Goal: Communication & Community: Share content

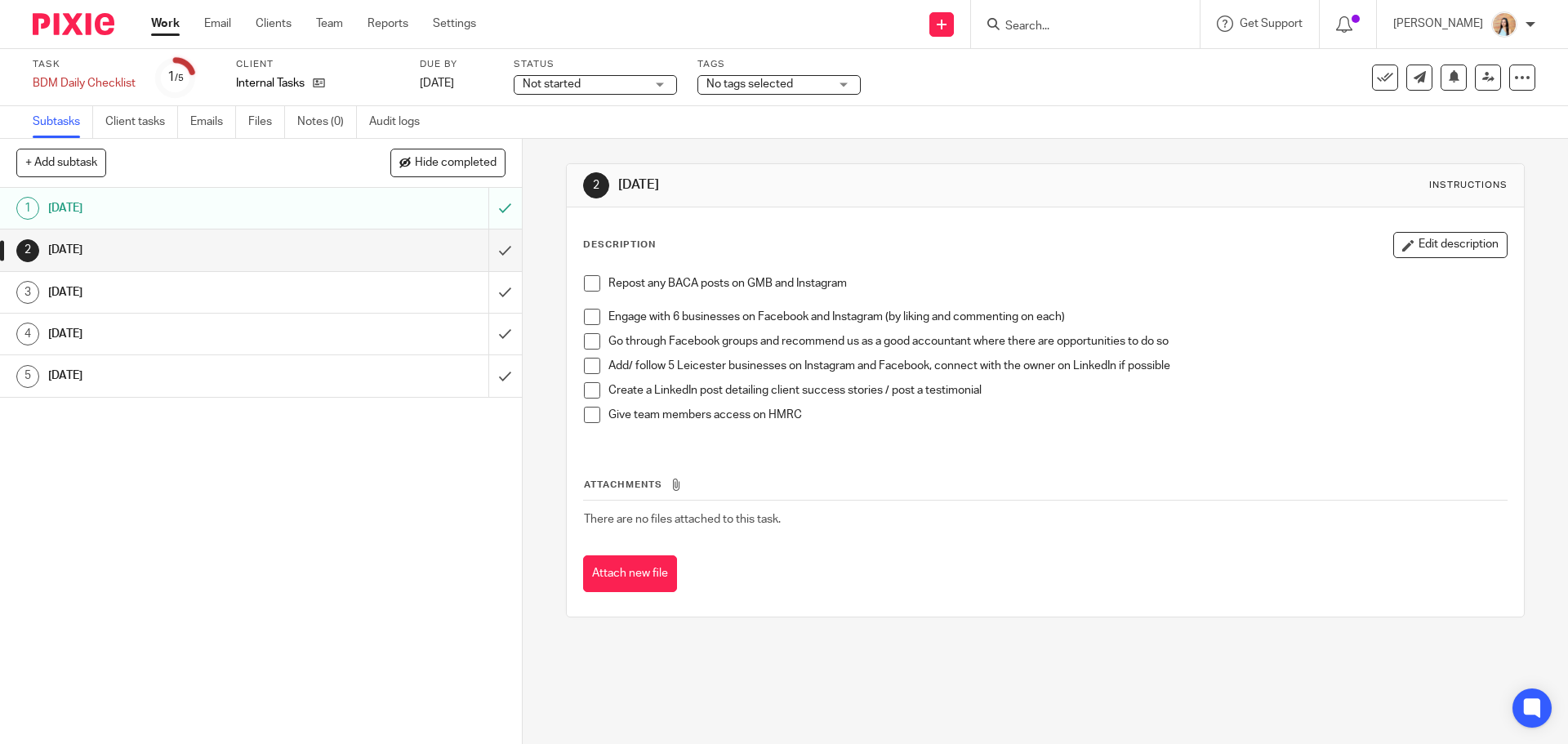
click at [585, 289] on span at bounding box center [592, 284] width 16 height 16
click at [589, 318] on span at bounding box center [592, 317] width 16 height 16
click at [588, 406] on li "Create a LinkedIn post detailing client success stories / post a testimonial" at bounding box center [1045, 395] width 922 height 25
click at [589, 389] on span at bounding box center [592, 391] width 16 height 16
click at [584, 359] on span at bounding box center [592, 366] width 16 height 16
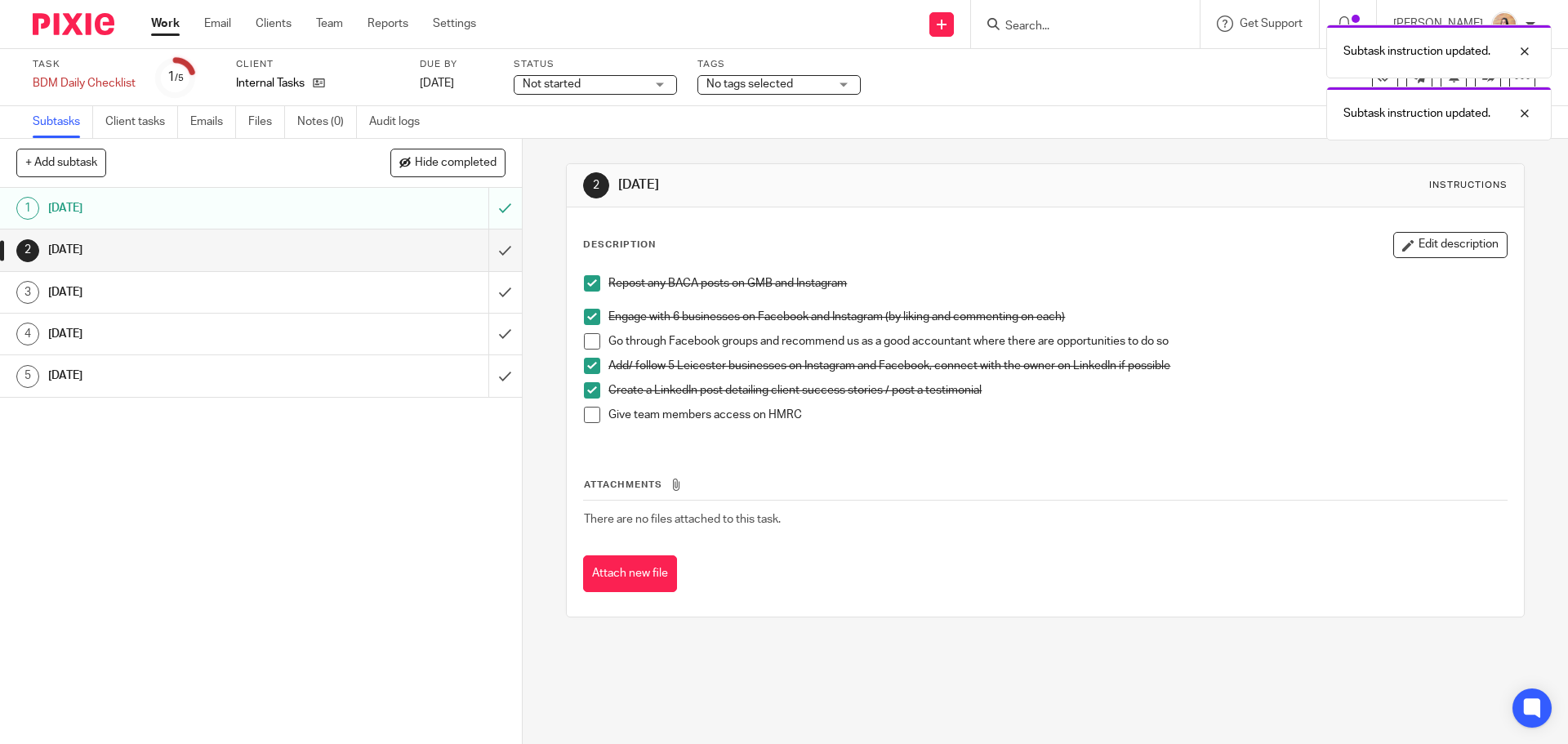
click at [584, 338] on span at bounding box center [592, 342] width 16 height 16
click at [591, 415] on span at bounding box center [592, 415] width 16 height 16
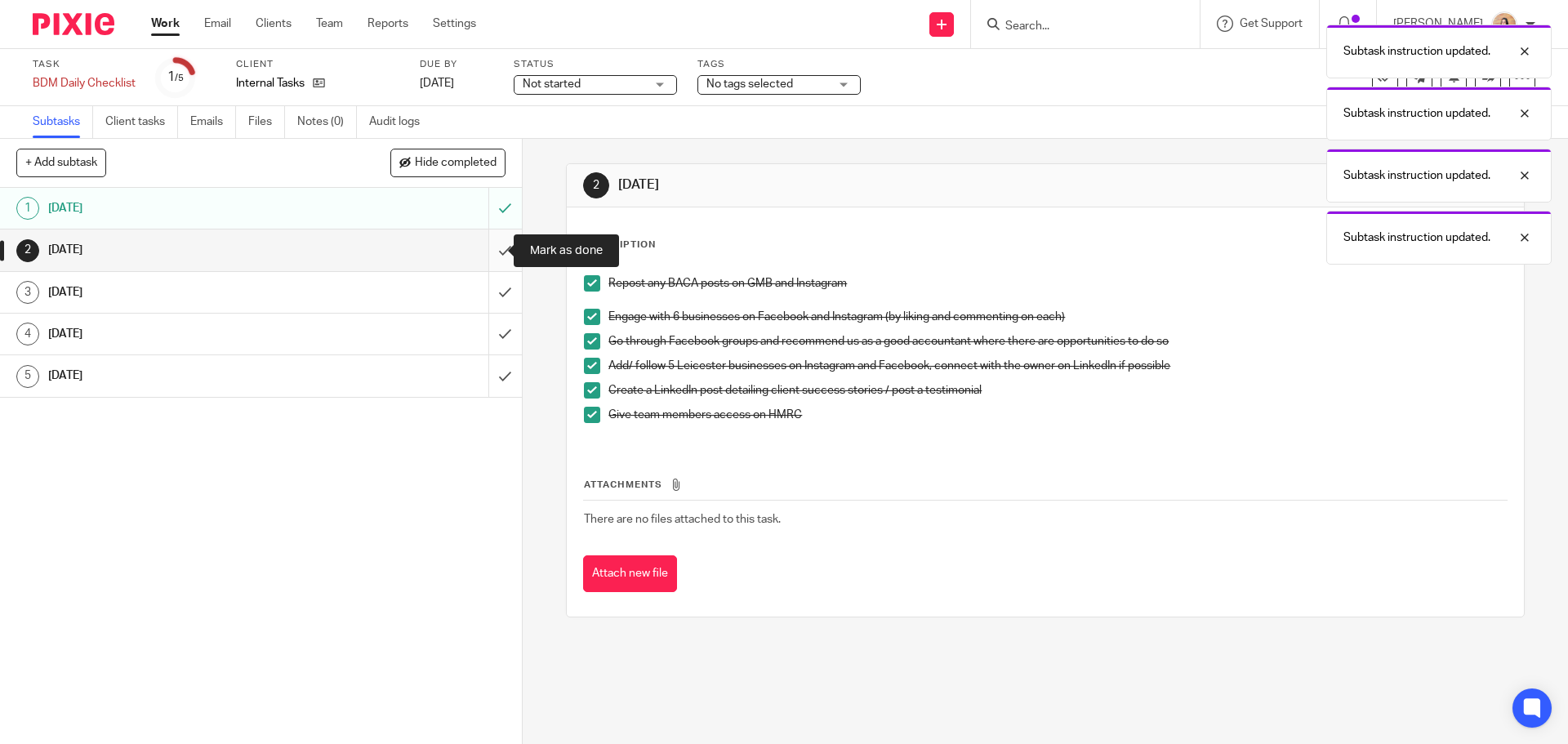
drag, startPoint x: 489, startPoint y: 242, endPoint x: 483, endPoint y: 233, distance: 10.8
click at [489, 242] on input "submit" at bounding box center [261, 250] width 522 height 41
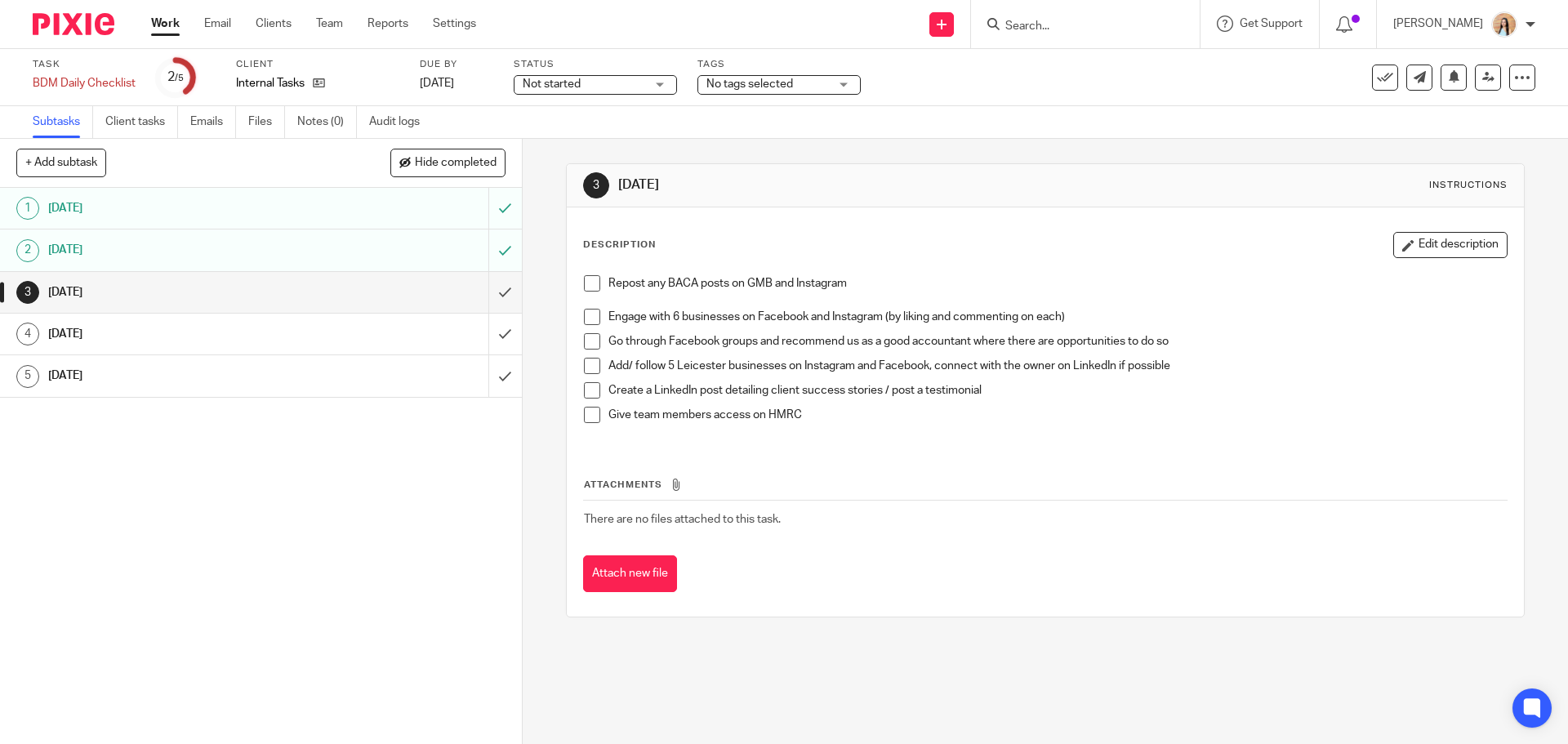
click at [162, 29] on link "Work" at bounding box center [165, 24] width 29 height 16
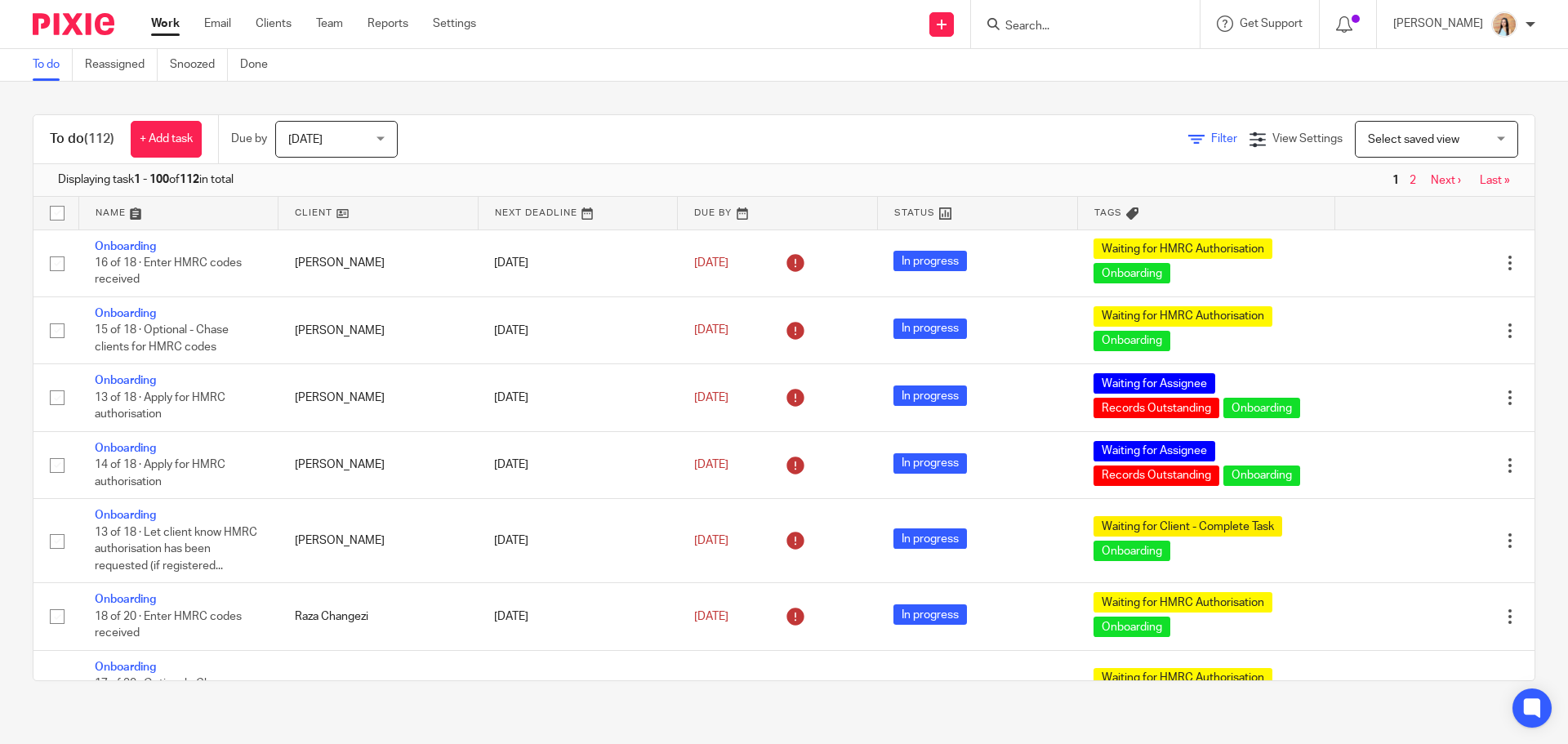
click at [1212, 141] on span "Filter" at bounding box center [1225, 139] width 26 height 11
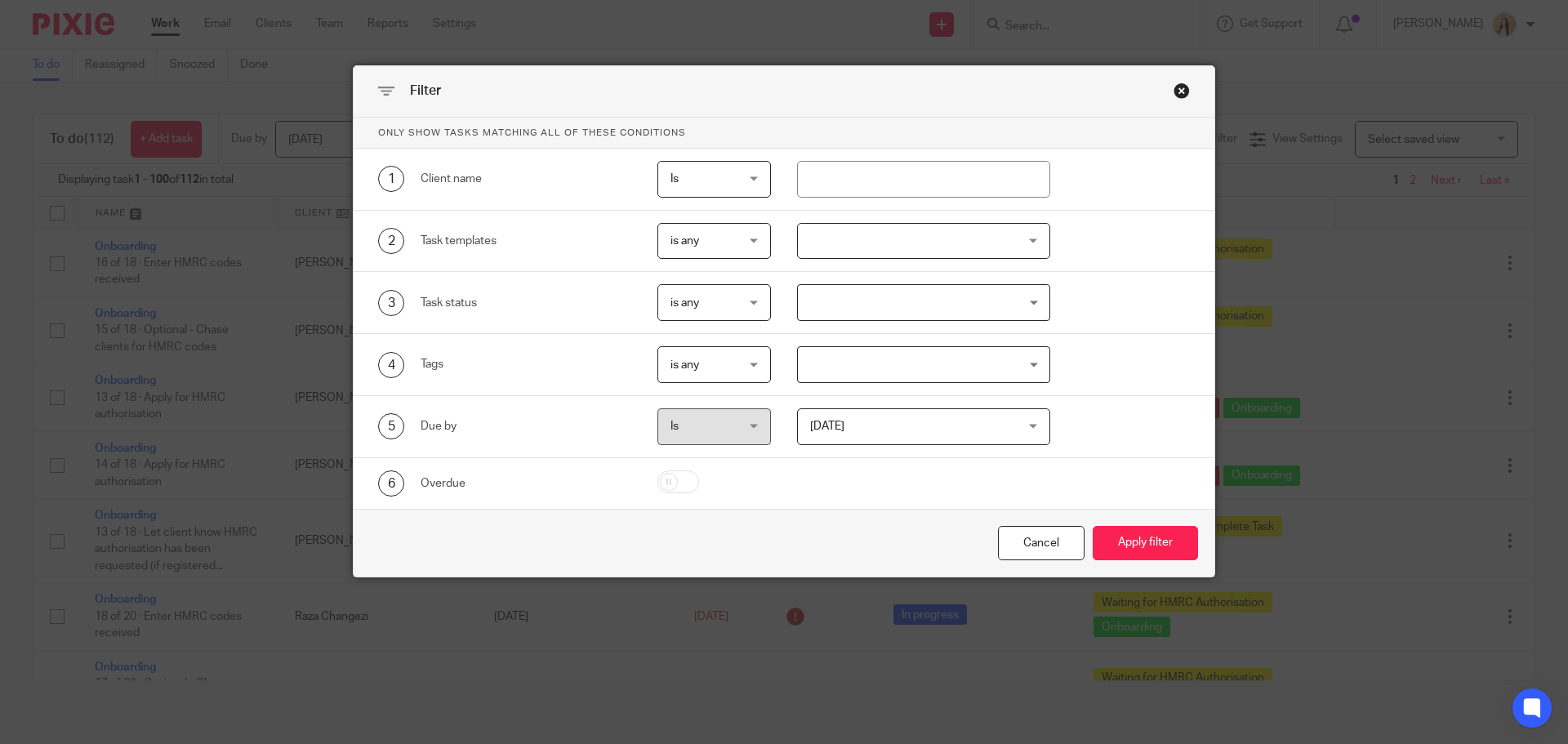
click at [863, 252] on div at bounding box center [924, 241] width 254 height 37
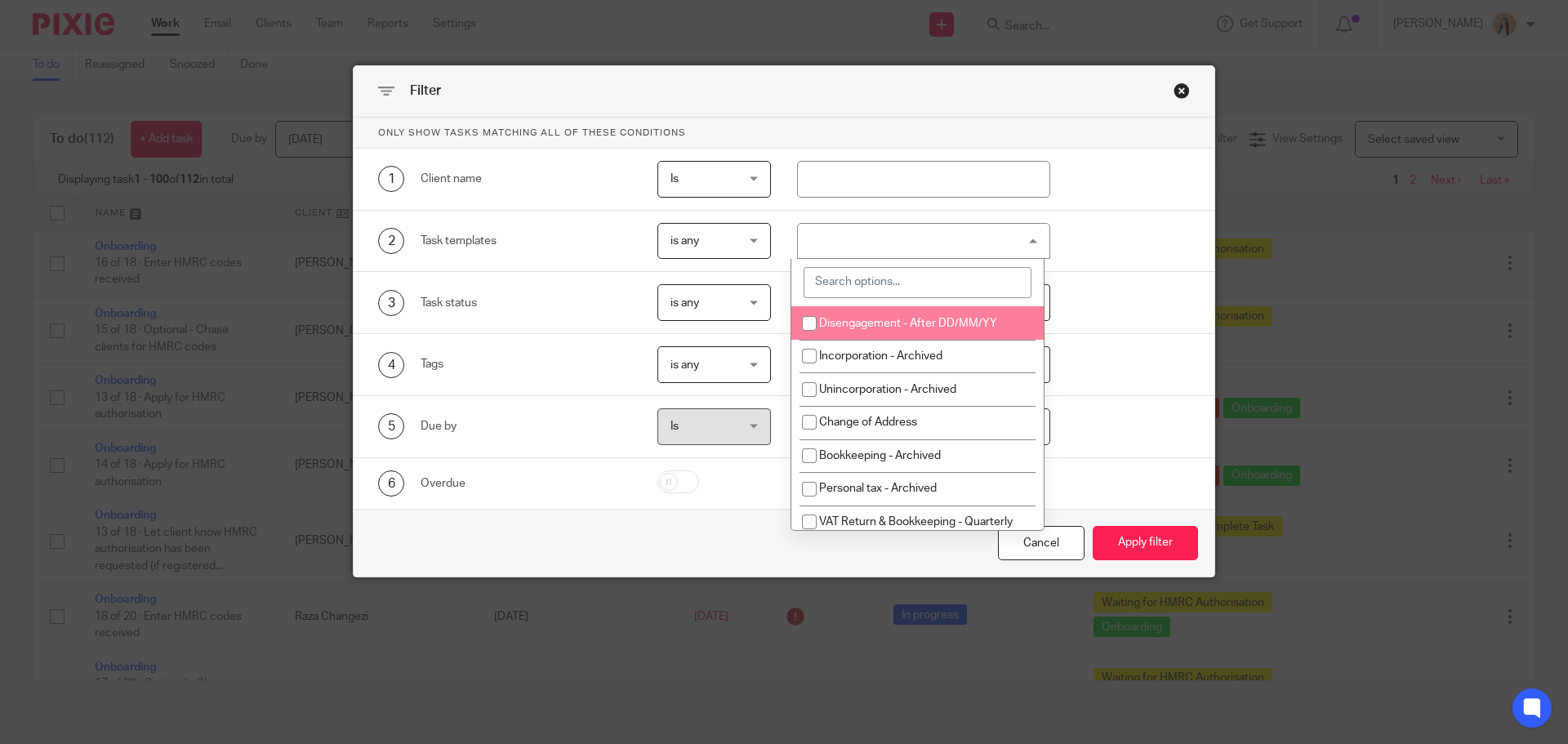
click at [845, 289] on input "search" at bounding box center [917, 283] width 228 height 31
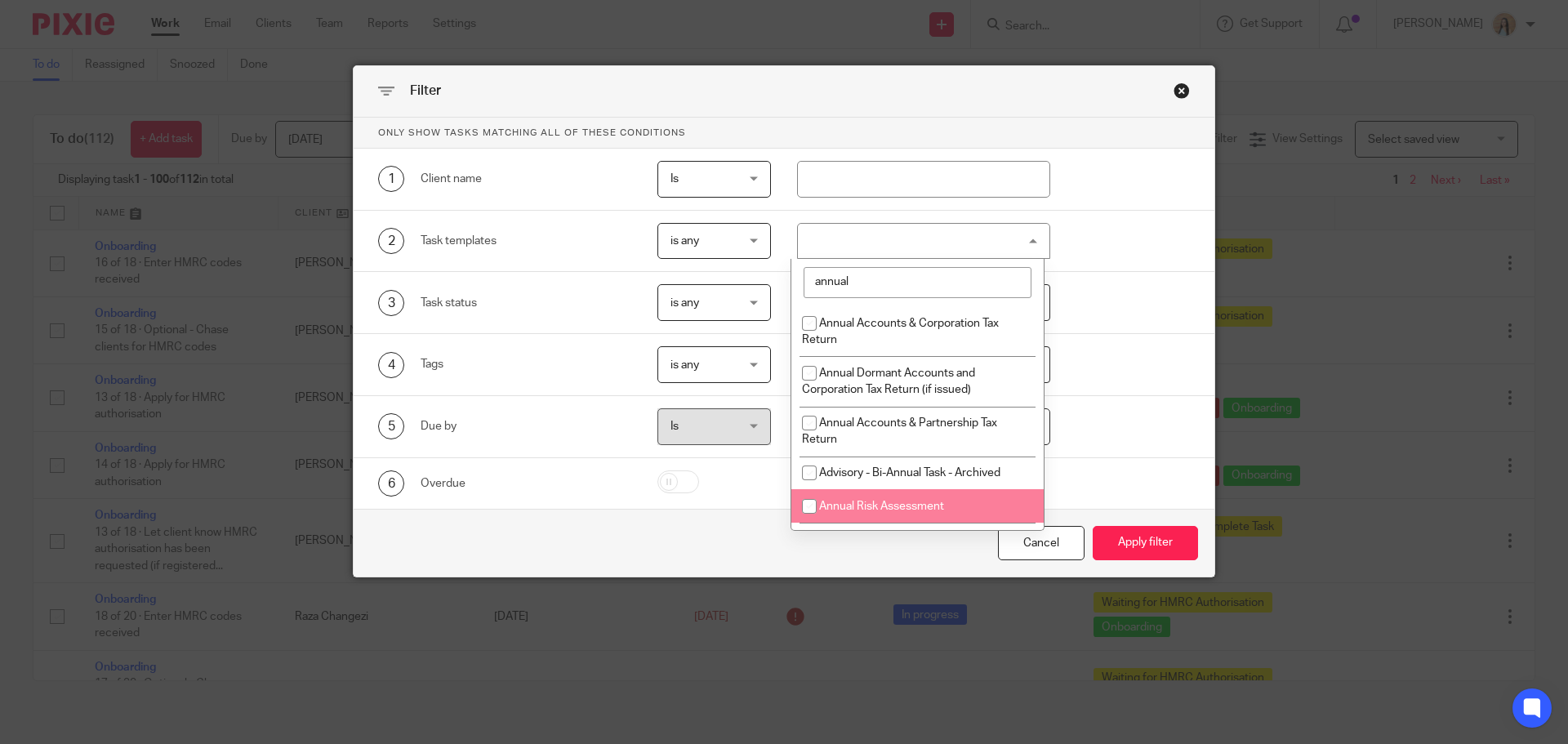
type input "annual"
click at [901, 507] on span "Annual Risk Assessment" at bounding box center [881, 506] width 125 height 11
checkbox input "true"
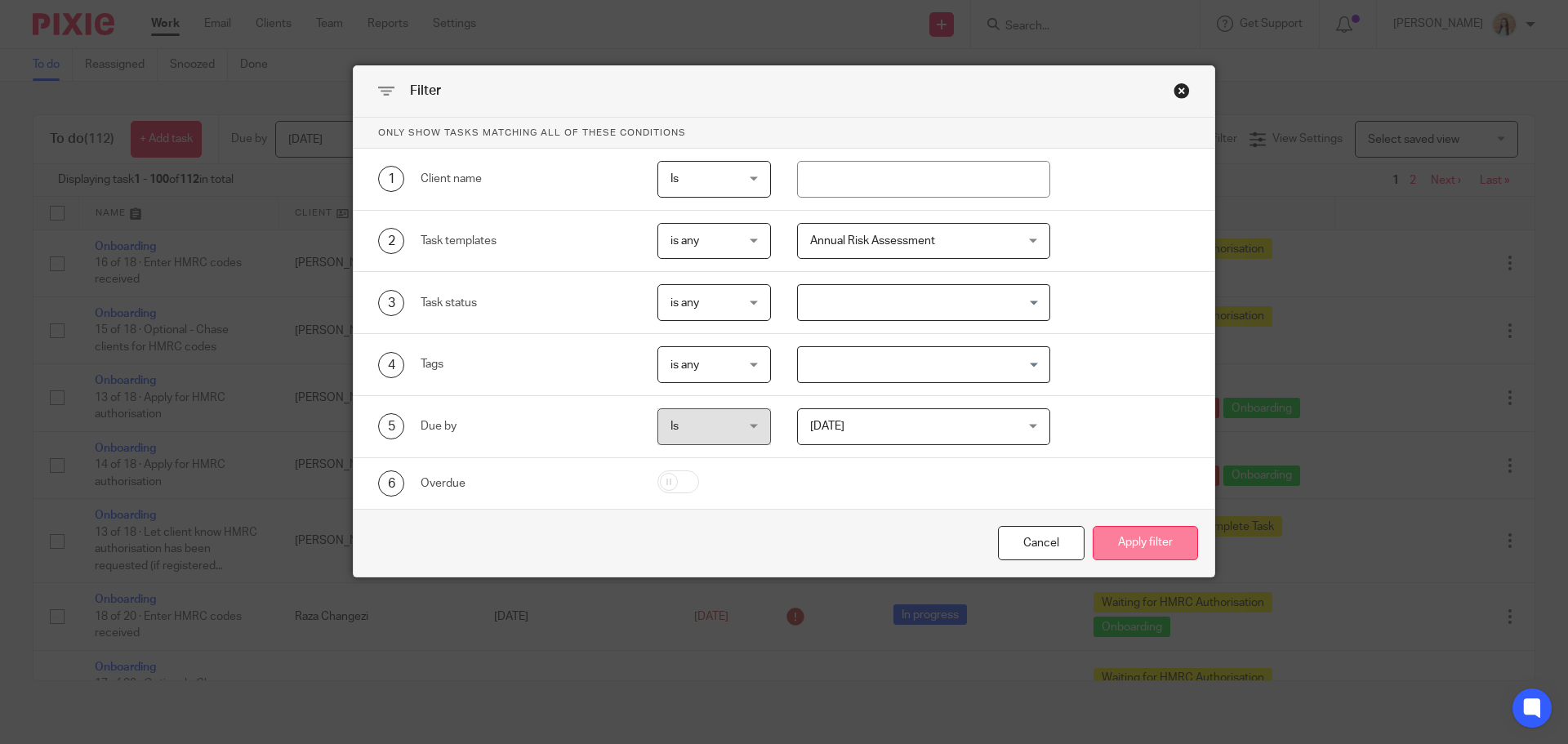
click at [1163, 550] on button "Apply filter" at bounding box center [1145, 543] width 105 height 35
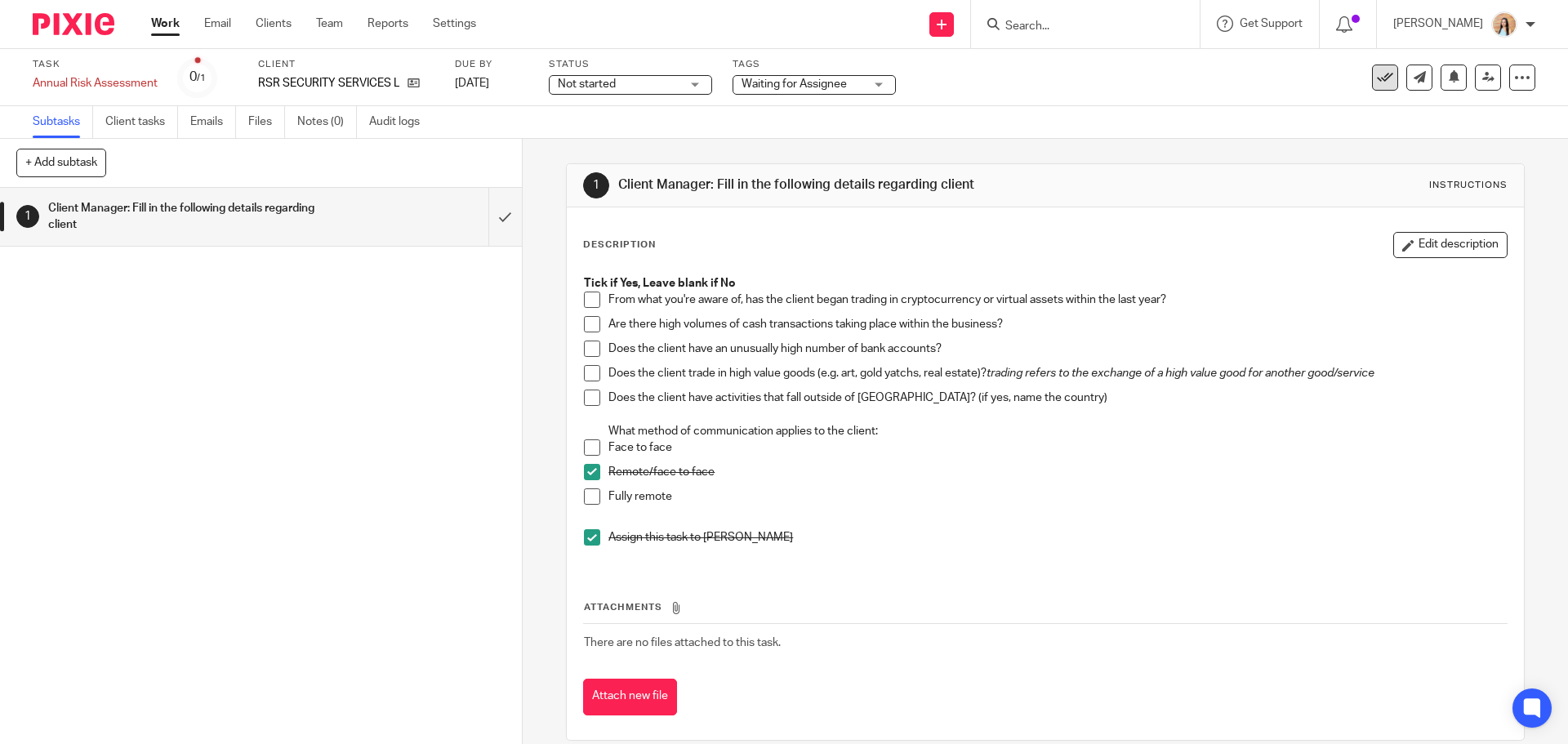
click at [1378, 78] on icon at bounding box center [1386, 78] width 16 height 16
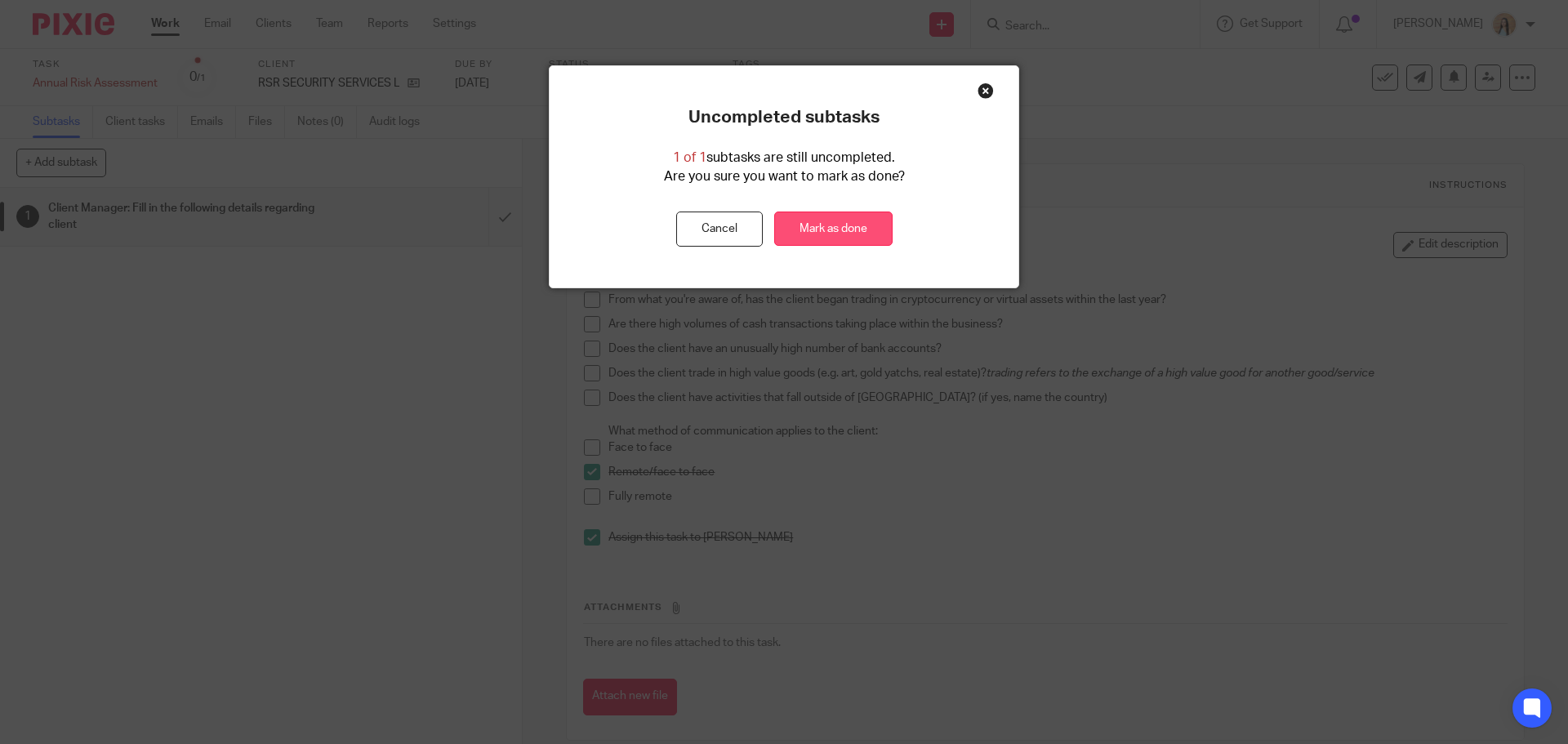
click at [799, 234] on link "Mark as done" at bounding box center [833, 229] width 119 height 35
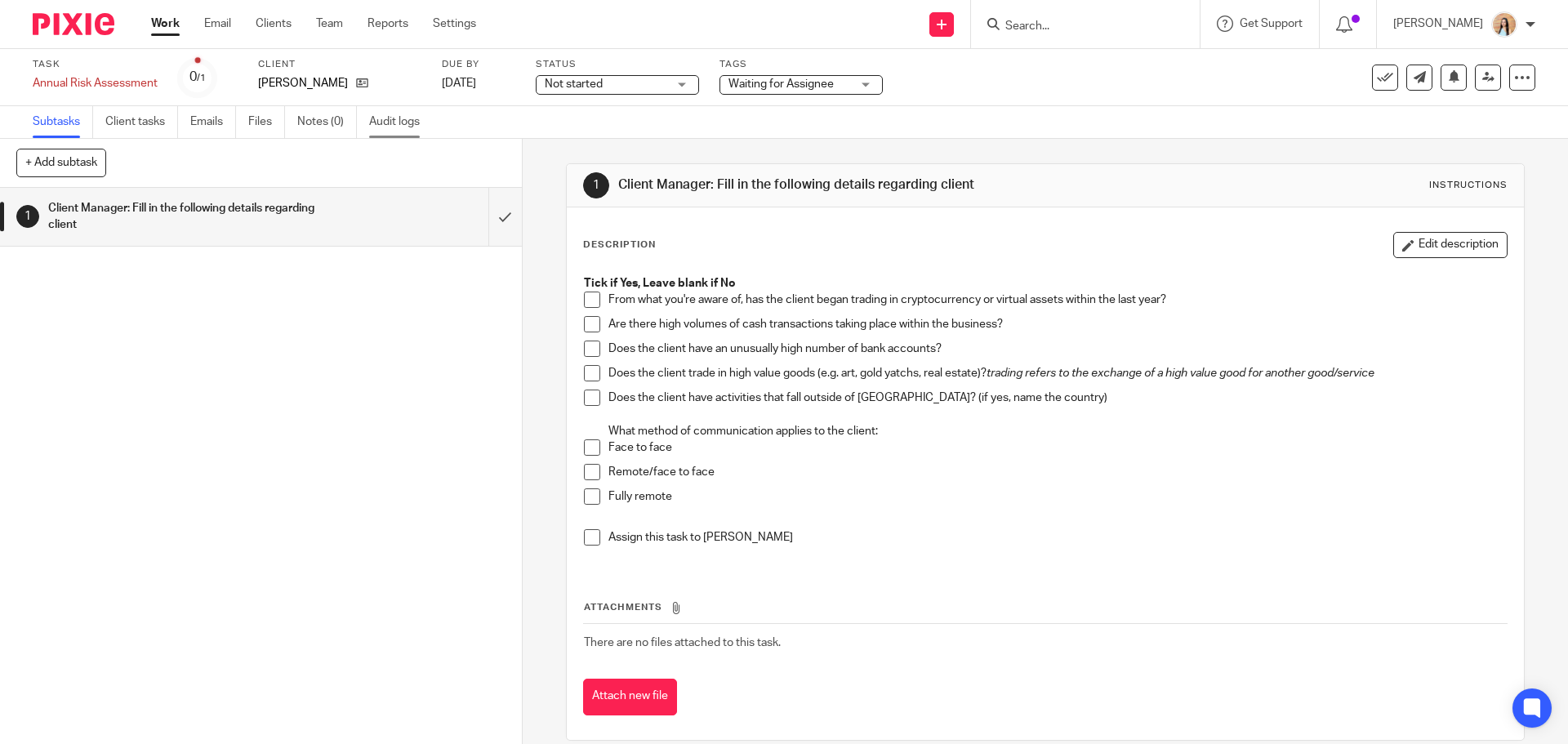
click at [377, 123] on link "Audit logs" at bounding box center [401, 122] width 63 height 32
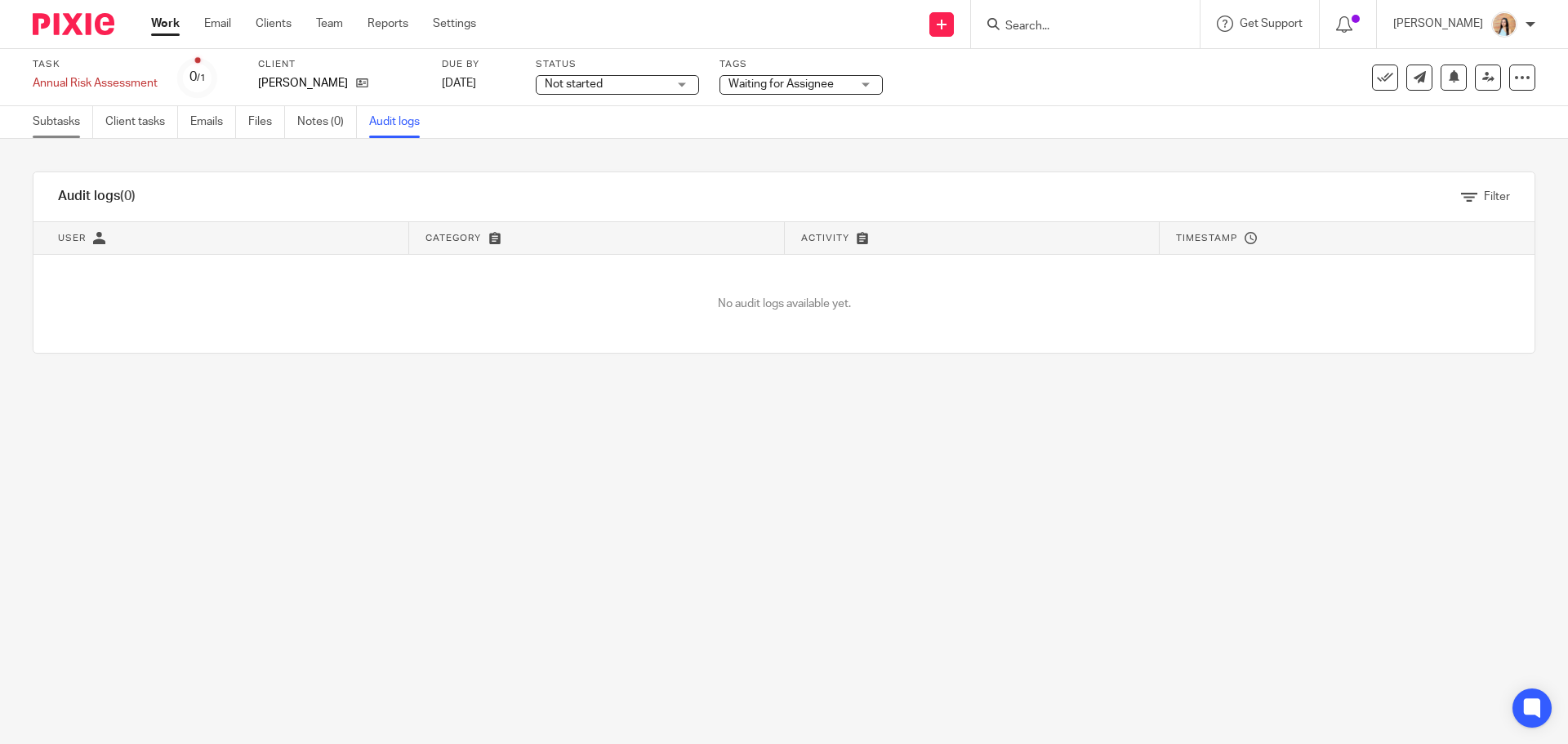
click at [59, 117] on link "Subtasks" at bounding box center [63, 122] width 60 height 32
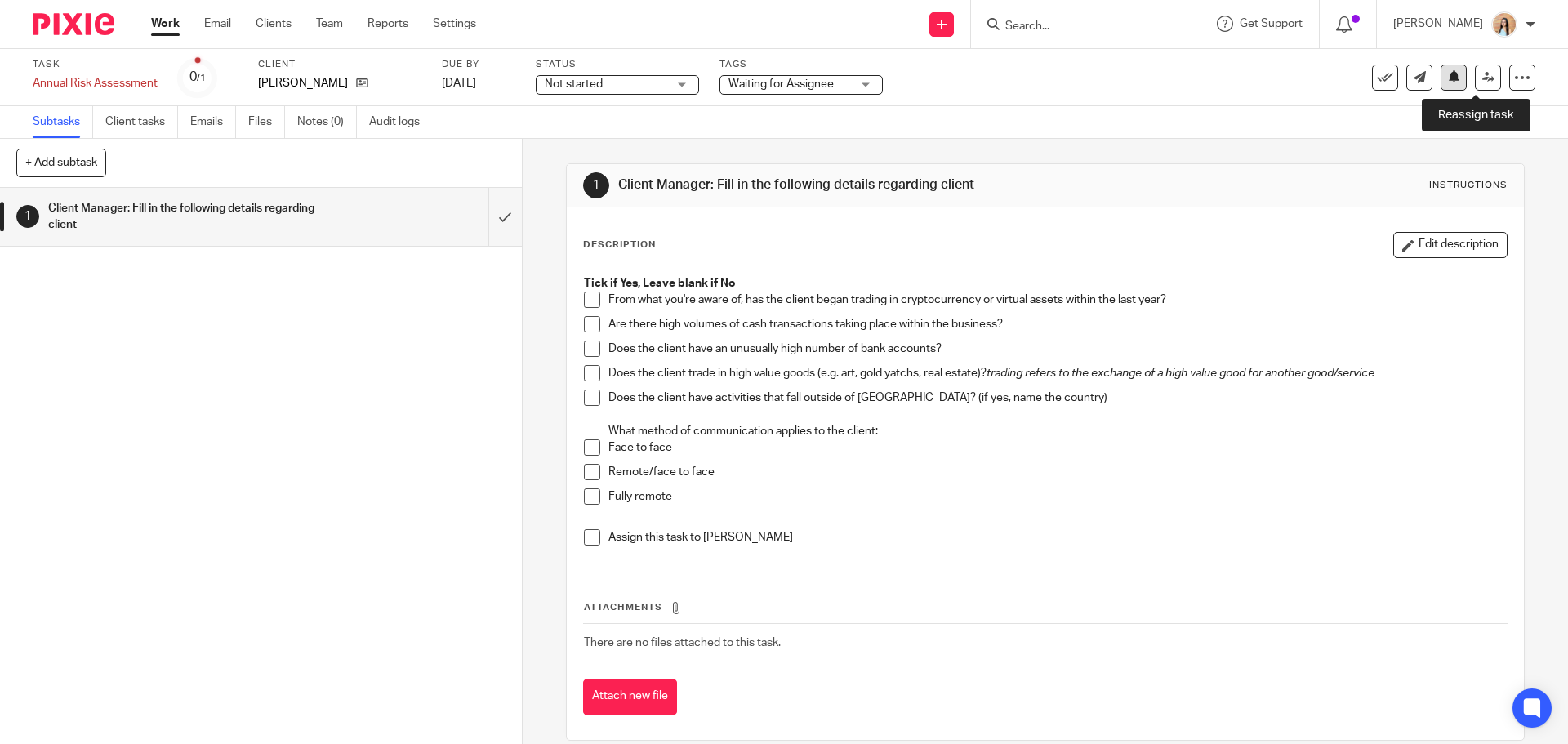
drag, startPoint x: 1466, startPoint y: 74, endPoint x: 1451, endPoint y: 83, distance: 17.5
click at [1475, 74] on link at bounding box center [1488, 78] width 26 height 26
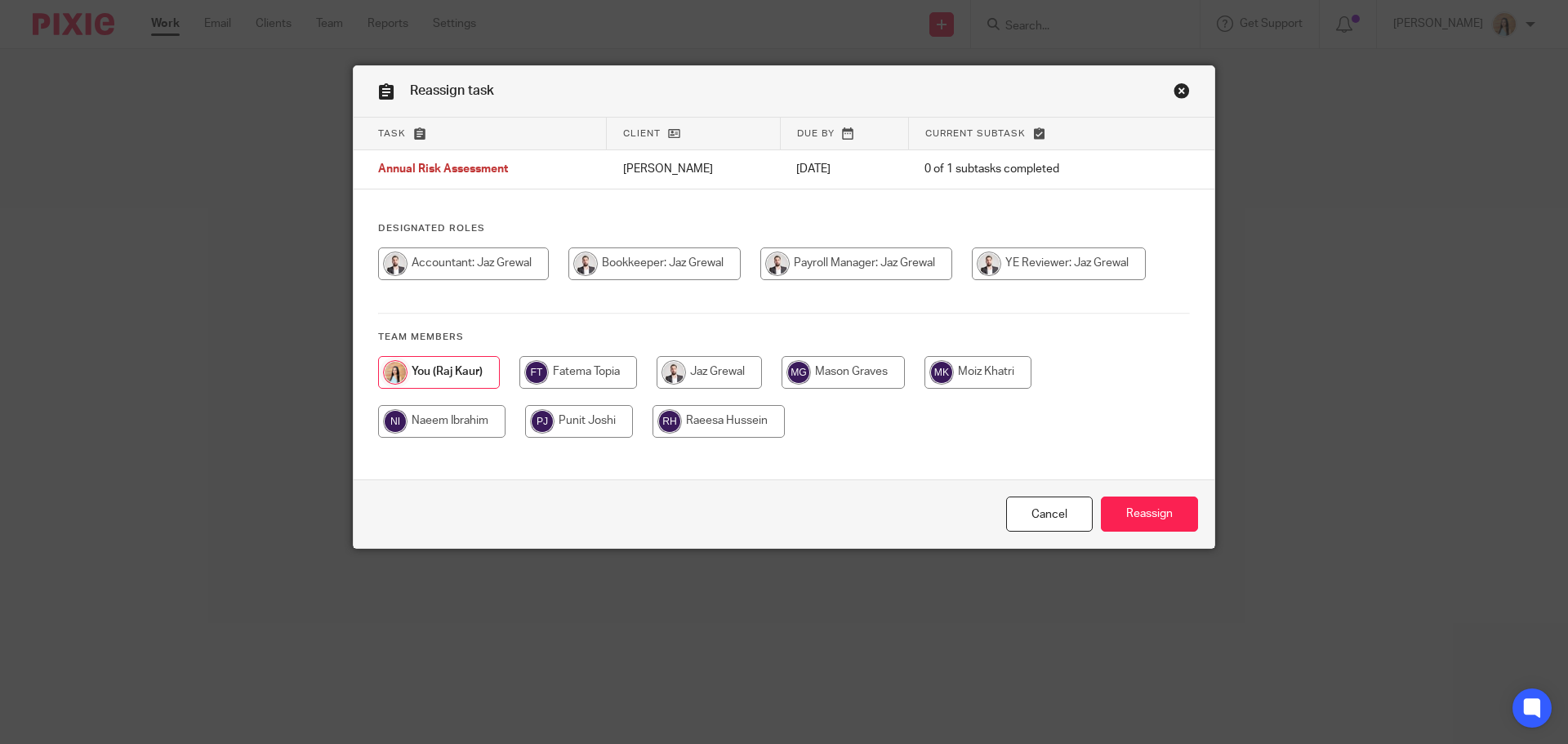
click at [727, 365] on input "radio" at bounding box center [709, 373] width 105 height 33
radio input "true"
click at [1136, 497] on input "Reassign" at bounding box center [1149, 513] width 97 height 35
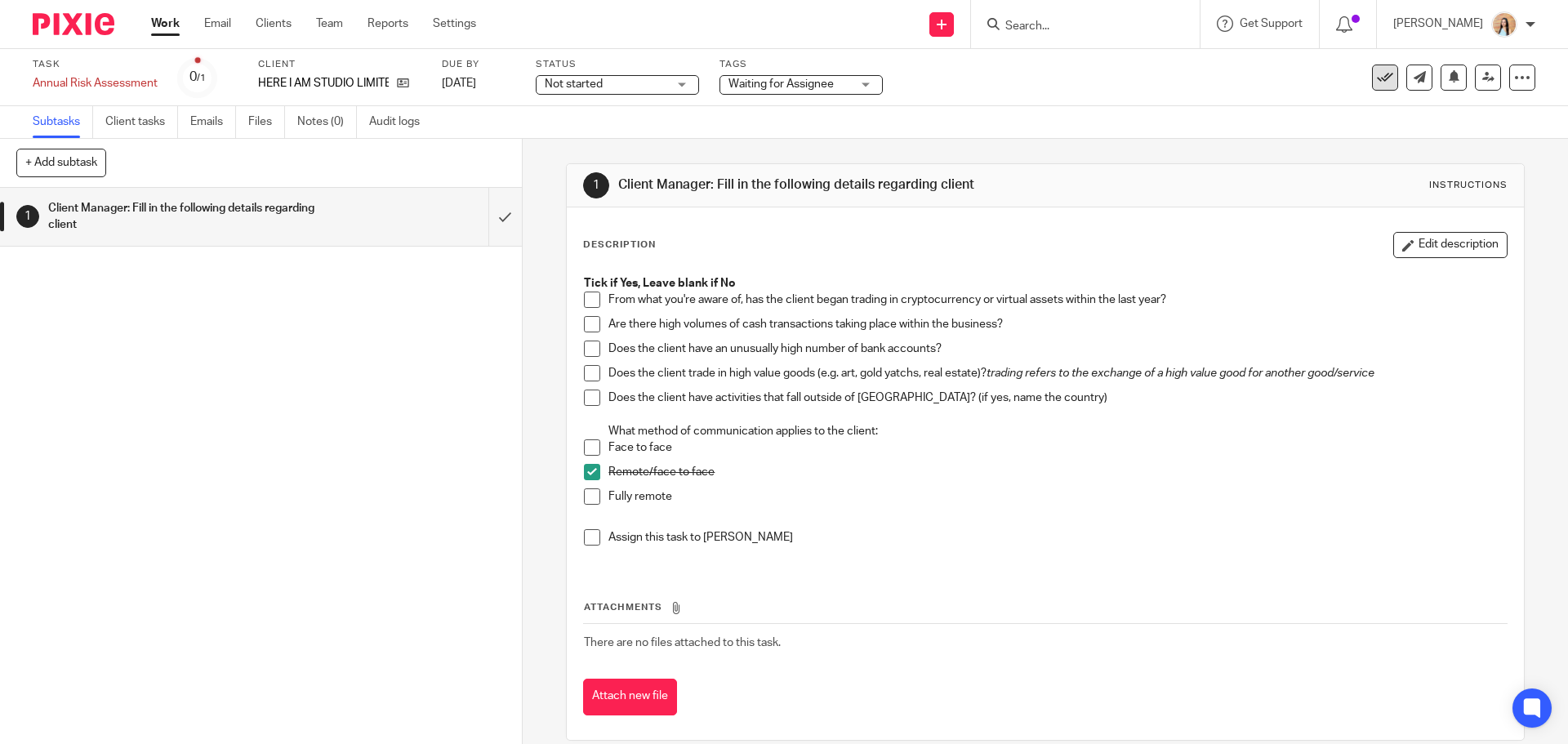
click at [1378, 78] on icon at bounding box center [1386, 78] width 16 height 16
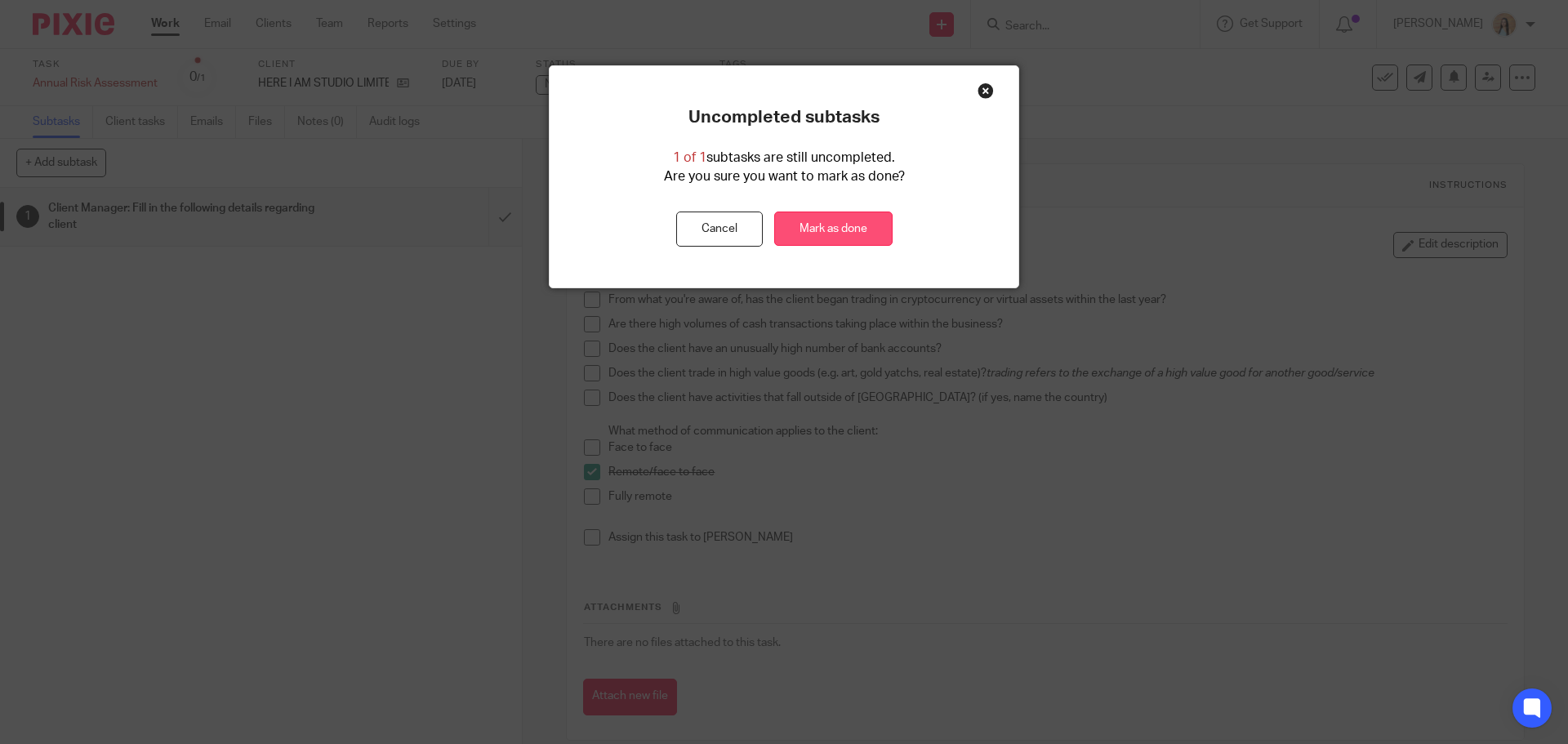
click at [818, 224] on link "Mark as done" at bounding box center [833, 229] width 119 height 35
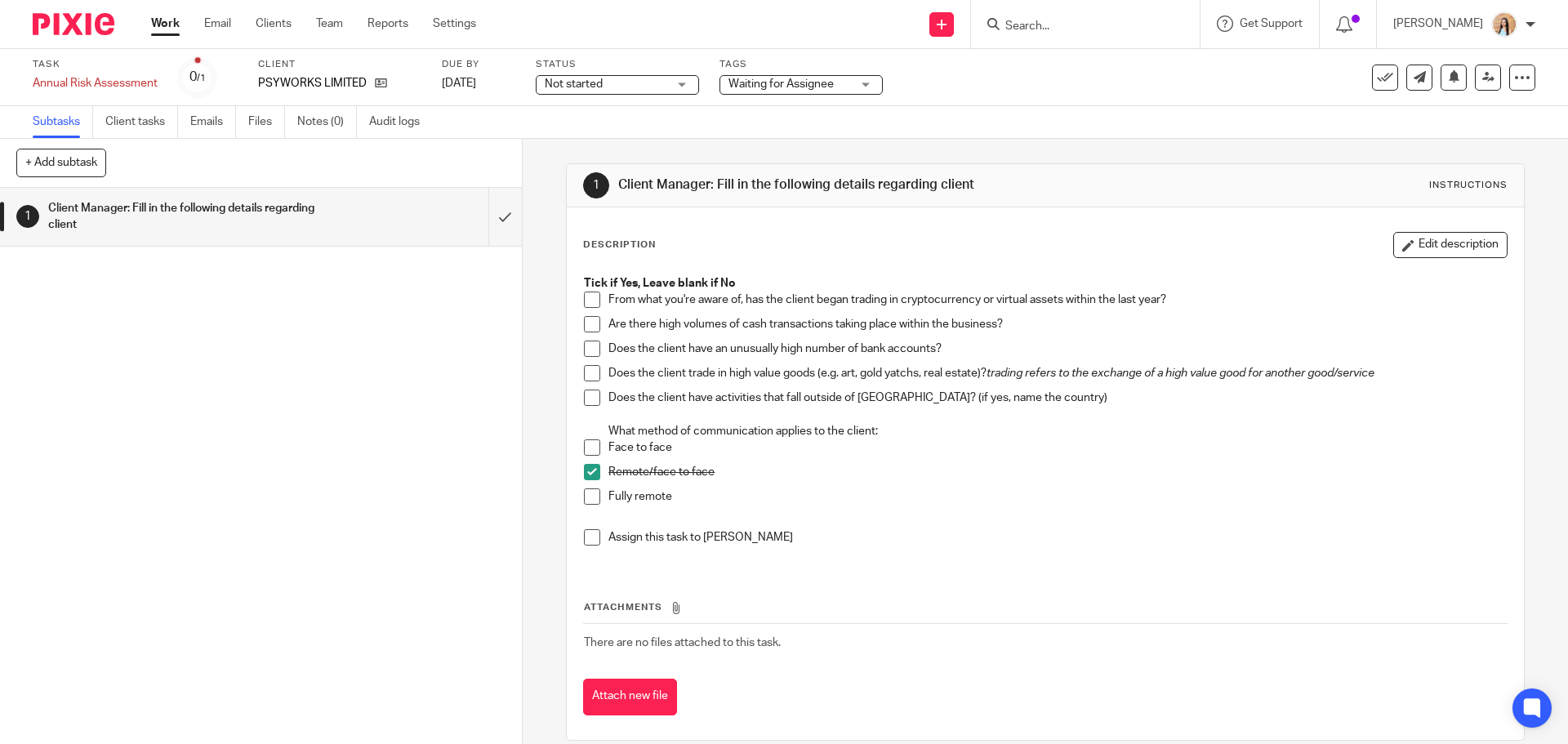
click at [1109, 26] on input "Search" at bounding box center [1077, 27] width 147 height 15
click at [382, 83] on icon at bounding box center [381, 83] width 12 height 12
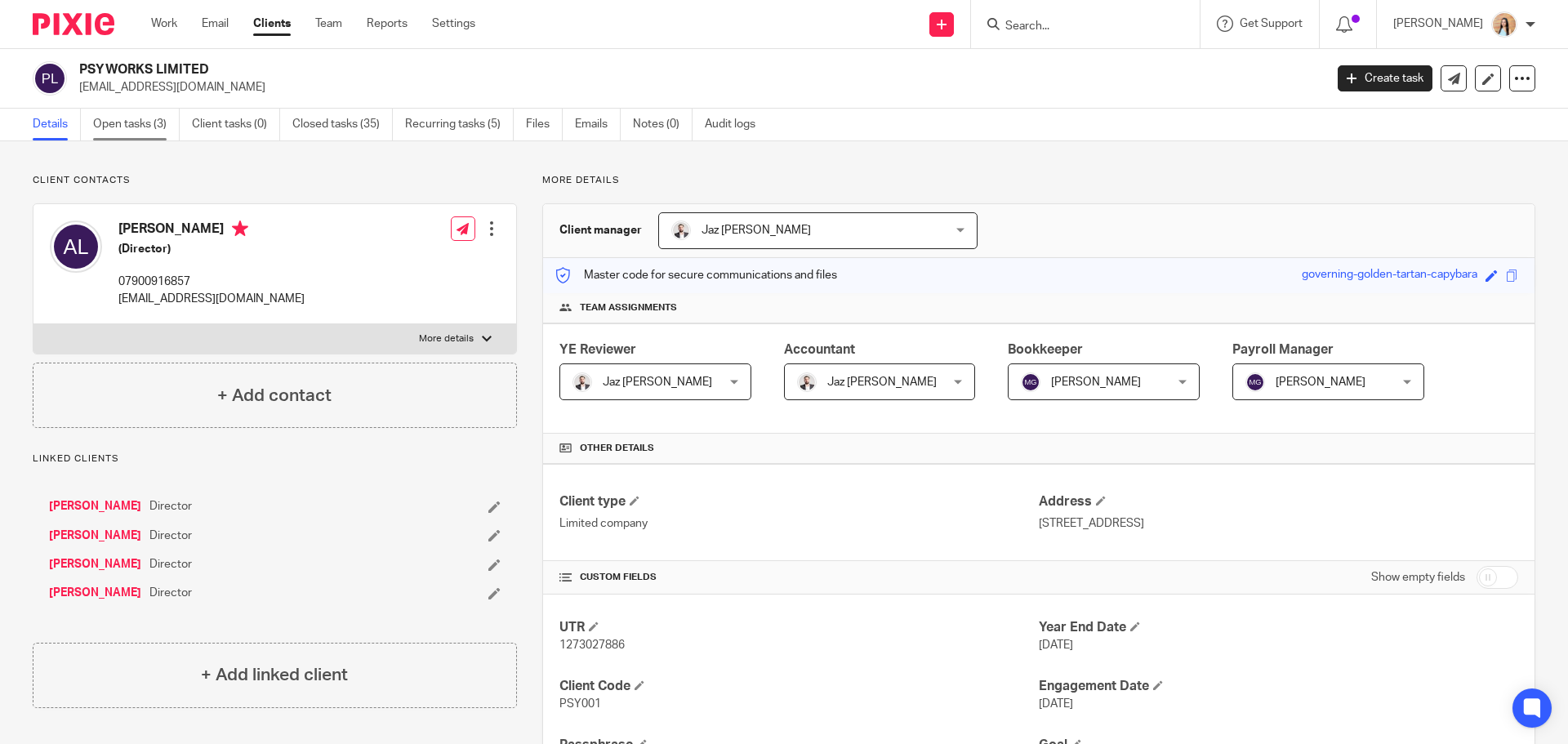
drag, startPoint x: 110, startPoint y: 128, endPoint x: 109, endPoint y: 119, distance: 9.1
click at [110, 128] on link "Open tasks (3)" at bounding box center [137, 124] width 87 height 32
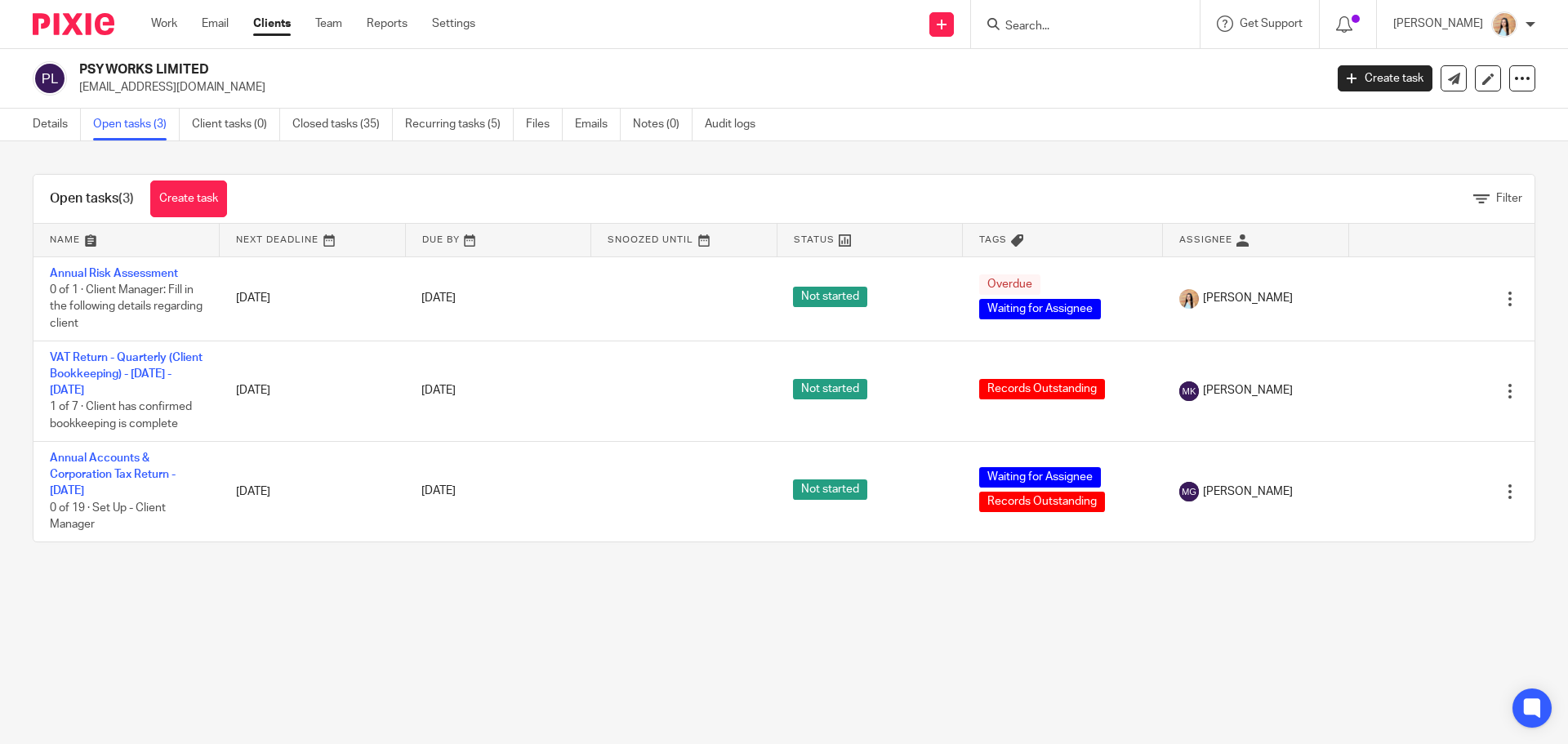
click at [674, 614] on main "PSYWORKS LIMITED [EMAIL_ADDRESS][DOMAIN_NAME] Create task Update from Companies…" at bounding box center [784, 372] width 1568 height 744
click at [741, 612] on main "PSYWORKS LIMITED [EMAIL_ADDRESS][DOMAIN_NAME] Create task Update from Companies…" at bounding box center [784, 372] width 1568 height 744
click at [726, 603] on main "PSYWORKS LIMITED [EMAIL_ADDRESS][DOMAIN_NAME] Create task Update from Companies…" at bounding box center [784, 372] width 1568 height 744
click at [766, 591] on main "PSYWORKS LIMITED [EMAIL_ADDRESS][DOMAIN_NAME] Create task Update from Companies…" at bounding box center [784, 372] width 1568 height 744
click at [758, 614] on main "PSYWORKS LIMITED al@psyworks.co.uk Create task Update from Companies House Expo…" at bounding box center [784, 372] width 1568 height 744
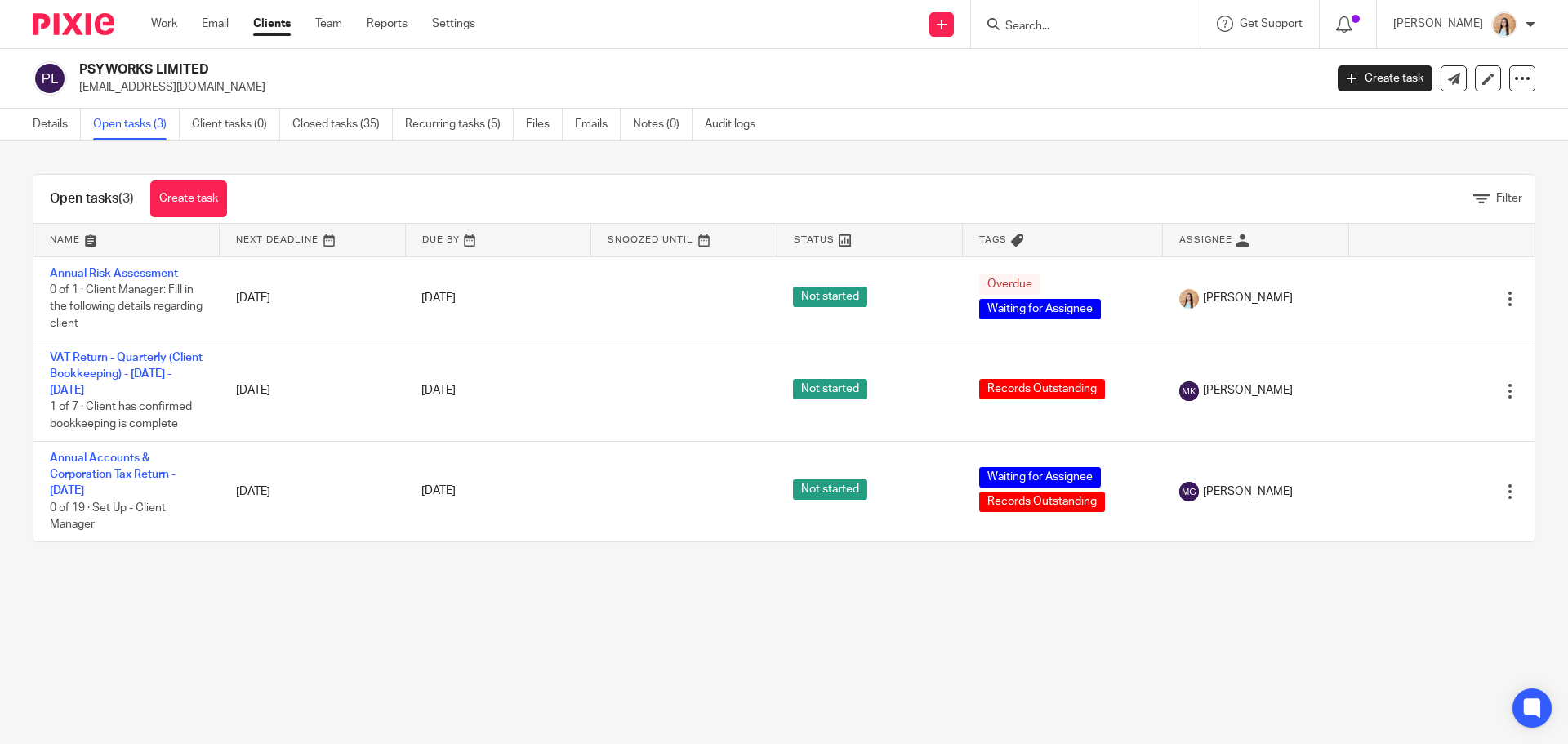
click at [777, 617] on main "PSYWORKS LIMITED al@psyworks.co.uk Create task Update from Companies House Expo…" at bounding box center [784, 372] width 1568 height 744
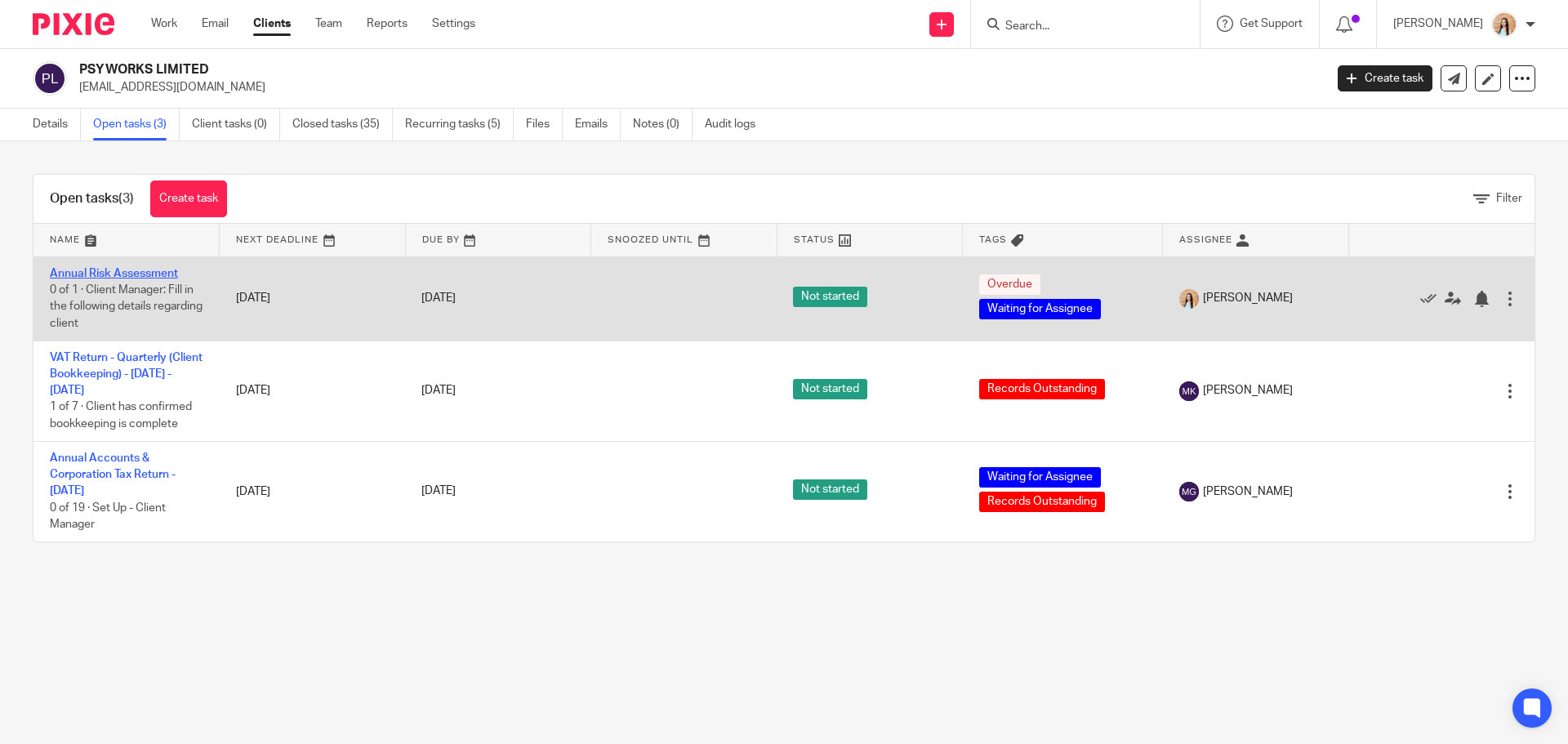
click at [158, 271] on link "Annual Risk Assessment" at bounding box center [114, 274] width 128 height 11
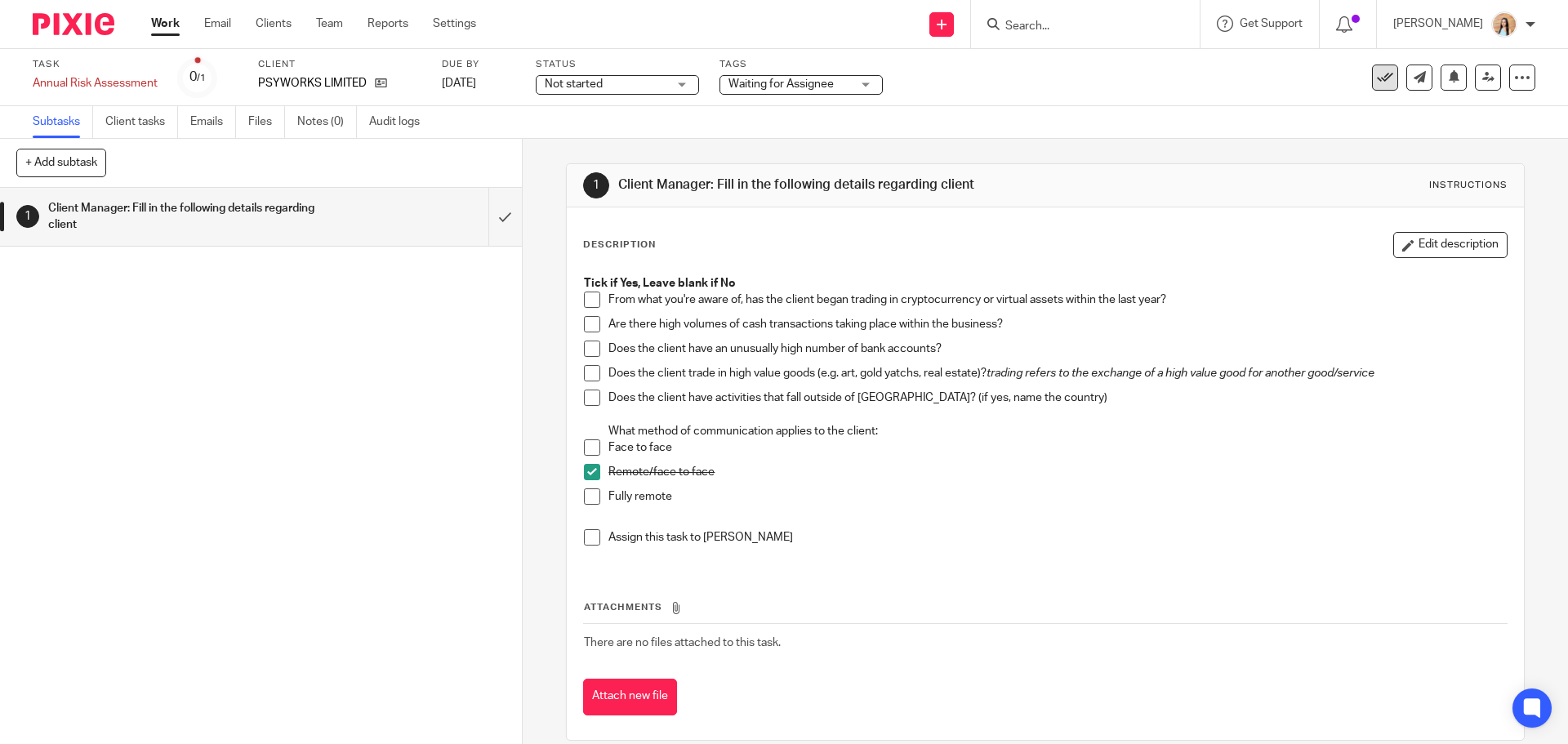
click at [1378, 79] on icon at bounding box center [1386, 78] width 16 height 16
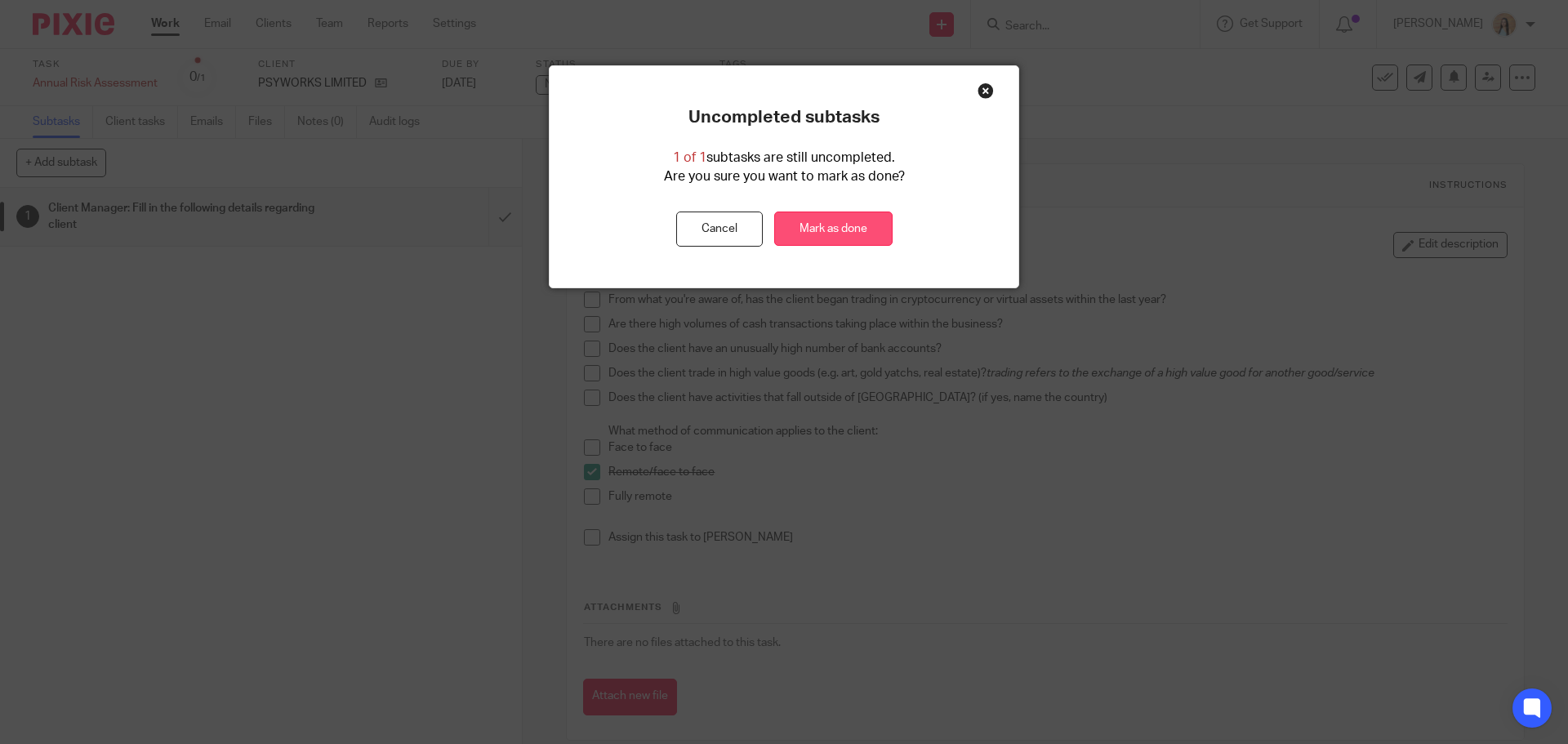
click at [824, 232] on link "Mark as done" at bounding box center [833, 229] width 119 height 35
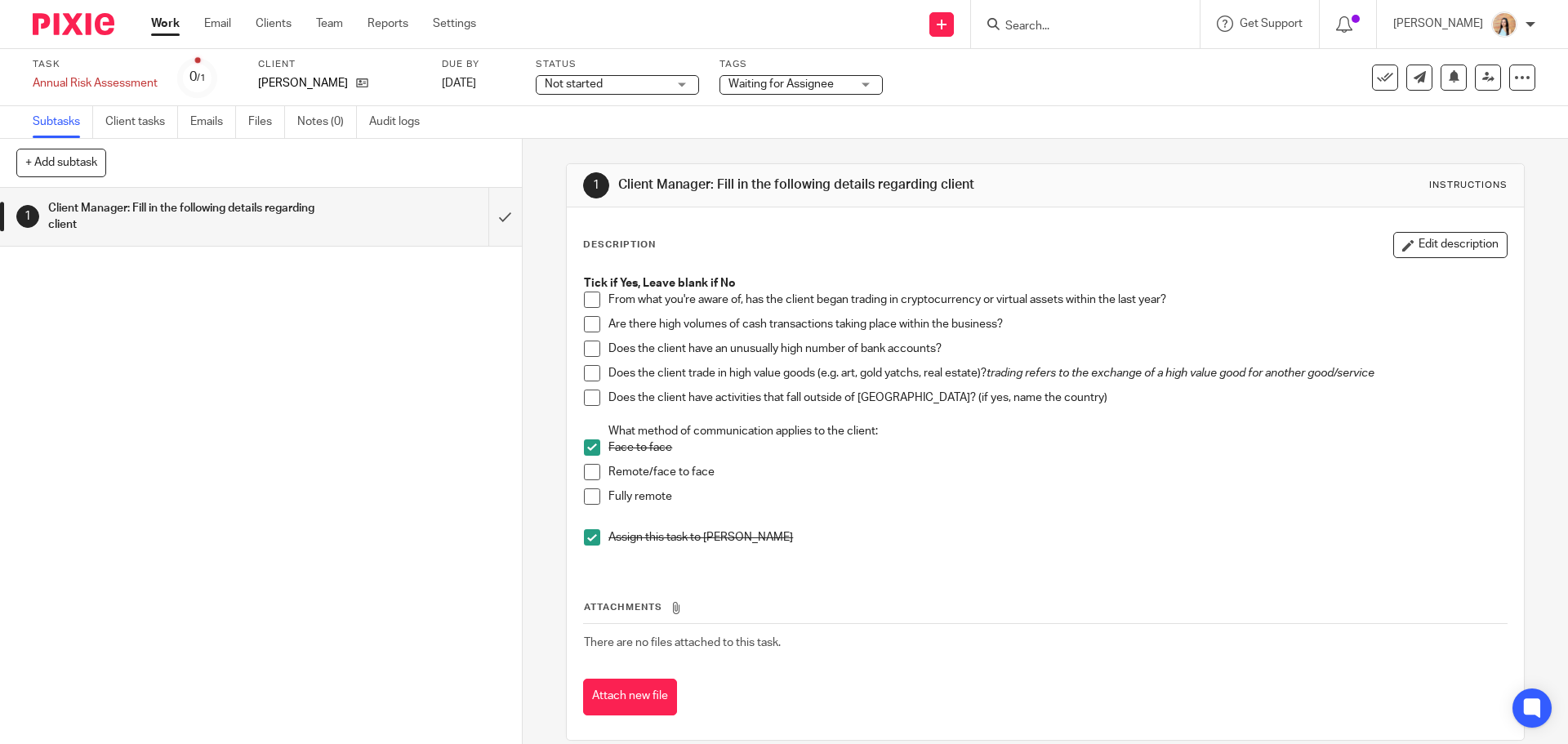
click at [319, 306] on div "1 Client Manager: Fill in the following details regarding client" at bounding box center [261, 466] width 522 height 556
drag, startPoint x: 388, startPoint y: 73, endPoint x: 381, endPoint y: 82, distance: 11.4
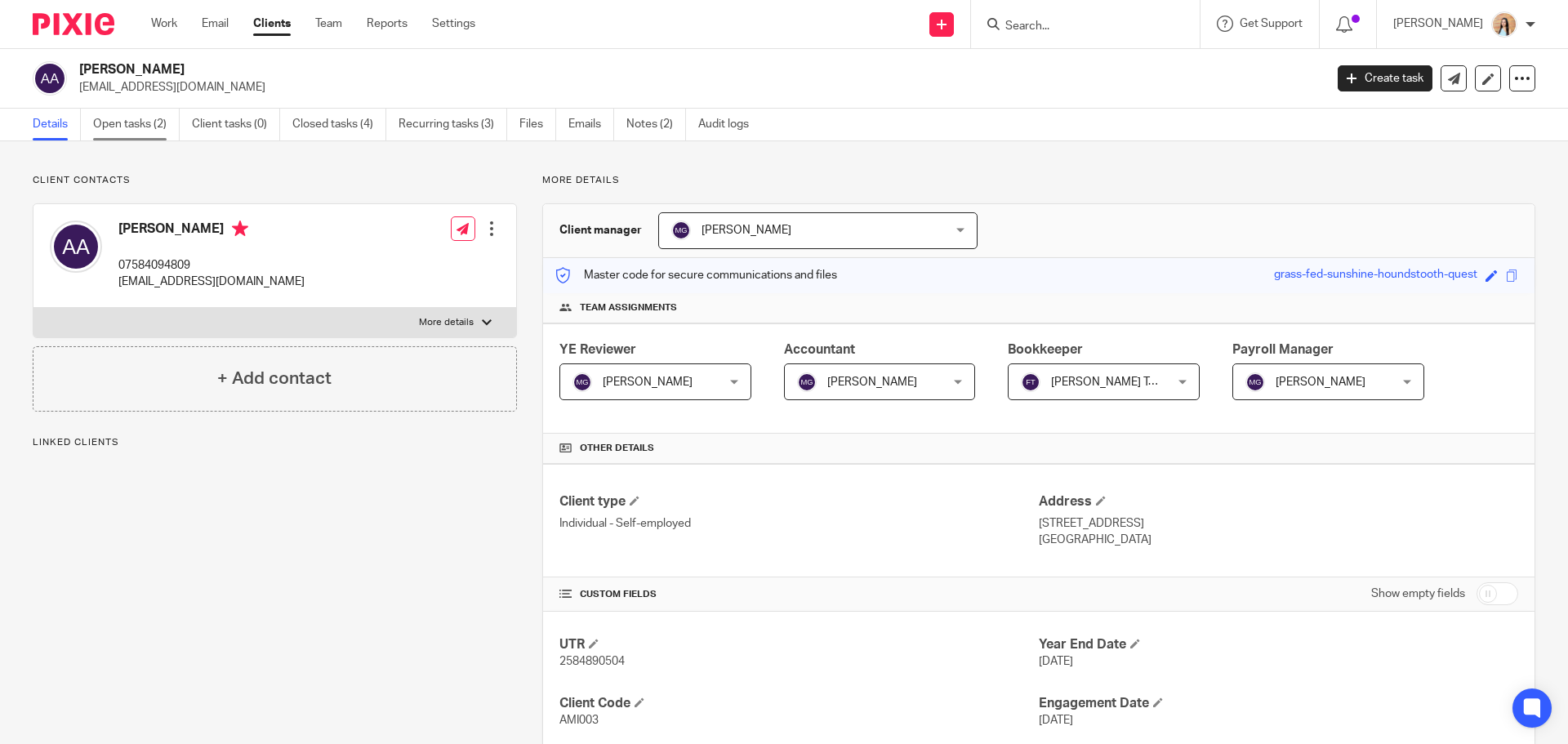
click at [151, 128] on link "Open tasks (2)" at bounding box center [137, 124] width 87 height 32
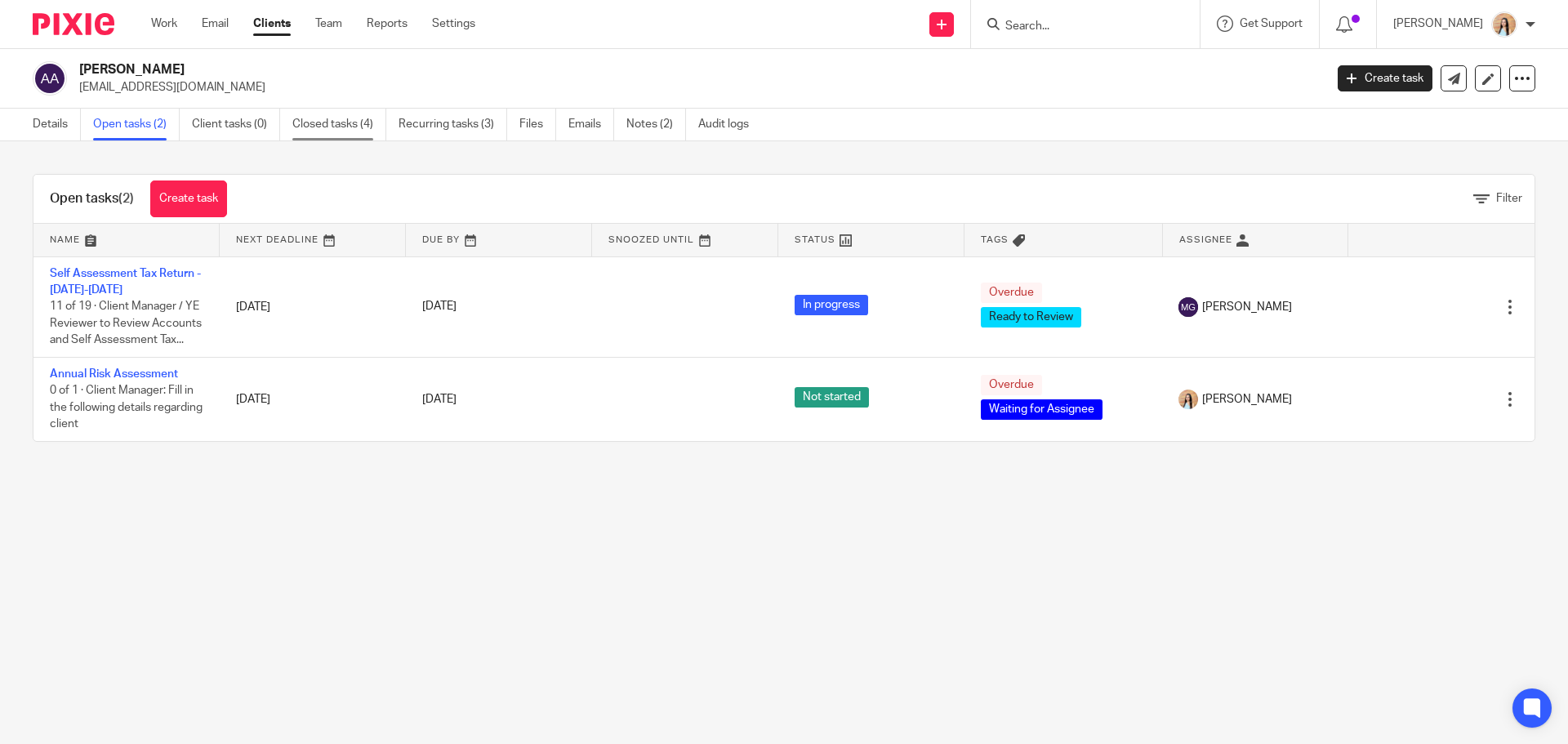
click at [362, 117] on link "Closed tasks (4)" at bounding box center [339, 124] width 94 height 32
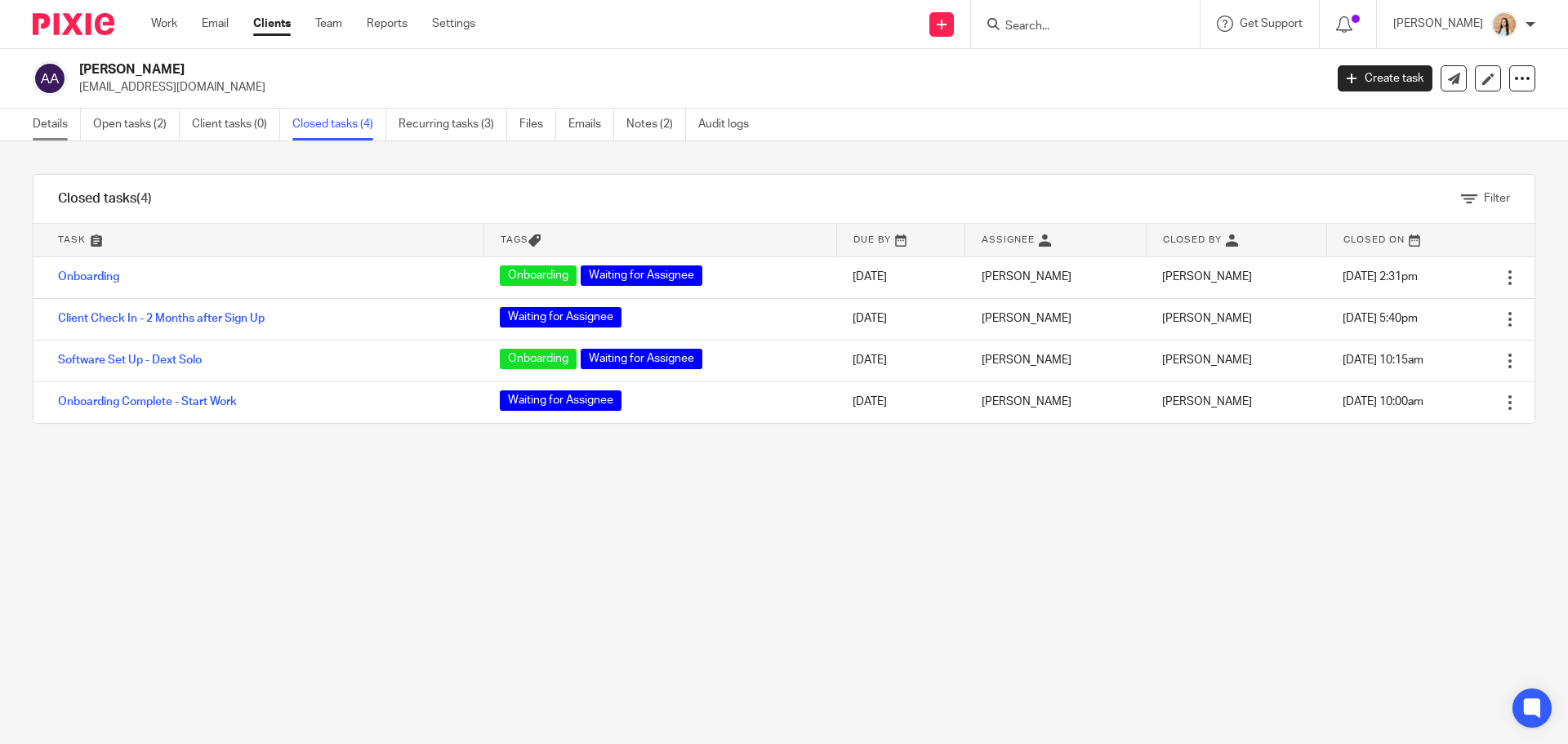
click at [56, 121] on link "Details" at bounding box center [56, 124] width 48 height 32
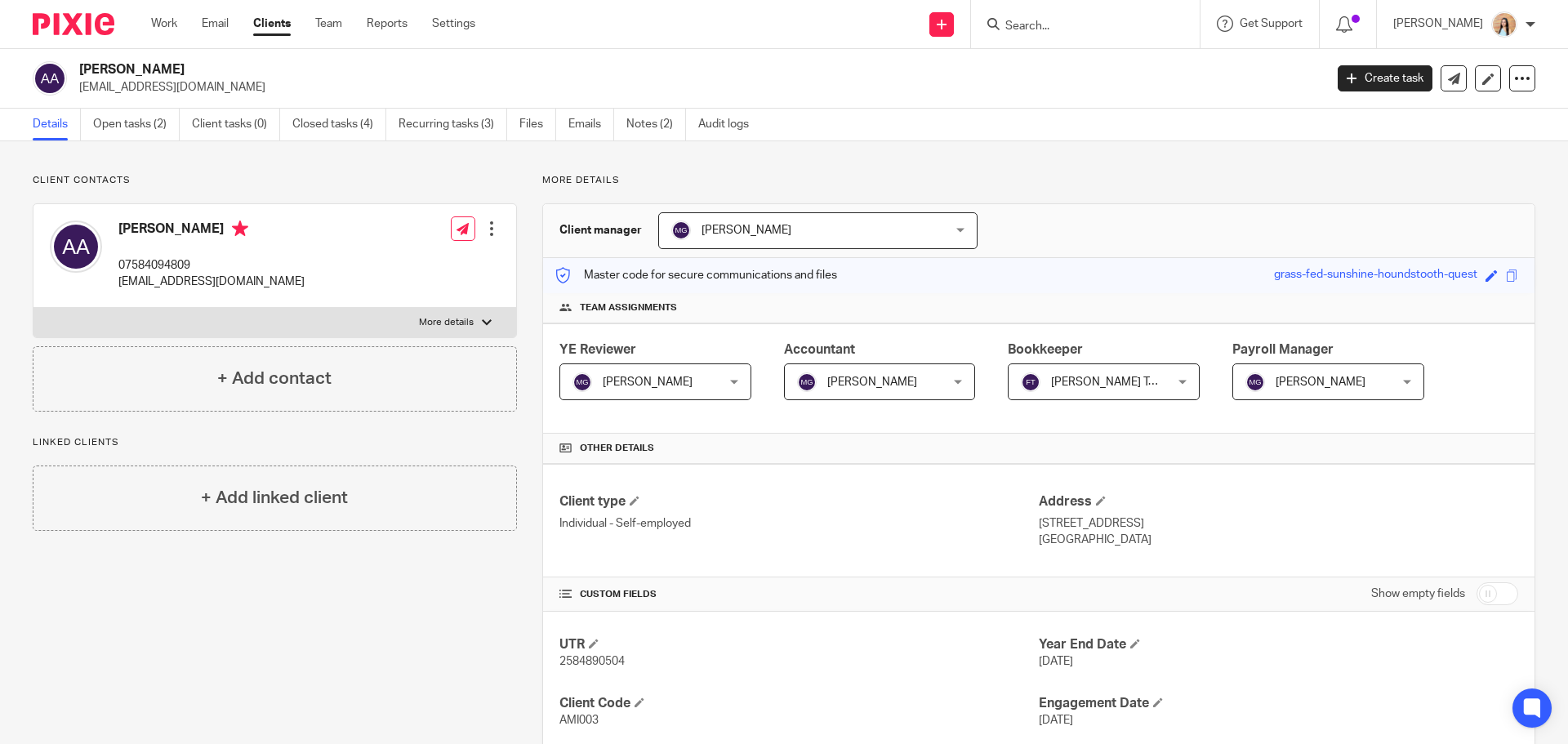
click at [461, 324] on p "More details" at bounding box center [446, 323] width 55 height 13
click at [34, 308] on input "More details" at bounding box center [33, 307] width 1 height 1
checkbox input "true"
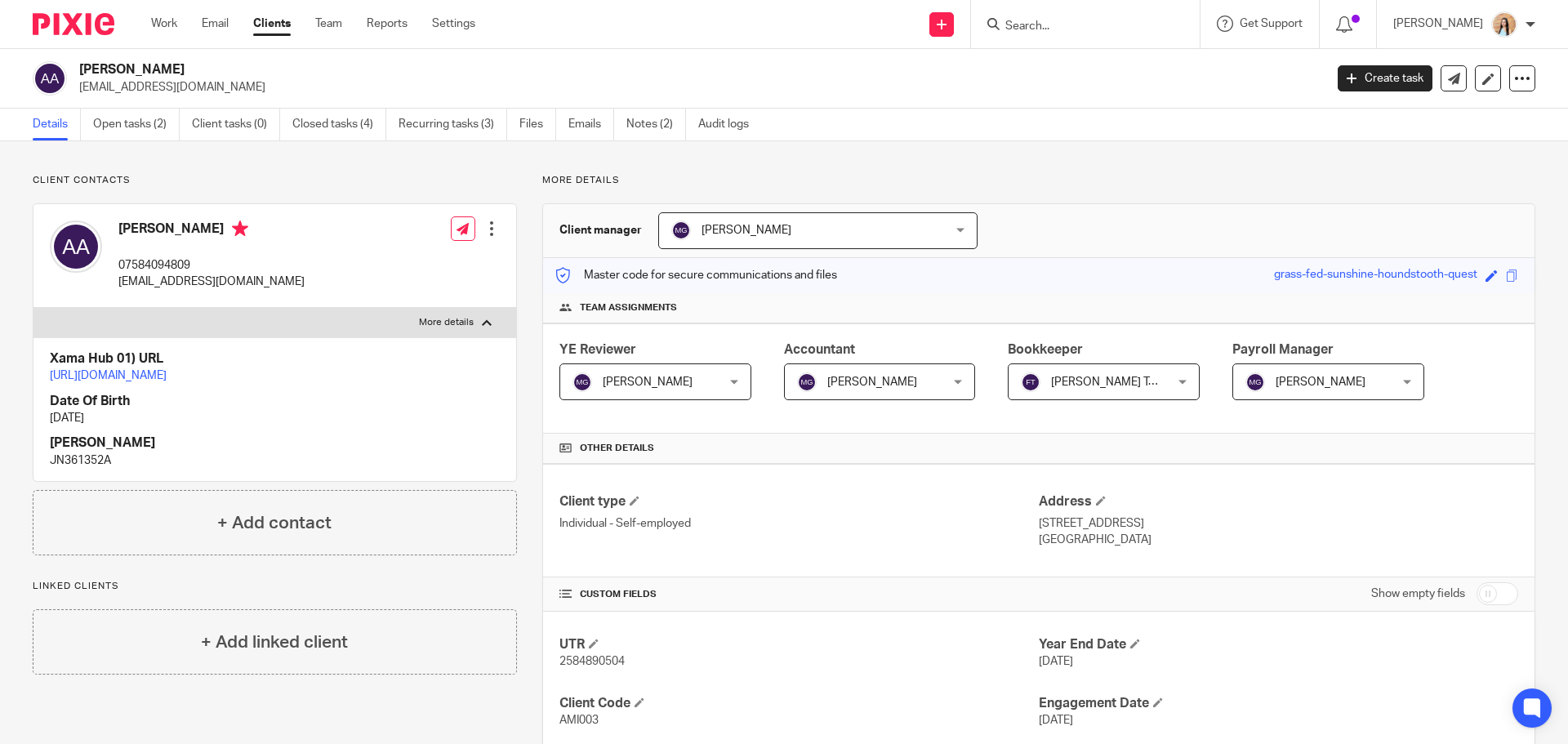
click at [158, 264] on p "07584094809" at bounding box center [212, 266] width 186 height 16
copy p "07584094809"
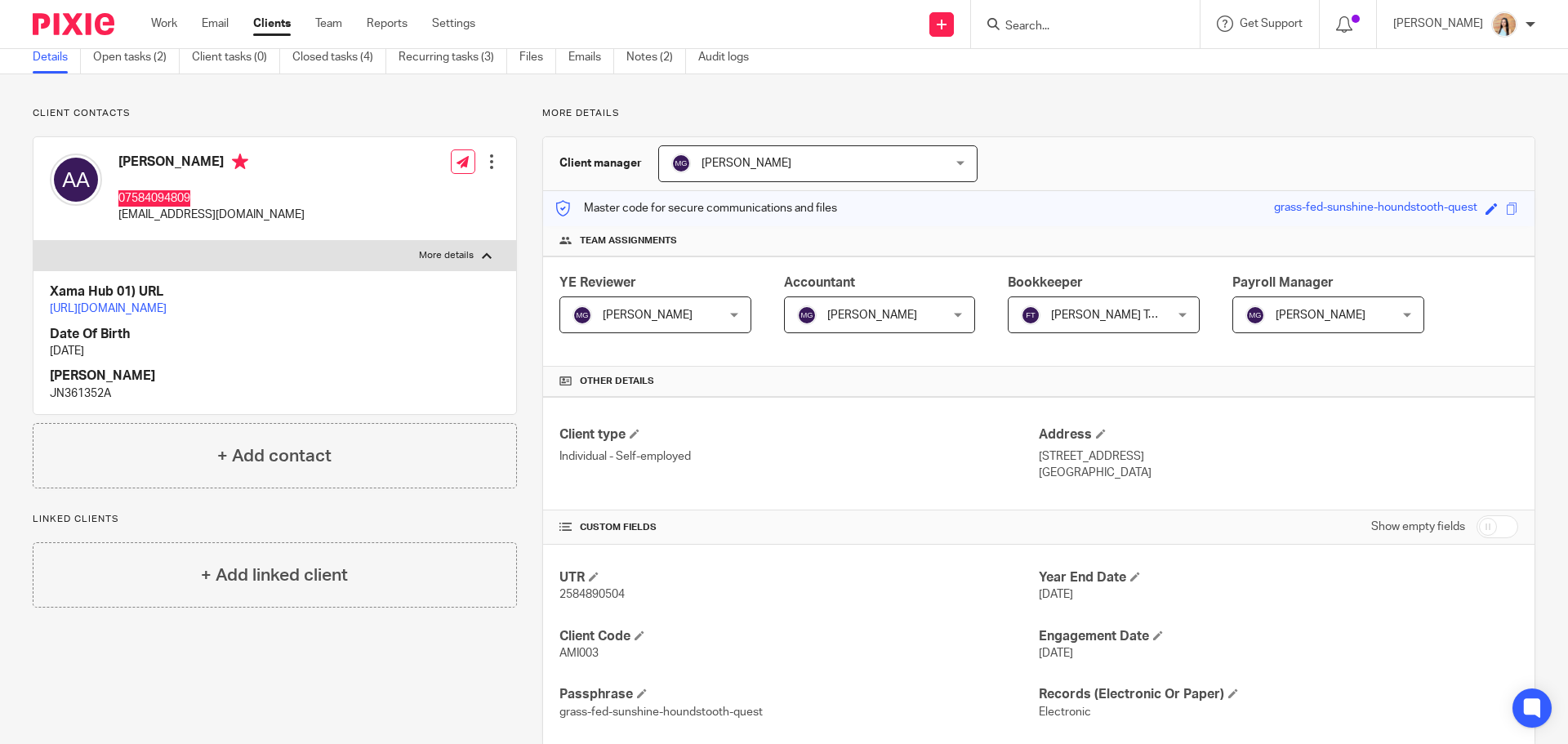
scroll to position [164, 0]
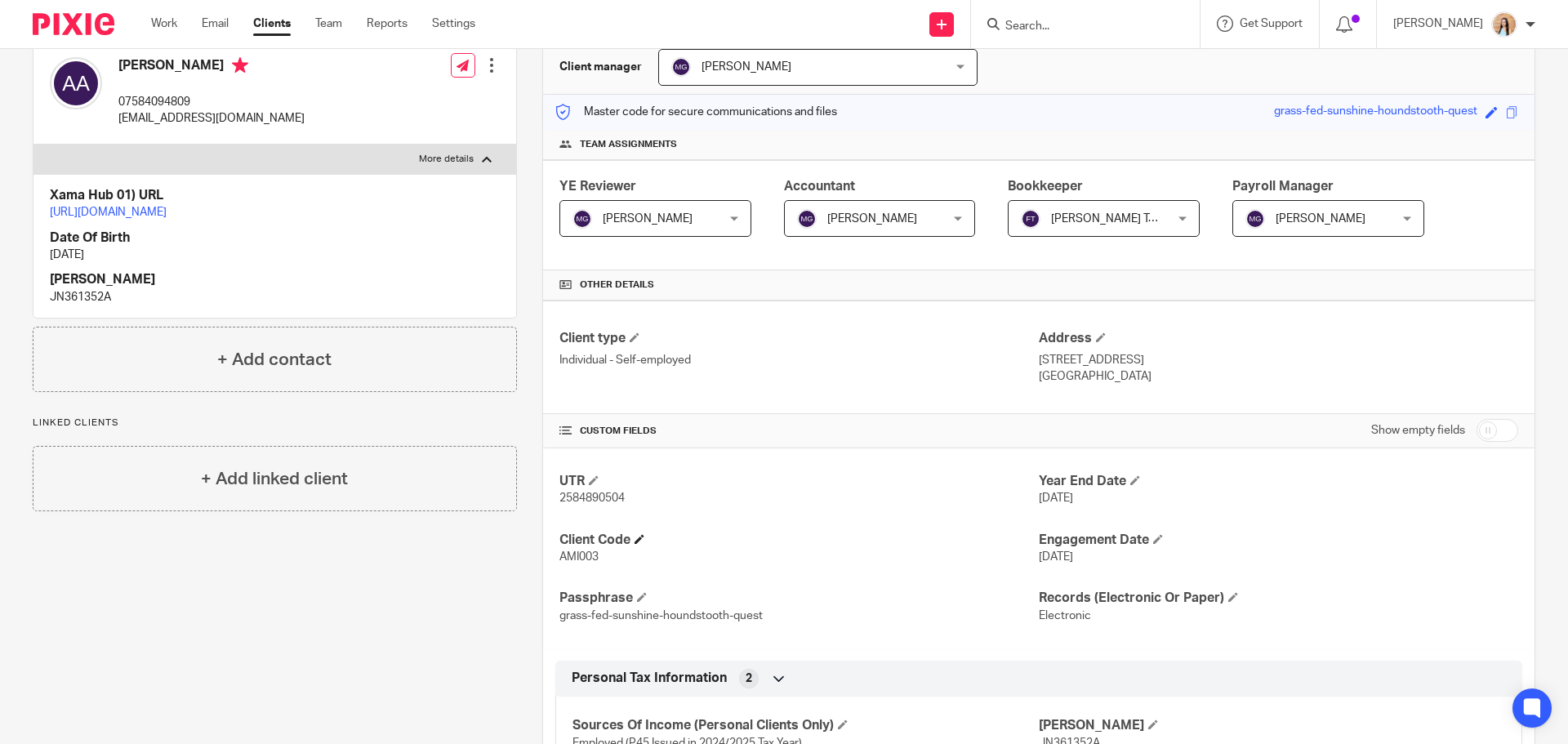
click at [566, 546] on h4 "Client Code" at bounding box center [799, 540] width 479 height 17
click at [567, 552] on span "AMI003" at bounding box center [579, 557] width 39 height 11
copy span "AMI003"
drag, startPoint x: 1032, startPoint y: 360, endPoint x: 1140, endPoint y: 364, distance: 108.1
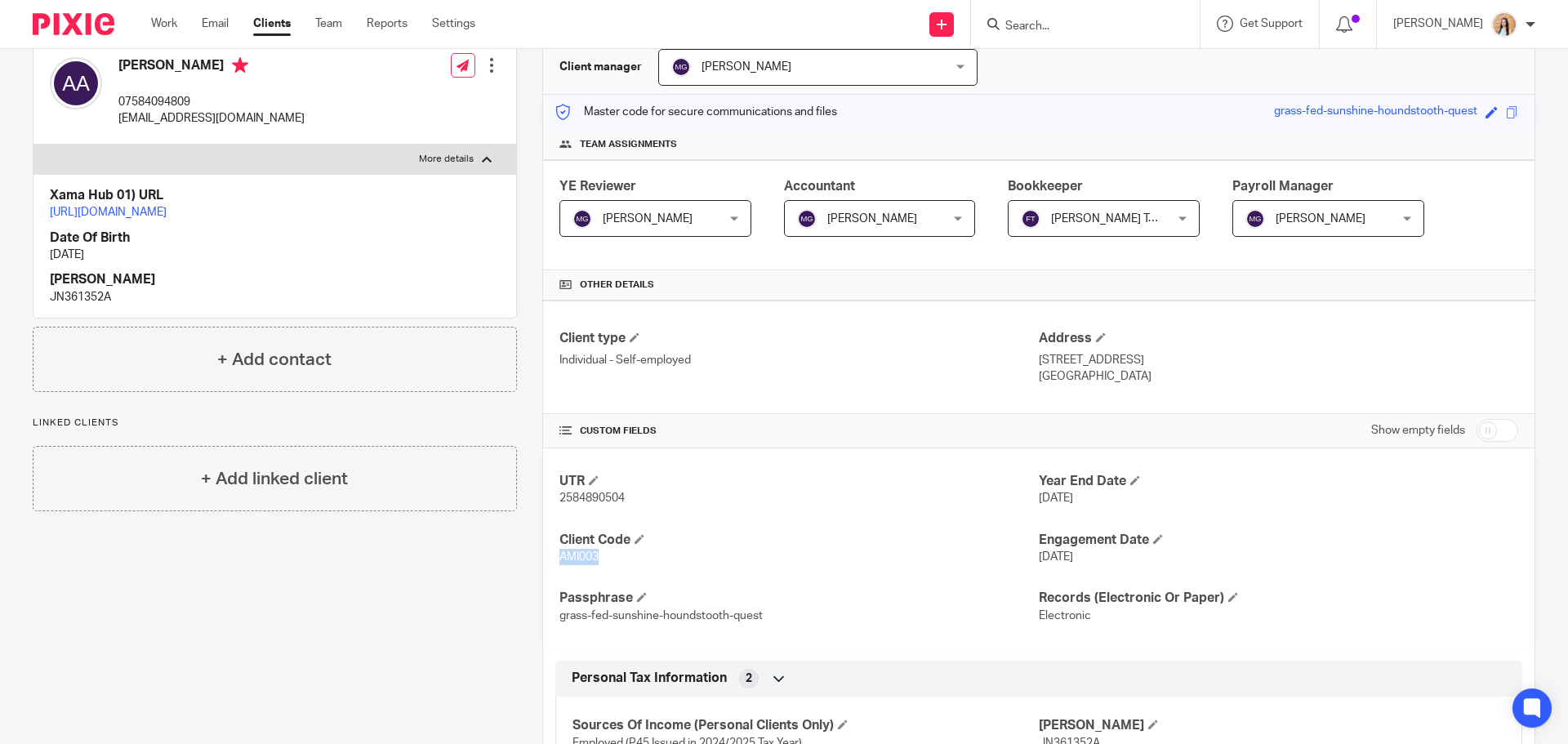
click at [1140, 364] on p "[STREET_ADDRESS]" at bounding box center [1279, 361] width 479 height 16
copy p "[STREET_ADDRESS]"
click at [302, 607] on div "Client contacts [PERSON_NAME] 07584094809 [EMAIL_ADDRESS][DOMAIN_NAME] Edit con…" at bounding box center [262, 546] width 509 height 1071
click at [524, 257] on div "More details Client manager [PERSON_NAME] [PERSON_NAME] Topia Jaz [PERSON_NAME]…" at bounding box center [1026, 546] width 1019 height 1071
click at [237, 667] on div "Client contacts [PERSON_NAME] 07584094809 [EMAIL_ADDRESS][DOMAIN_NAME] Edit con…" at bounding box center [262, 546] width 509 height 1071
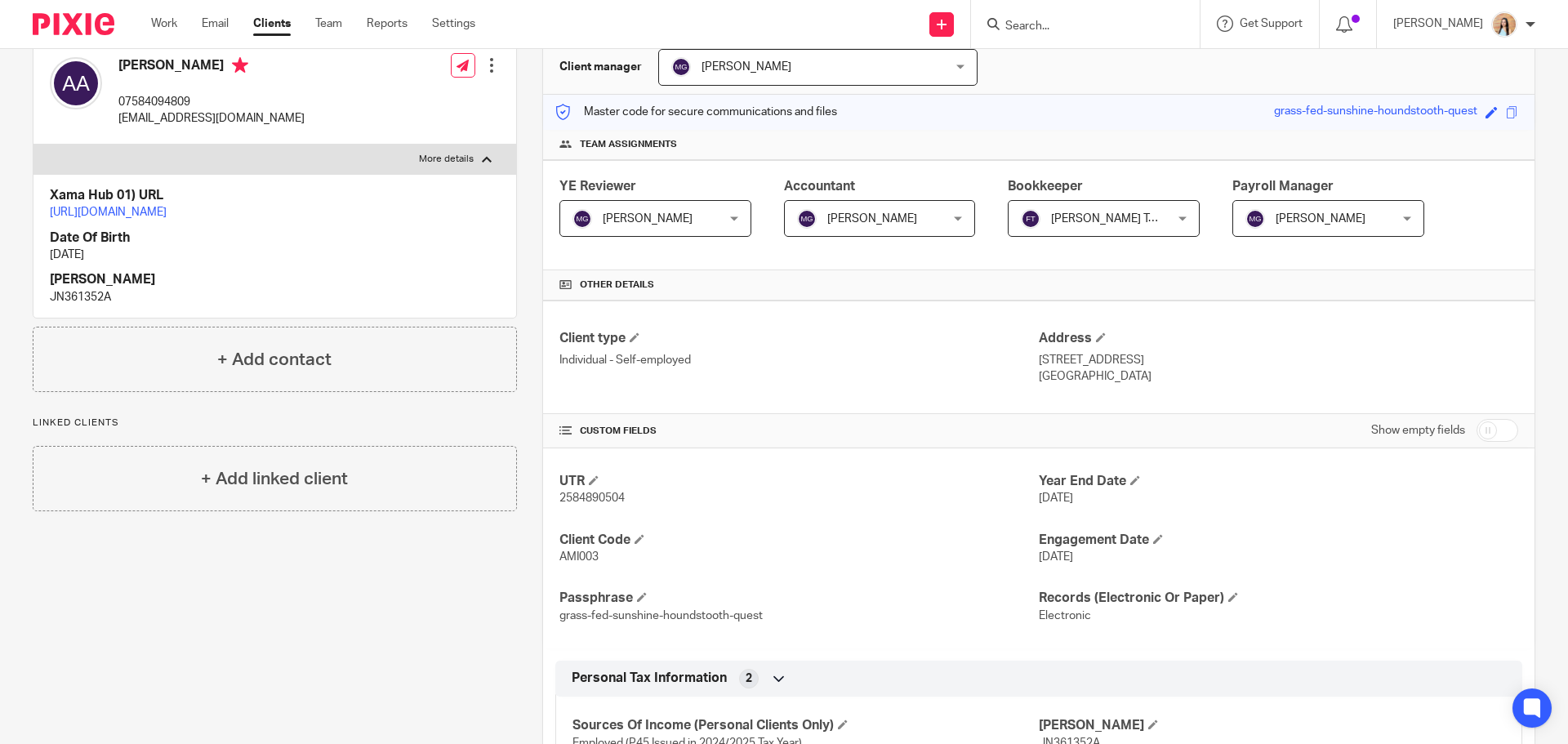
click at [277, 587] on div "Client contacts [PERSON_NAME] 07584094809 [EMAIL_ADDRESS][DOMAIN_NAME] Edit con…" at bounding box center [262, 546] width 509 height 1071
click at [313, 616] on div "Client contacts [PERSON_NAME] 07584094809 [EMAIL_ADDRESS][DOMAIN_NAME] Edit con…" at bounding box center [262, 546] width 509 height 1071
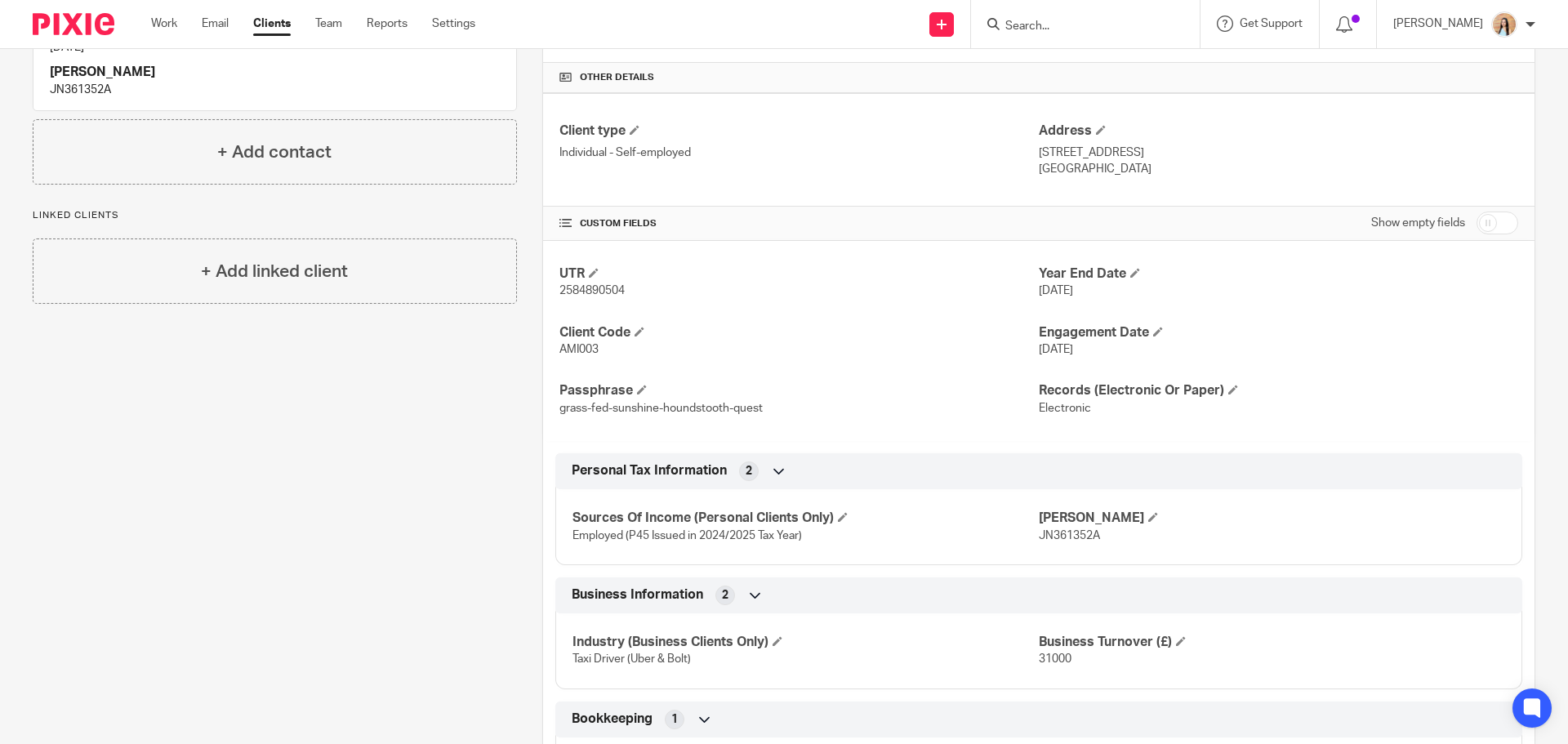
scroll to position [125, 0]
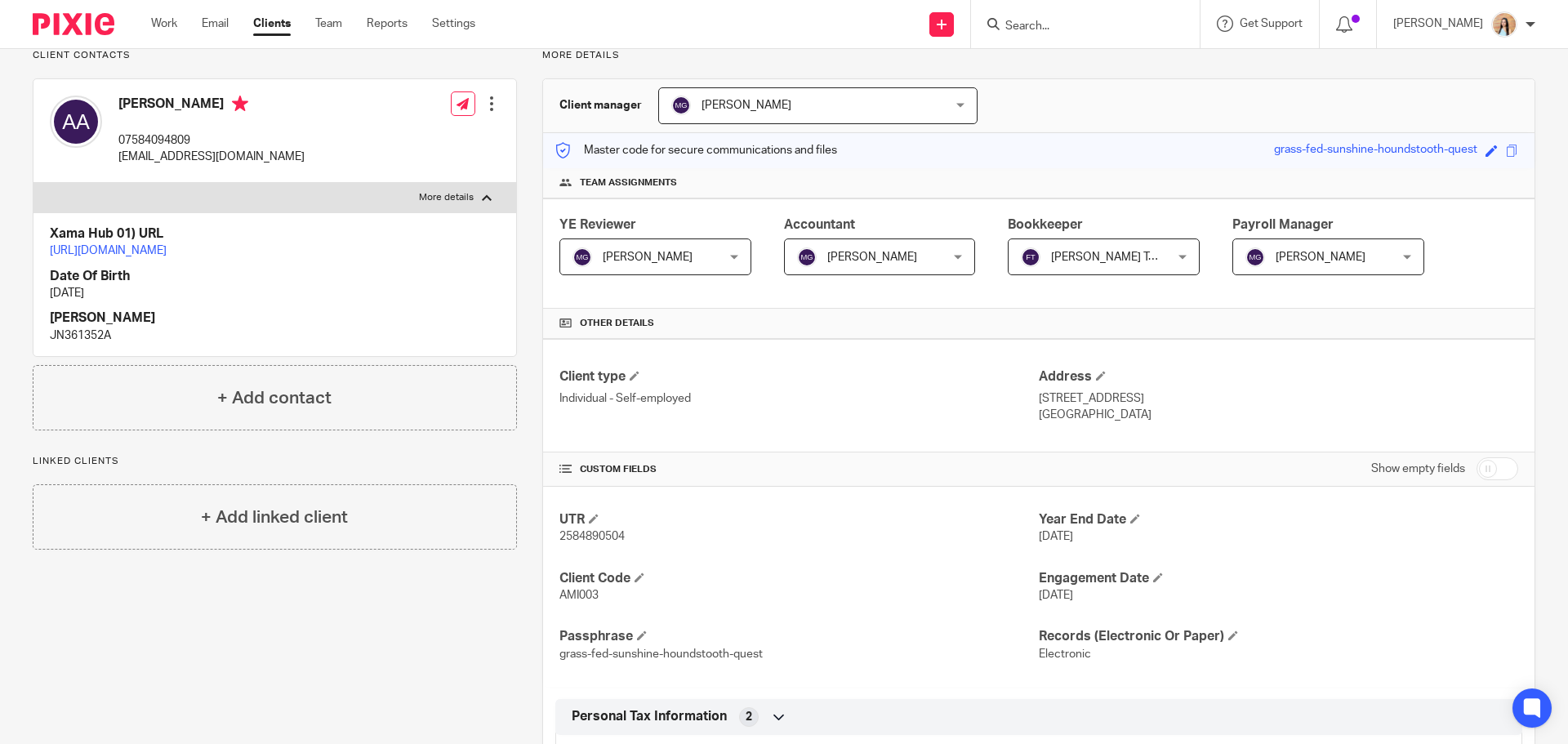
click at [527, 195] on div "More details Client manager [PERSON_NAME] [PERSON_NAME] Topia Jaz [PERSON_NAME]…" at bounding box center [1026, 585] width 1019 height 1071
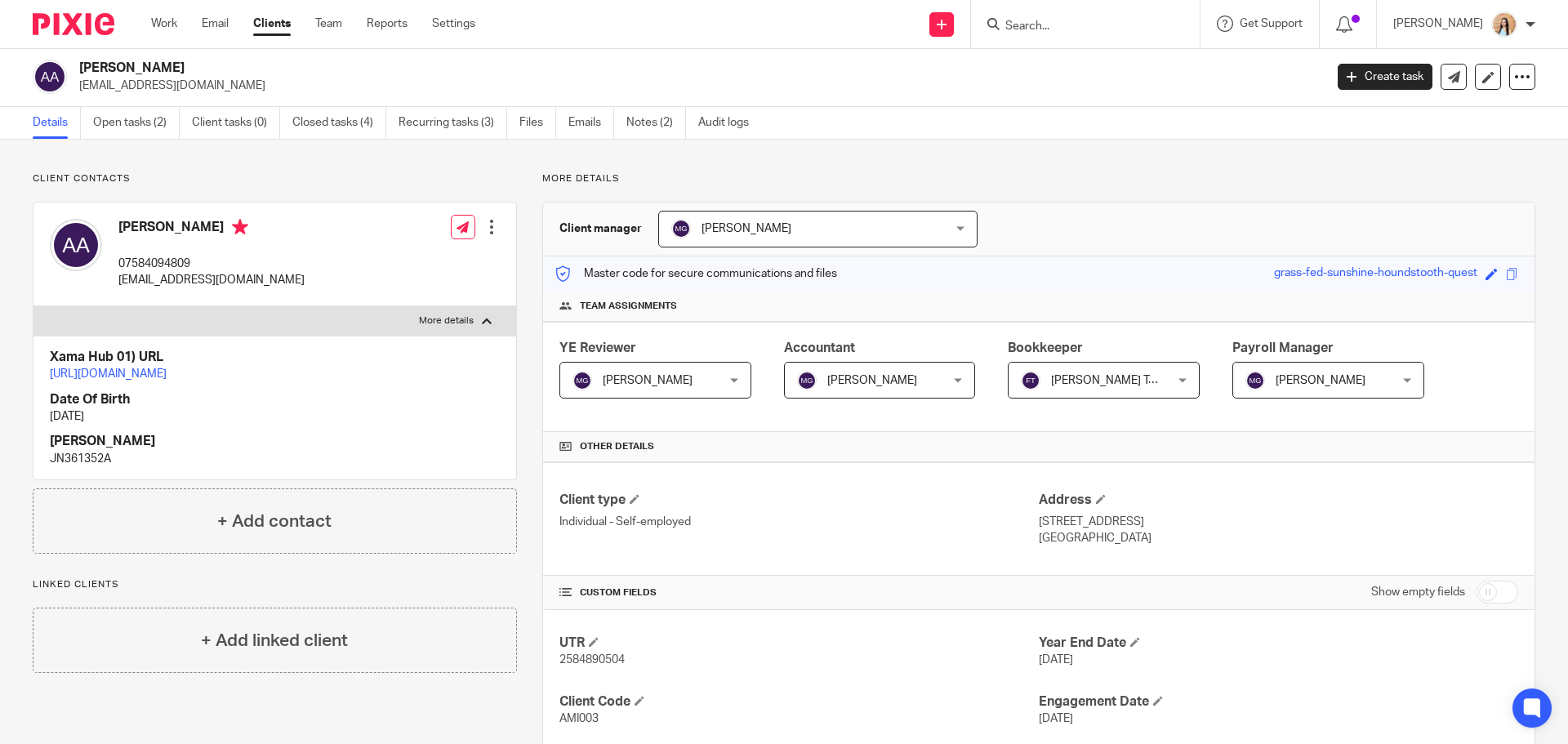
scroll to position [0, 0]
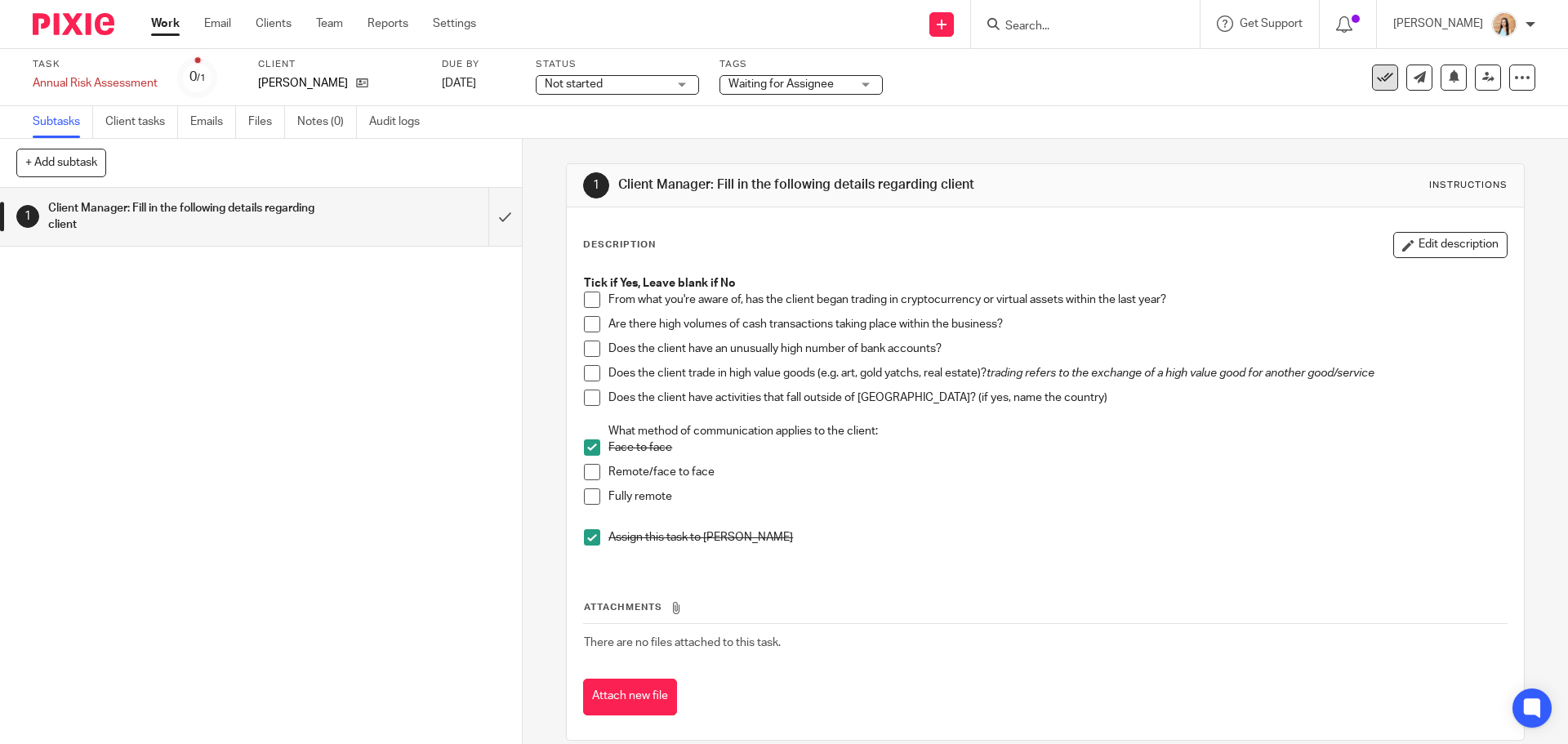
click at [1378, 79] on icon at bounding box center [1386, 78] width 16 height 16
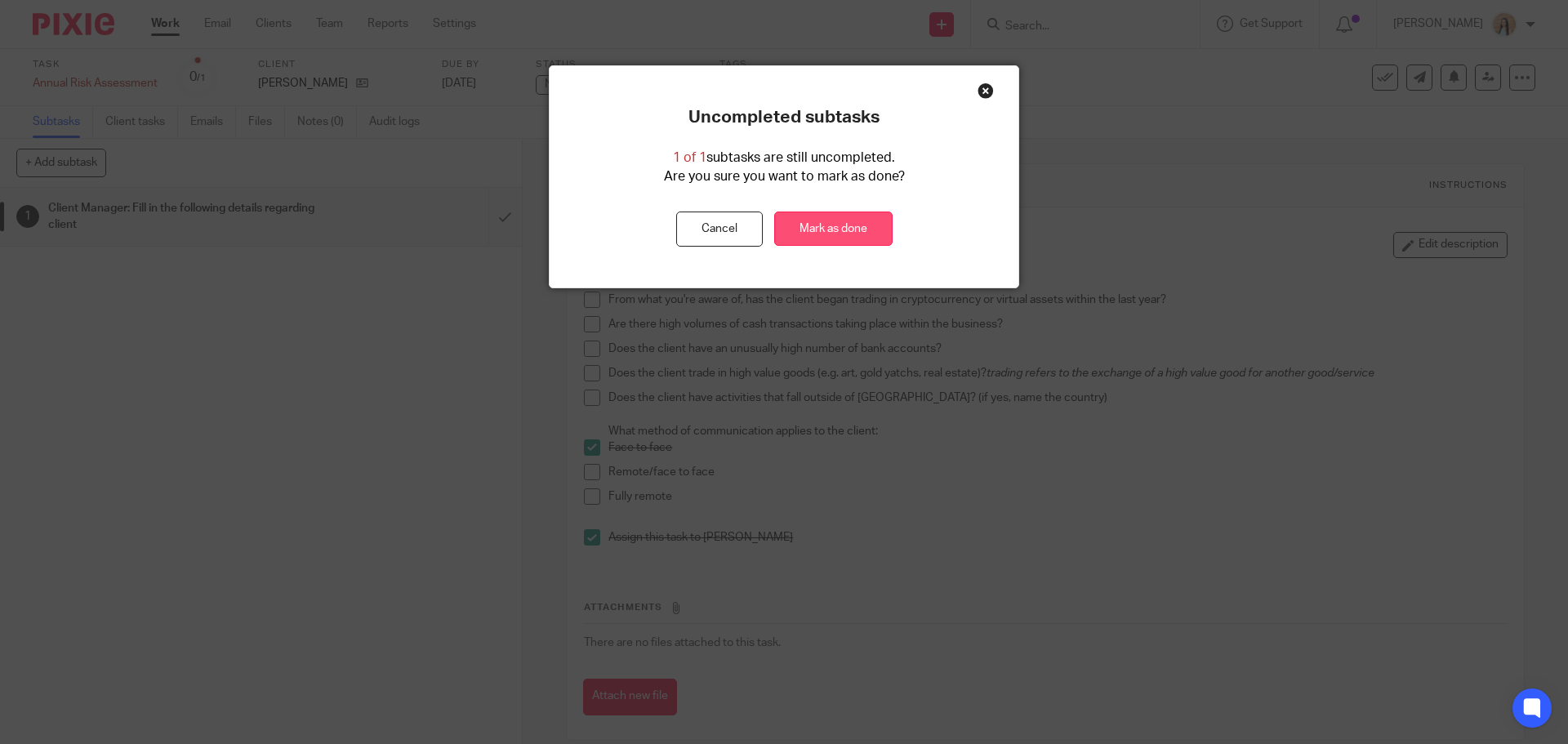
click at [836, 233] on link "Mark as done" at bounding box center [833, 229] width 119 height 35
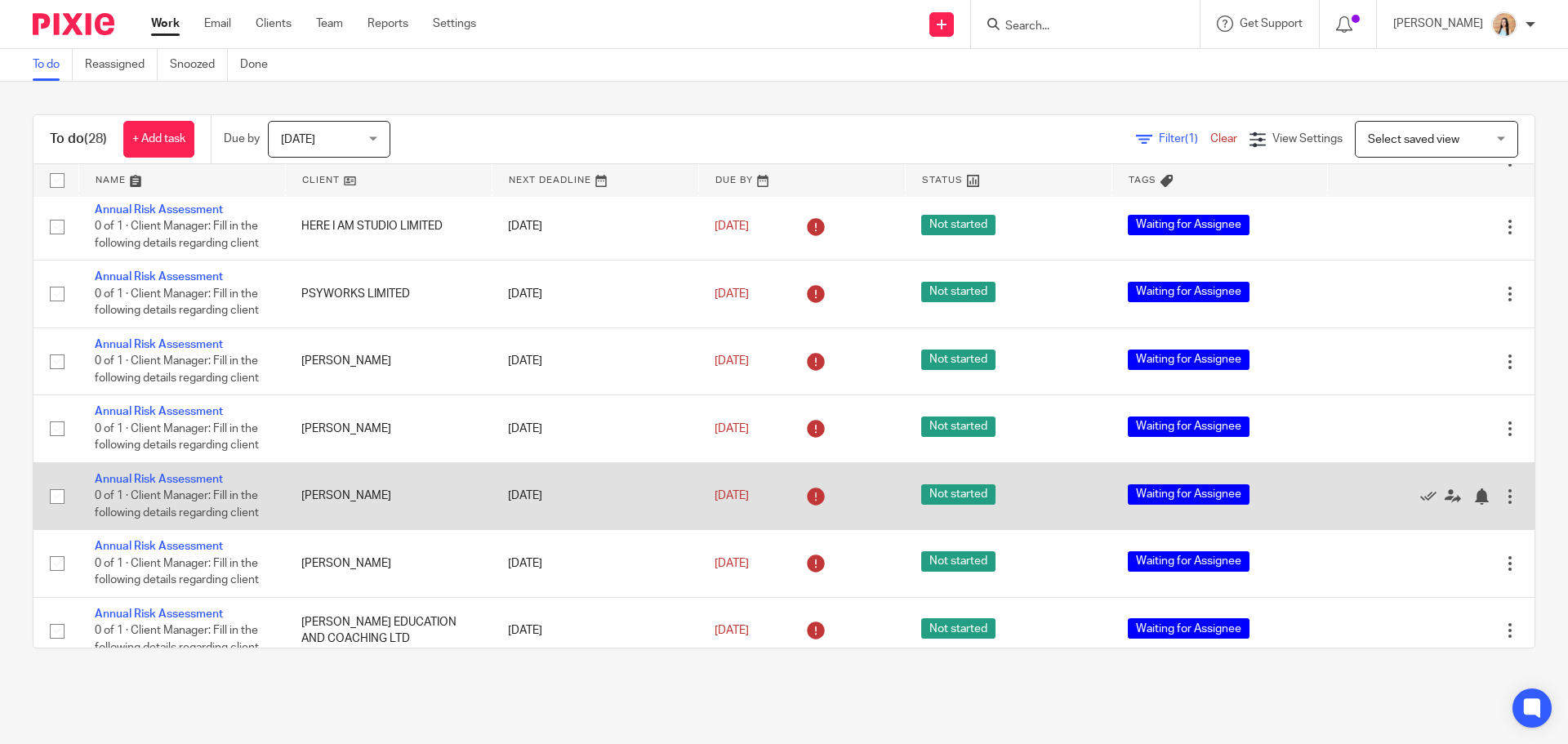
scroll to position [245, 0]
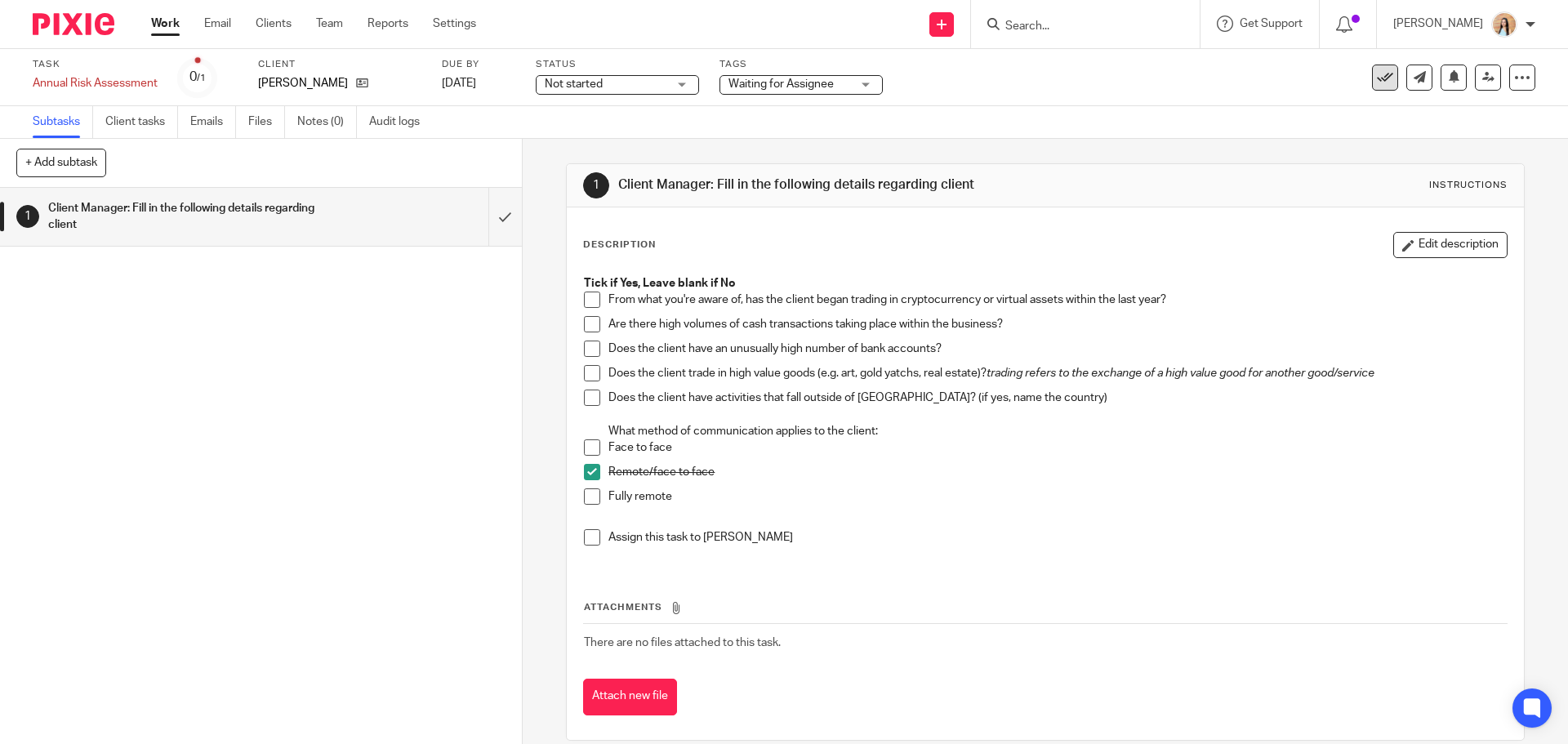
click at [1378, 74] on icon at bounding box center [1386, 78] width 16 height 16
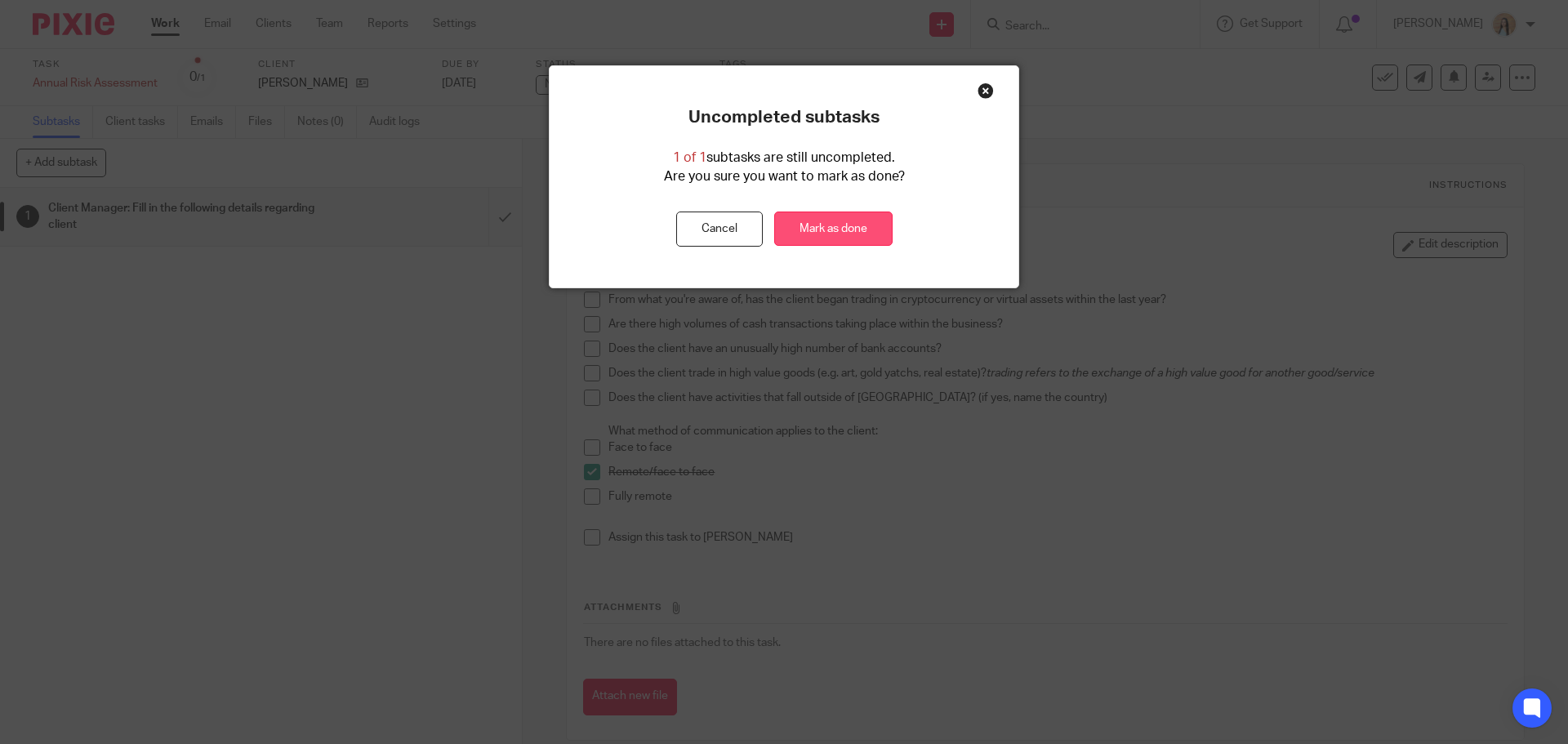
click at [842, 218] on link "Mark as done" at bounding box center [833, 229] width 119 height 35
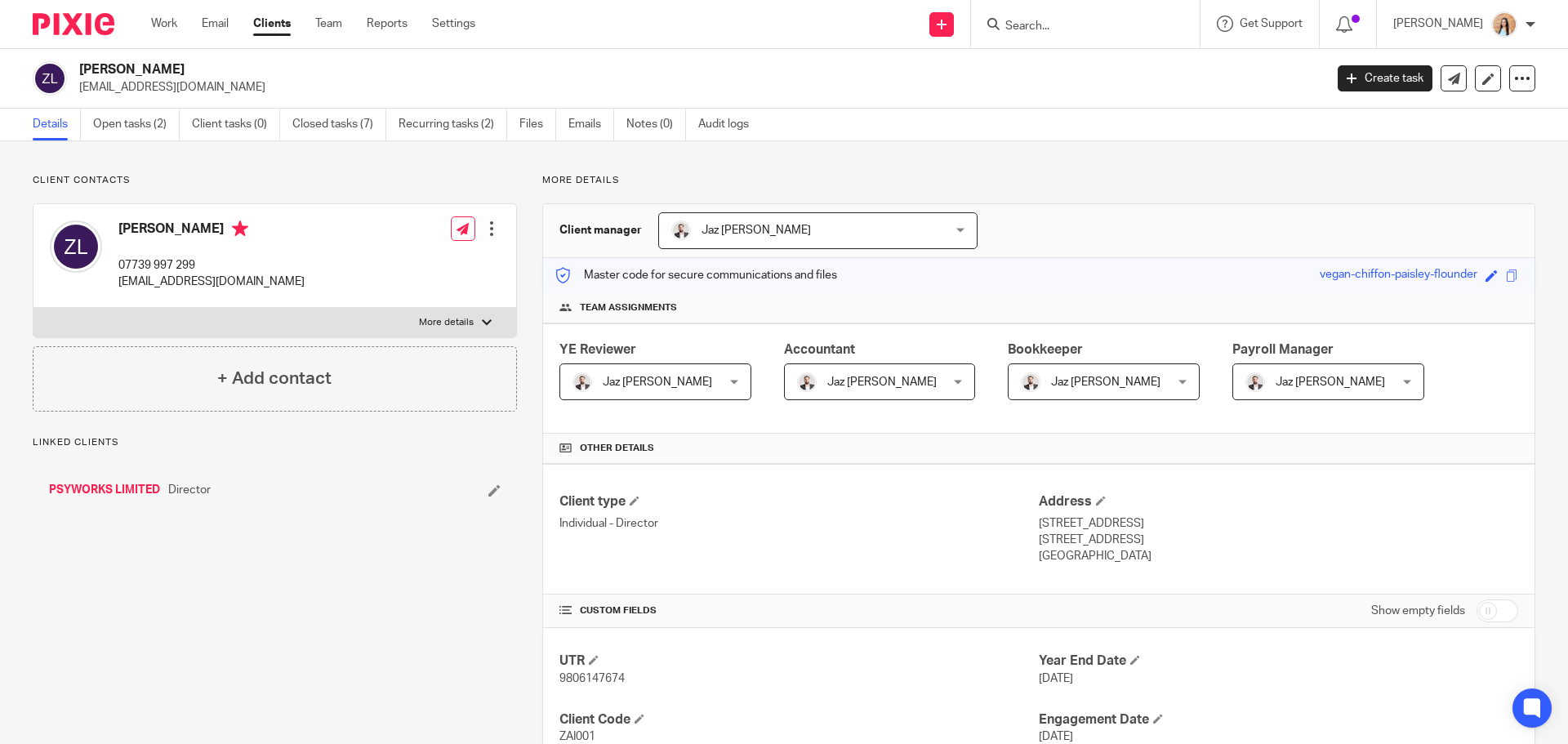
click at [432, 319] on p "More details" at bounding box center [446, 323] width 55 height 13
click at [34, 308] on input "More details" at bounding box center [33, 307] width 1 height 1
checkbox input "true"
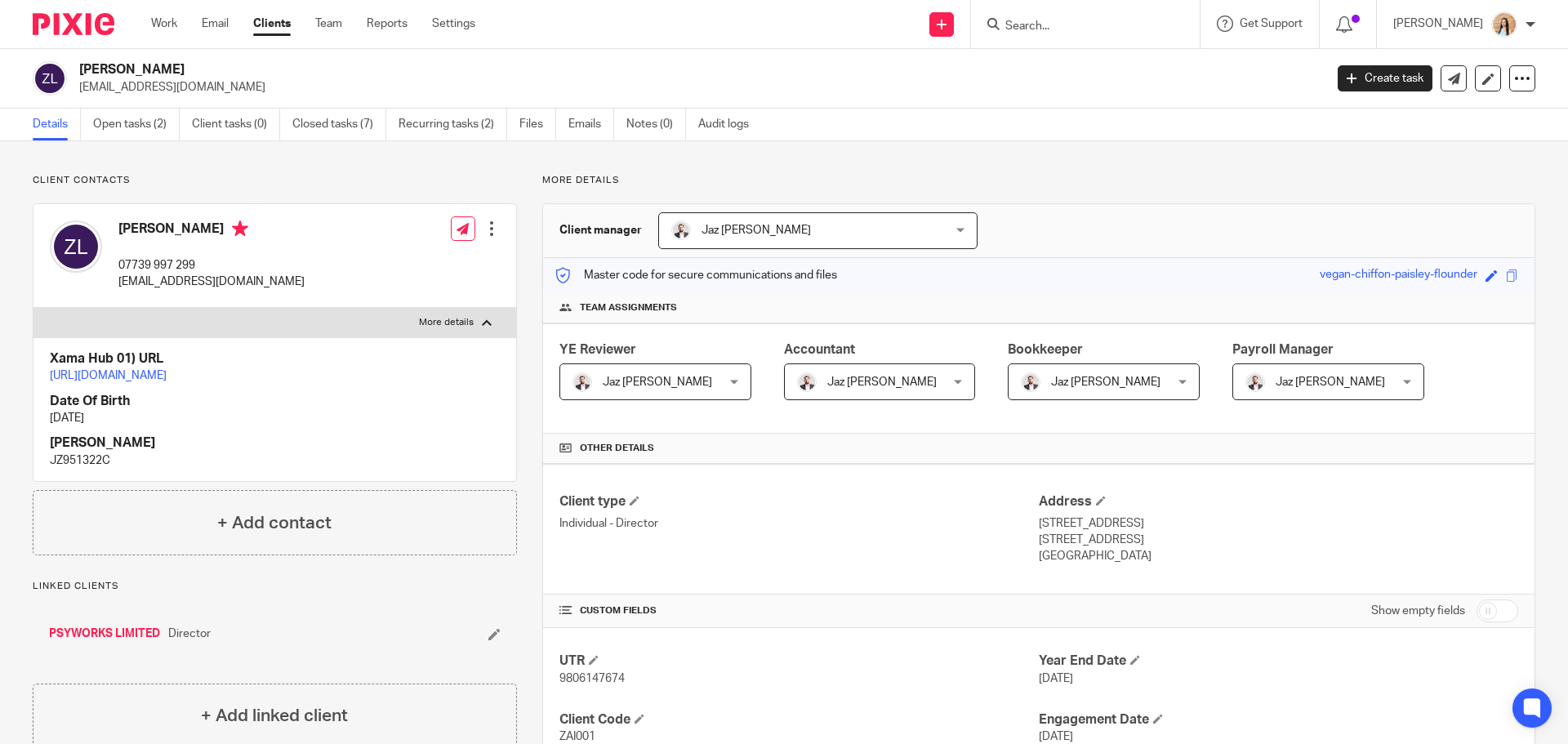
drag, startPoint x: 1021, startPoint y: 520, endPoint x: 1162, endPoint y: 528, distance: 141.2
click at [1162, 528] on div "Client type Individual - Director Address [STREET_ADDRESS] [STREET_ADDRESS] [GE…" at bounding box center [1038, 530] width 992 height 131
click at [1162, 528] on p "[STREET_ADDRESS]" at bounding box center [1279, 523] width 479 height 16
drag, startPoint x: 1165, startPoint y: 523, endPoint x: 1033, endPoint y: 524, distance: 132.0
click at [1028, 524] on div "Client type Individual - Director Address [STREET_ADDRESS] [STREET_ADDRESS] [GE…" at bounding box center [1038, 530] width 992 height 131
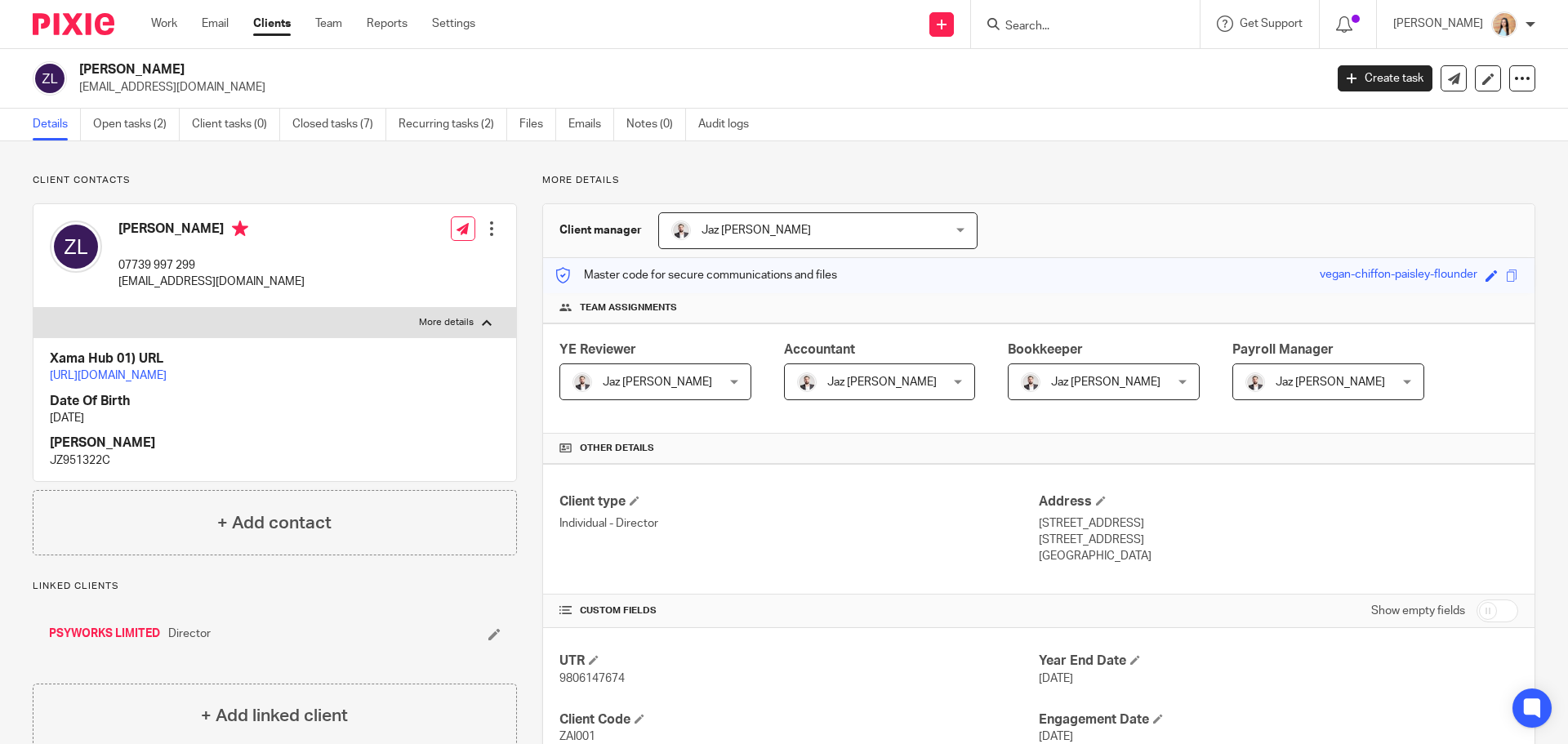
click at [1039, 524] on p "[STREET_ADDRESS]" at bounding box center [1279, 523] width 479 height 16
click at [525, 325] on div "More details Client manager Jaz [PERSON_NAME] Jaz [PERSON_NAME] Topia Jaz [PERS…" at bounding box center [1026, 642] width 1019 height 936
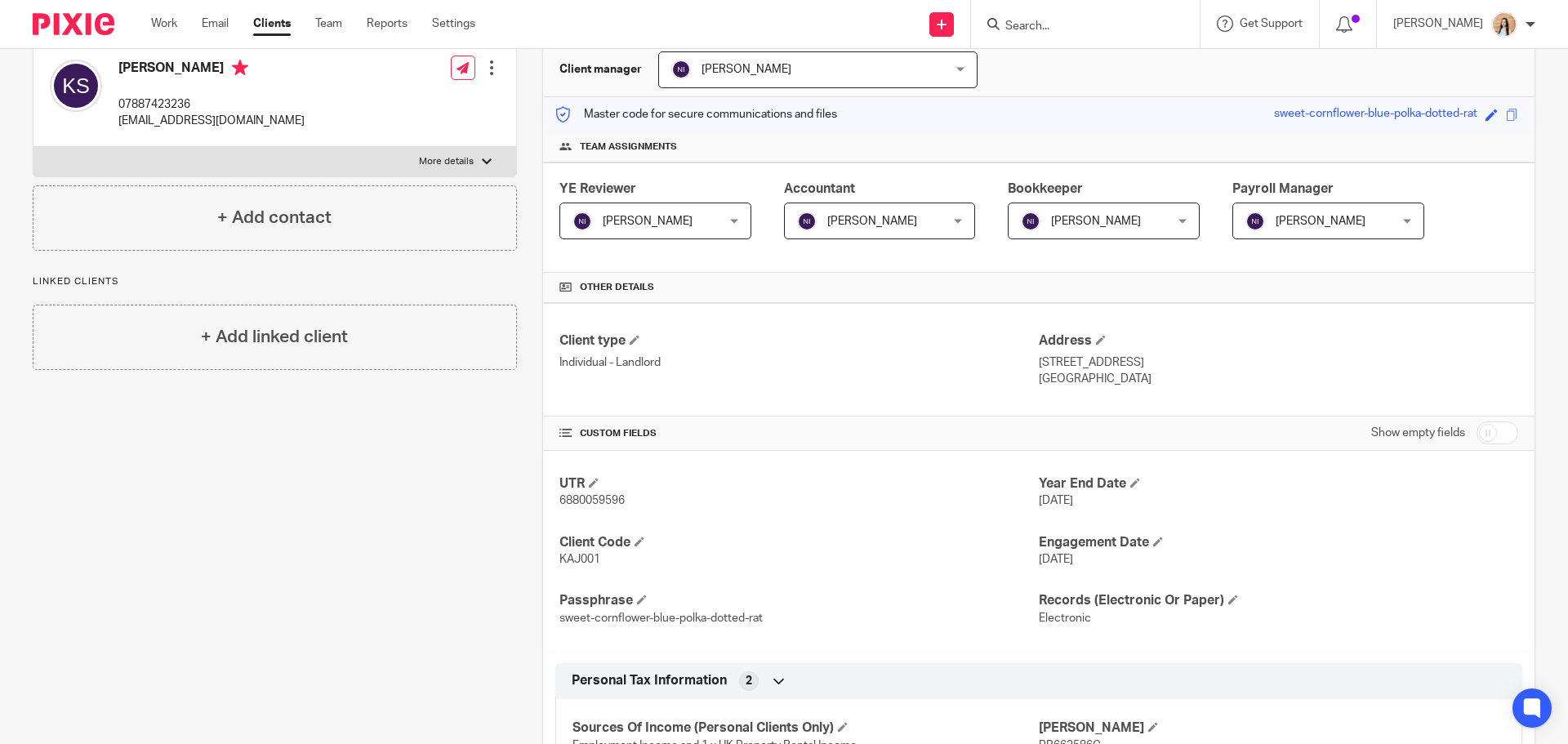
scroll to position [137, 0]
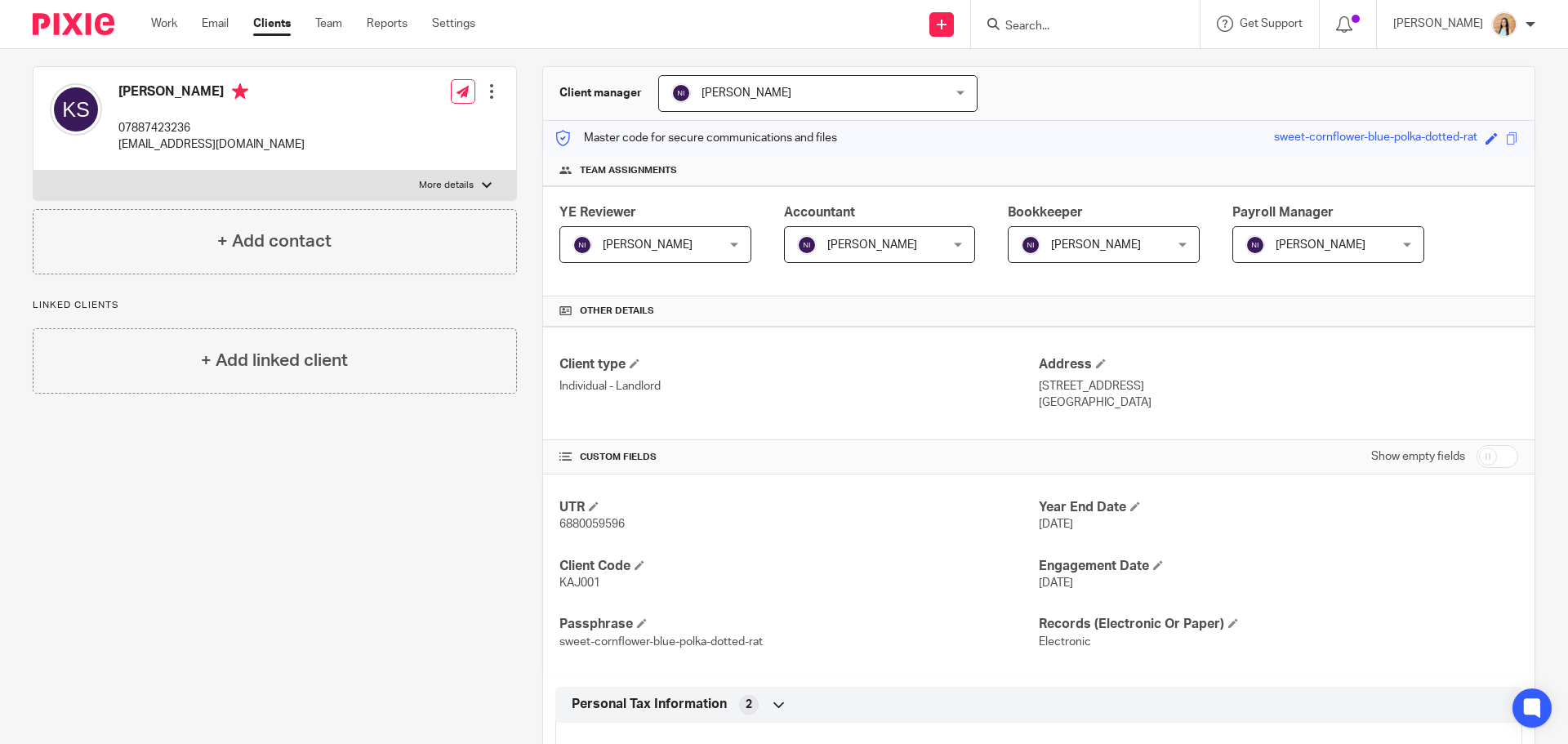
click at [486, 188] on div at bounding box center [486, 186] width 10 height 10
click at [34, 171] on input "More details" at bounding box center [33, 170] width 1 height 1
checkbox input "true"
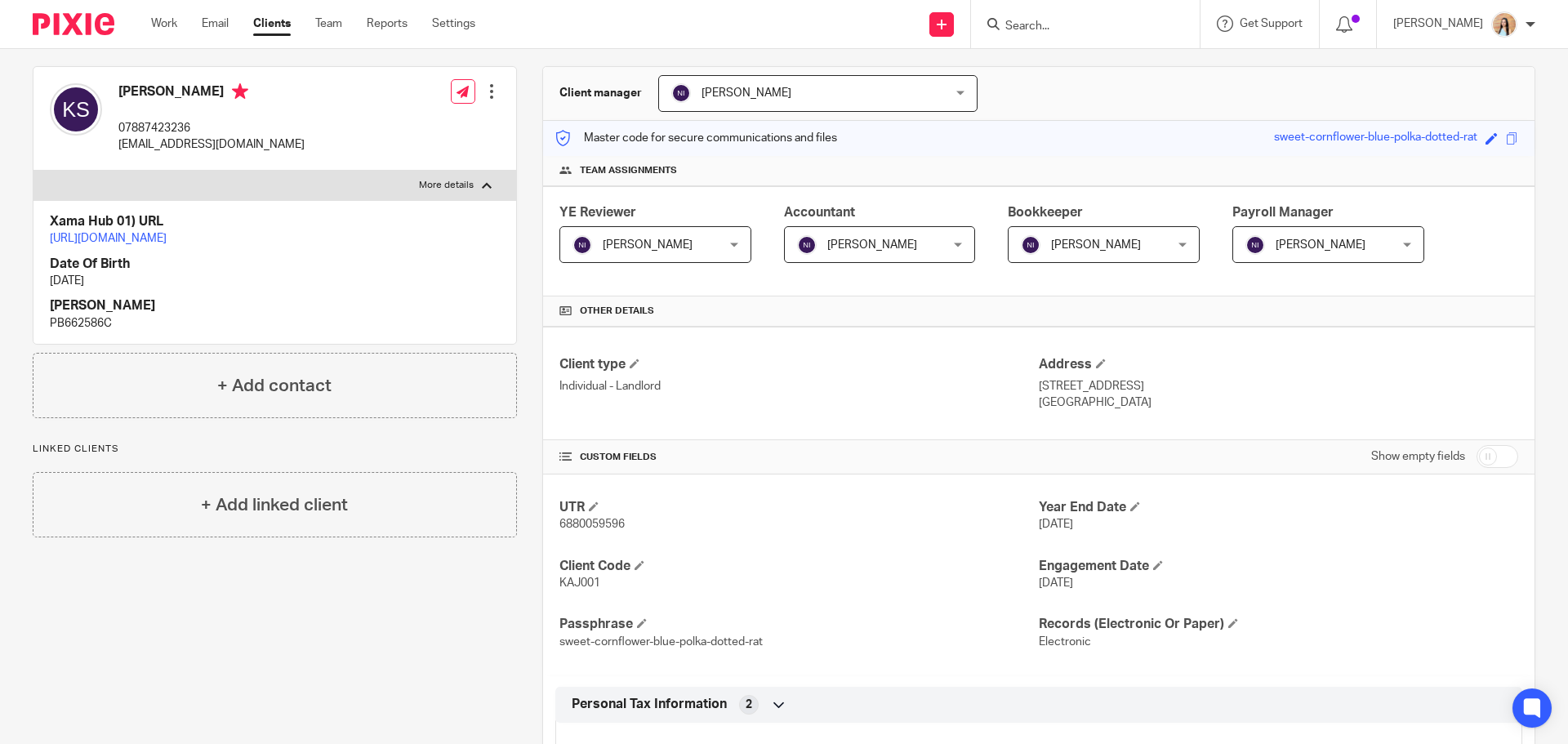
click at [578, 584] on span "KAJ001" at bounding box center [580, 583] width 41 height 11
copy span "KAJ001"
drag, startPoint x: 1030, startPoint y: 385, endPoint x: 1140, endPoint y: 389, distance: 110.1
click at [1140, 389] on p "44 Shackerdale Road Wigston LE18 1BR" at bounding box center [1279, 387] width 479 height 16
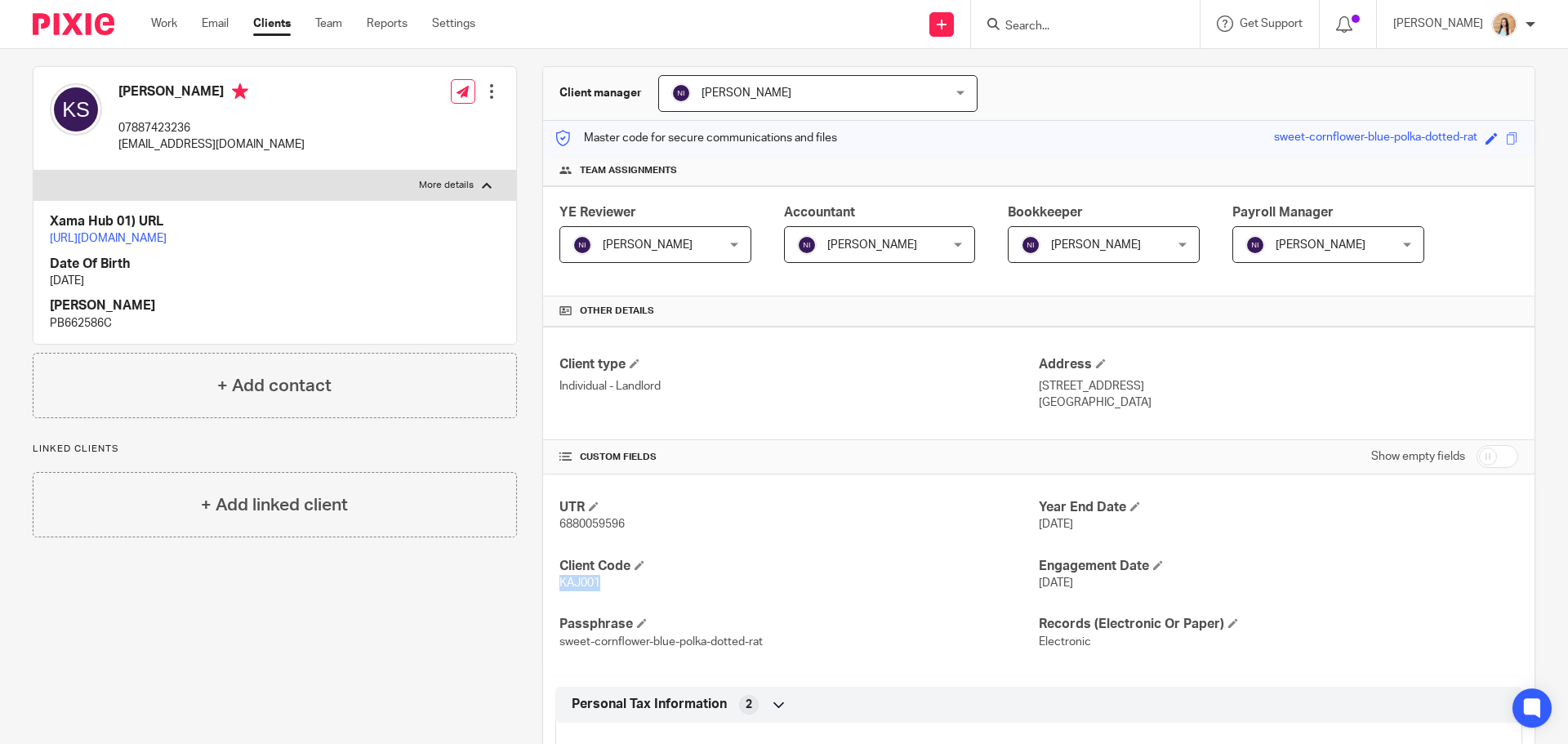
copy p "44 Shackerdale Road"
click at [278, 642] on div "Client contacts Kajal Shukla 07887423236 kajal_s@hotmail.co.uk Edit contact Cre…" at bounding box center [262, 496] width 509 height 920
click at [269, 630] on div "Client contacts Kajal Shukla 07887423236 kajal_s@hotmail.co.uk Edit contact Cre…" at bounding box center [262, 496] width 509 height 920
click at [522, 311] on div "More details Client manager Naeem Ibrahim Naeem Ibrahim Fatema Topia Jaz Grewal…" at bounding box center [1026, 496] width 1019 height 920
click at [329, 660] on div "Client contacts Kajal Shukla 07887423236 kajal_s@hotmail.co.uk Edit contact Cre…" at bounding box center [262, 496] width 509 height 920
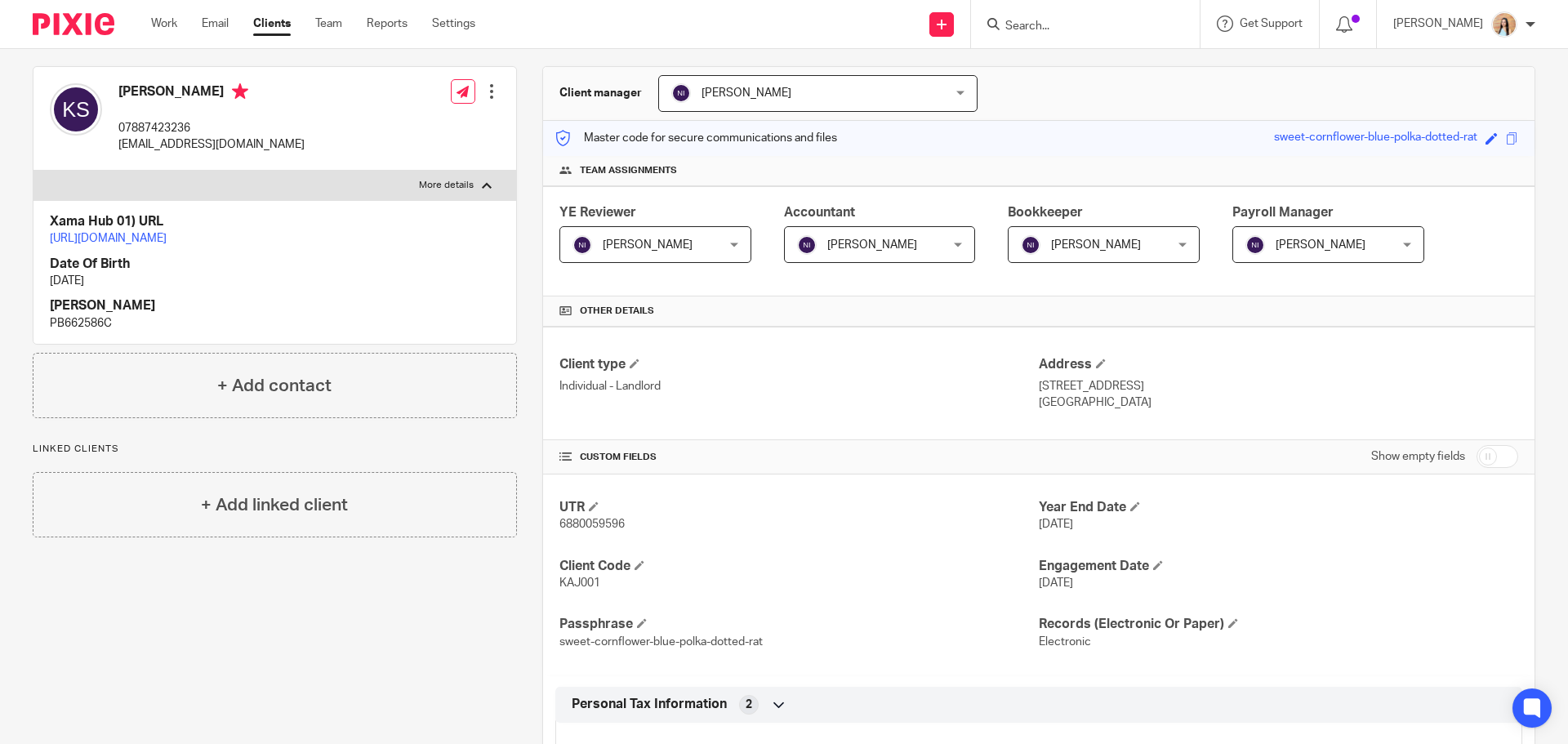
click at [295, 660] on div "Client contacts Kajal Shukla 07887423236 kajal_s@hotmail.co.uk Edit contact Cre…" at bounding box center [262, 496] width 509 height 920
click at [249, 635] on div "Client contacts Kajal Shukla 07887423236 kajal_s@hotmail.co.uk Edit contact Cre…" at bounding box center [262, 496] width 509 height 920
click at [289, 643] on div "Client contacts Kajal Shukla 07887423236 kajal_s@hotmail.co.uk Edit contact Cre…" at bounding box center [262, 496] width 509 height 920
click at [304, 635] on div "Client contacts Kajal Shukla 07887423236 kajal_s@hotmail.co.uk Edit contact Cre…" at bounding box center [262, 496] width 509 height 920
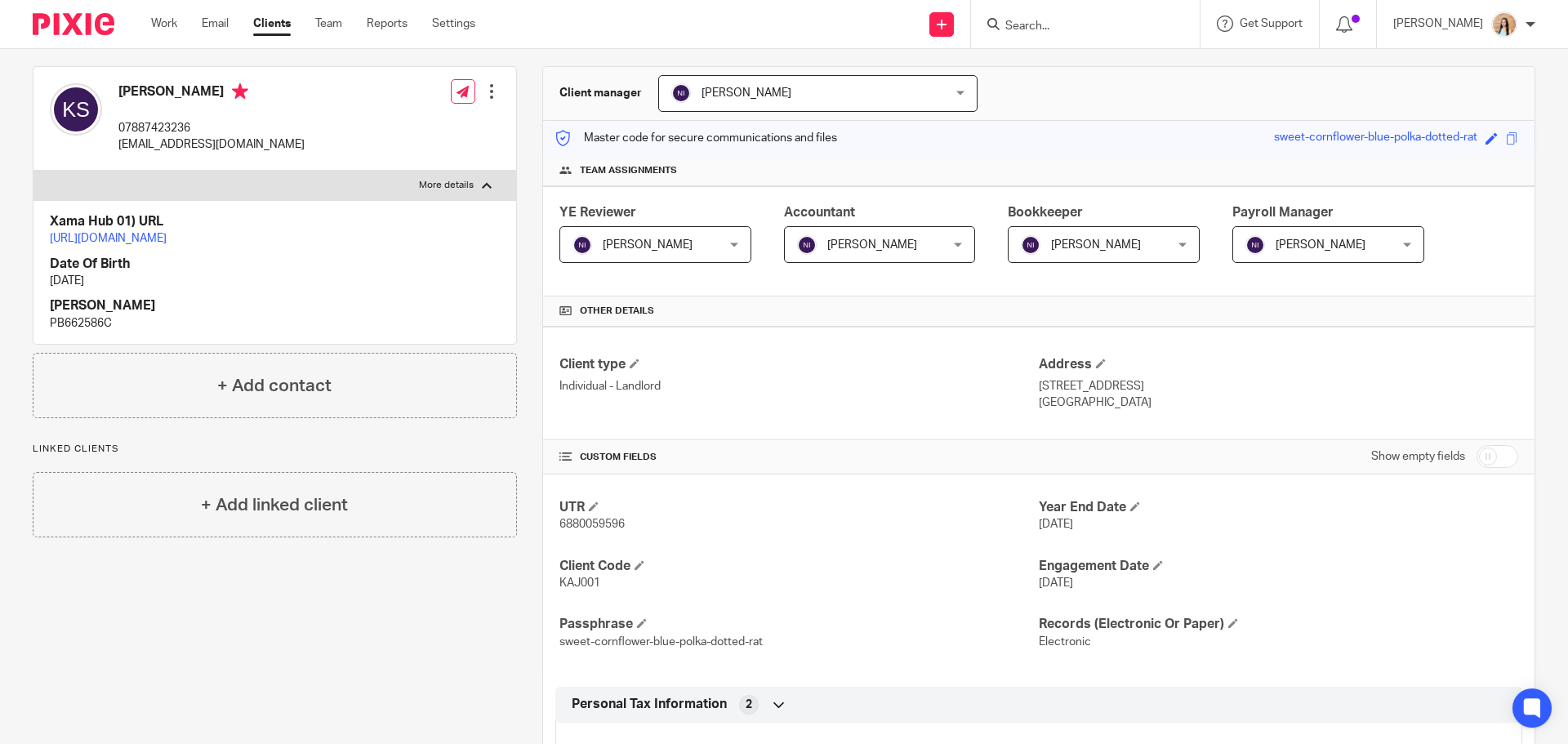
click at [526, 197] on div "More details Client manager Naeem Ibrahim Naeem Ibrahim Fatema Topia Jaz Grewal…" at bounding box center [1026, 496] width 1019 height 920
click at [528, 198] on div "More details Client manager Naeem Ibrahim Naeem Ibrahim Fatema Topia Jaz Grewal…" at bounding box center [1026, 496] width 1019 height 920
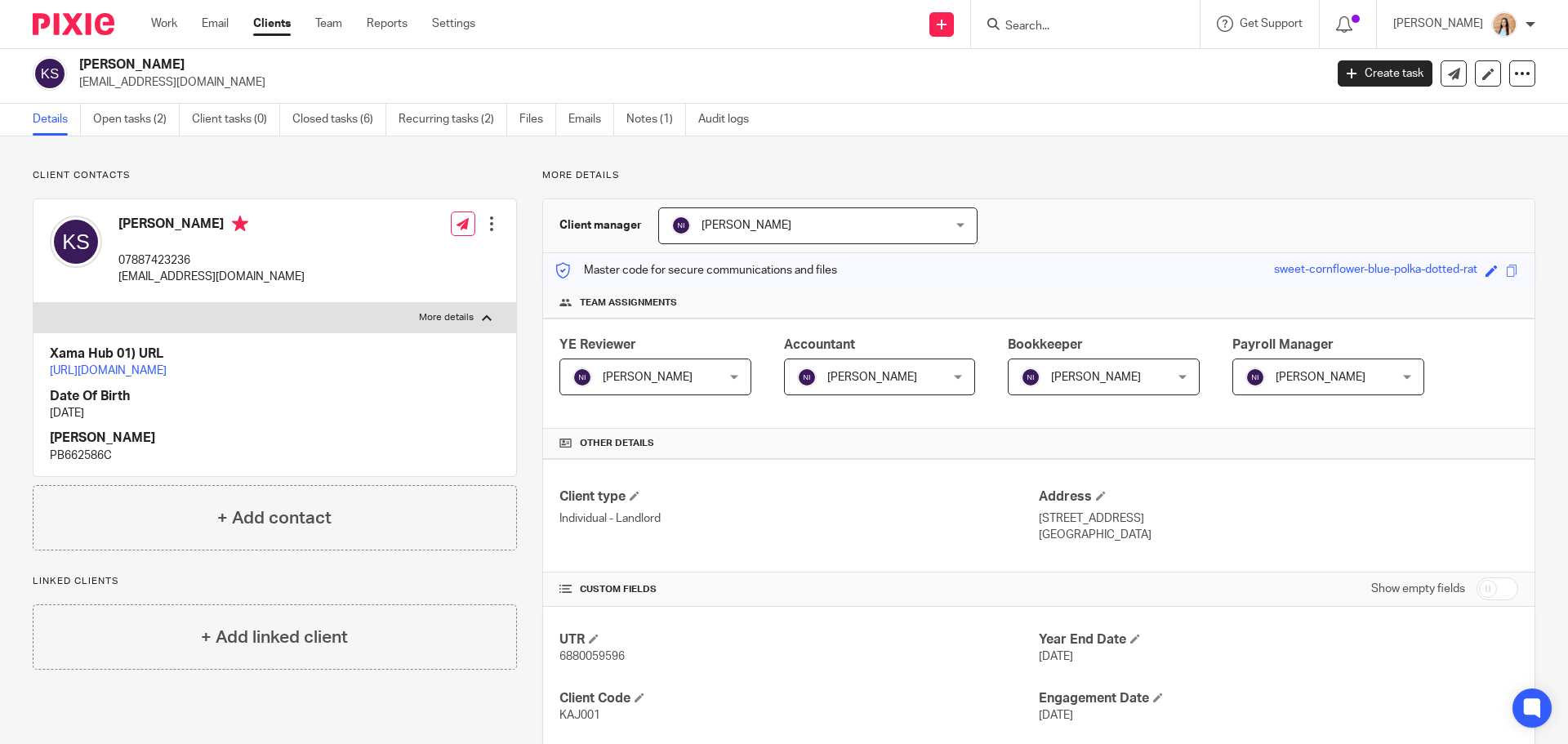
scroll to position [0, 0]
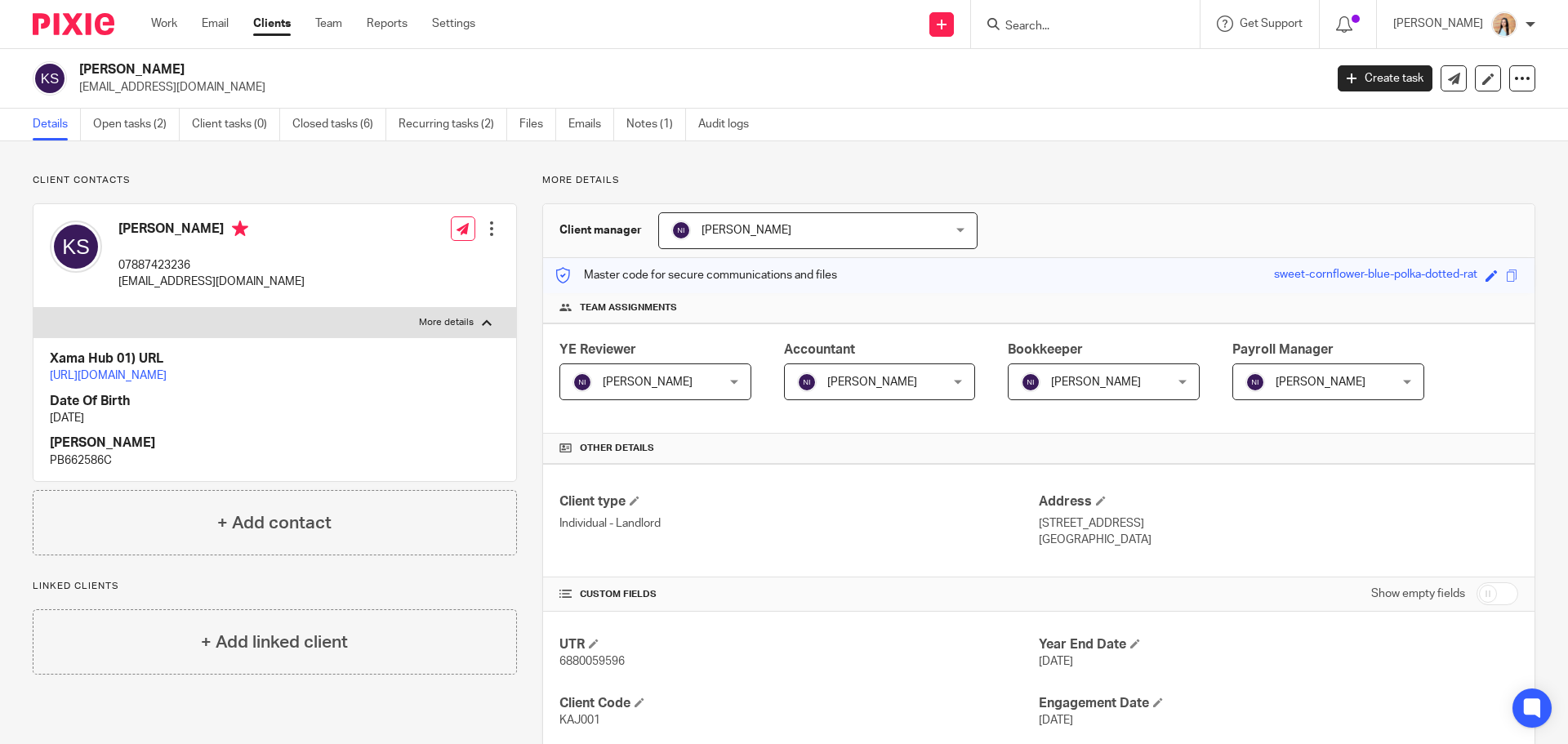
click at [1132, 14] on form at bounding box center [1091, 24] width 174 height 20
click at [1115, 29] on input "Search" at bounding box center [1077, 27] width 147 height 15
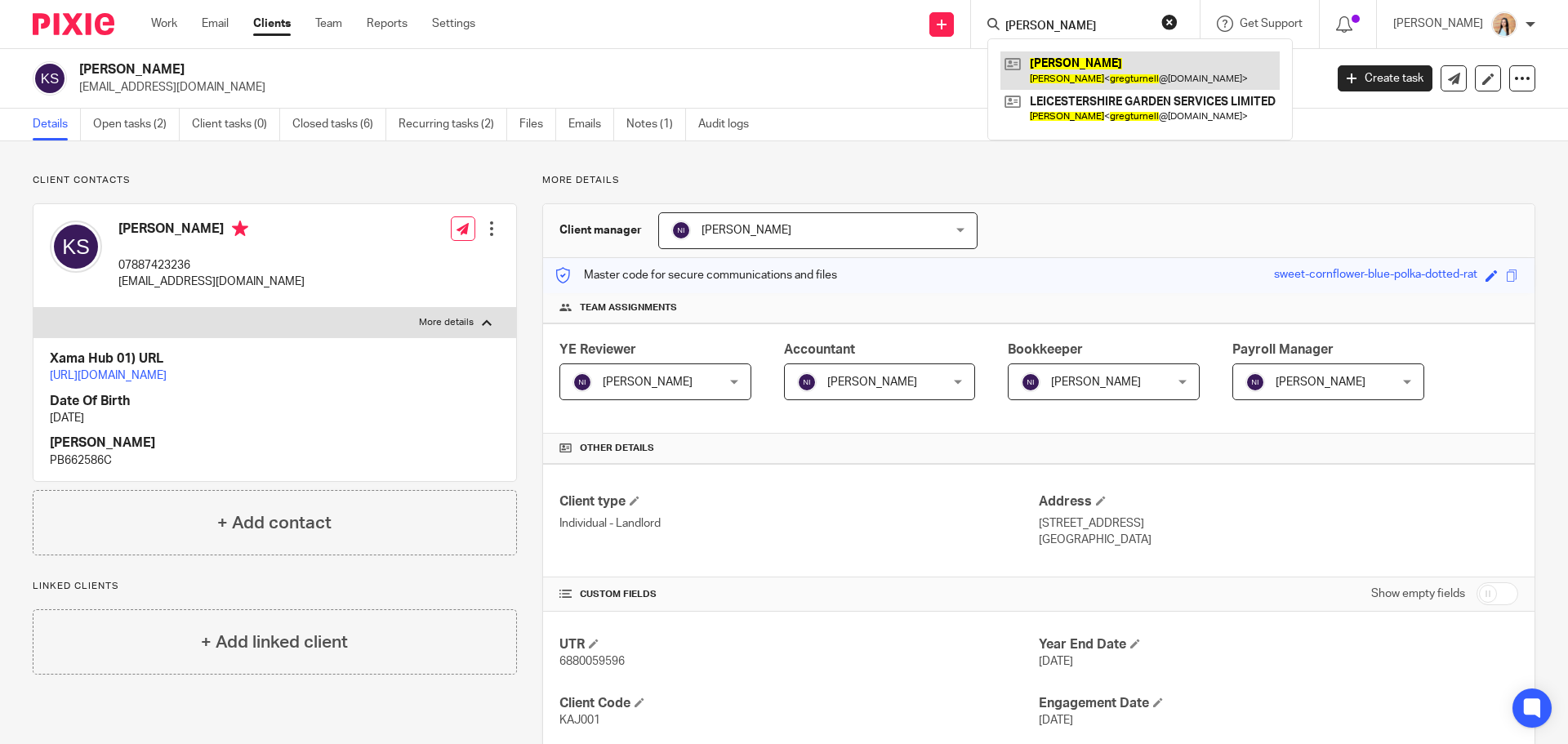
type input "greg turnell"
click at [1111, 58] on link at bounding box center [1140, 70] width 280 height 38
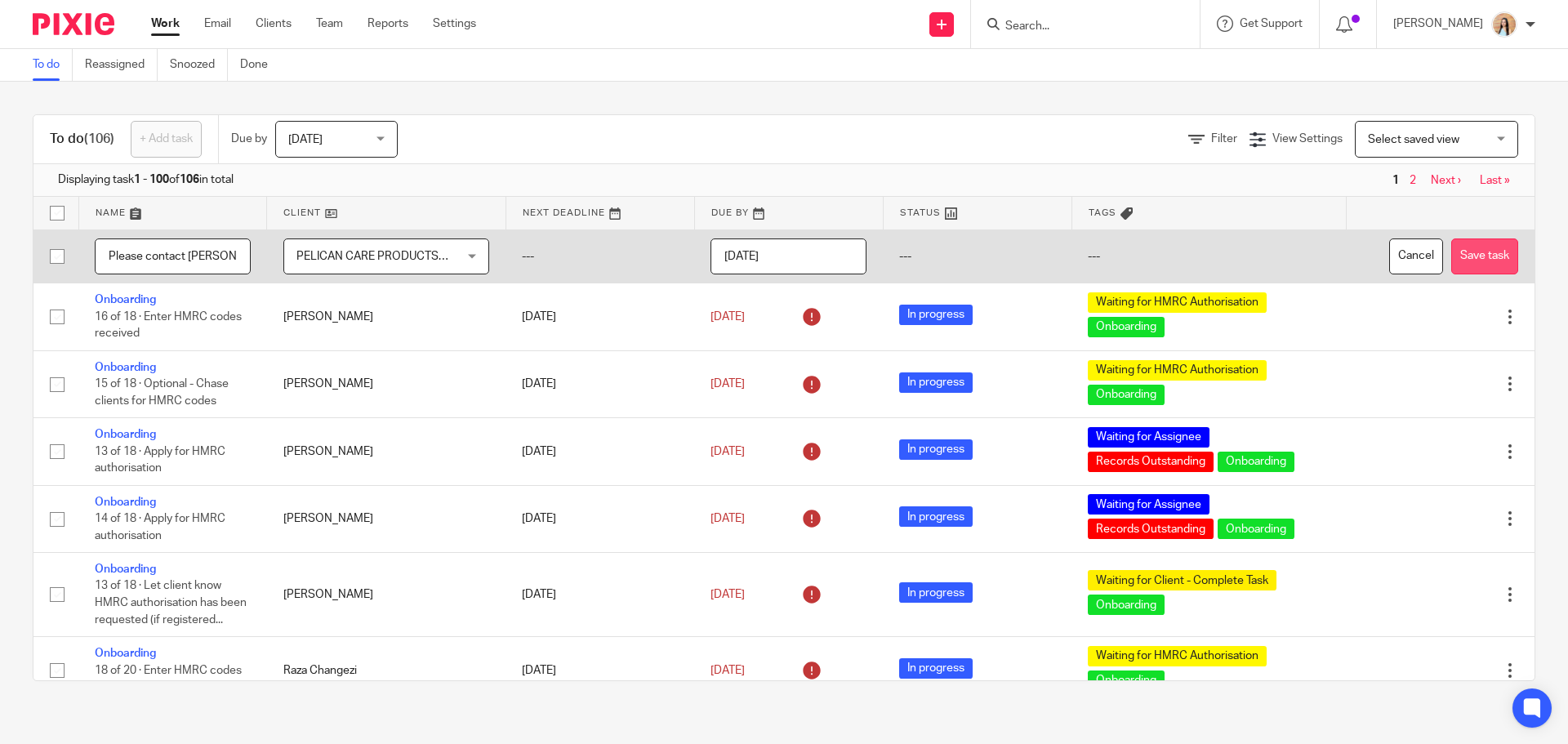
click at [1458, 261] on button "Save task" at bounding box center [1485, 257] width 67 height 37
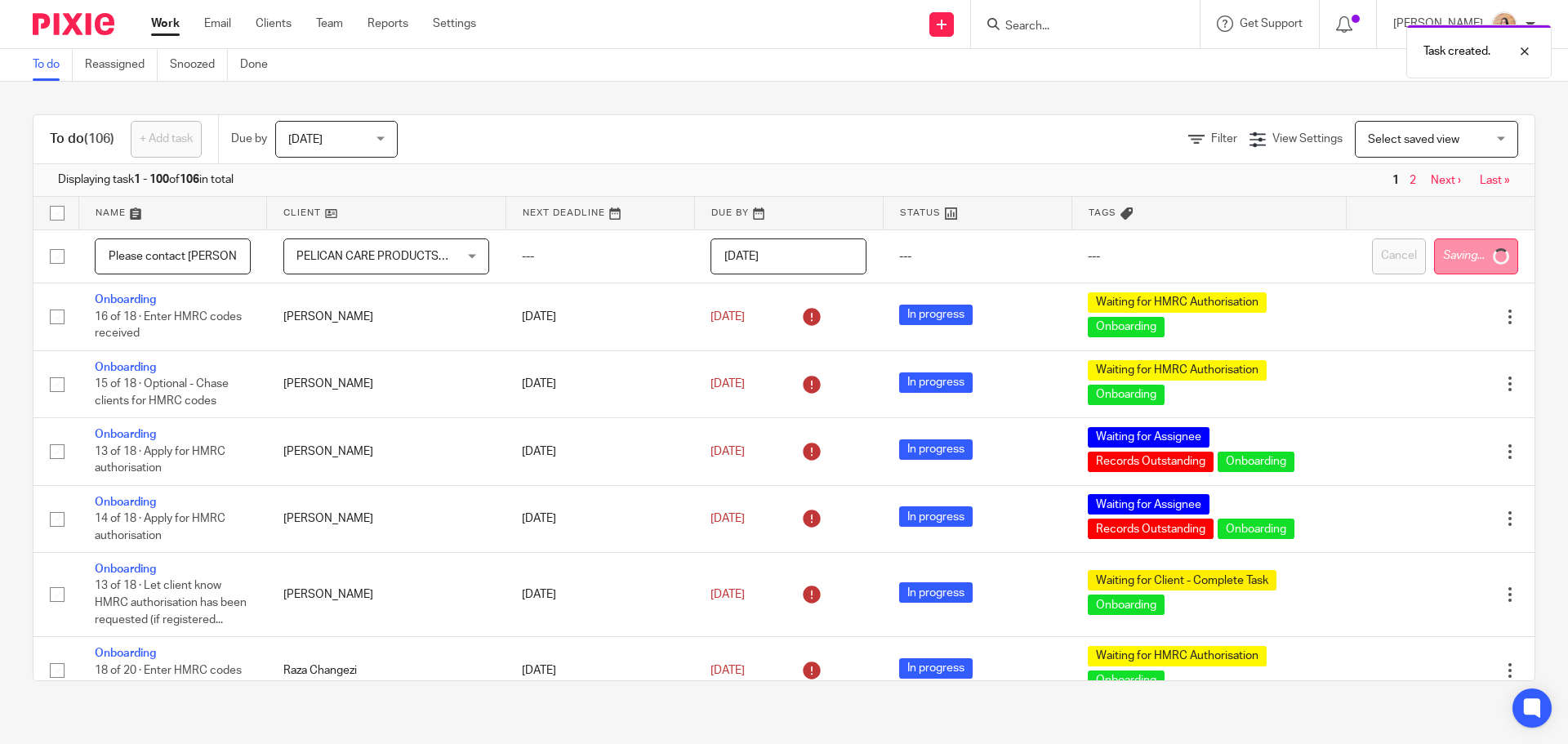
click at [1431, 178] on link "Next ›" at bounding box center [1445, 181] width 30 height 11
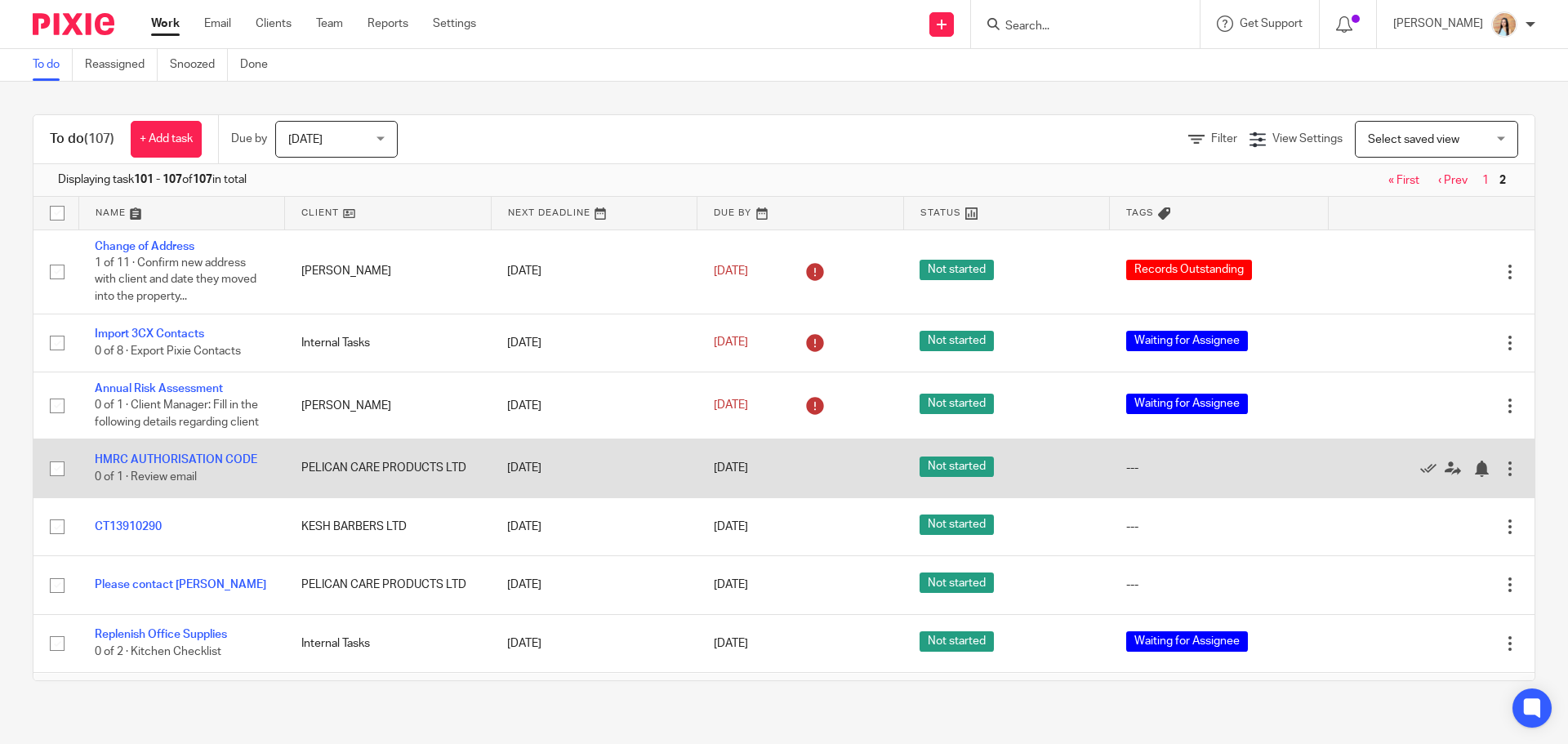
scroll to position [27, 0]
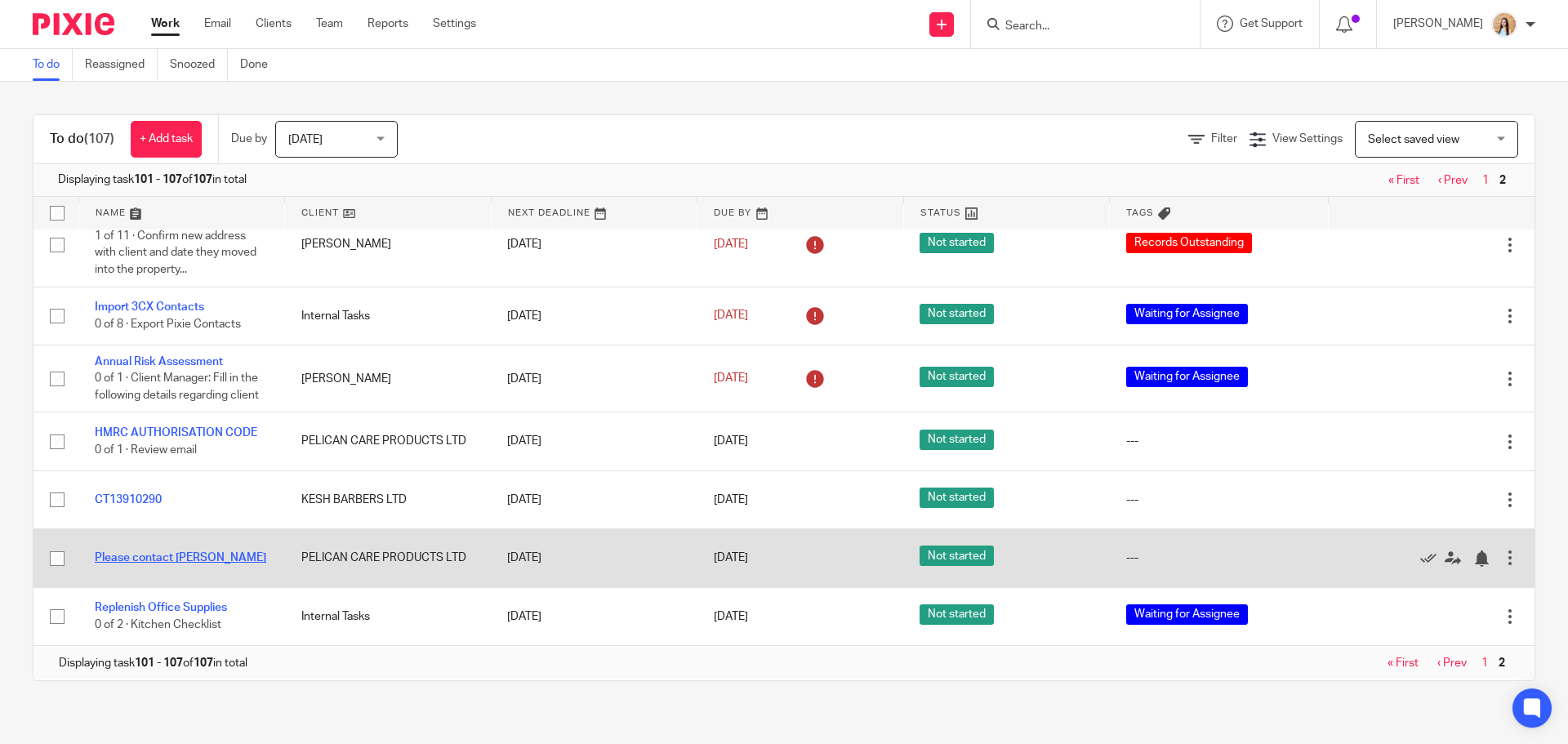
click at [128, 562] on link "Please contact [PERSON_NAME]" at bounding box center [181, 558] width 172 height 11
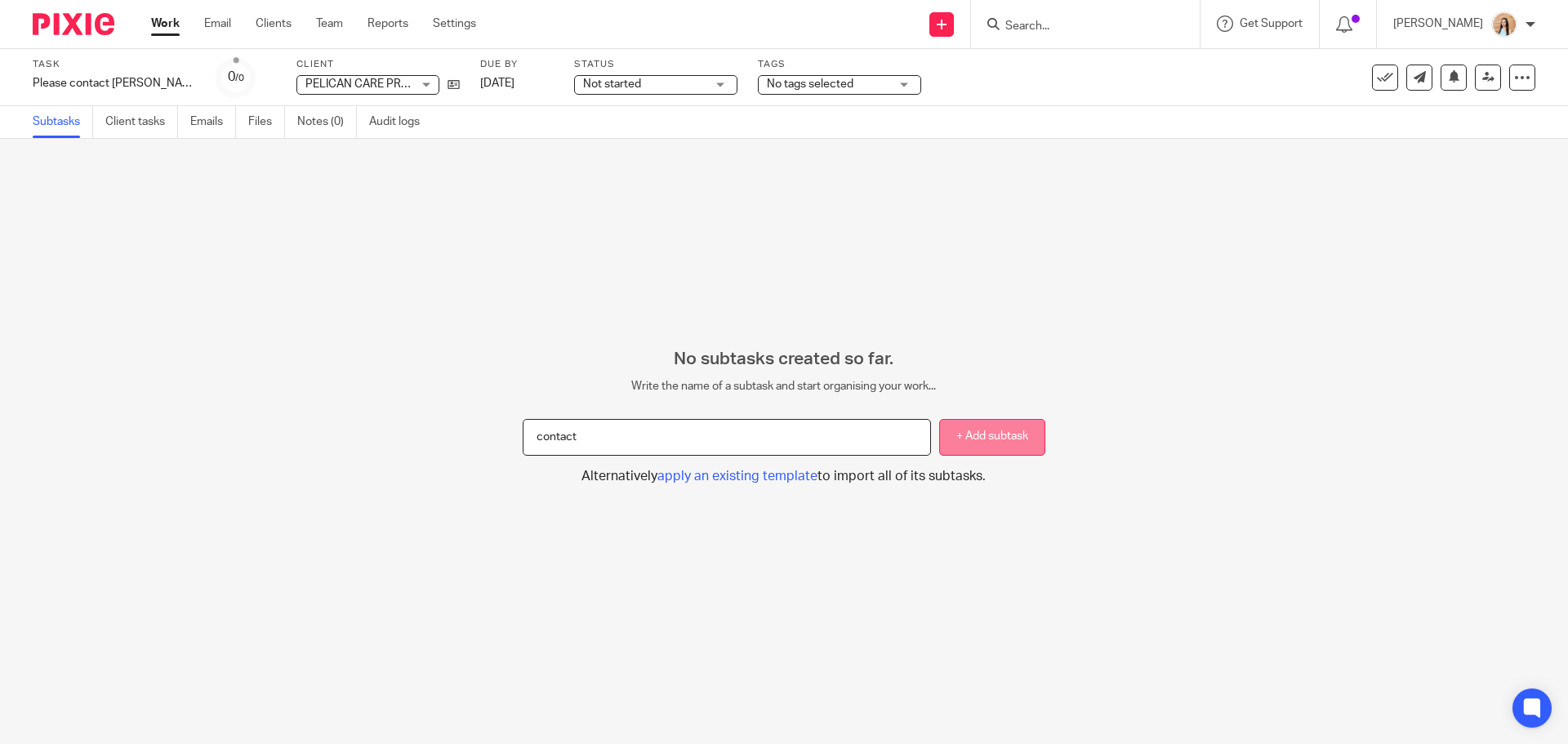
type input "contact"
click at [939, 452] on button "+ Add subtask" at bounding box center [992, 437] width 106 height 37
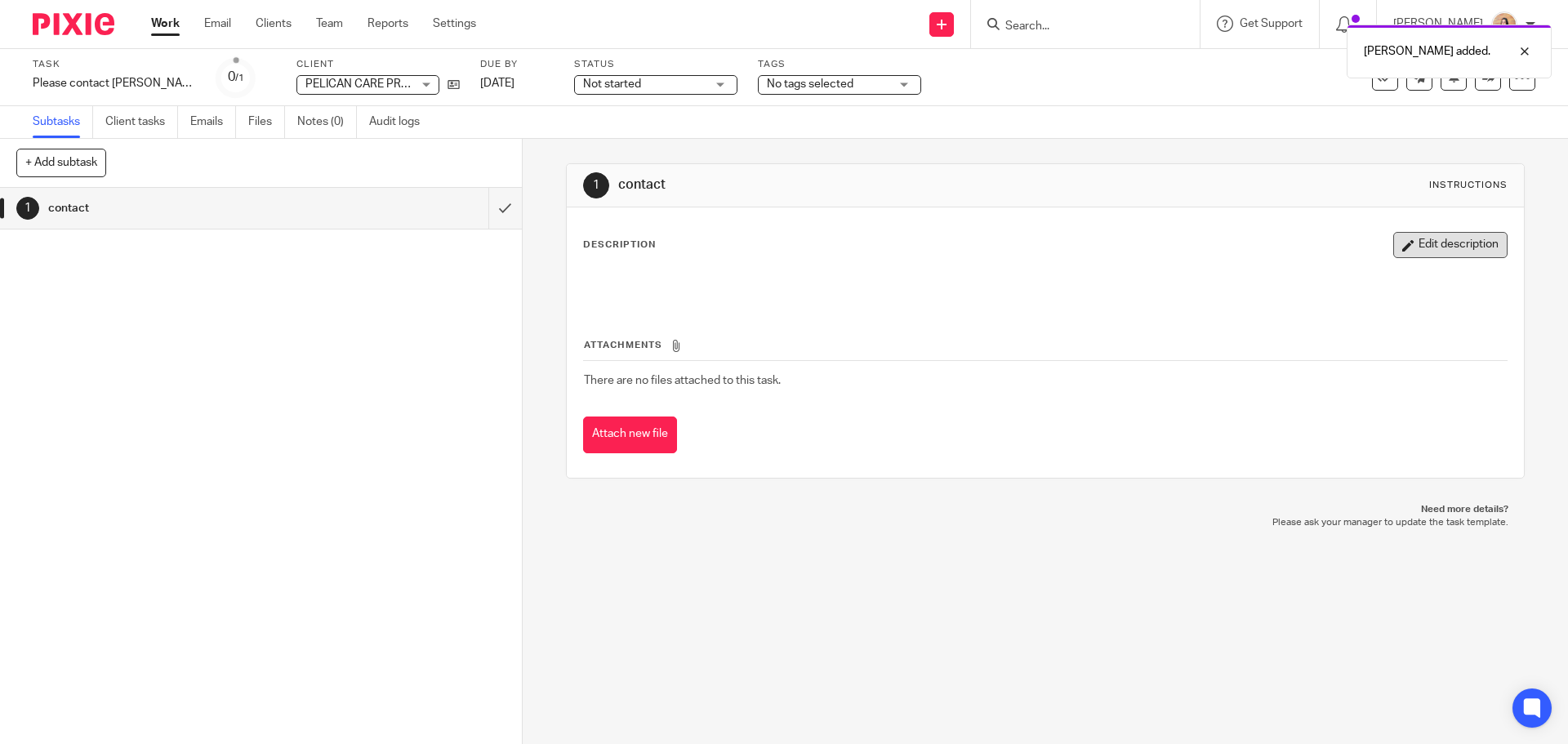
click at [1447, 246] on button "Edit description" at bounding box center [1451, 245] width 114 height 26
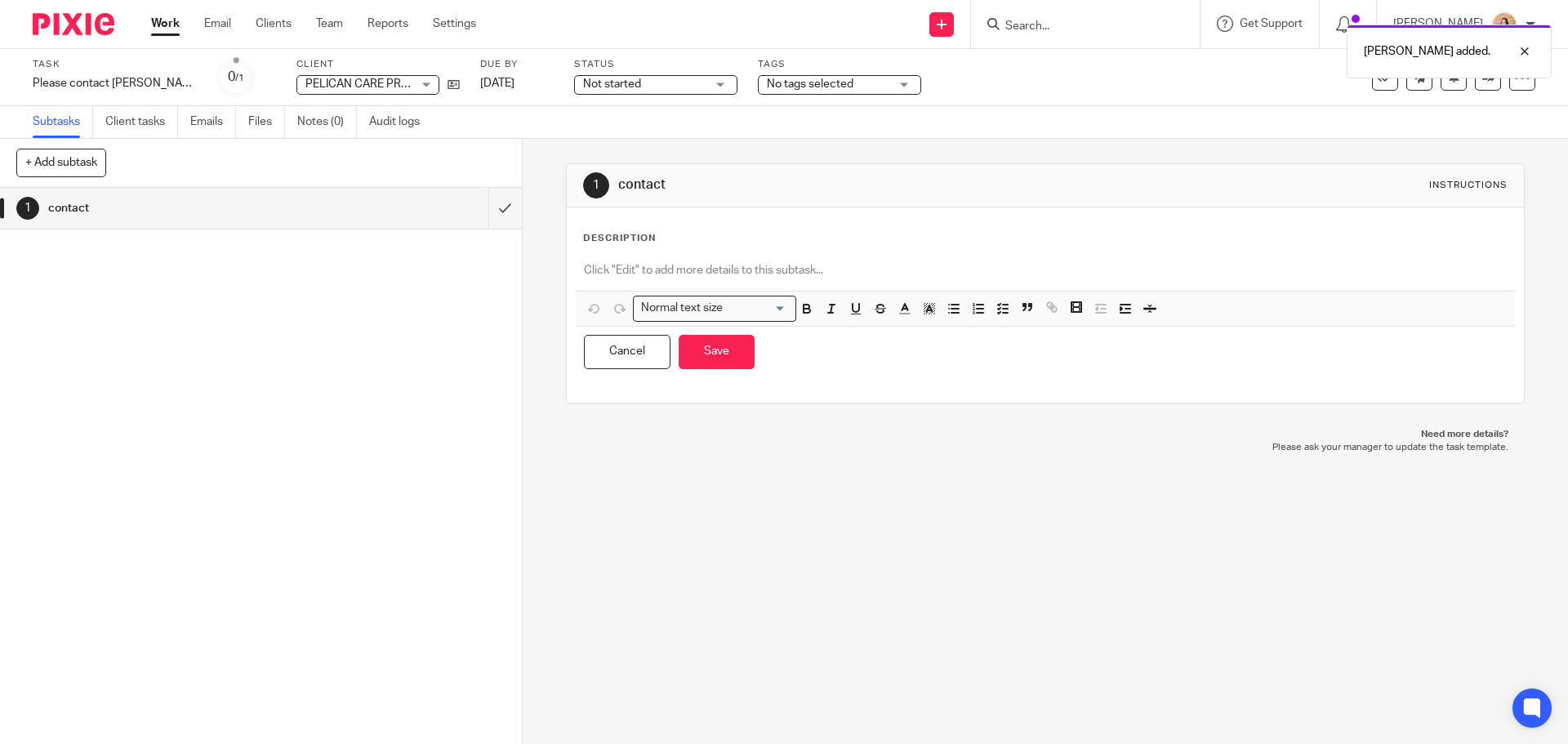
click at [674, 283] on div at bounding box center [1045, 272] width 939 height 37
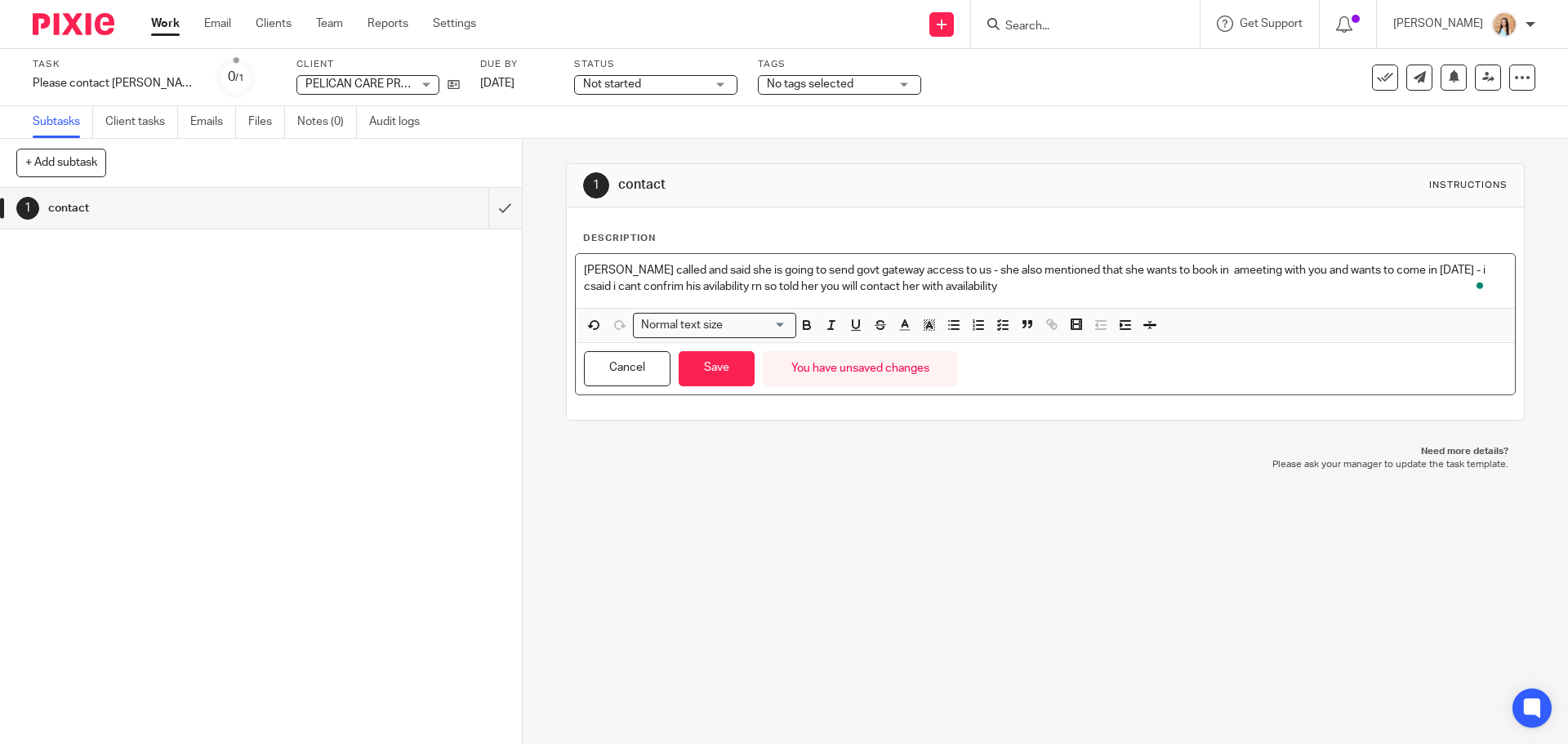
click at [1443, 270] on p "[PERSON_NAME] called and said she is going to send govt gateway access to us - …" at bounding box center [1045, 279] width 922 height 34
click at [632, 285] on p "harbey called and said she is going to send govt gateway access to us - she als…" at bounding box center [1045, 279] width 922 height 34
click at [631, 285] on p "harbey called and said she is going to send govt gateway access to us - she als…" at bounding box center [1045, 279] width 922 height 34
click at [639, 289] on p "harbey called and said she is going to send govt gateway access to us - she als…" at bounding box center [1045, 279] width 922 height 34
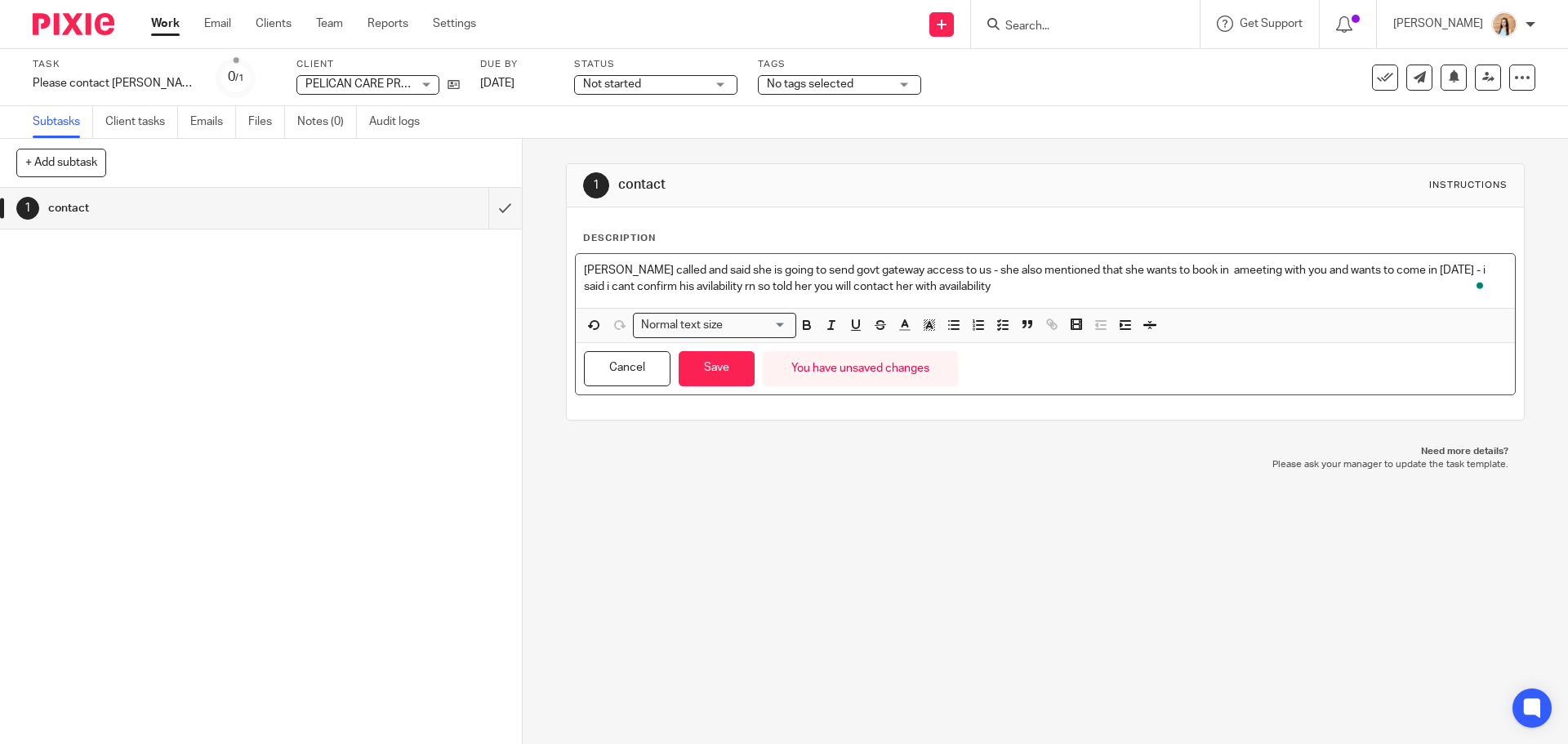
click at [680, 285] on p "harbey called and said she is going to send govt gateway access to us - she als…" at bounding box center [1045, 279] width 922 height 34
click at [712, 289] on p "harbey called and said she is going to send govt gateway access to us - she als…" at bounding box center [1045, 279] width 922 height 34
click at [710, 288] on p "harbey called and said she is going to send govt gateway access to us - she als…" at bounding box center [1045, 279] width 922 height 34
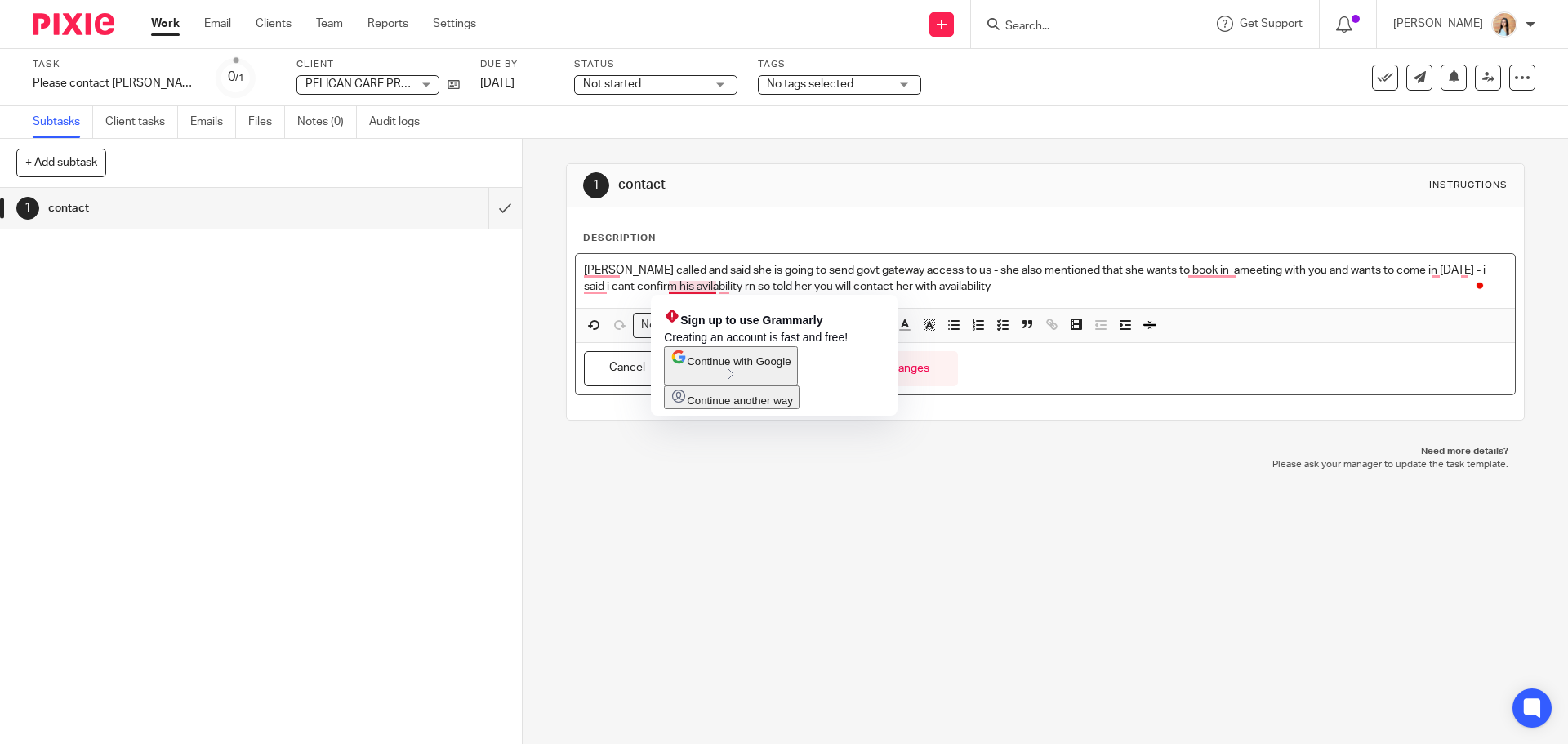
click at [714, 283] on p "harbey called and said she is going to send govt gateway access to us - she als…" at bounding box center [1045, 279] width 922 height 34
click at [600, 265] on p "harbey called and said she is going to send govt gateway access to us - she als…" at bounding box center [1045, 279] width 922 height 34
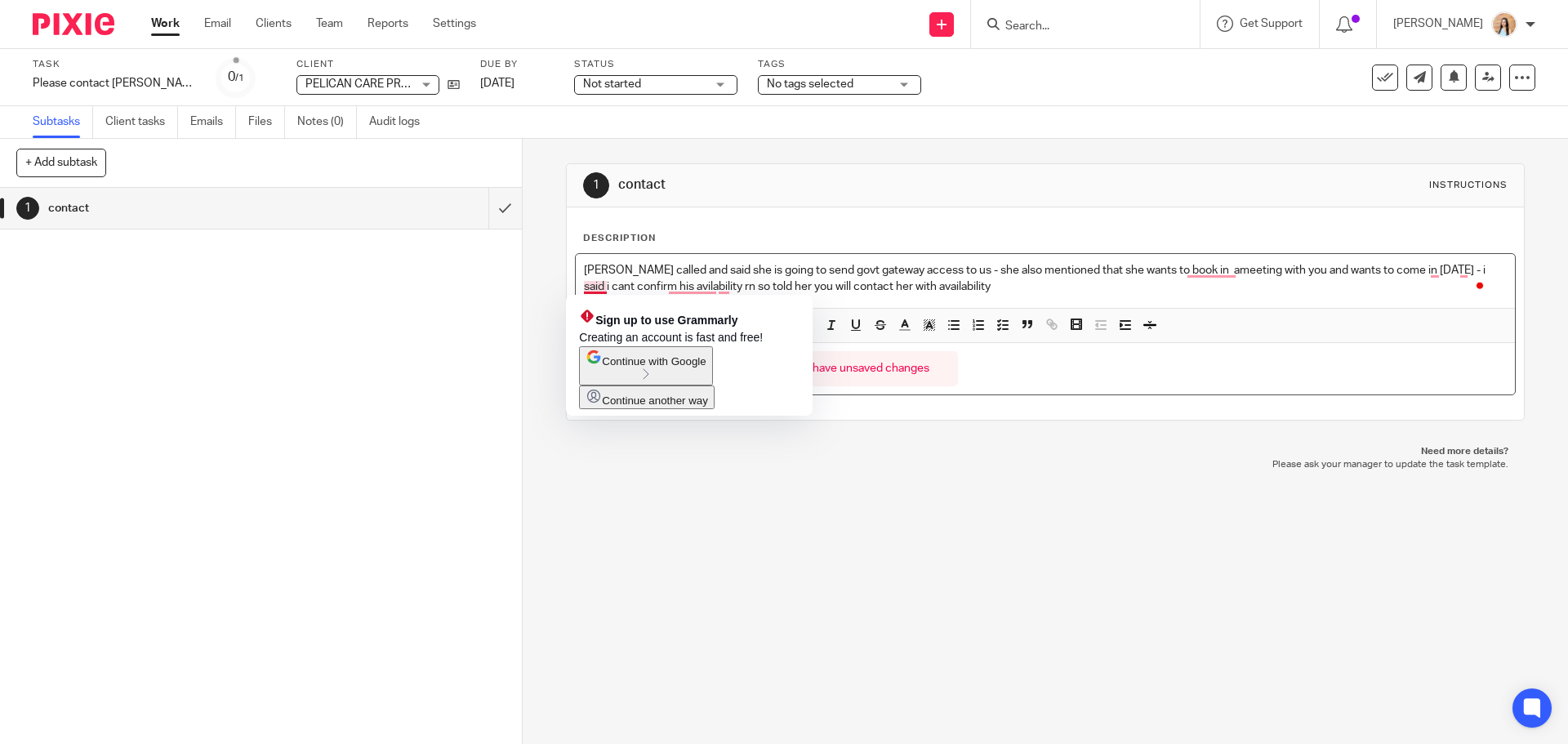
click at [593, 286] on p "harvey called and said she is going to send govt gateway access to us - she als…" at bounding box center [1045, 279] width 922 height 34
click at [594, 289] on p "harvey called and said she is going to send govt gateway access to us - she als…" at bounding box center [1045, 279] width 922 height 34
click at [598, 289] on p "harvey called and said she is going to send govt gateway access to us - she als…" at bounding box center [1045, 279] width 922 height 34
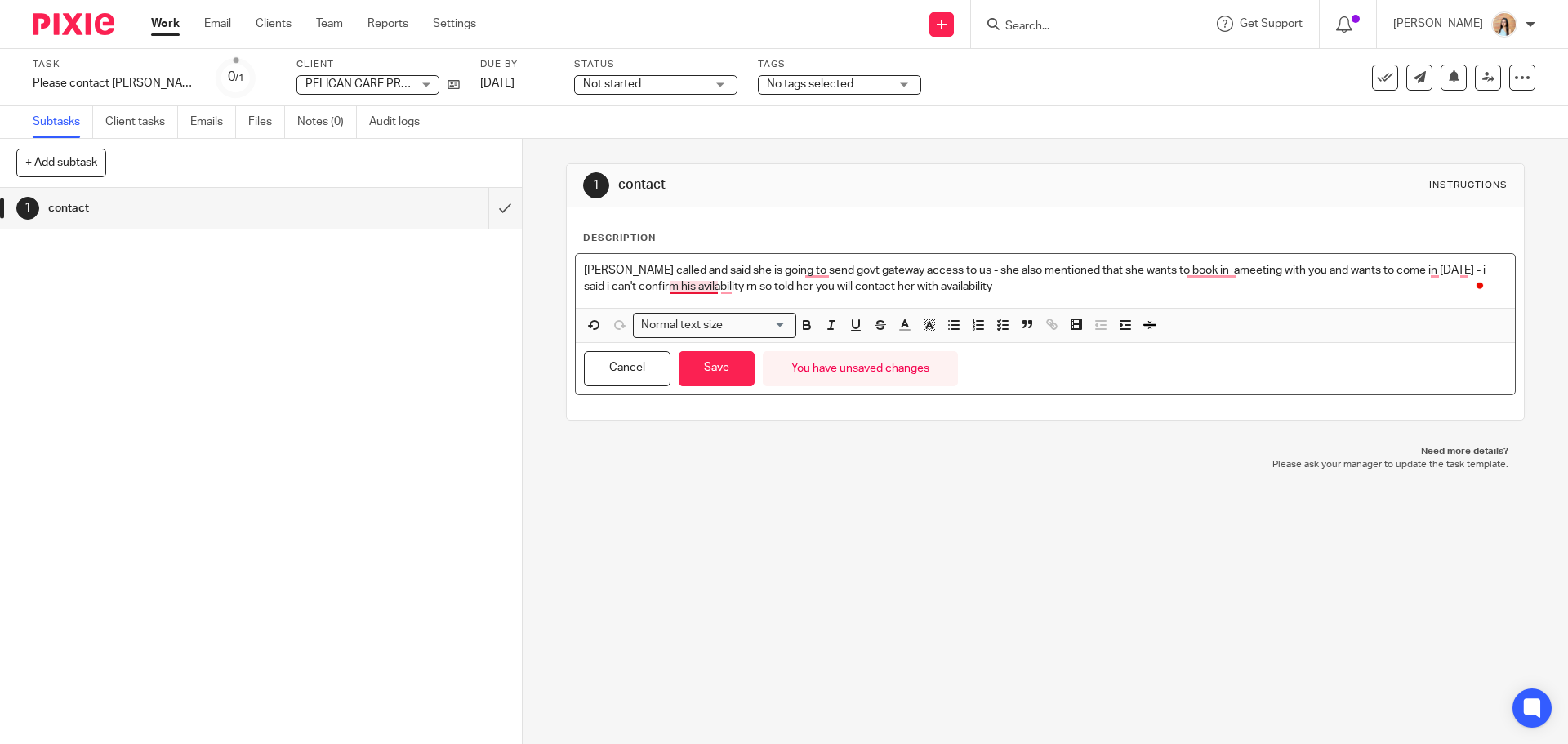
click at [684, 293] on p "harvey called and said she is going to send govt gateway access to us - she als…" at bounding box center [1045, 279] width 922 height 34
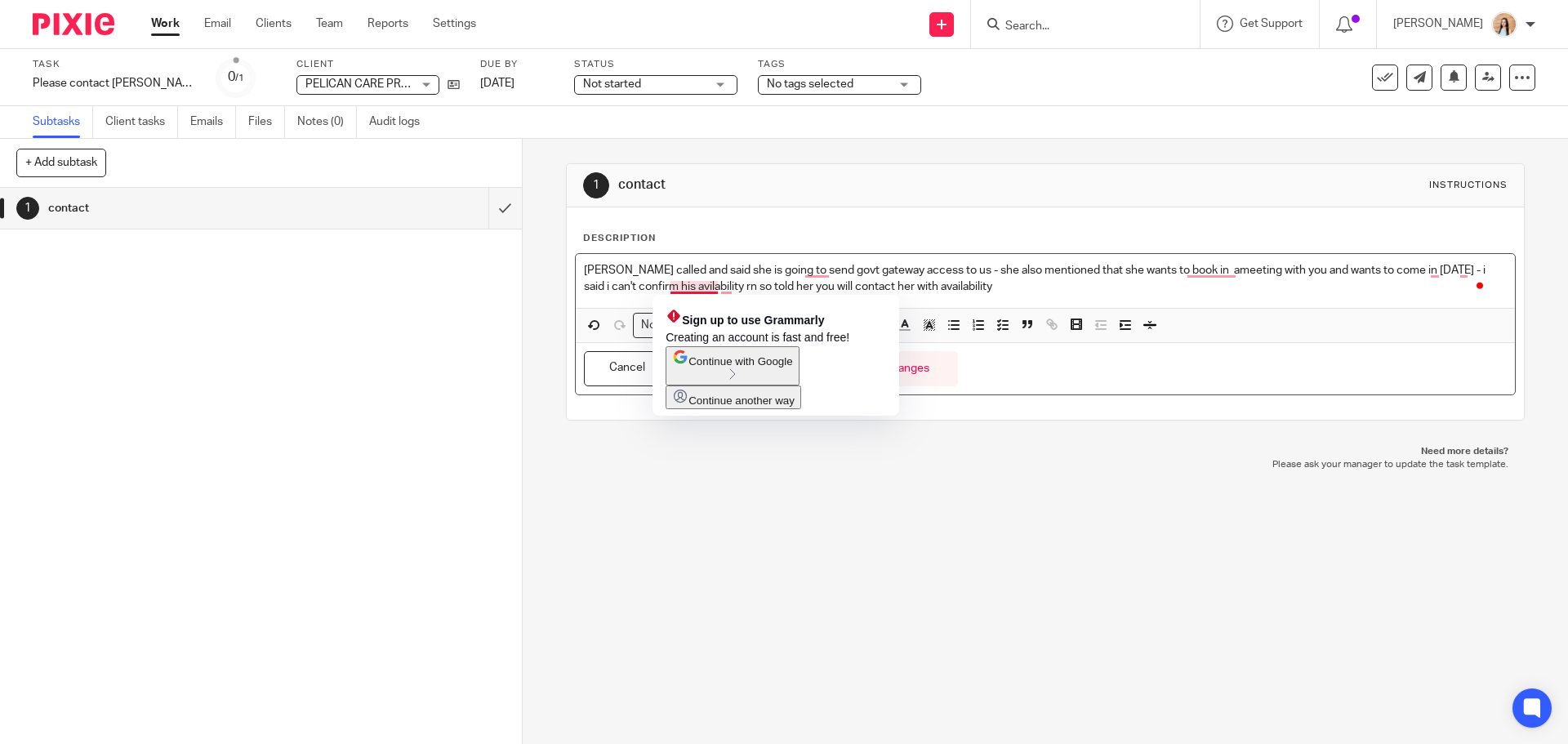
click at [674, 288] on p "harvey called and said she is going to send govt gateway access to us - she als…" at bounding box center [1045, 279] width 922 height 34
click at [677, 289] on p "harvey called and said she is going to send govt gateway access to us - she als…" at bounding box center [1045, 279] width 922 height 34
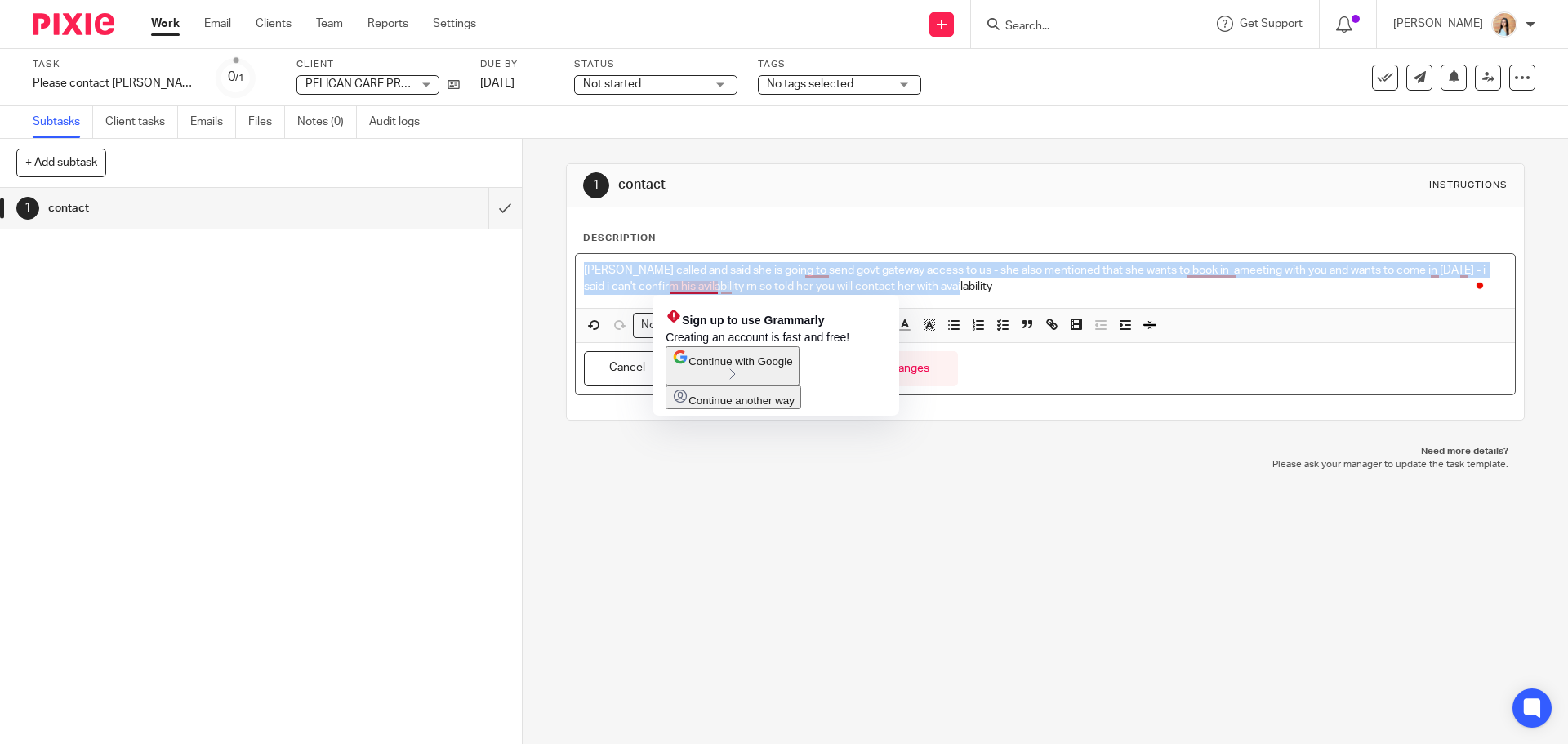
click at [677, 291] on p "harvey called and said she is going to send govt gateway access to us - she als…" at bounding box center [1045, 279] width 922 height 34
click at [678, 291] on p "harvey called and said she is going to send govt gateway access to us - she als…" at bounding box center [1045, 279] width 922 height 34
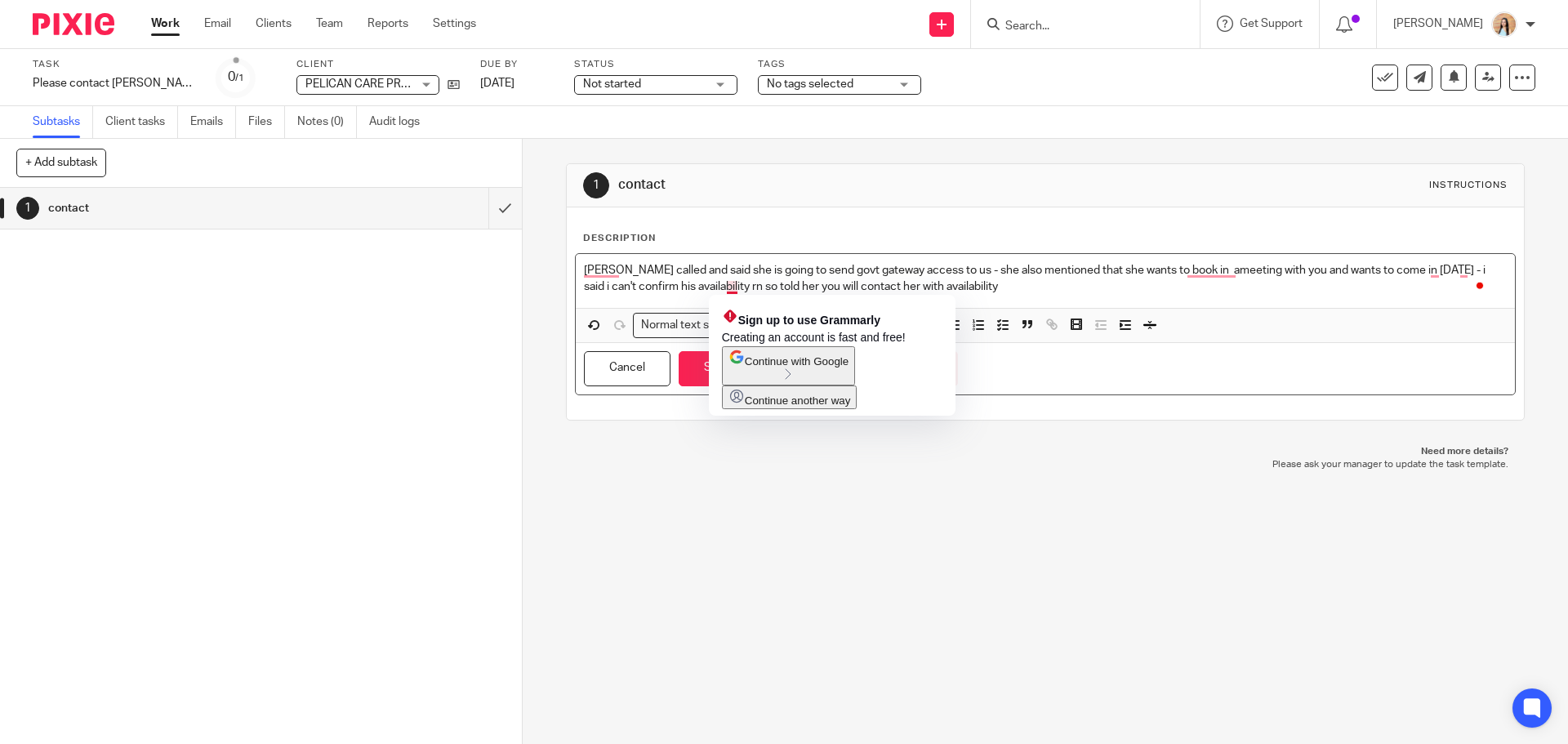
click at [731, 285] on p "harvey called and said she is going to send govt gateway access to us - she als…" at bounding box center [1045, 279] width 922 height 34
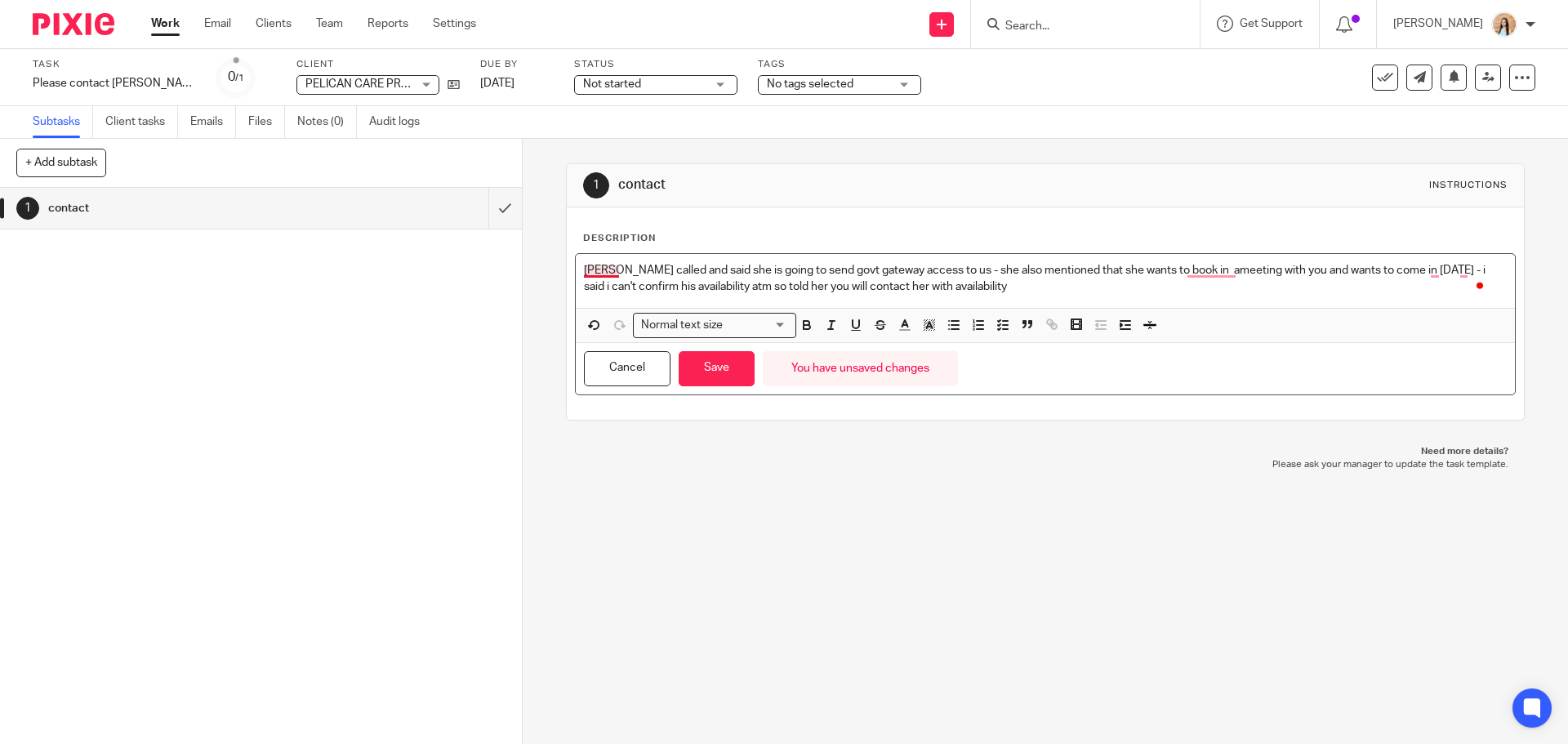
click at [584, 271] on p "harvey called and said she is going to send govt gateway access to us - she als…" at bounding box center [1045, 279] width 922 height 34
click at [1188, 271] on p "Harvey called and said she is going to send govt gateway access to us - she als…" at bounding box center [1045, 279] width 922 height 34
click at [1024, 293] on p "Harvey called and said she is going to send govt gateway access to us - she als…" at bounding box center [1045, 279] width 922 height 34
click at [925, 289] on p "Harvey called and said she is going to send govt gateway access to us - she als…" at bounding box center [1045, 279] width 922 height 34
click at [1015, 293] on p "Harvey called and said she is going to send govt gateway access to us - she als…" at bounding box center [1045, 279] width 922 height 34
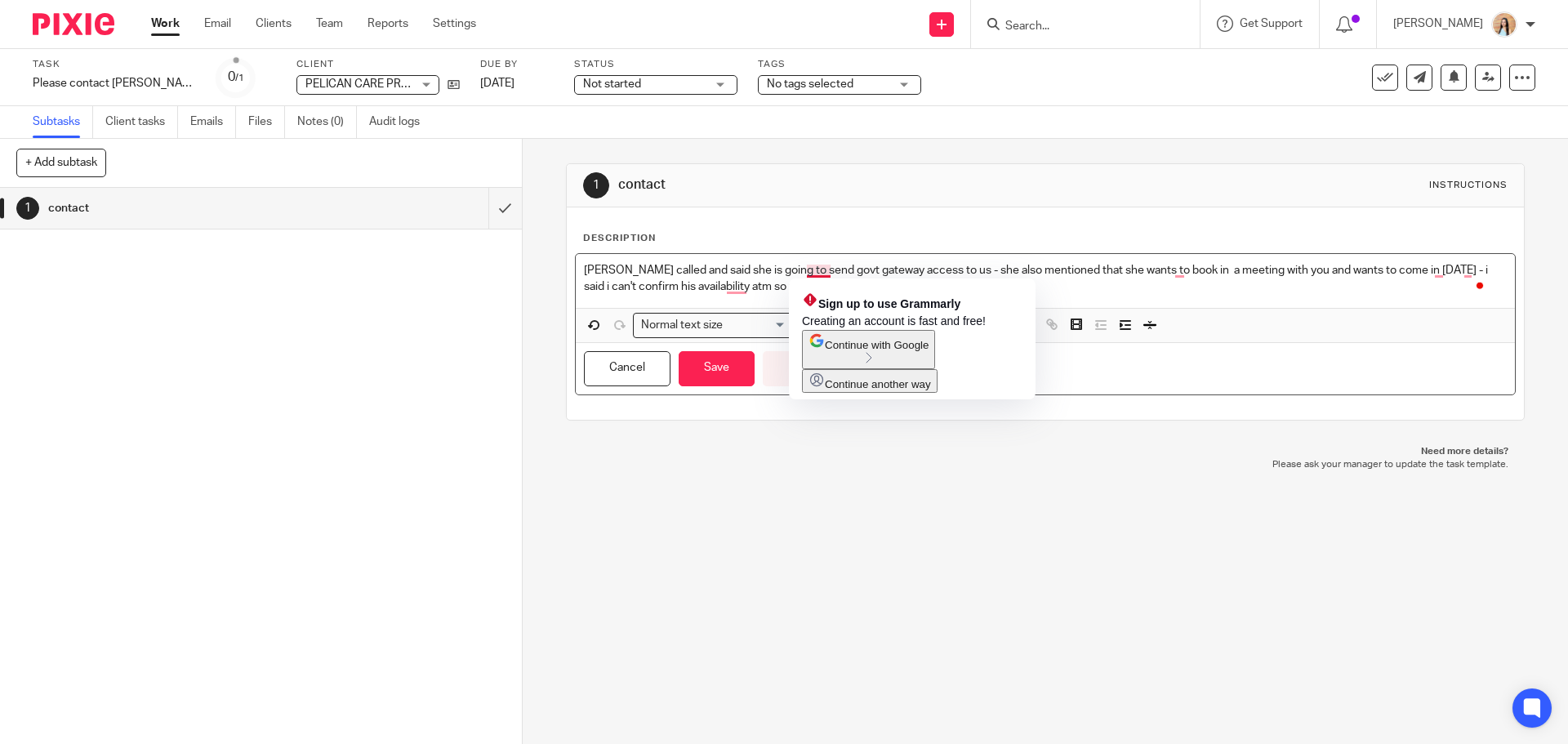
click at [1058, 292] on p "Harvey called and said she is going to send govt gateway access to us - she als…" at bounding box center [1045, 279] width 922 height 34
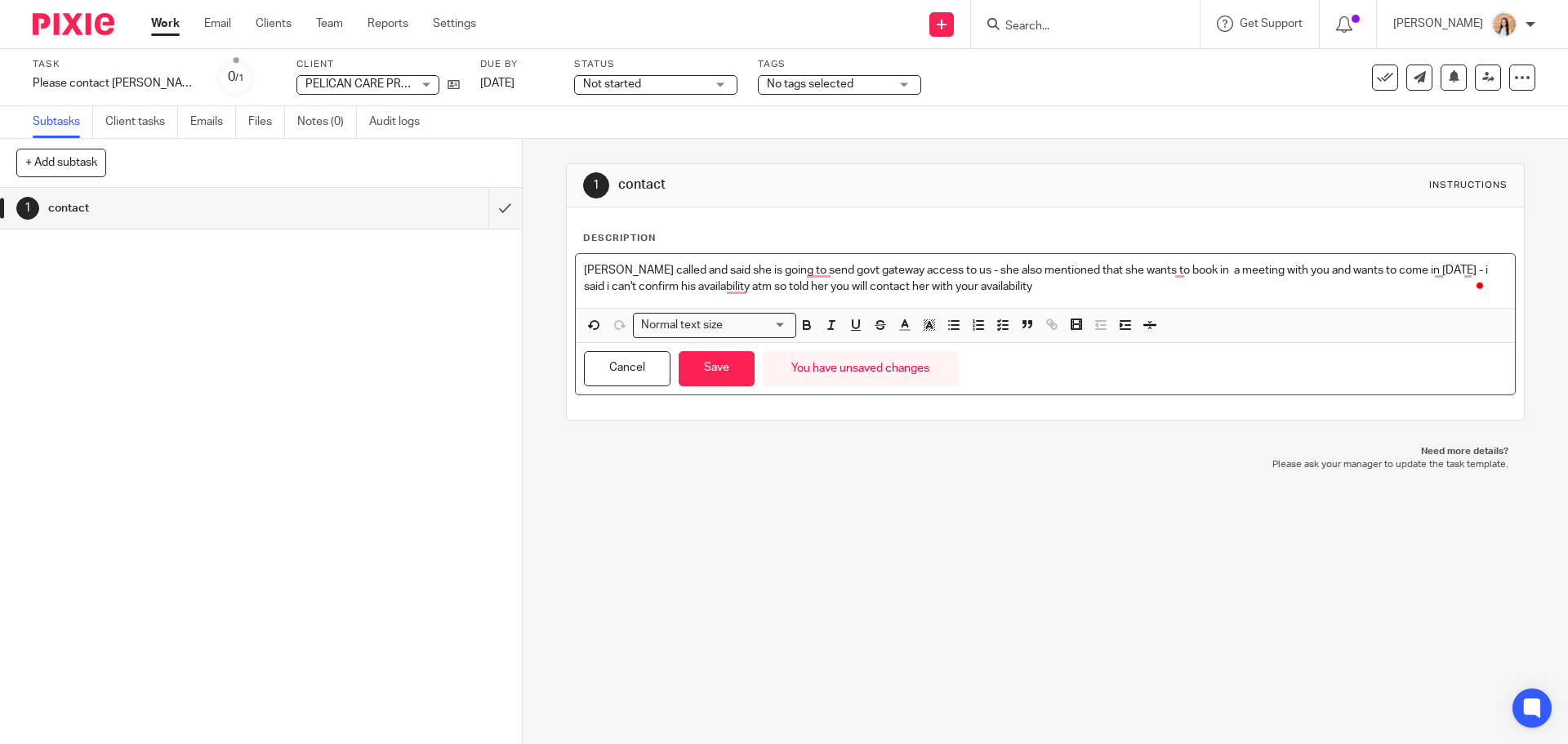
click at [1185, 266] on p "Harvey called and said she is going to send govt gateway access to us - she als…" at bounding box center [1045, 279] width 922 height 34
click at [1147, 298] on div "Harvey called and said she is going to send govt gateway access to us - she als…" at bounding box center [1045, 281] width 939 height 54
click at [694, 372] on button "Save" at bounding box center [716, 369] width 76 height 35
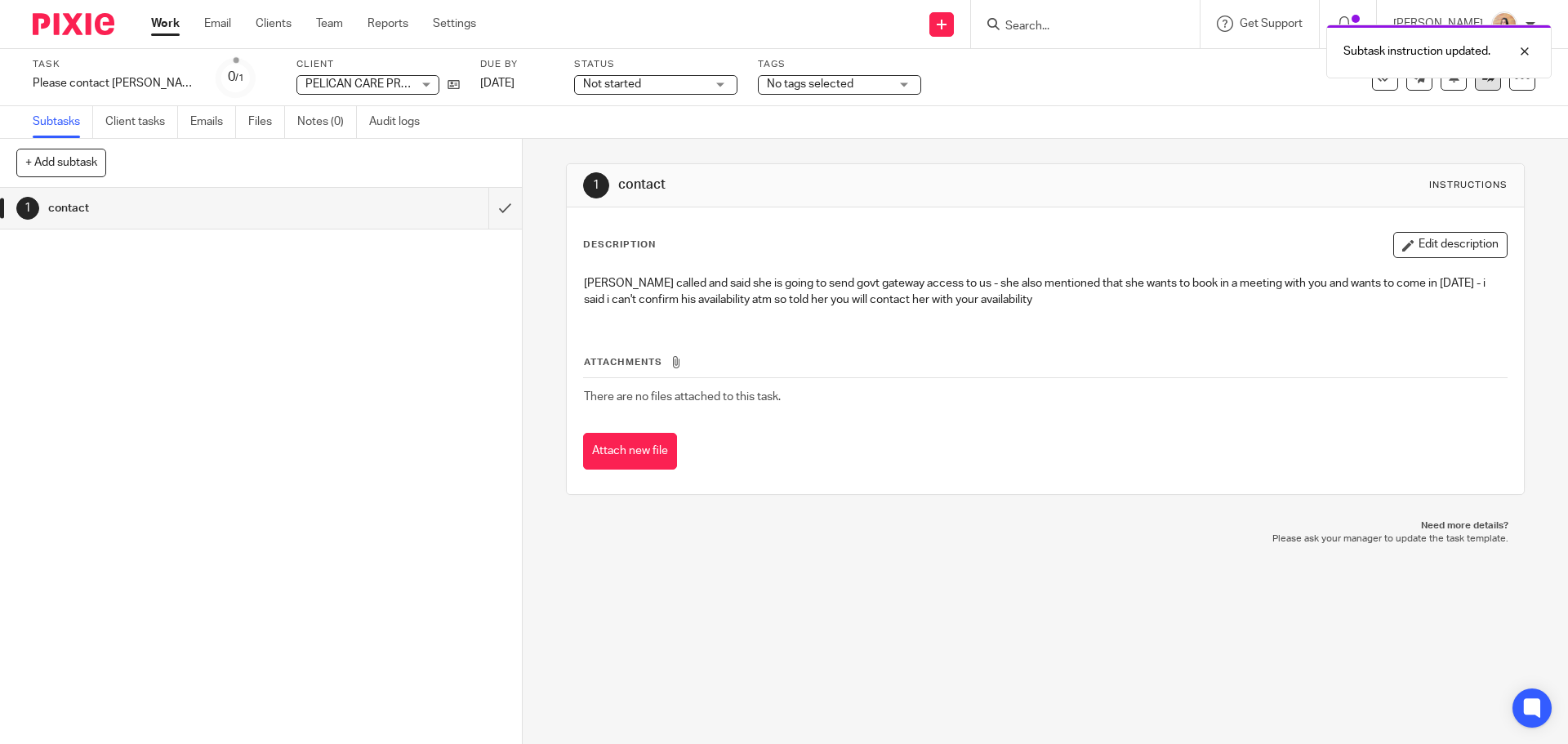
click at [1485, 85] on link at bounding box center [1488, 78] width 26 height 26
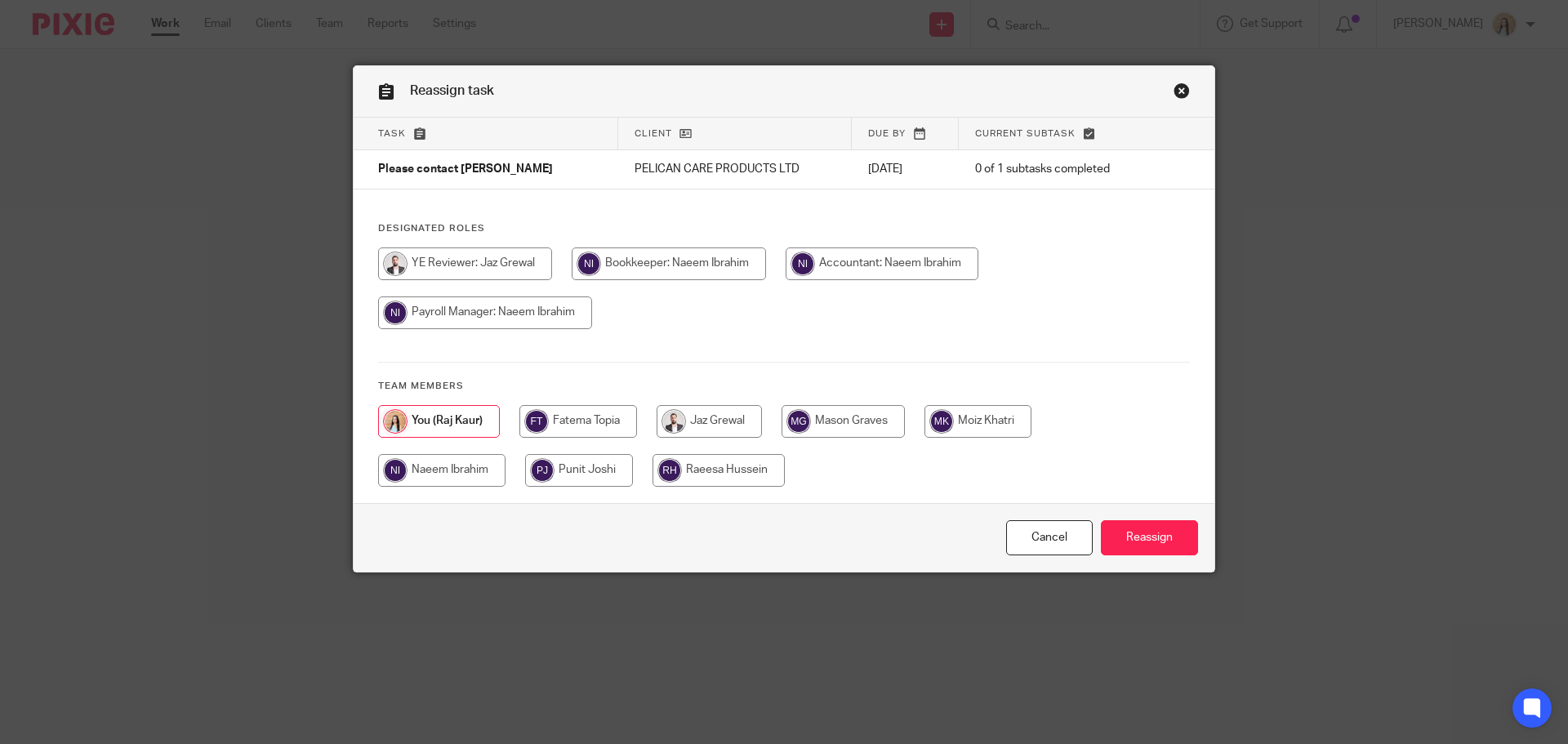
click at [724, 424] on input "radio" at bounding box center [709, 422] width 105 height 33
radio input "true"
click at [1125, 528] on input "Reassign" at bounding box center [1149, 537] width 97 height 35
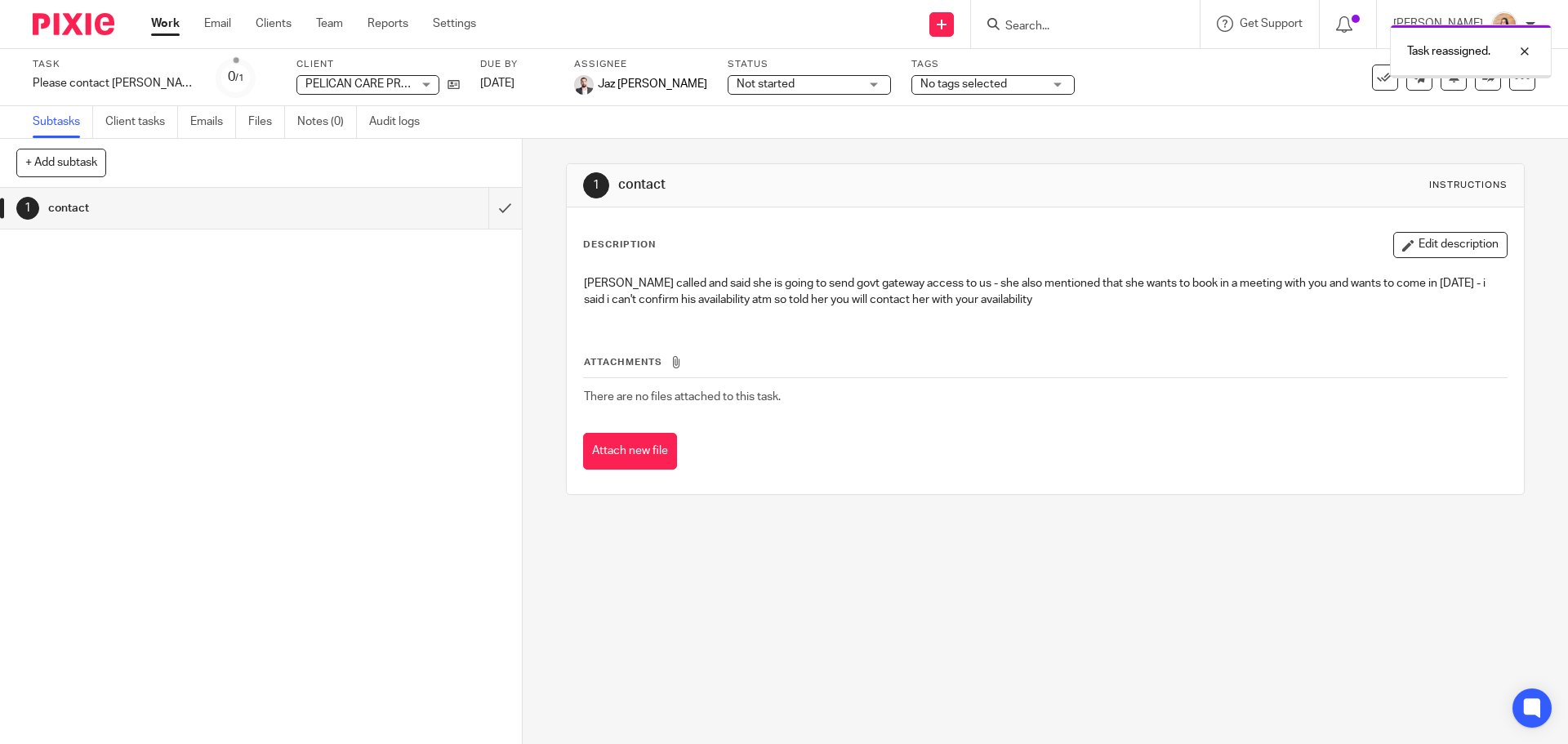
click at [921, 86] on span "No tags selected" at bounding box center [964, 84] width 87 height 11
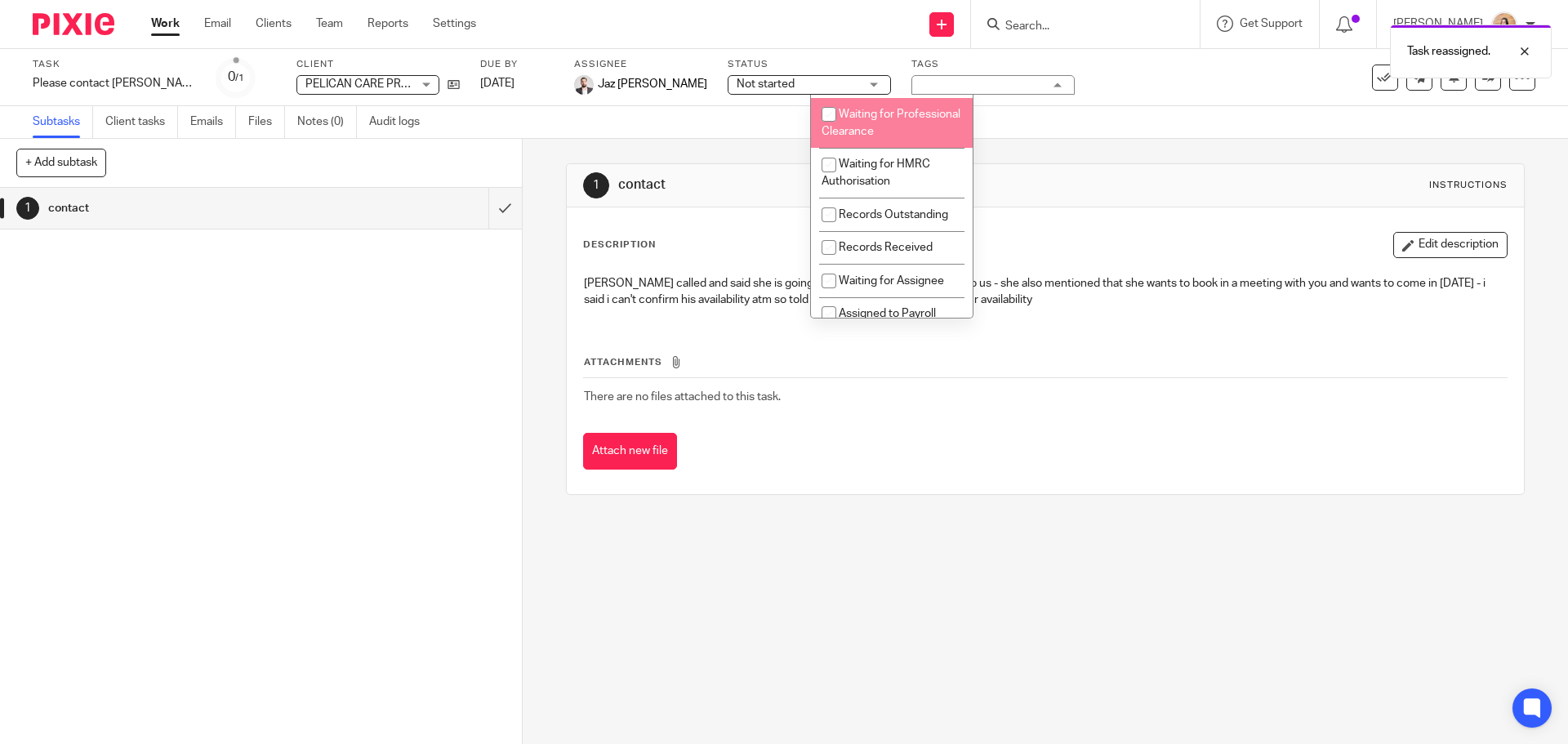
scroll to position [164, 0]
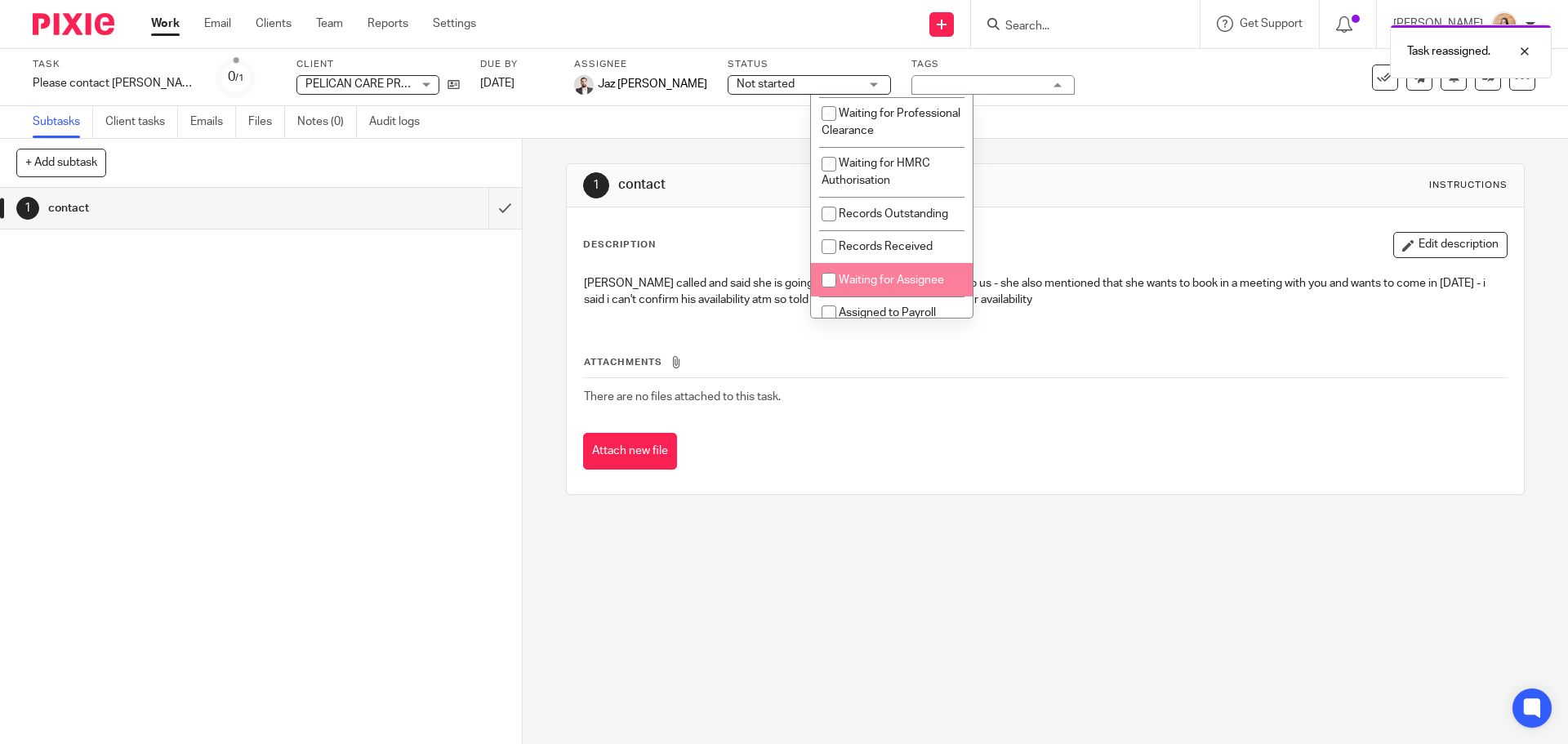
click at [898, 290] on li "Waiting for Assignee" at bounding box center [892, 280] width 162 height 34
checkbox input "true"
click at [1111, 206] on div "1 contact Instructions" at bounding box center [1045, 186] width 956 height 43
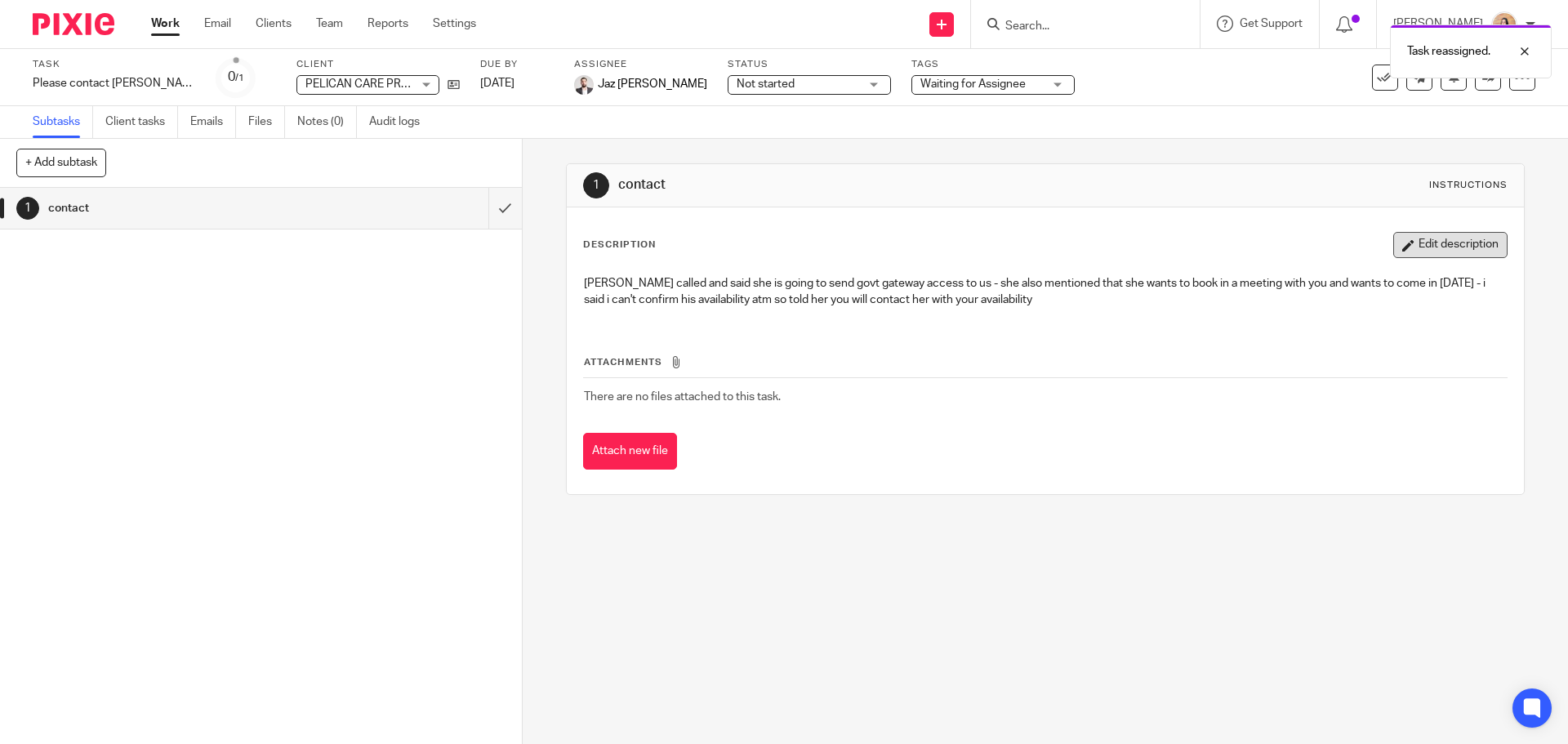
click at [1430, 240] on button "Edit description" at bounding box center [1451, 245] width 114 height 26
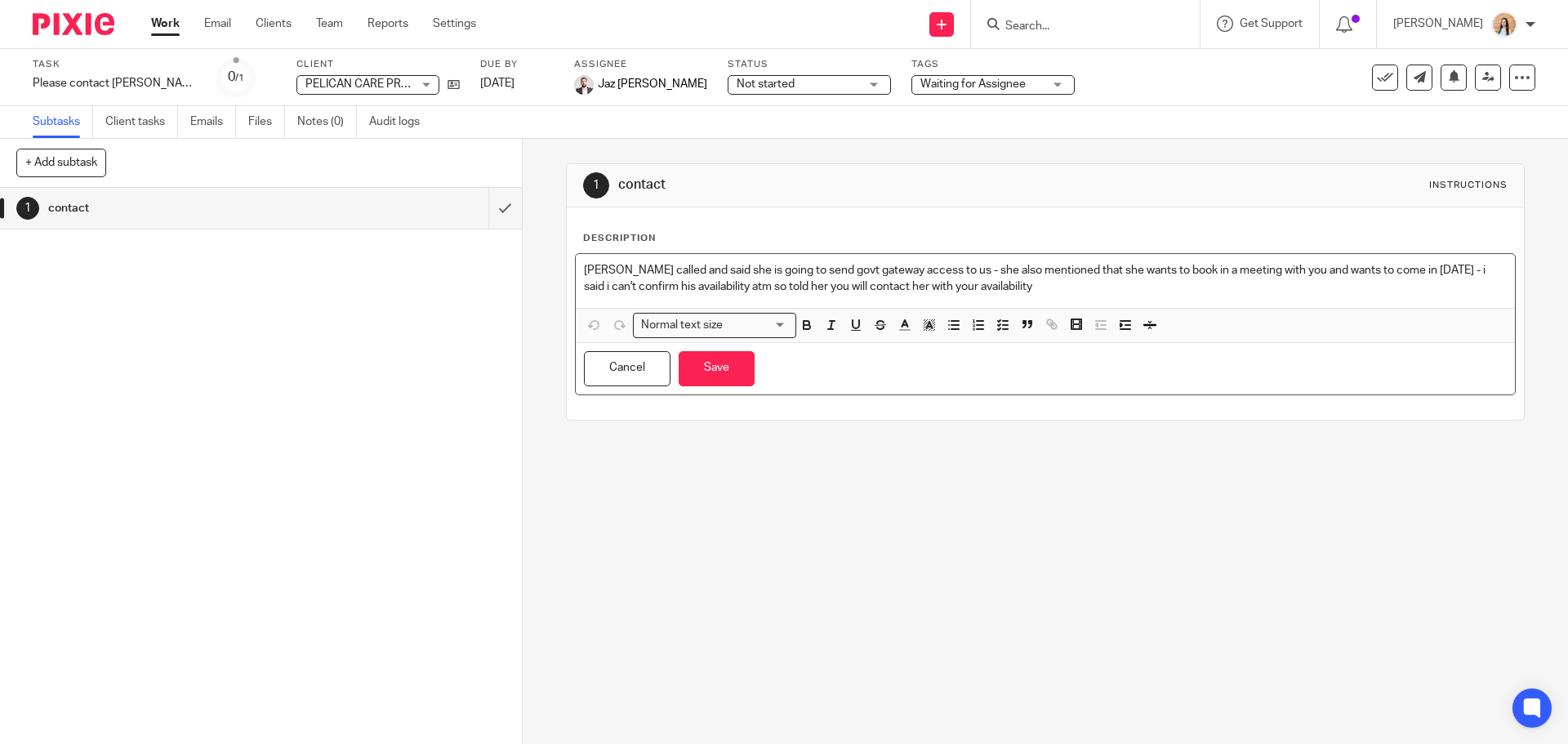
click at [1037, 297] on div "[PERSON_NAME] called and said she is going to send govt gateway access to us - …" at bounding box center [1045, 281] width 939 height 54
click at [733, 373] on button "Save" at bounding box center [716, 369] width 76 height 35
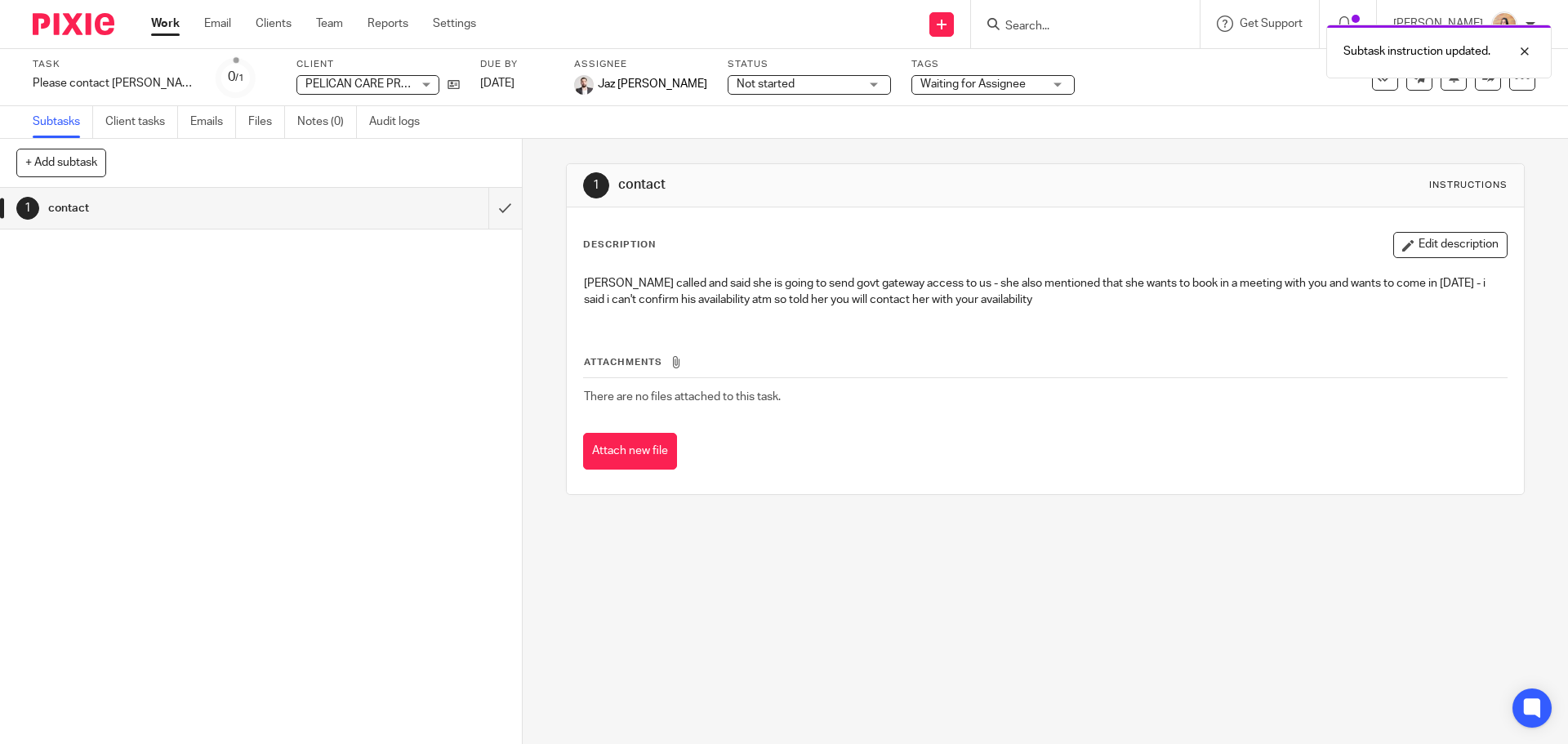
click at [1042, 139] on div "1 contact Instructions Description Edit description [PERSON_NAME] called and sa…" at bounding box center [1045, 329] width 958 height 381
click at [1046, 144] on div "1 contact Instructions Description Edit description [PERSON_NAME] called and sa…" at bounding box center [1045, 329] width 958 height 381
click at [1039, 146] on div "1 contact Instructions Description Edit description [PERSON_NAME] called and sa…" at bounding box center [1045, 329] width 958 height 381
click at [1015, 149] on div "1 contact Instructions Description Edit description [PERSON_NAME] called and sa…" at bounding box center [1045, 329] width 958 height 381
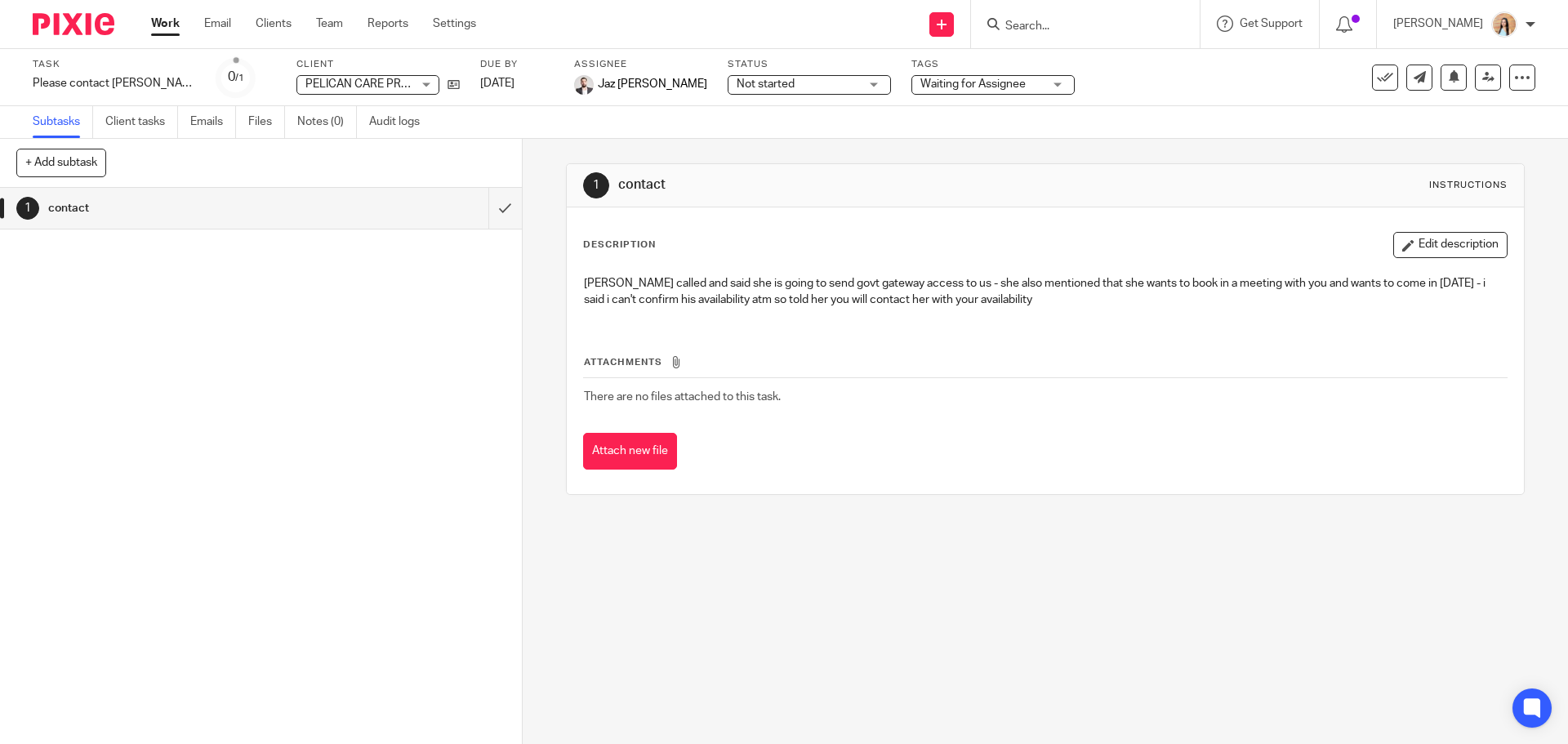
click at [1015, 149] on div "1 contact Instructions Description Edit description [PERSON_NAME] called and sa…" at bounding box center [1045, 329] width 958 height 381
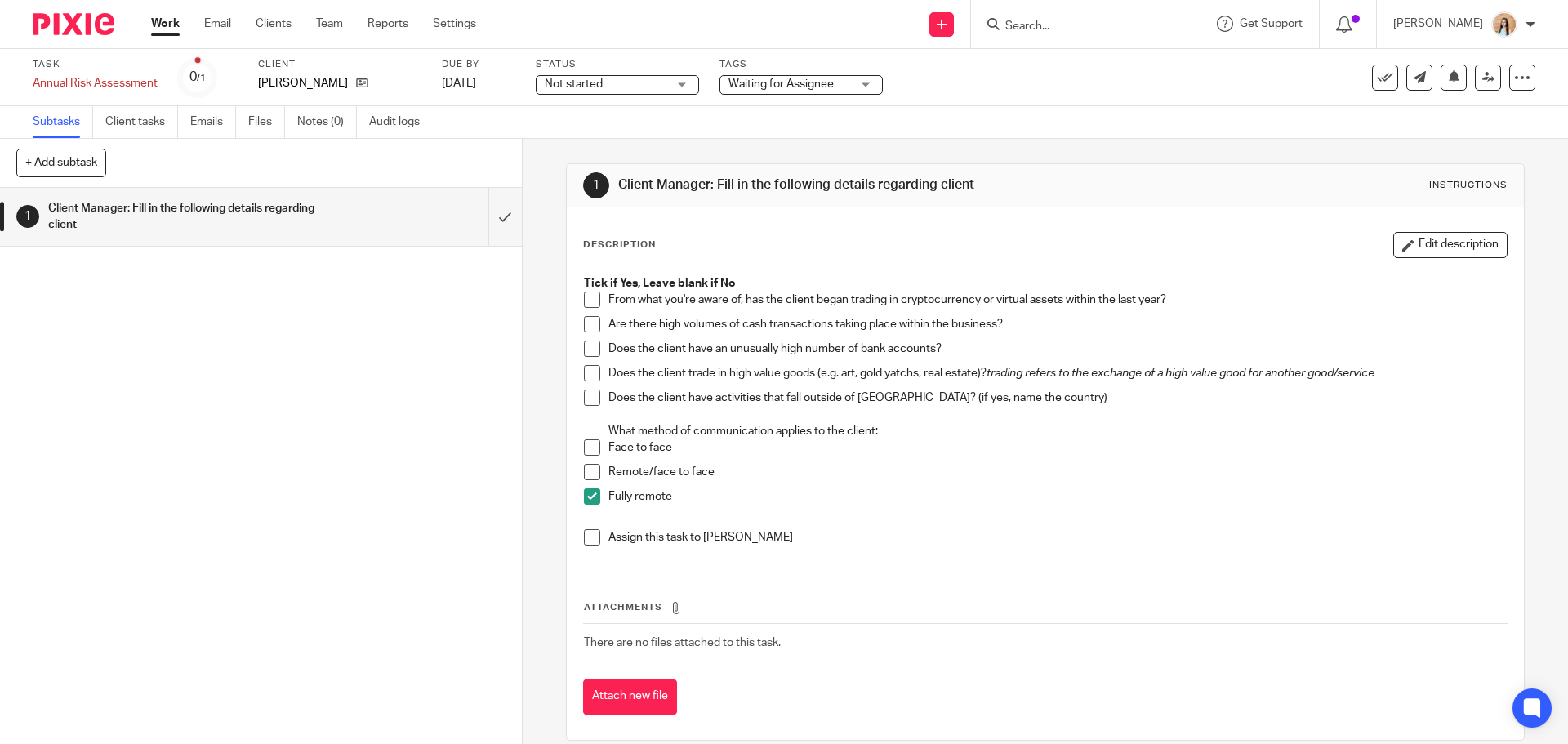
click at [540, 290] on div "1 Client Manager: Fill in the following details regarding client Instructions D…" at bounding box center [1045, 441] width 1046 height 605
click at [1378, 83] on icon at bounding box center [1386, 78] width 16 height 16
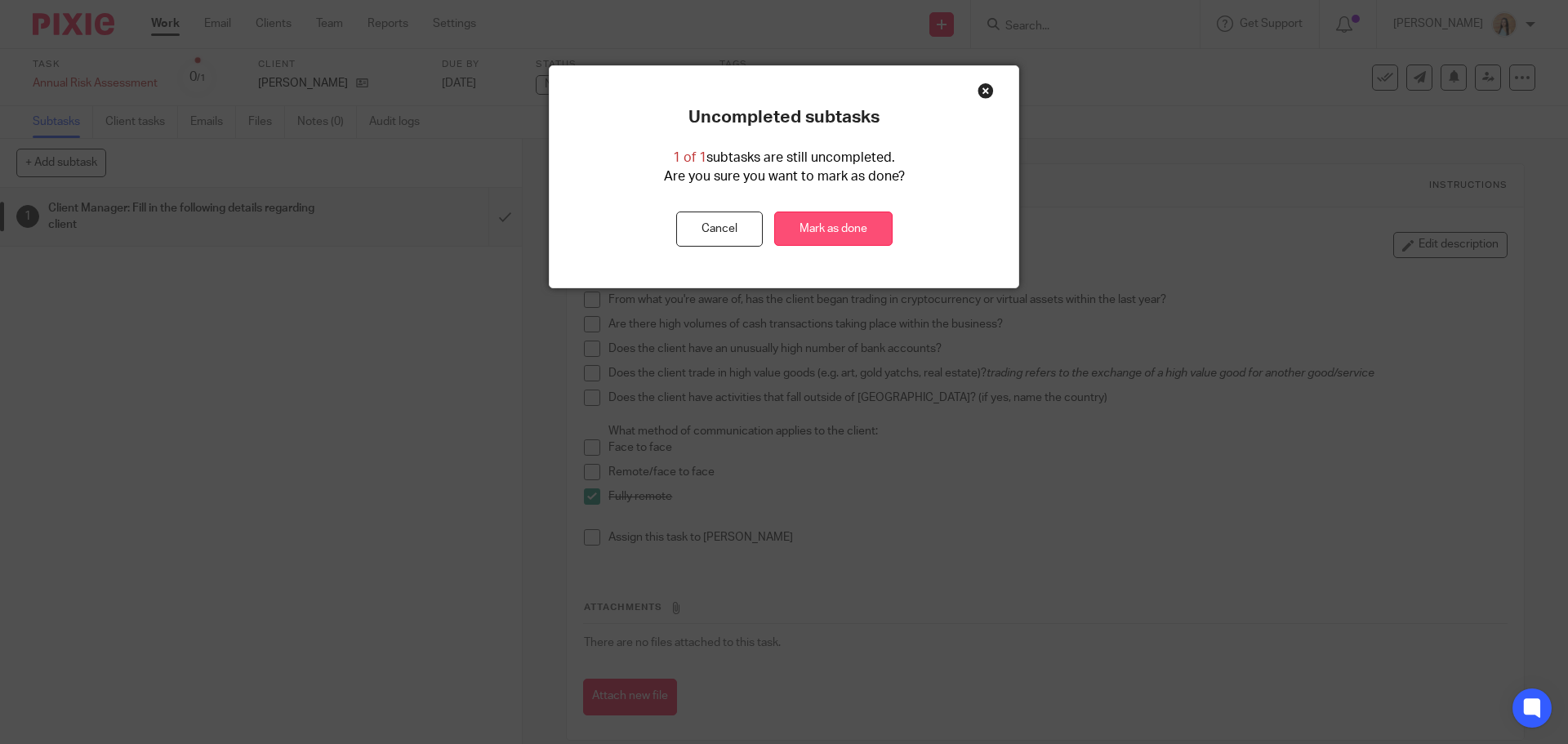
click at [794, 237] on link "Mark as done" at bounding box center [833, 229] width 119 height 35
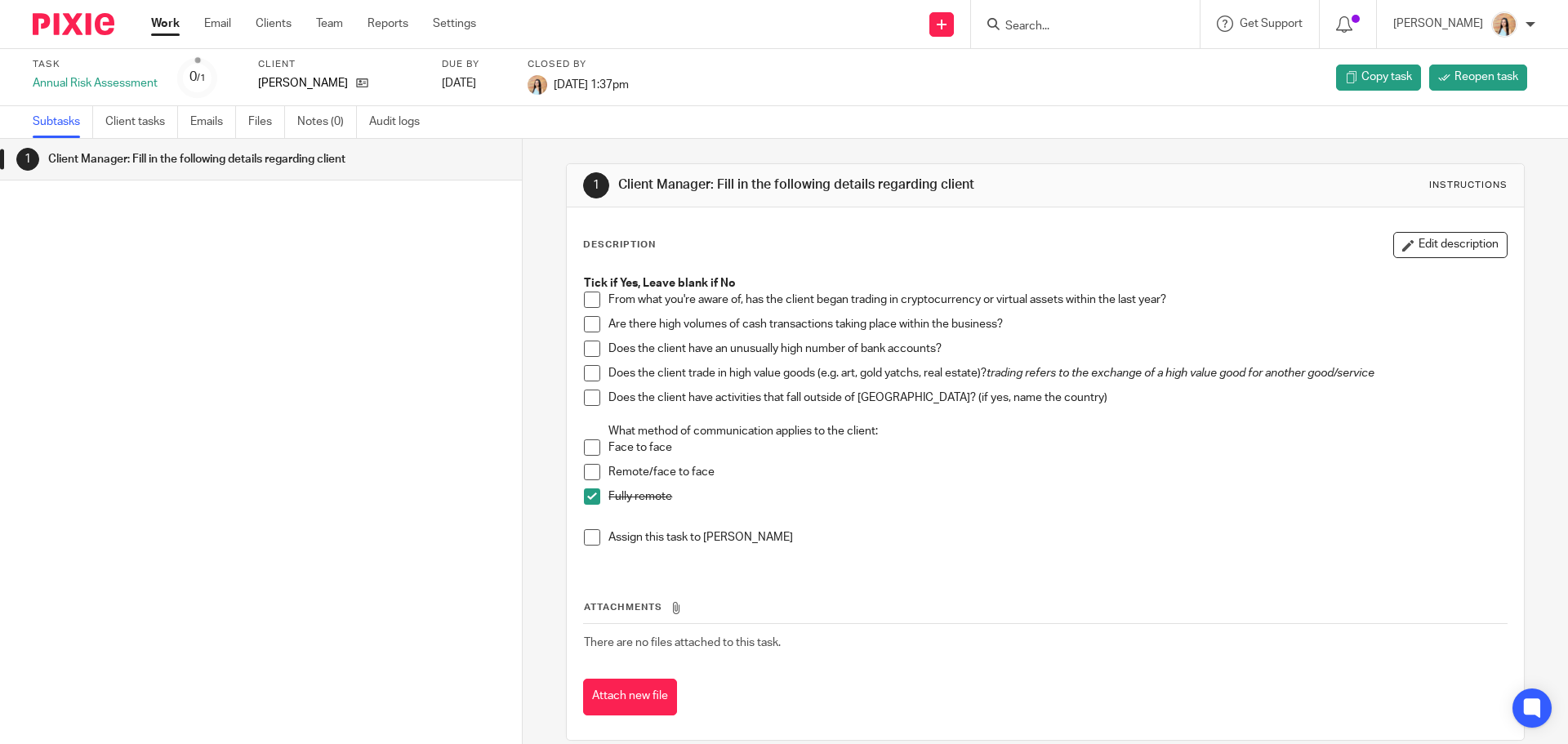
click at [541, 376] on div "1 Client Manager: Fill in the following details regarding client Instructions D…" at bounding box center [1045, 441] width 1046 height 605
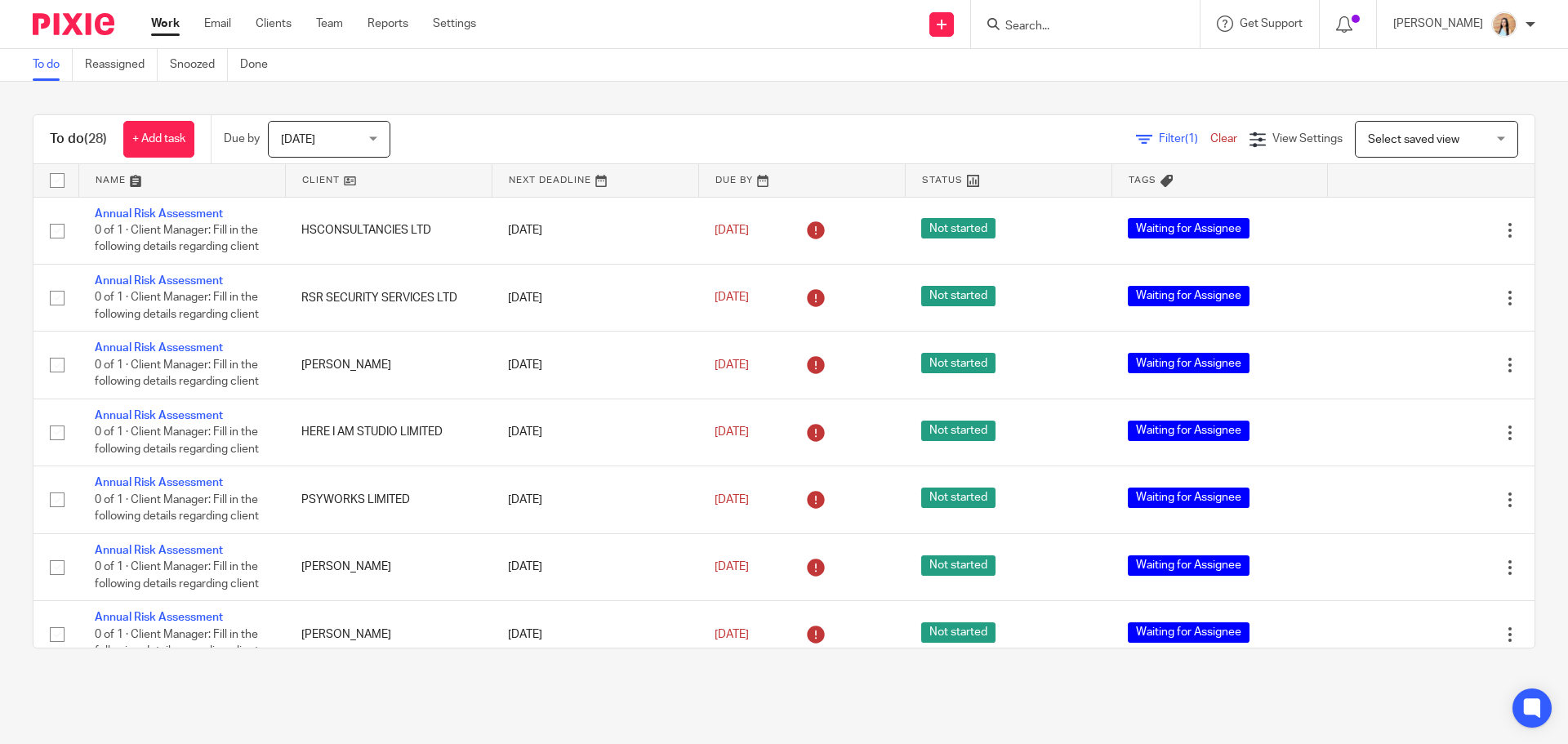
scroll to position [245, 0]
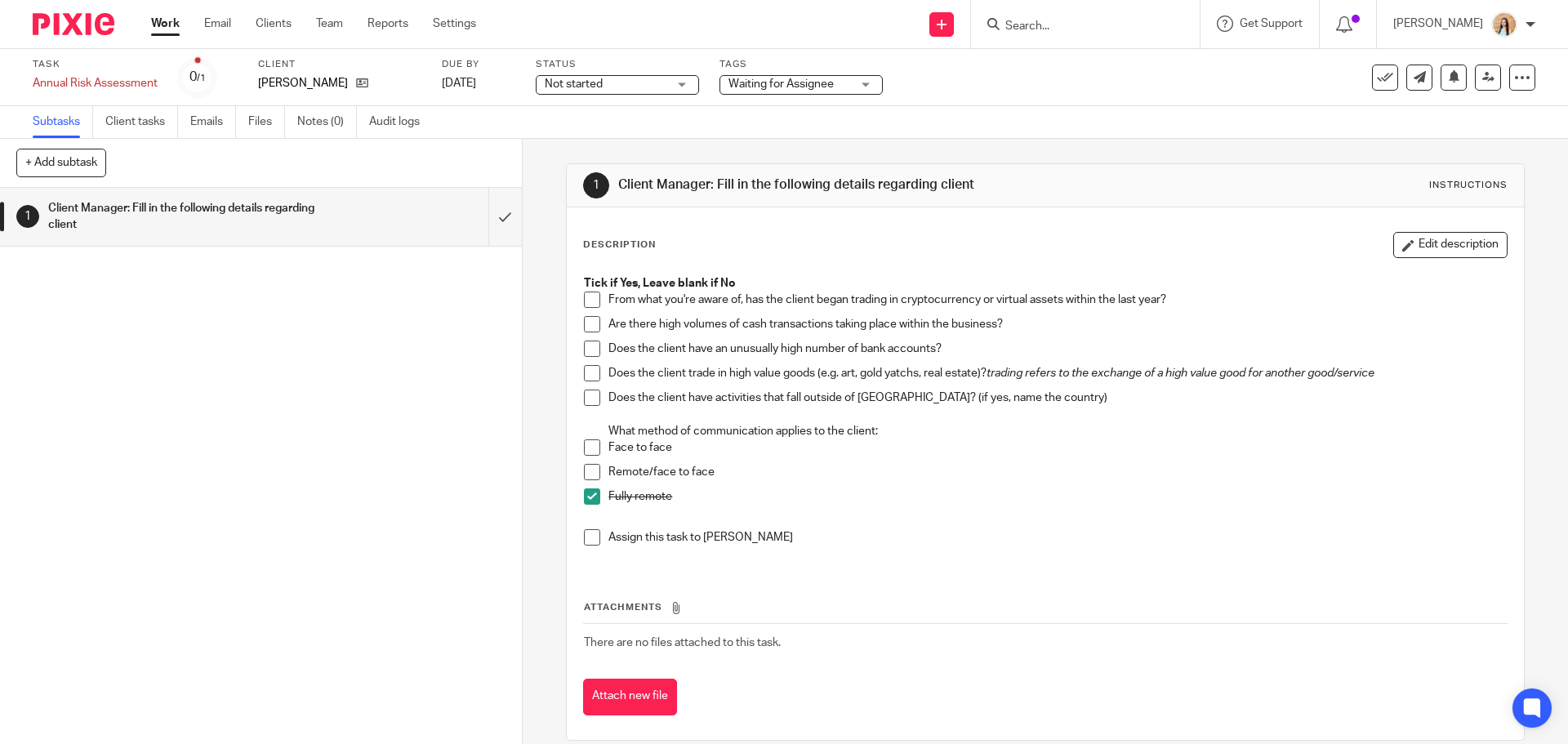
click at [529, 499] on div "1 Client Manager: Fill in the following details regarding client Instructions D…" at bounding box center [1045, 441] width 1046 height 605
click at [543, 379] on div "1 Client Manager: Fill in the following details regarding client Instructions D…" at bounding box center [1045, 441] width 1046 height 605
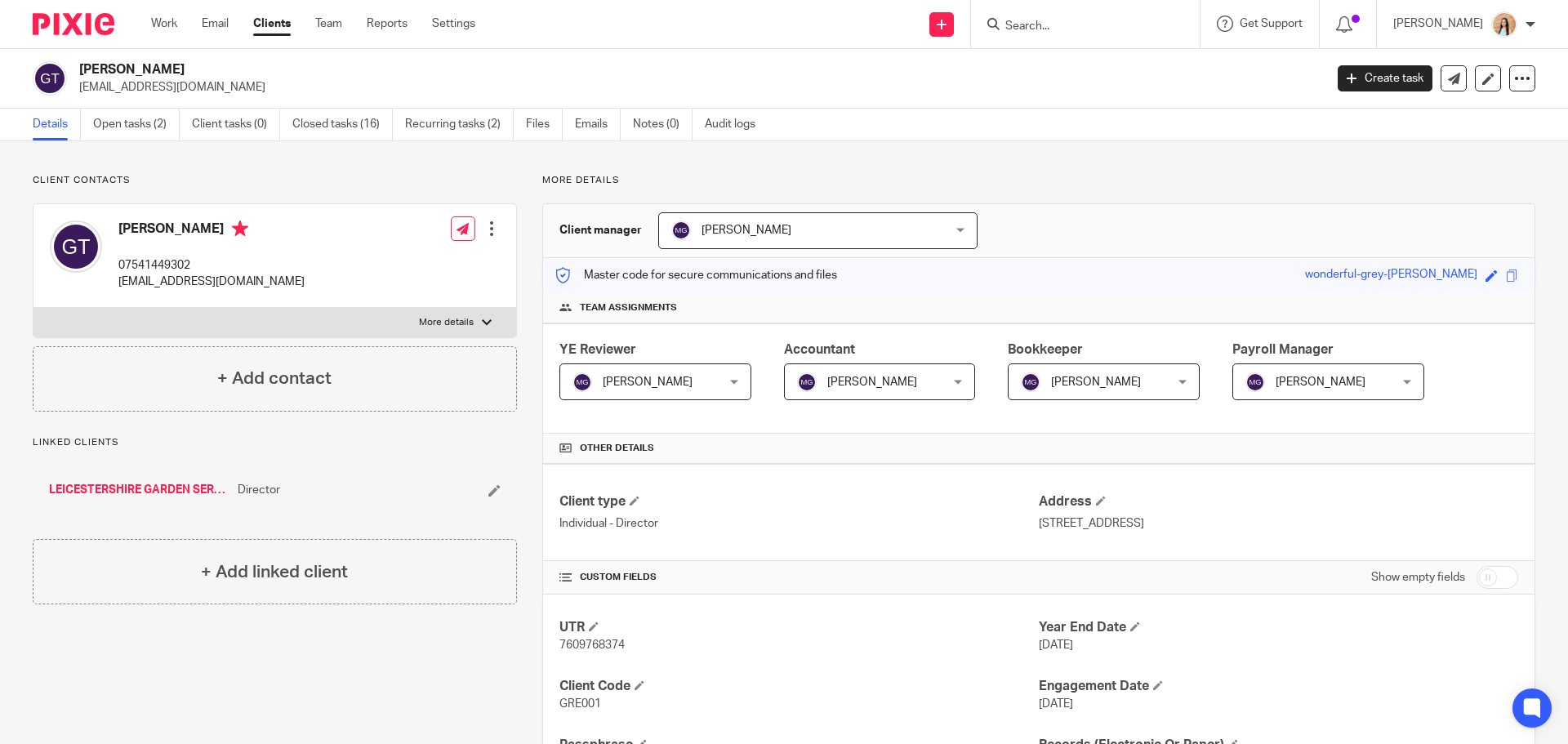
drag, startPoint x: 191, startPoint y: 225, endPoint x: 155, endPoint y: 226, distance: 36.0
click at [155, 226] on h4 "Greg Turnell" at bounding box center [212, 231] width 186 height 20
click at [232, 233] on icon at bounding box center [240, 229] width 16 height 16
drag, startPoint x: 195, startPoint y: 231, endPoint x: 123, endPoint y: 229, distance: 72.0
click at [121, 231] on h4 "Greg Turnell" at bounding box center [212, 231] width 186 height 20
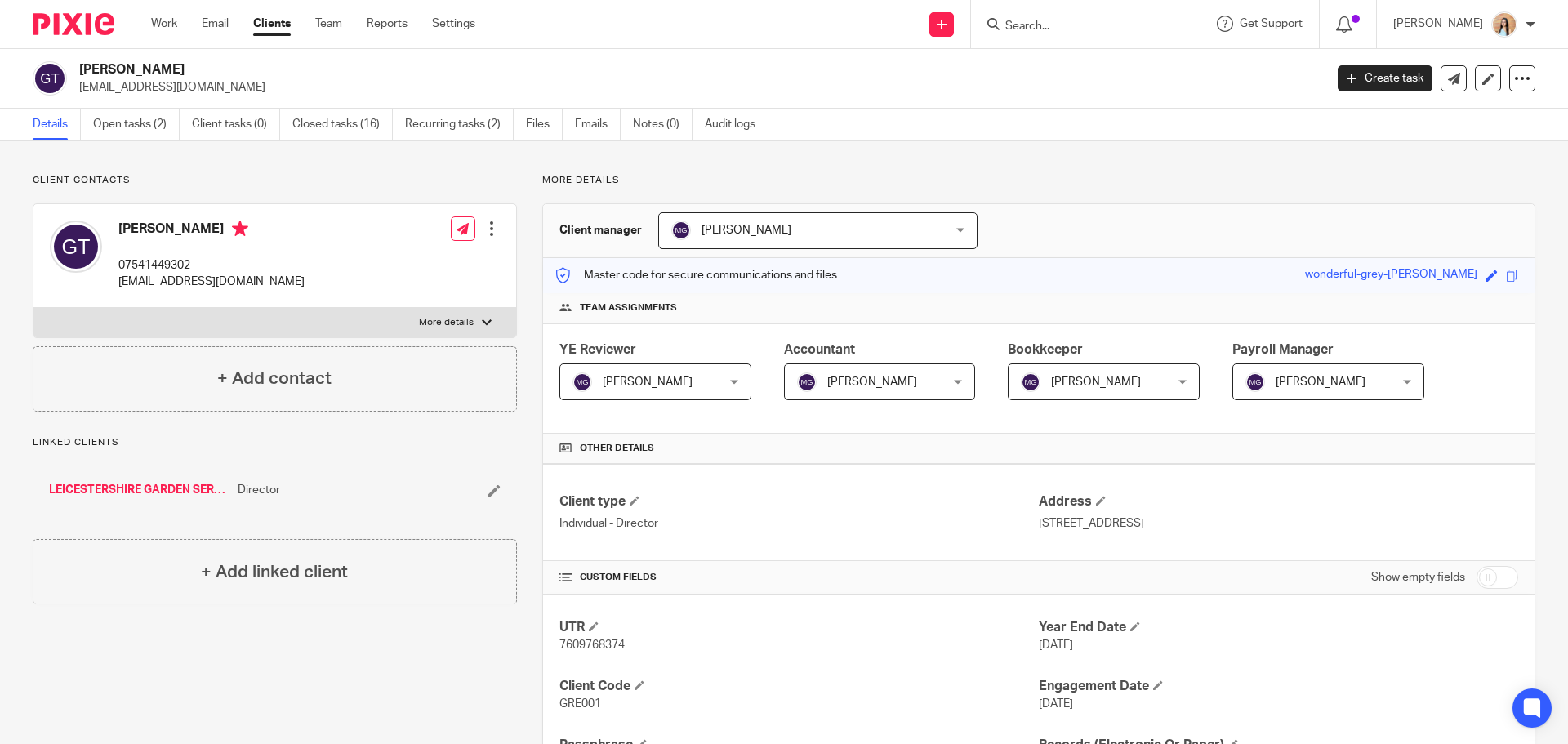
copy h4 "Greg Turnell"
click at [154, 280] on p "gregturnell@yahoo.com" at bounding box center [212, 282] width 186 height 16
click at [156, 280] on p "gregturnell@yahoo.com" at bounding box center [212, 282] width 186 height 16
copy div "gregturnell@yahoo.com"
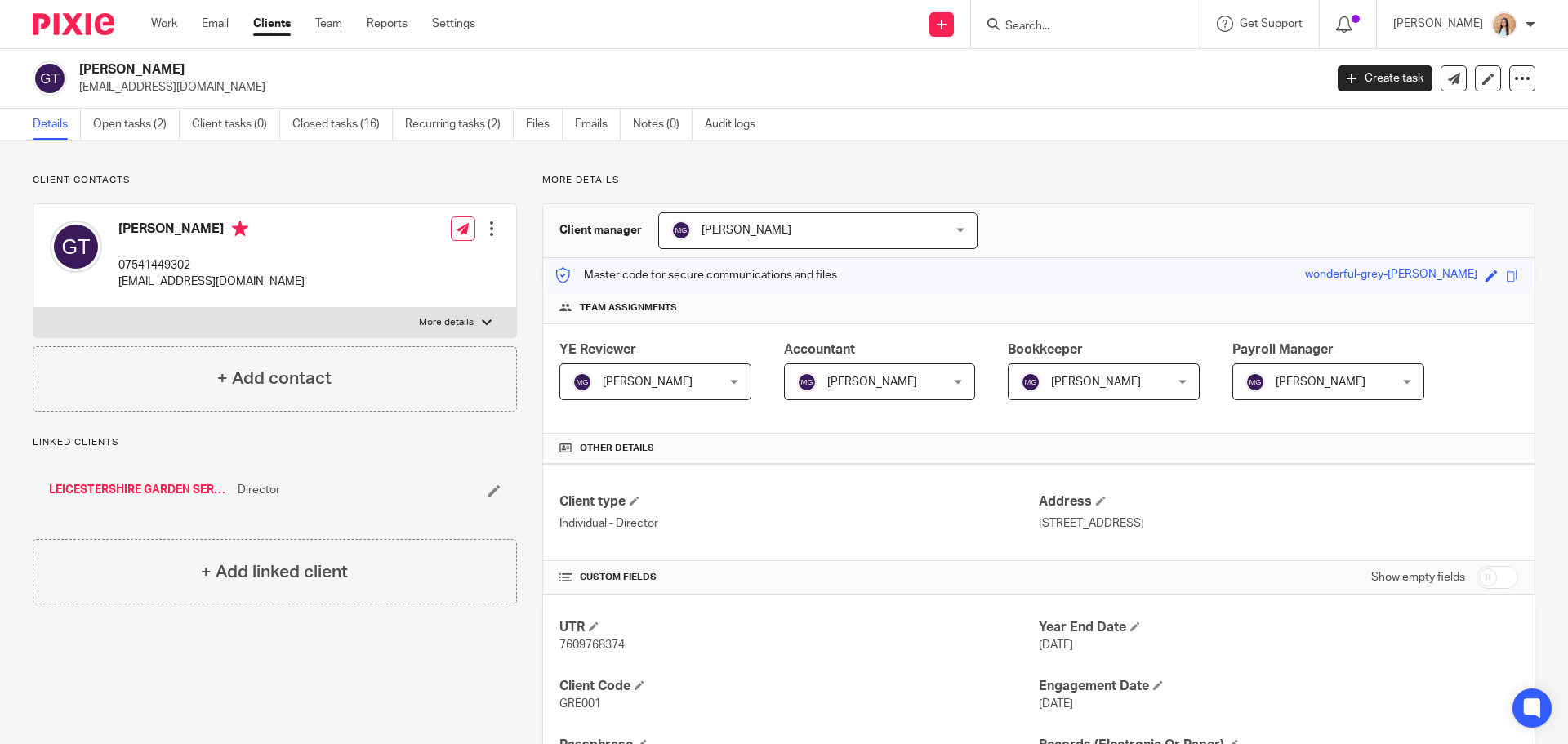
click at [143, 265] on p "07541449302" at bounding box center [212, 266] width 186 height 16
copy p "07541449302"
click at [268, 646] on div "Client contacts Greg Turnell 07541449302 gregturnell@yahoo.com Edit contact Cre…" at bounding box center [262, 625] width 509 height 903
click at [419, 648] on div "Client contacts [PERSON_NAME] 07973463616 [EMAIL_ADDRESS][DOMAIN_NAME] Edit con…" at bounding box center [262, 663] width 509 height 979
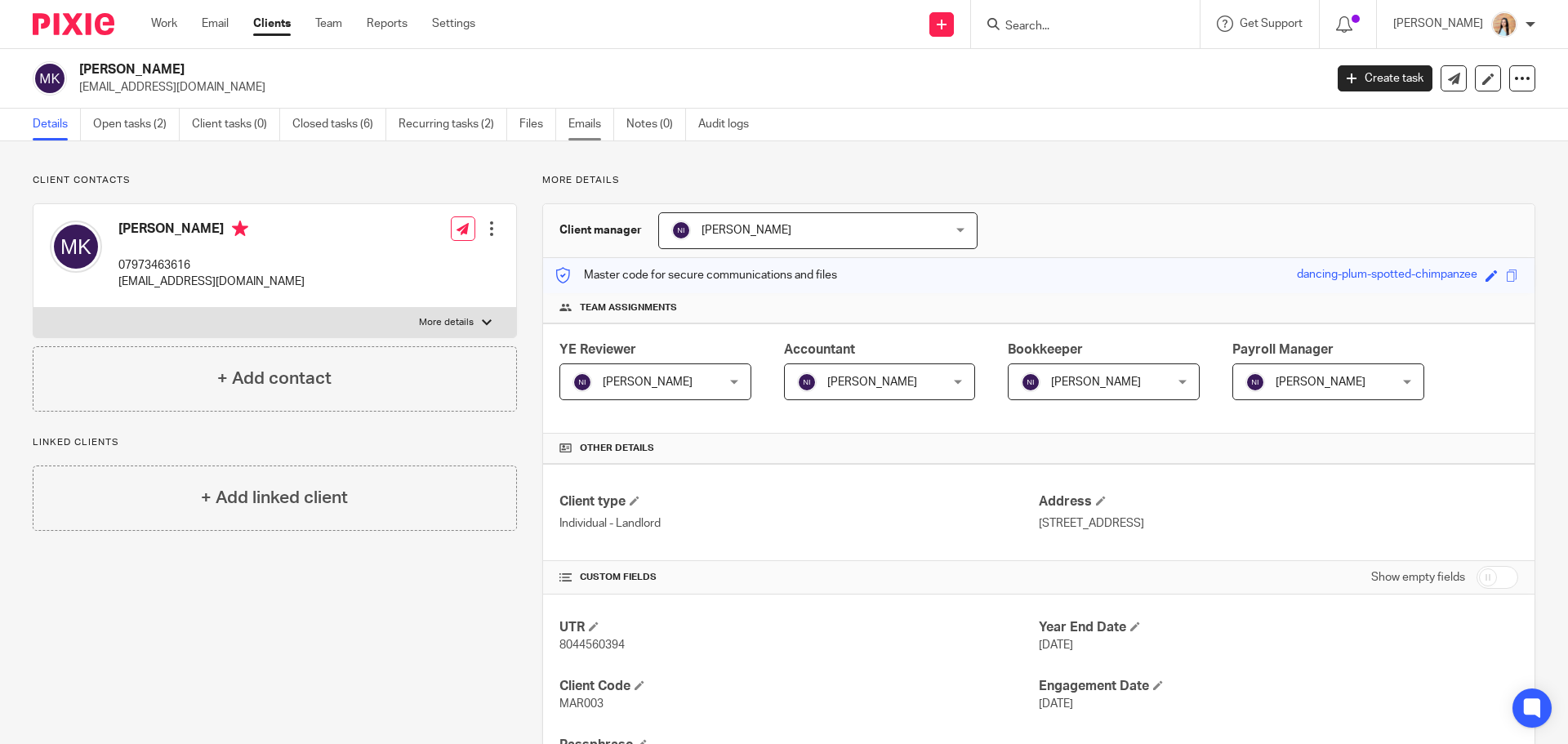
click at [571, 132] on link "Emails" at bounding box center [591, 124] width 46 height 32
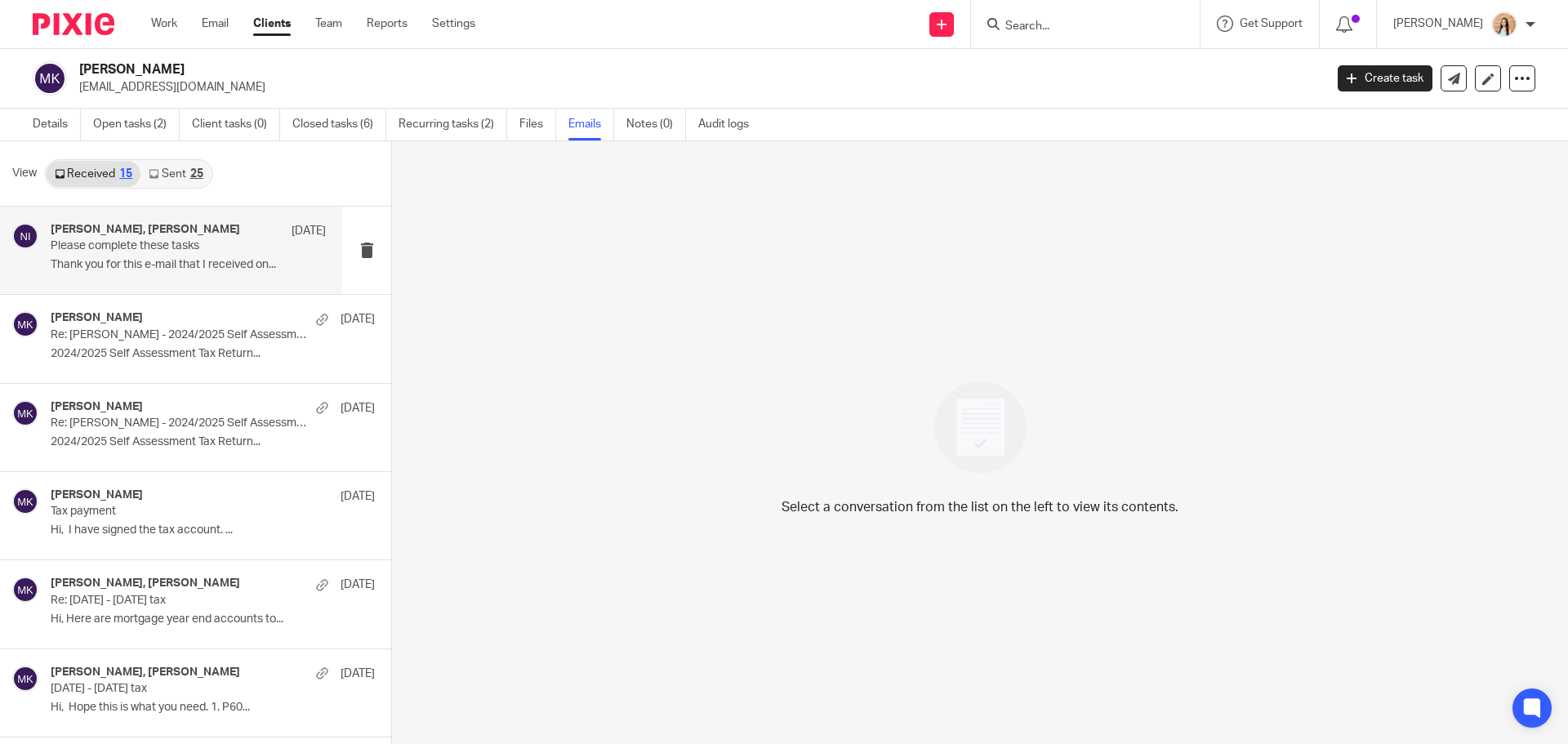
click at [235, 245] on p "Please complete these tasks" at bounding box center [161, 246] width 221 height 14
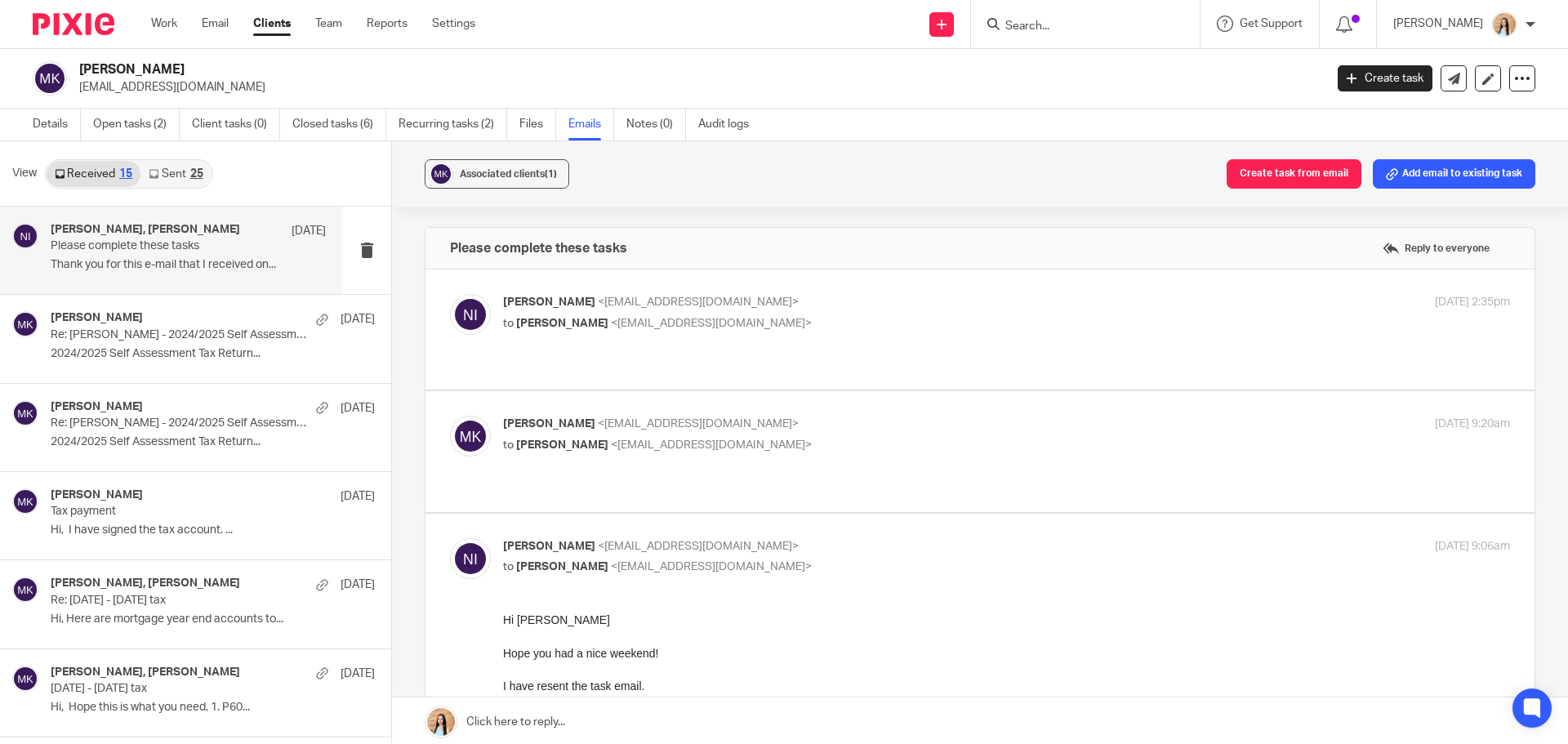
click at [688, 473] on label at bounding box center [980, 451] width 1109 height 120
click at [450, 416] on input "checkbox" at bounding box center [450, 415] width 1 height 1
checkbox input "true"
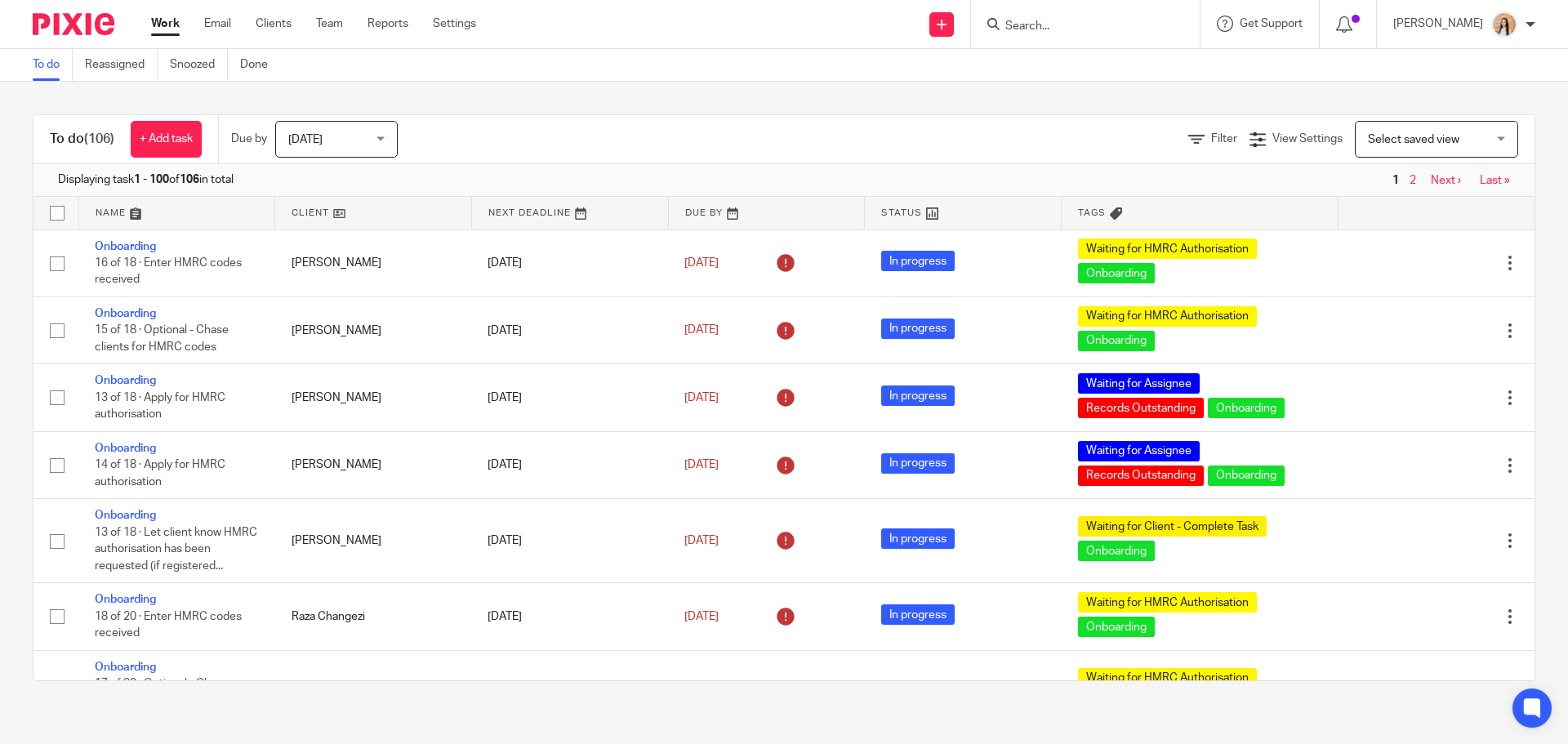
click at [1082, 23] on input "Search" at bounding box center [1077, 27] width 147 height 15
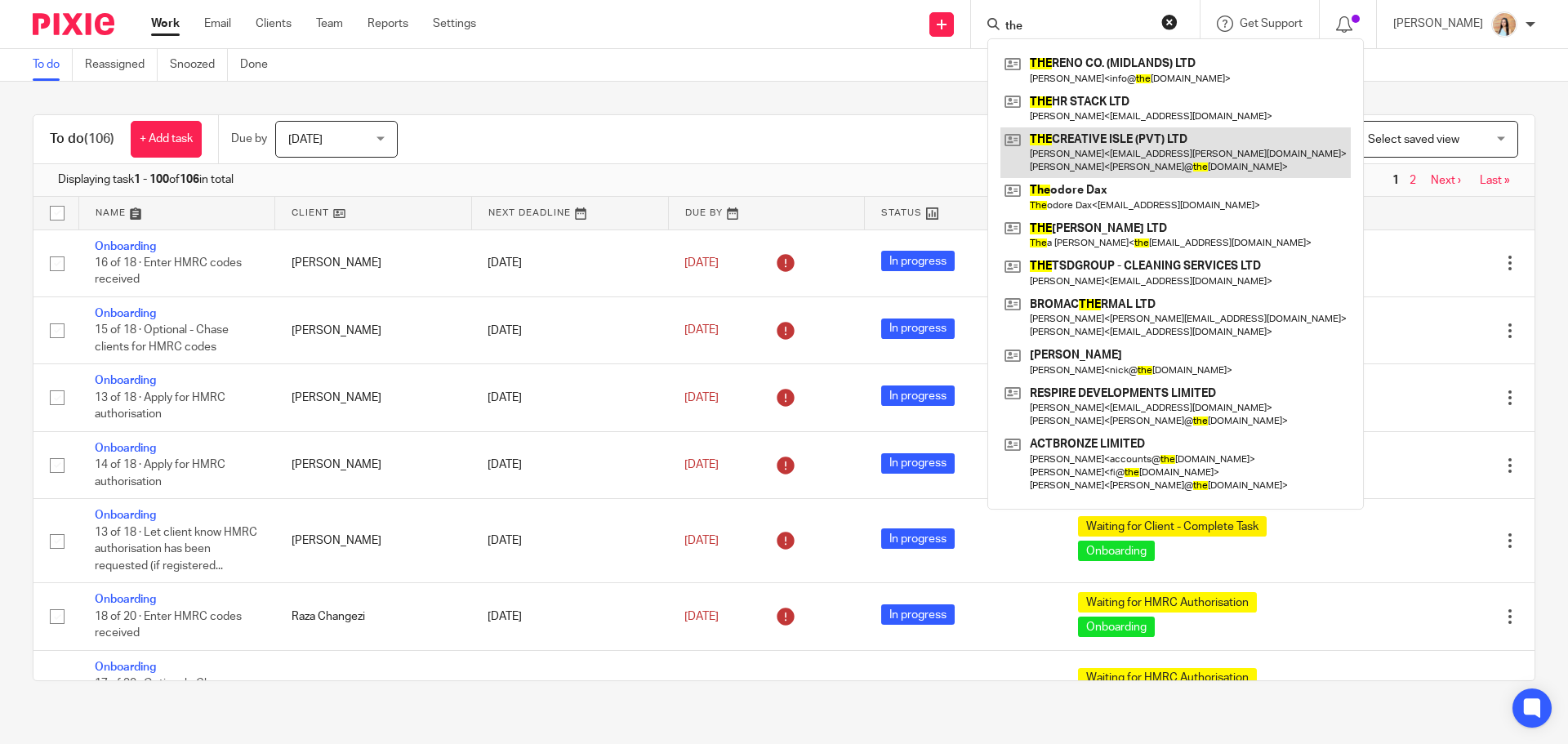
type input "the"
click at [1139, 146] on link at bounding box center [1176, 153] width 351 height 51
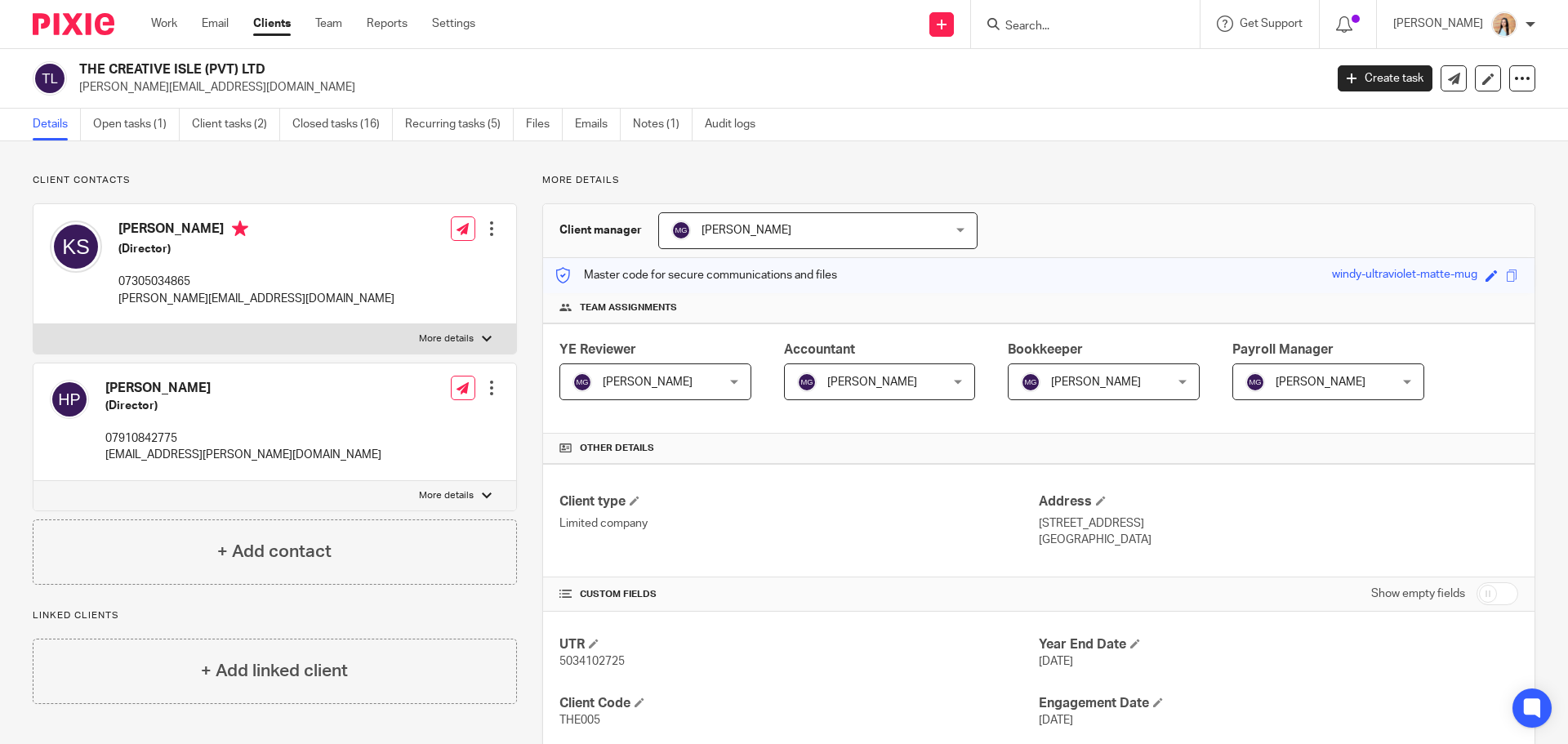
click at [589, 127] on link "Emails" at bounding box center [598, 124] width 46 height 32
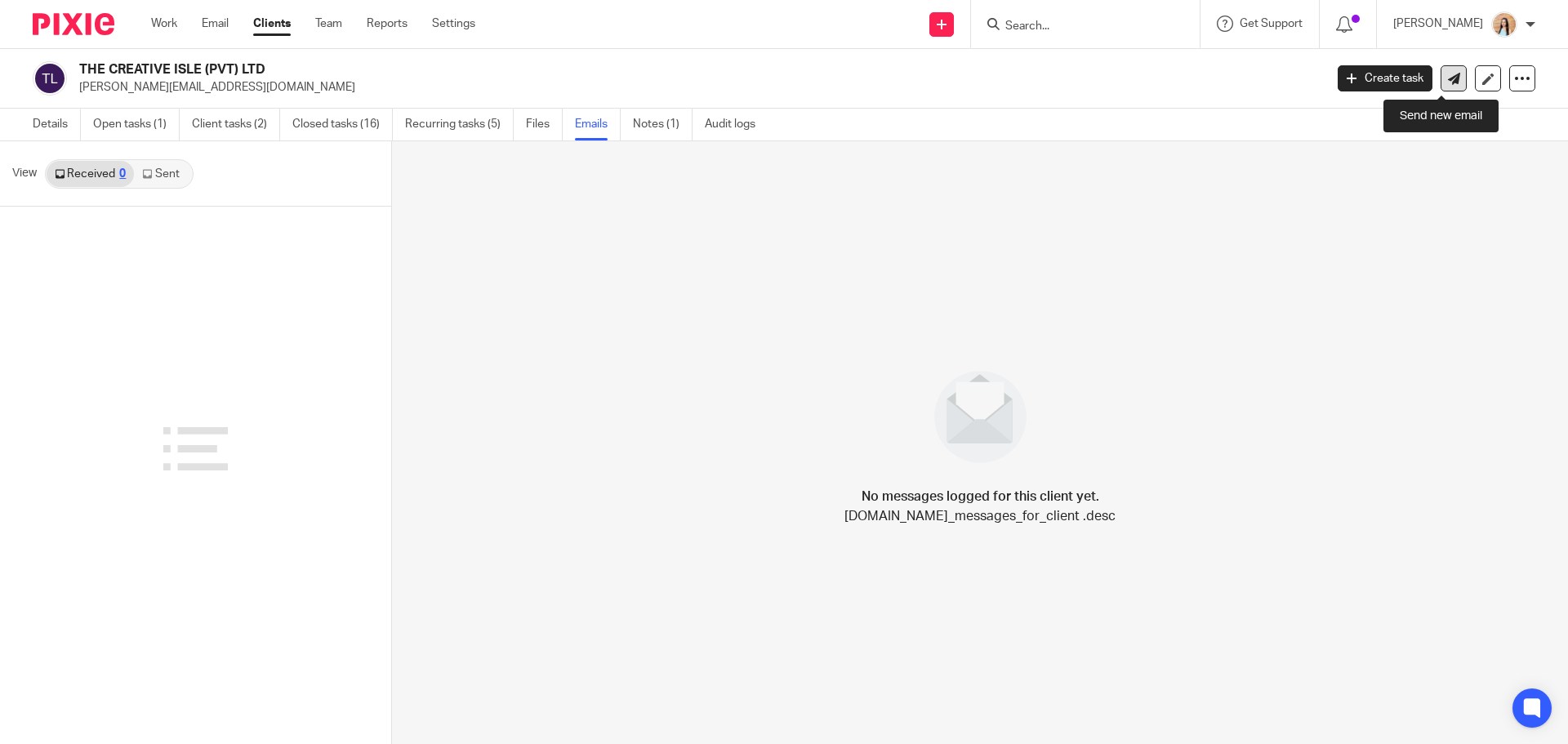
click at [1448, 84] on icon at bounding box center [1454, 78] width 12 height 12
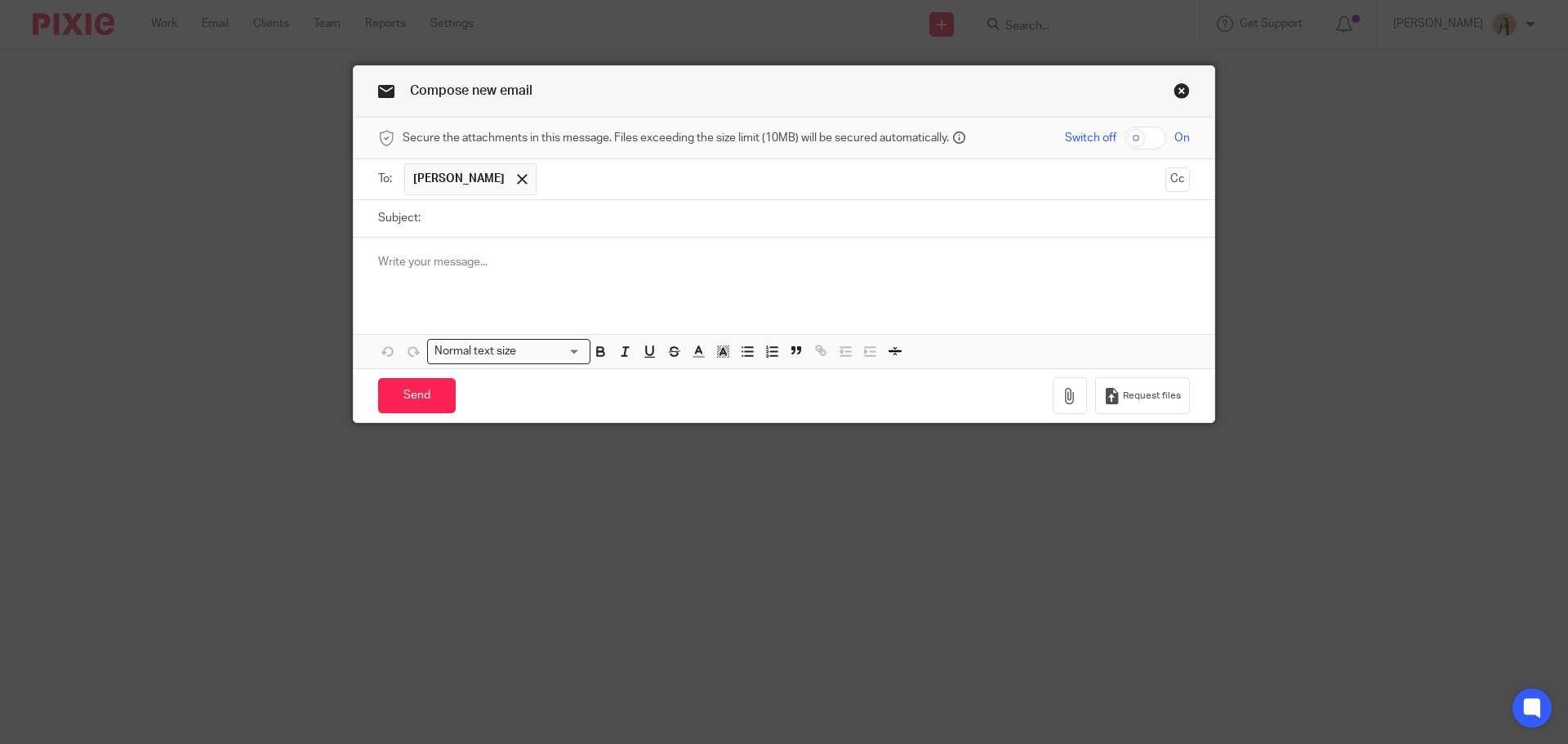
click at [493, 234] on input "Subject:" at bounding box center [809, 218] width 761 height 37
type input "SIC Codes"
click at [486, 261] on p at bounding box center [784, 262] width 812 height 16
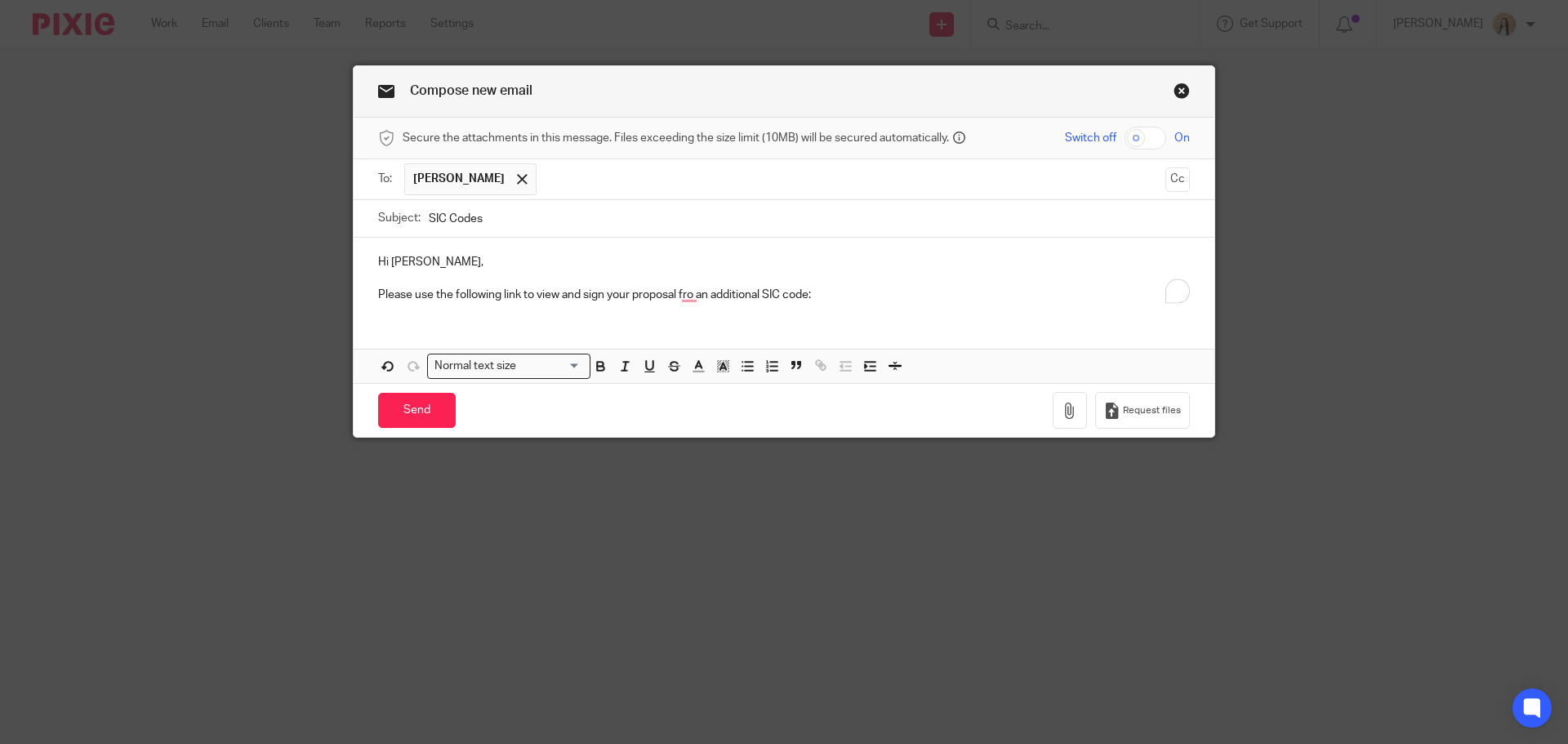
click at [856, 293] on p "Please use the following link to view and sign your proposal fro an additional …" at bounding box center [784, 295] width 812 height 16
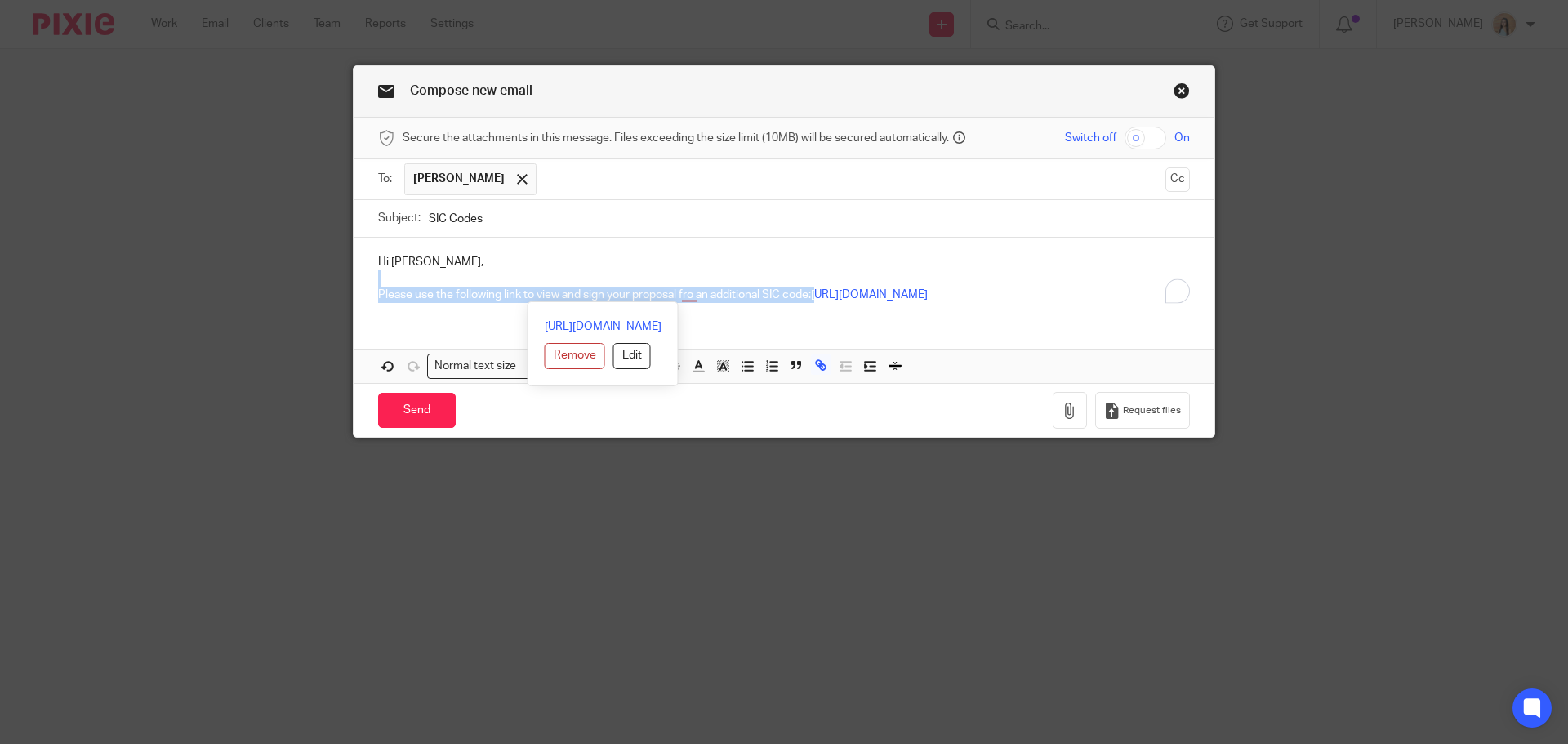
drag, startPoint x: 977, startPoint y: 289, endPoint x: 821, endPoint y: 307, distance: 157.0
click at [821, 307] on div "Hi Keshini, Please use the following link to view and sign your proposal fro an…" at bounding box center [784, 277] width 861 height 78
click at [1023, 298] on p "Please use the following link to view and sign your proposal fro an additional …" at bounding box center [784, 295] width 812 height 16
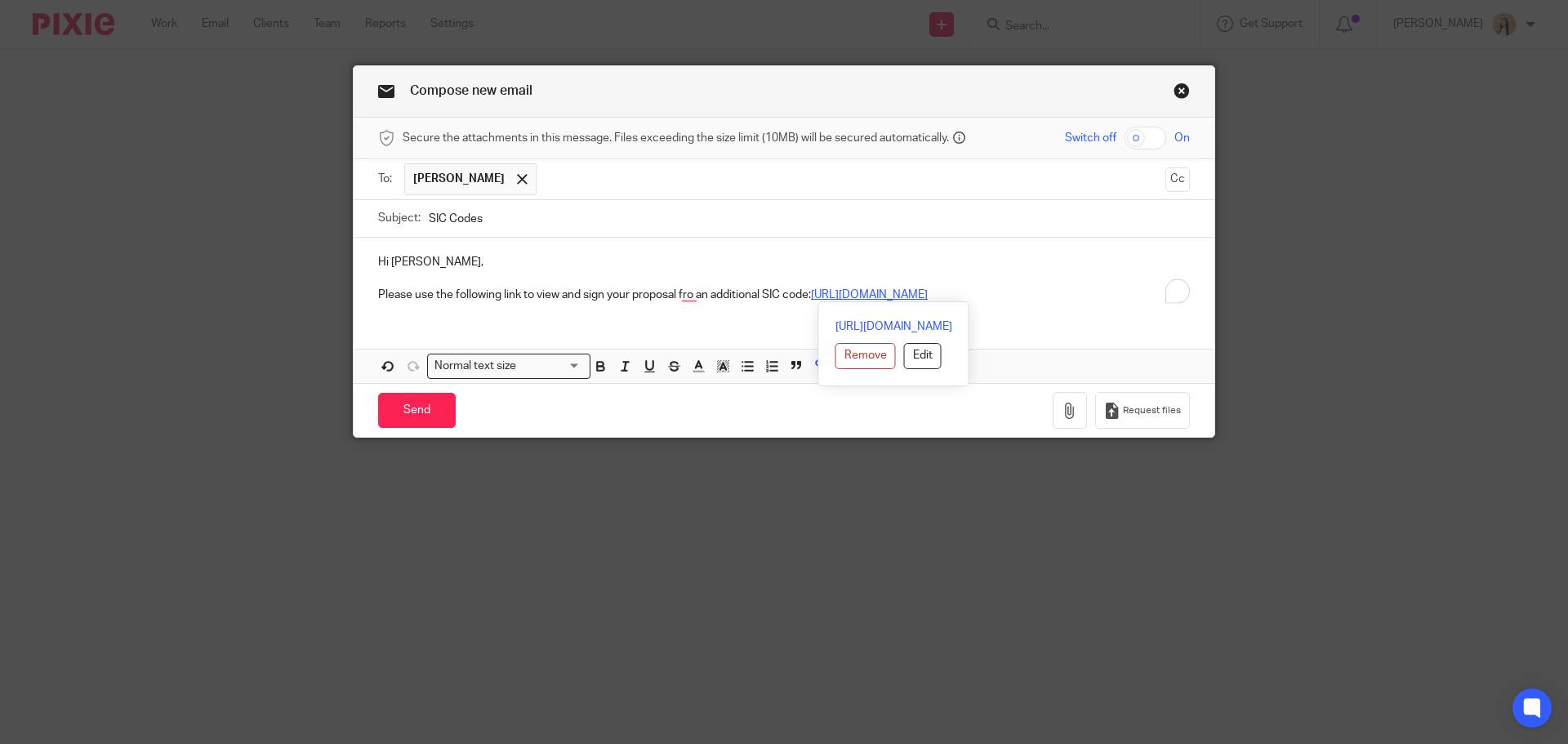
drag, startPoint x: 1000, startPoint y: 296, endPoint x: 813, endPoint y: 300, distance: 187.0
click at [813, 300] on p "Please use the following link to view and sign your proposal fro an additional …" at bounding box center [784, 295] width 812 height 16
click at [904, 361] on button "Edit" at bounding box center [923, 356] width 38 height 26
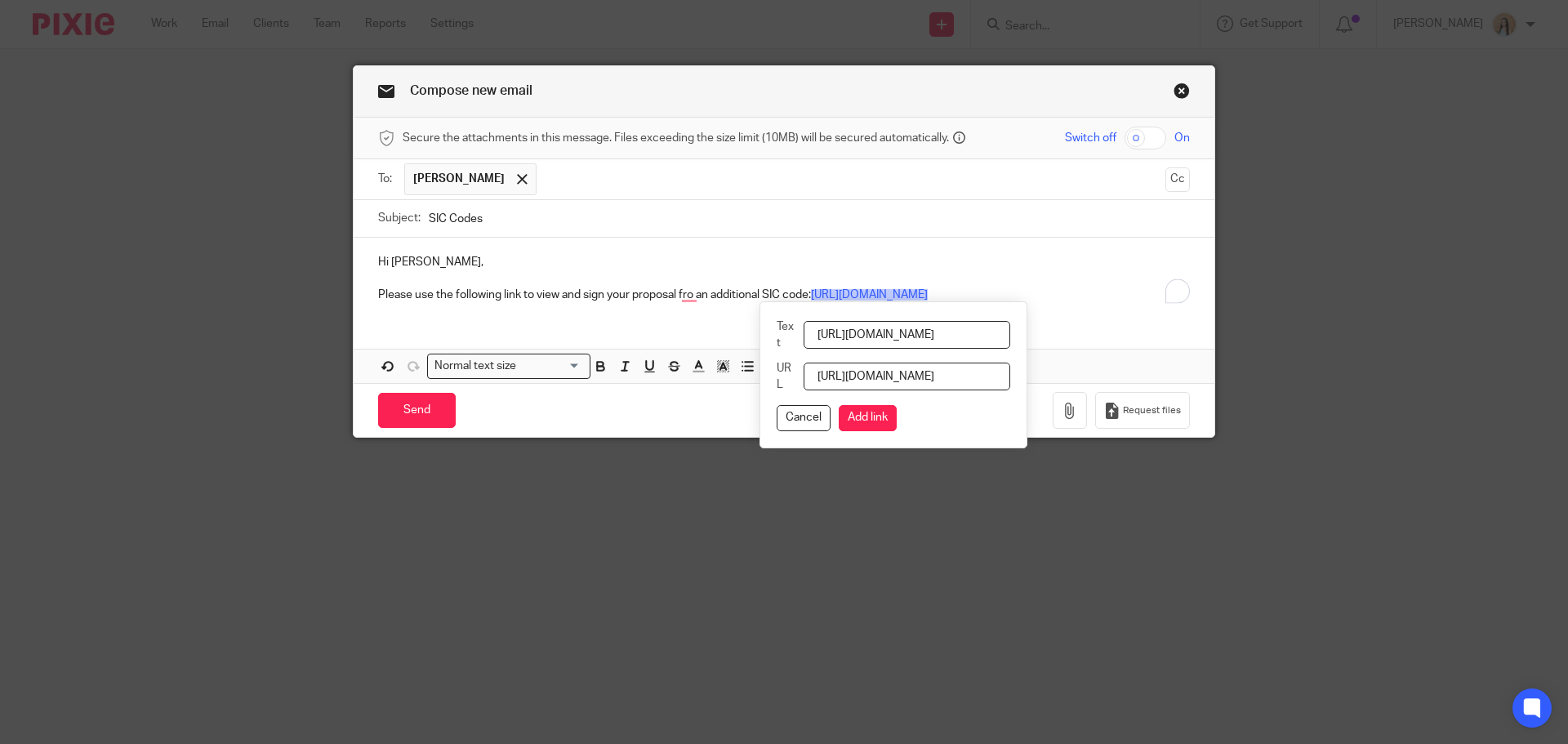
click at [853, 337] on input "https://ignt.io/6oP61ze4HHY" at bounding box center [907, 335] width 207 height 28
click at [853, 335] on input "https://ignt.io/6oP61ze4HHY" at bounding box center [907, 335] width 207 height 28
click at [860, 337] on input "View and Sign" at bounding box center [907, 335] width 207 height 28
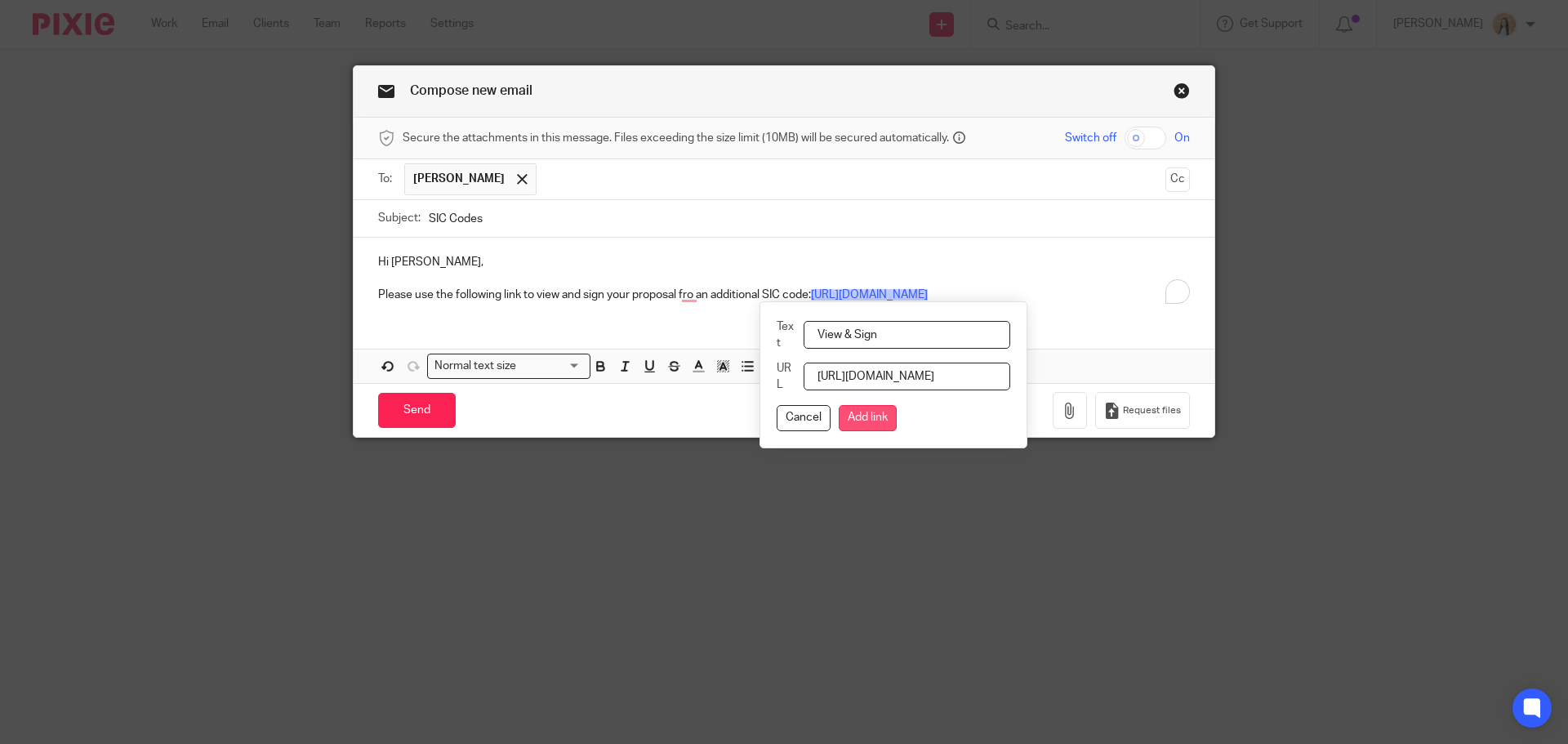
type input "View & Sign"
click at [863, 410] on button "Add link" at bounding box center [867, 419] width 58 height 26
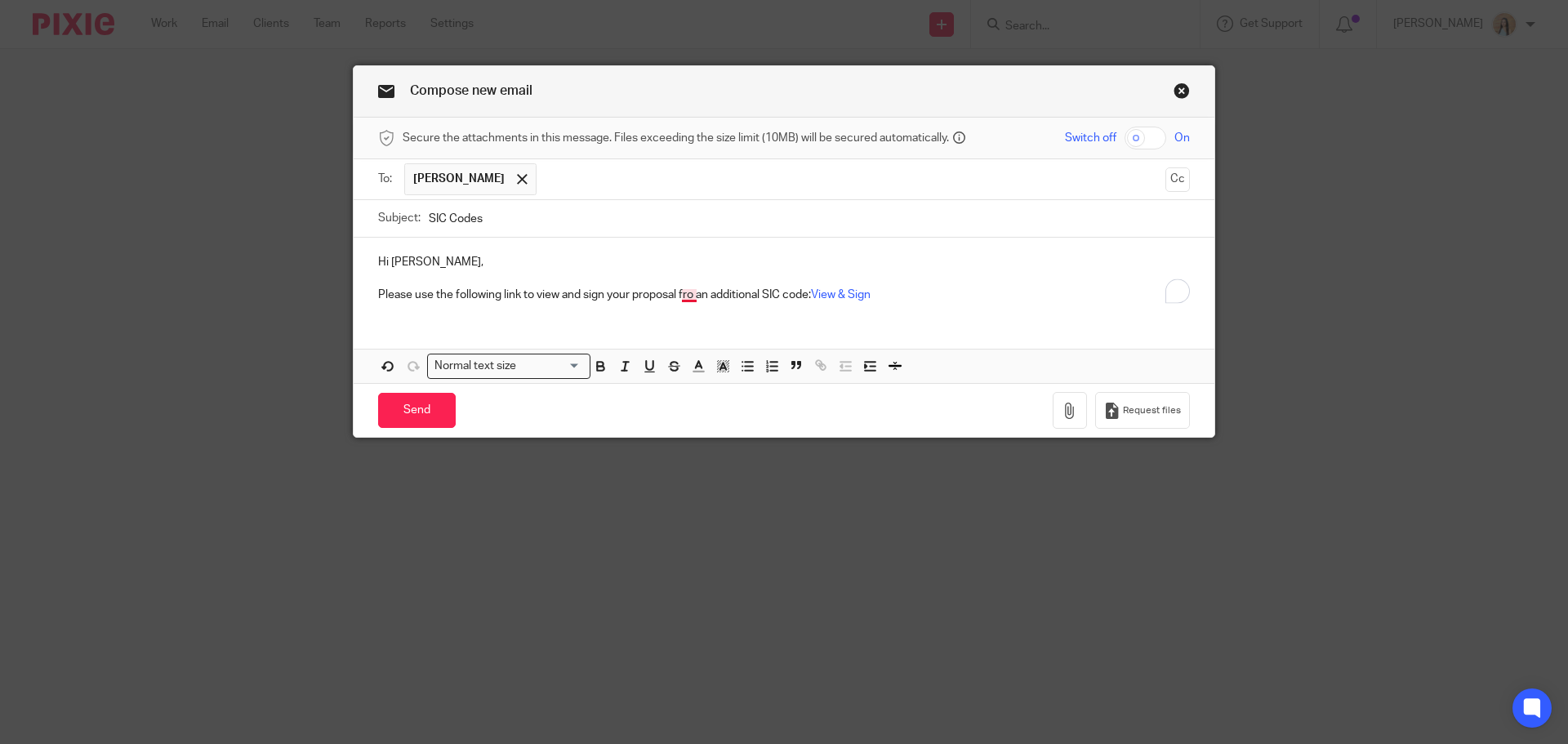
click at [681, 293] on p "Please use the following link to view and sign your proposal fro an additional …" at bounding box center [784, 295] width 812 height 16
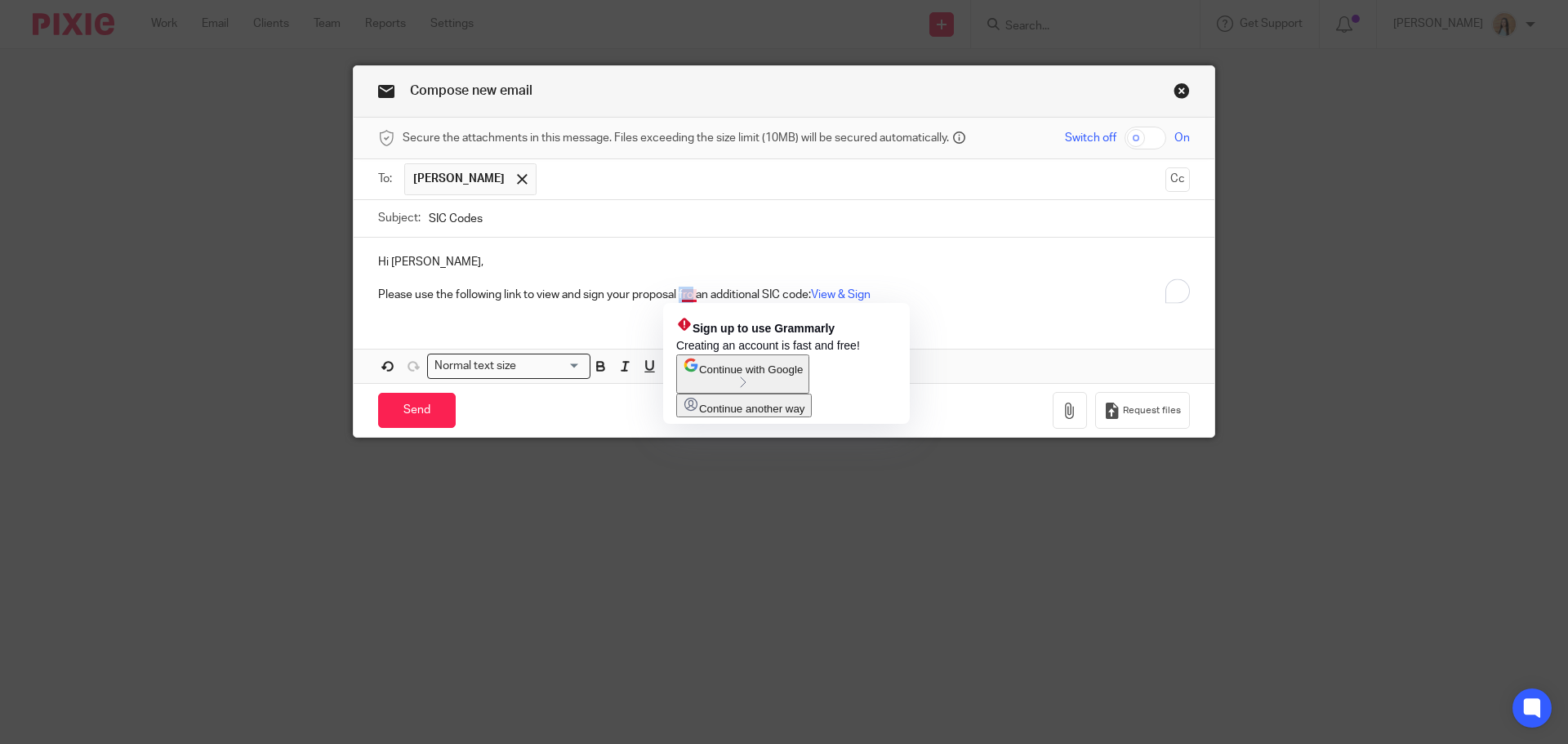
drag, startPoint x: 690, startPoint y: 294, endPoint x: 677, endPoint y: 294, distance: 13.0
click at [677, 294] on p "Please use the following link to view and sign your proposal fro an additional …" at bounding box center [784, 295] width 812 height 16
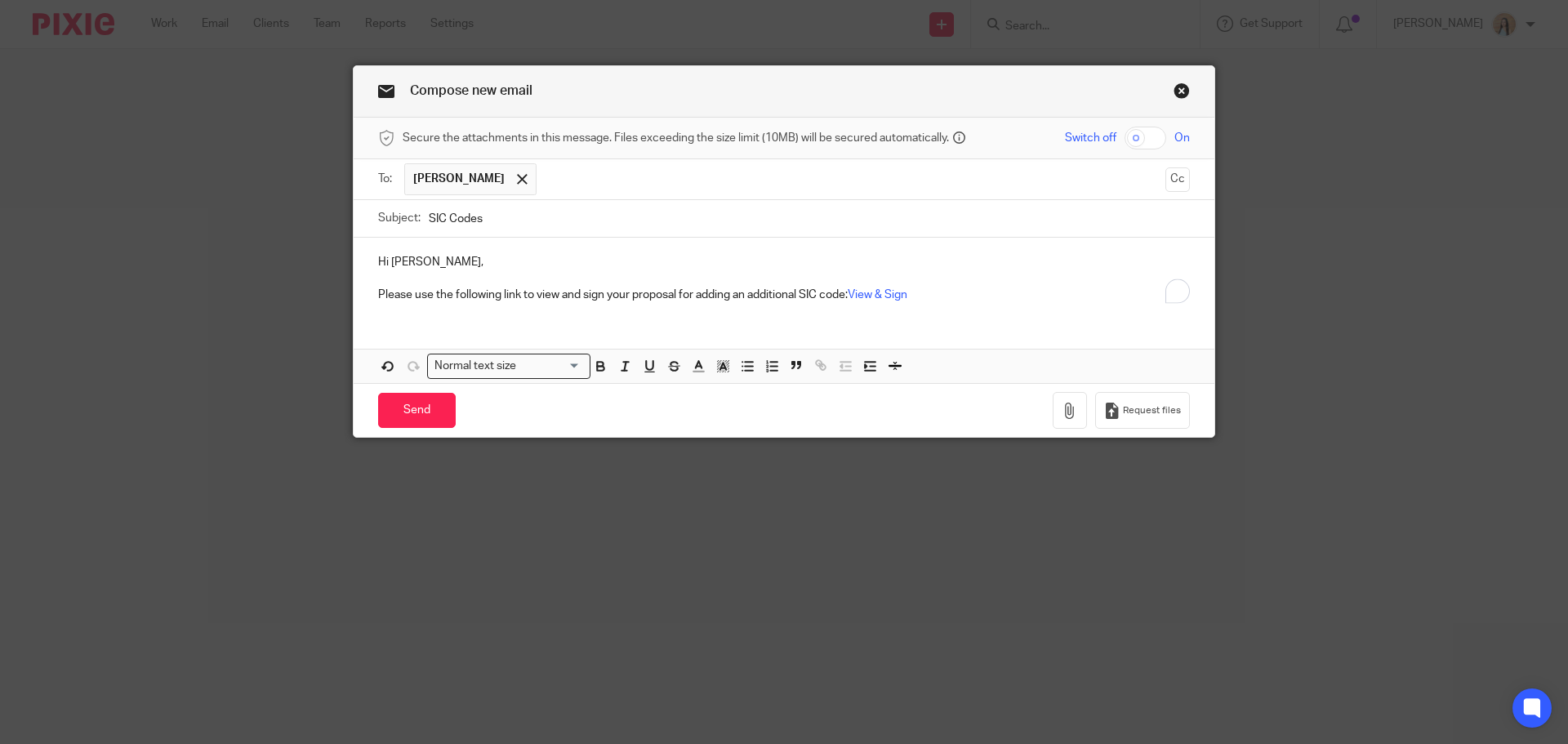
click at [970, 294] on p "Please use the following link to view and sign your proposal for adding an addi…" at bounding box center [784, 295] width 812 height 16
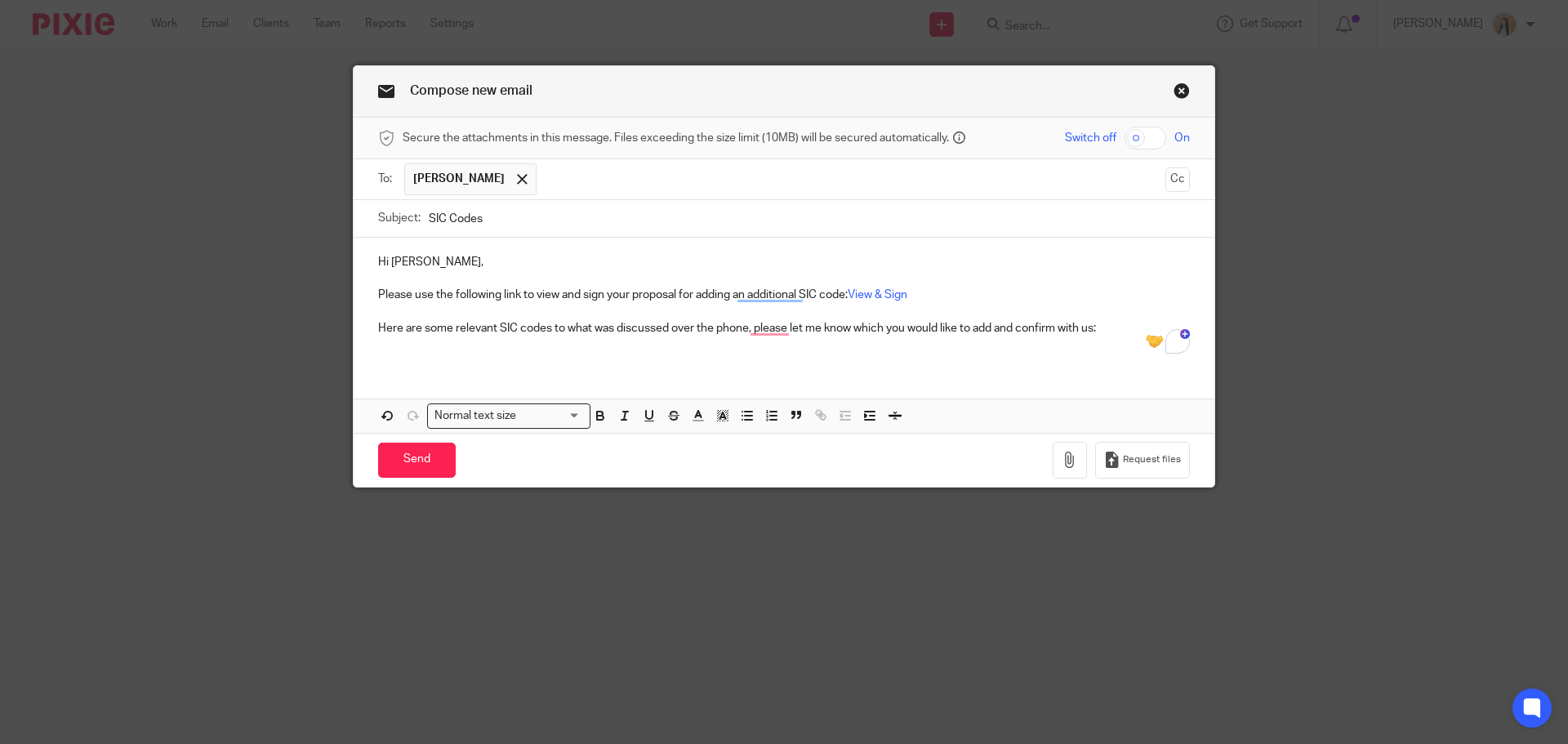
click at [541, 380] on div "Hi Keshini, Please use the following link to view and sign your proposal for ad…" at bounding box center [784, 335] width 861 height 195
click at [435, 361] on div "Hi Keshini, Please use the following link to view and sign your proposal for ad…" at bounding box center [784, 302] width 861 height 128
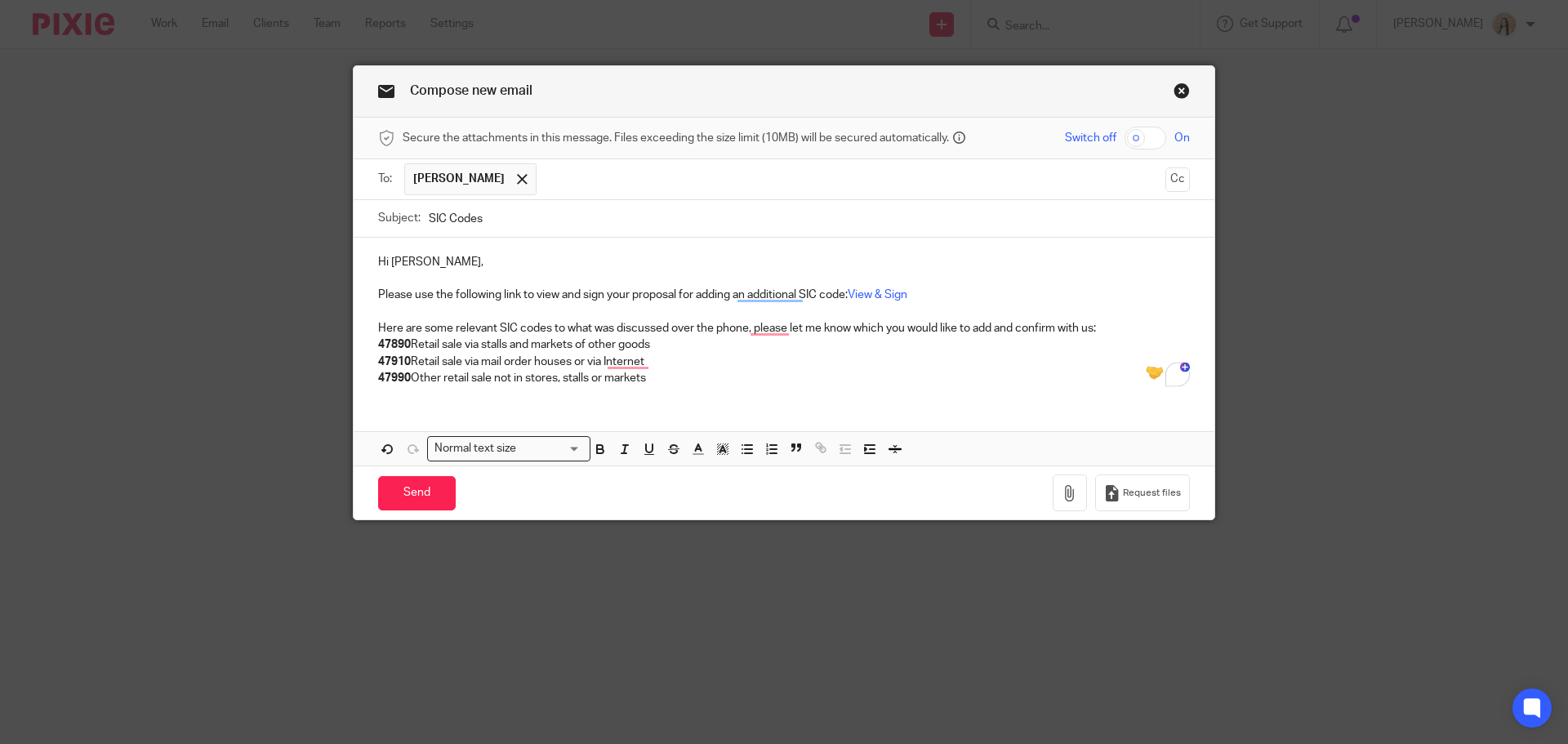
click at [407, 347] on p "47890 Retail sale via stalls and markets of other goods" at bounding box center [784, 345] width 812 height 16
click at [405, 358] on strong "47910" at bounding box center [395, 362] width 33 height 11
drag, startPoint x: 412, startPoint y: 338, endPoint x: 393, endPoint y: 353, distance: 24.2
click at [411, 338] on p "47890- Retail sale via stalls and markets of other goods" at bounding box center [784, 345] width 812 height 16
click at [402, 340] on strong "47890-" at bounding box center [396, 345] width 37 height 11
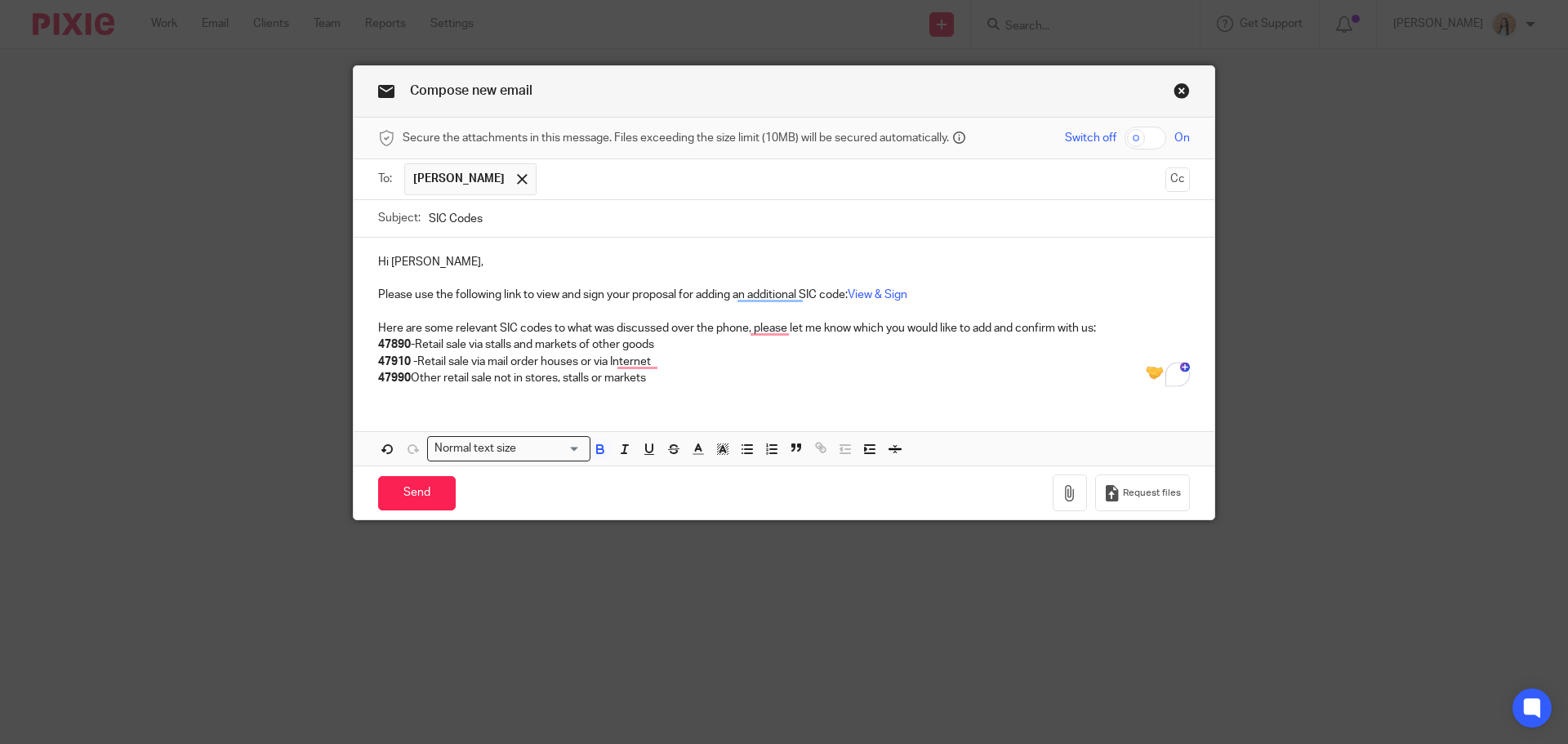
click at [409, 347] on strong "47890-" at bounding box center [396, 345] width 37 height 11
click at [403, 344] on strong "47890-" at bounding box center [396, 345] width 37 height 11
click at [409, 376] on p "47990 Other retail sale not in stores, stalls or markets" at bounding box center [784, 379] width 812 height 16
click at [685, 377] on p "47990 - Other retail sale not in stores, stalls or markets" at bounding box center [784, 379] width 812 height 16
click at [691, 382] on p "47990 - Other retail sale not in stores, stalls or markets" at bounding box center [784, 379] width 812 height 16
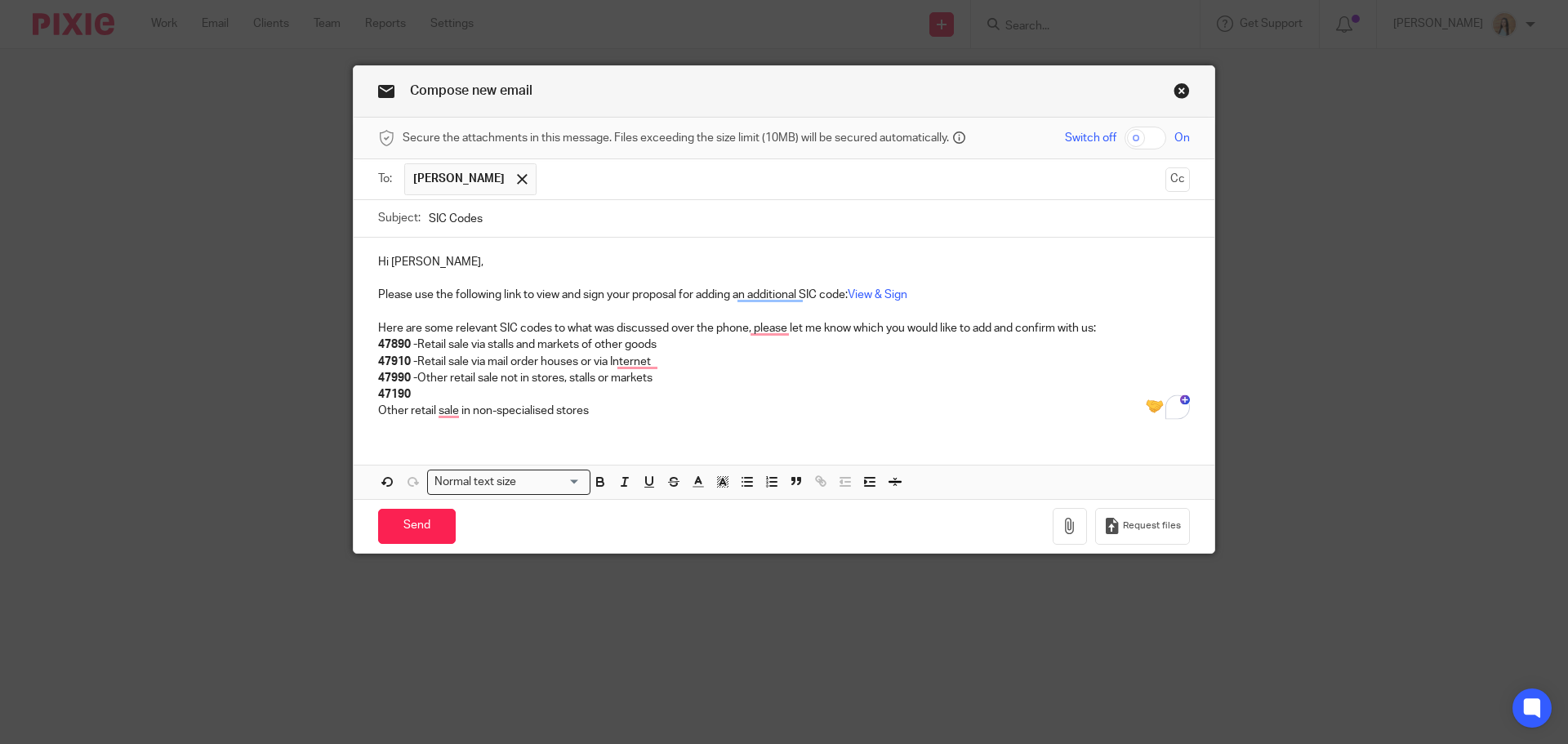
click at [379, 410] on p "Other retail sale in non-specialised stores" at bounding box center [784, 411] width 812 height 16
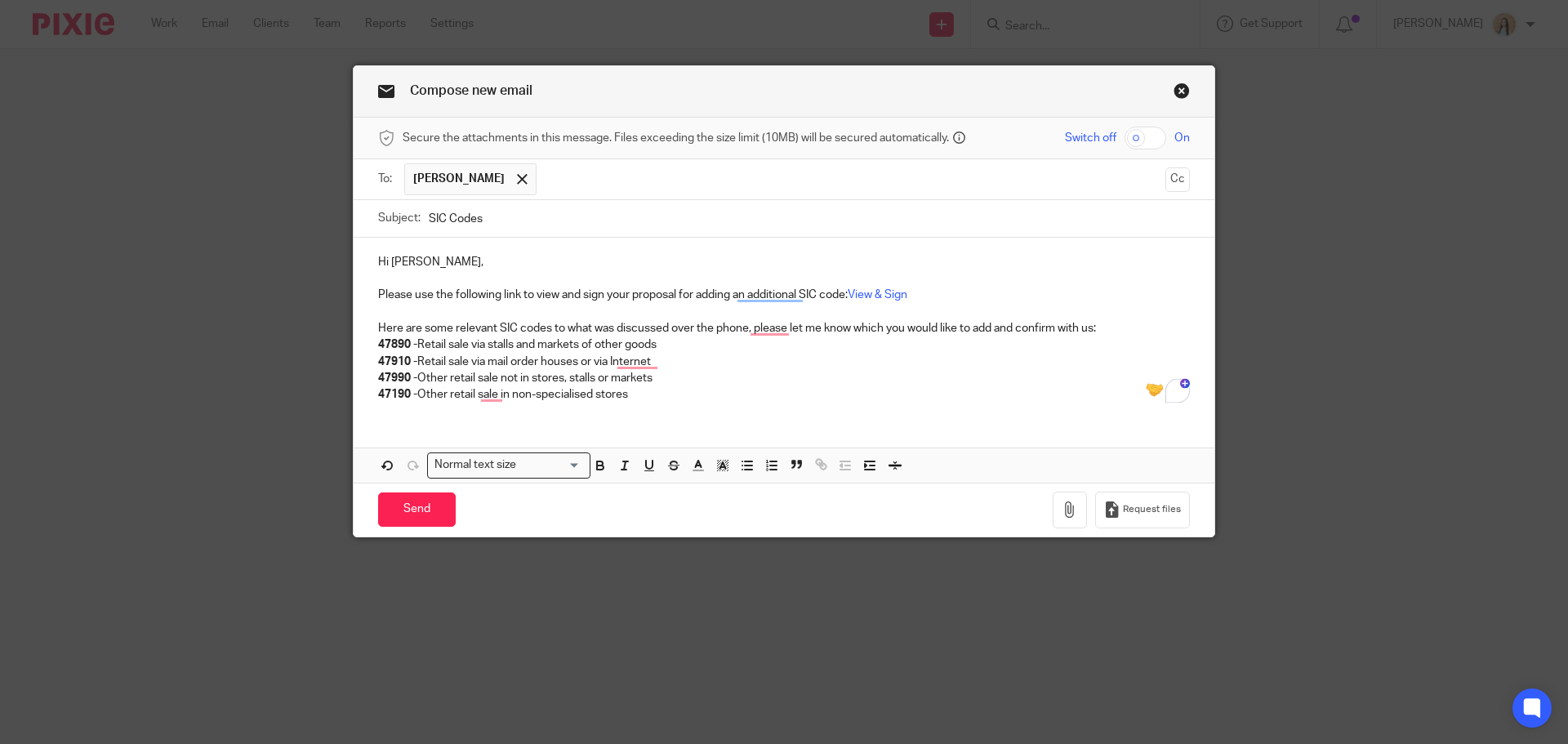
click at [693, 406] on div "Hi Keshini, Please use the following link to view and sign your proposal for ad…" at bounding box center [784, 326] width 861 height 177
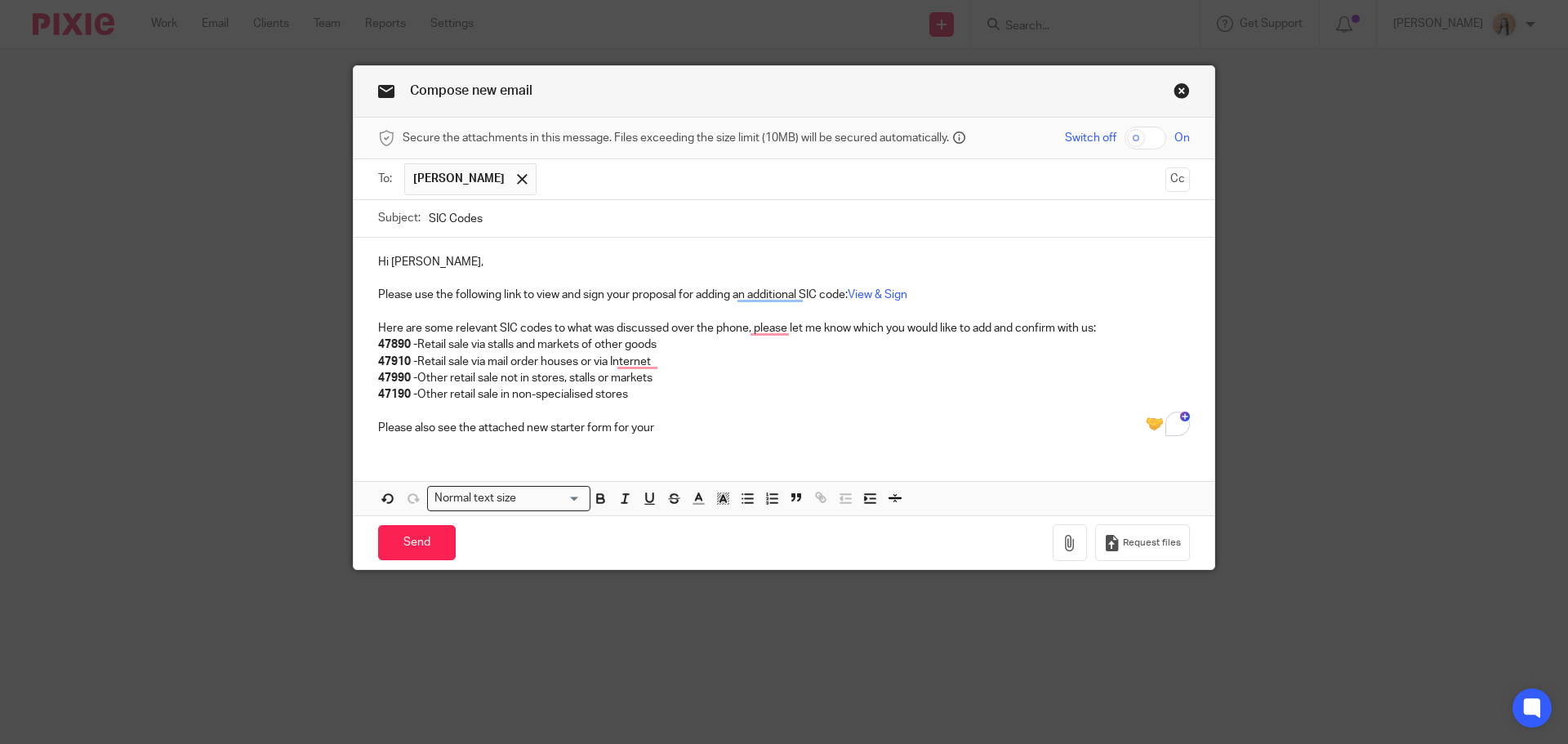
click at [683, 435] on p "Please also see the attached new starter form for your" at bounding box center [784, 428] width 812 height 16
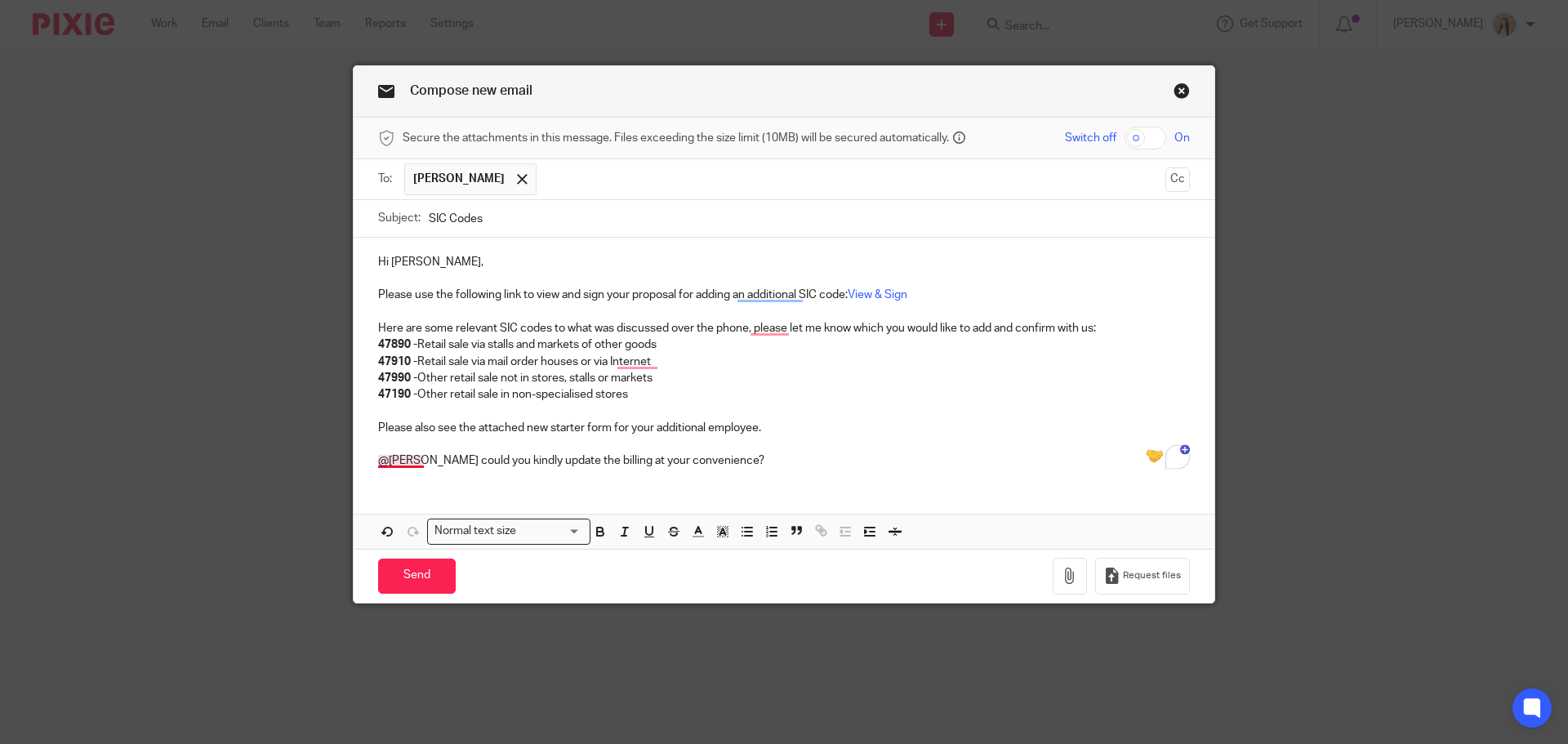
click at [386, 462] on p "@mason could you kindly update the billing at your convenience?" at bounding box center [784, 461] width 812 height 16
click at [1189, 178] on div "To: Keshini Suraweera Keshini Suraweera Cc" at bounding box center [784, 180] width 861 height 41
click at [1172, 177] on button "Cc" at bounding box center [1178, 180] width 25 height 25
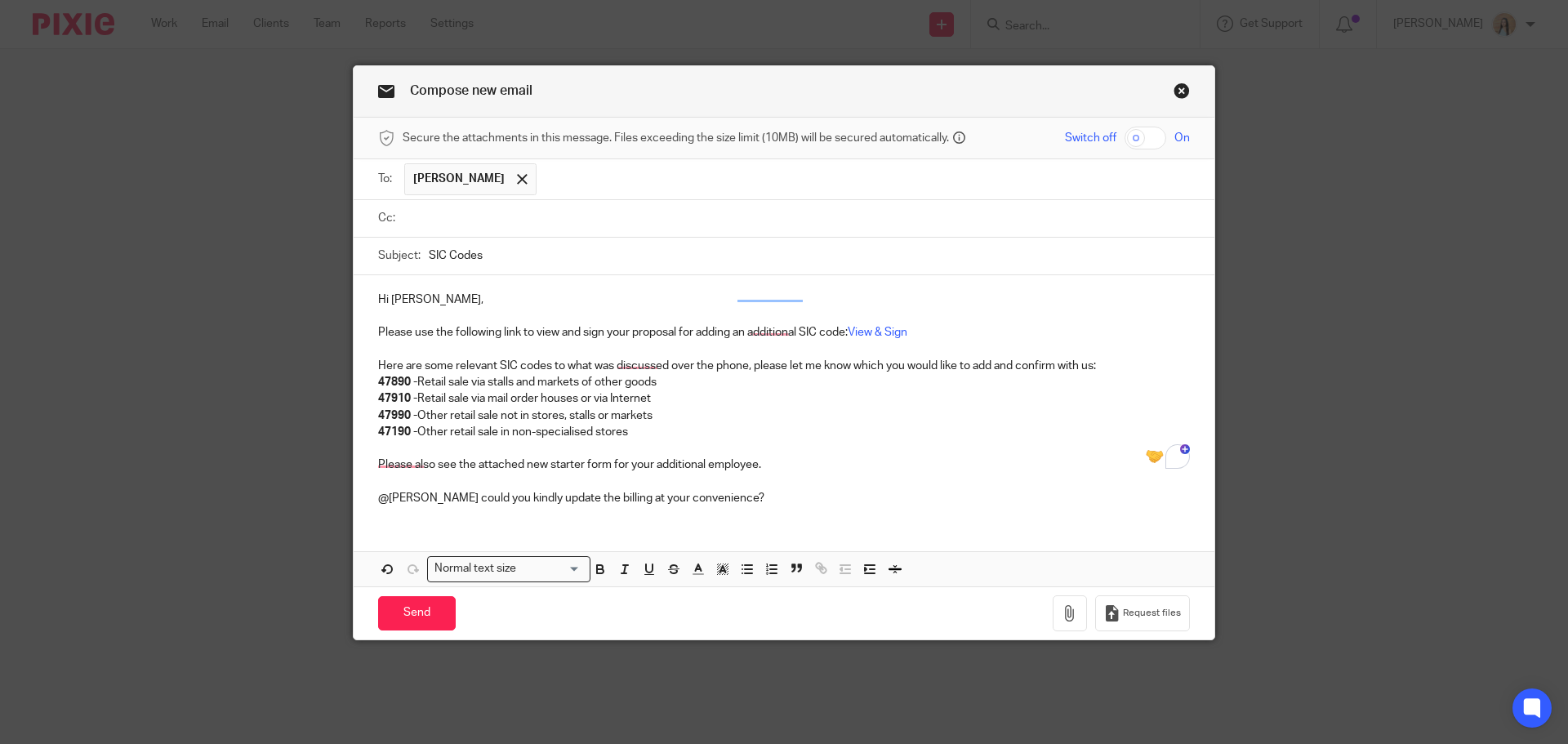
click at [461, 216] on input "text" at bounding box center [796, 218] width 775 height 19
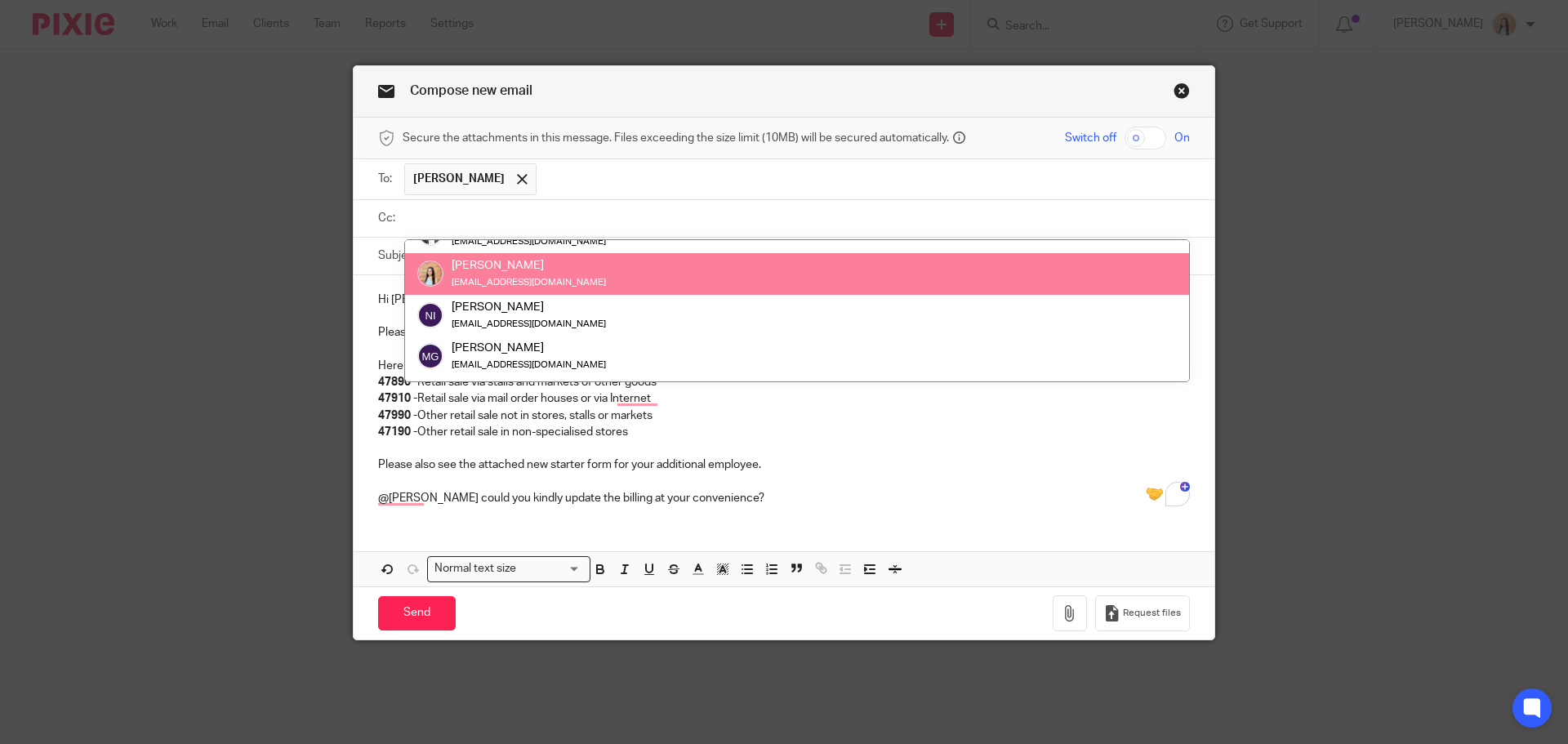
scroll to position [164, 0]
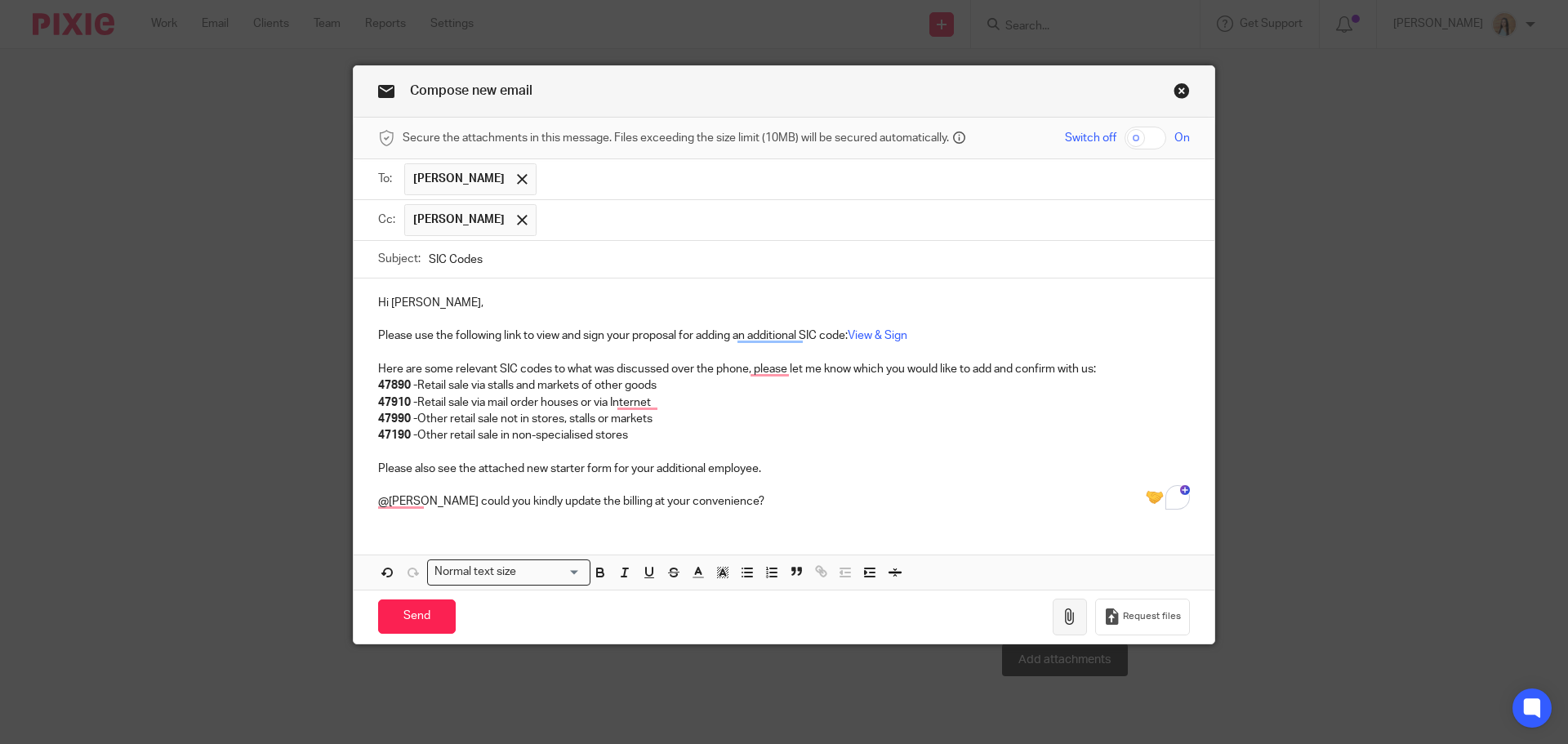
click at [1062, 614] on icon "button" at bounding box center [1070, 616] width 16 height 16
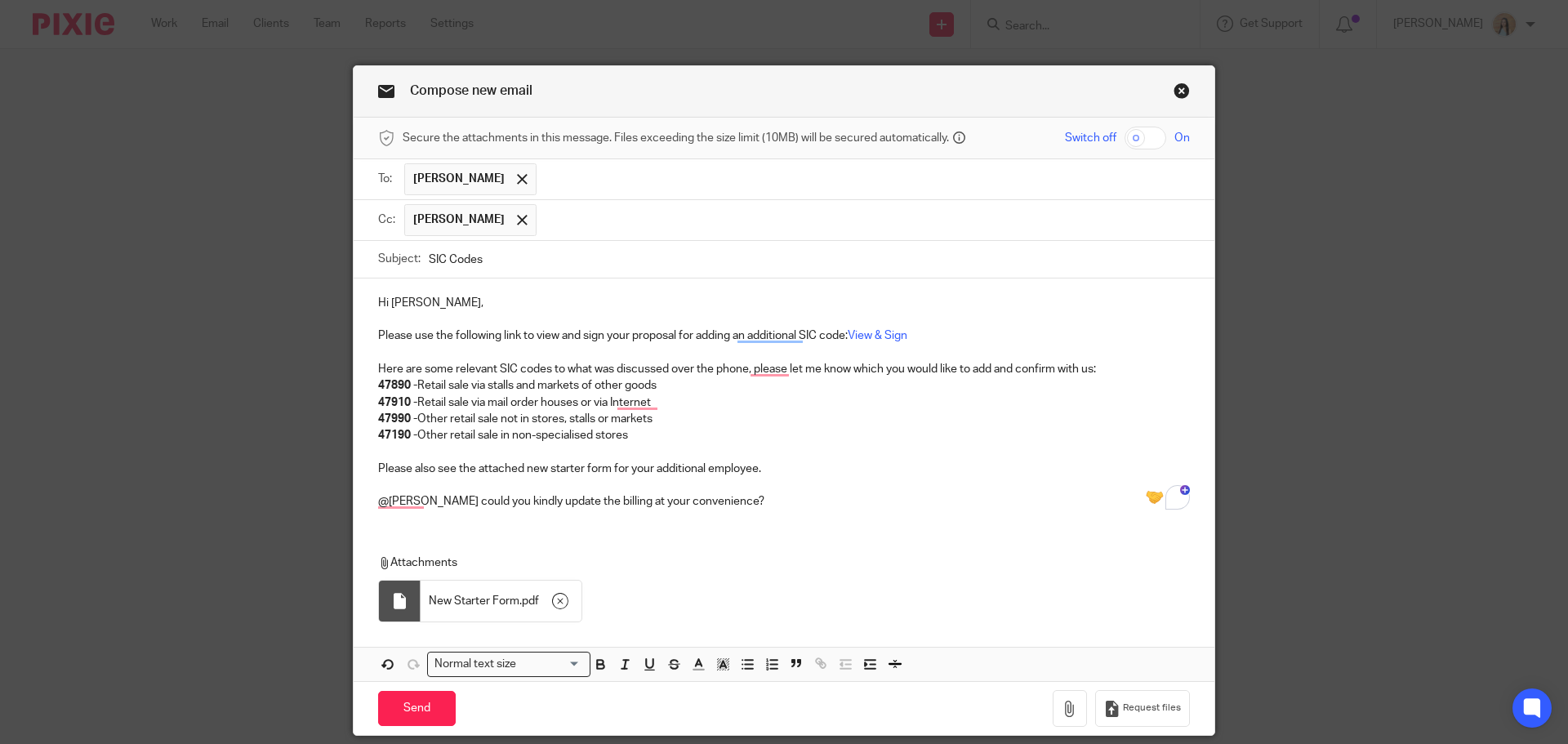
click at [535, 268] on input "SIC Codes" at bounding box center [809, 259] width 761 height 37
click at [557, 255] on input "SIC Codes & Payroll New starter form" at bounding box center [809, 259] width 761 height 37
click at [594, 257] on input "SIC Codes & Payroll New Starter form" at bounding box center [809, 259] width 761 height 37
type input "SIC Codes & Payroll New Starter Form"
click at [765, 532] on div "Hi Keshini, Please use the following link to view and sign your proposal for ad…" at bounding box center [784, 480] width 861 height 403
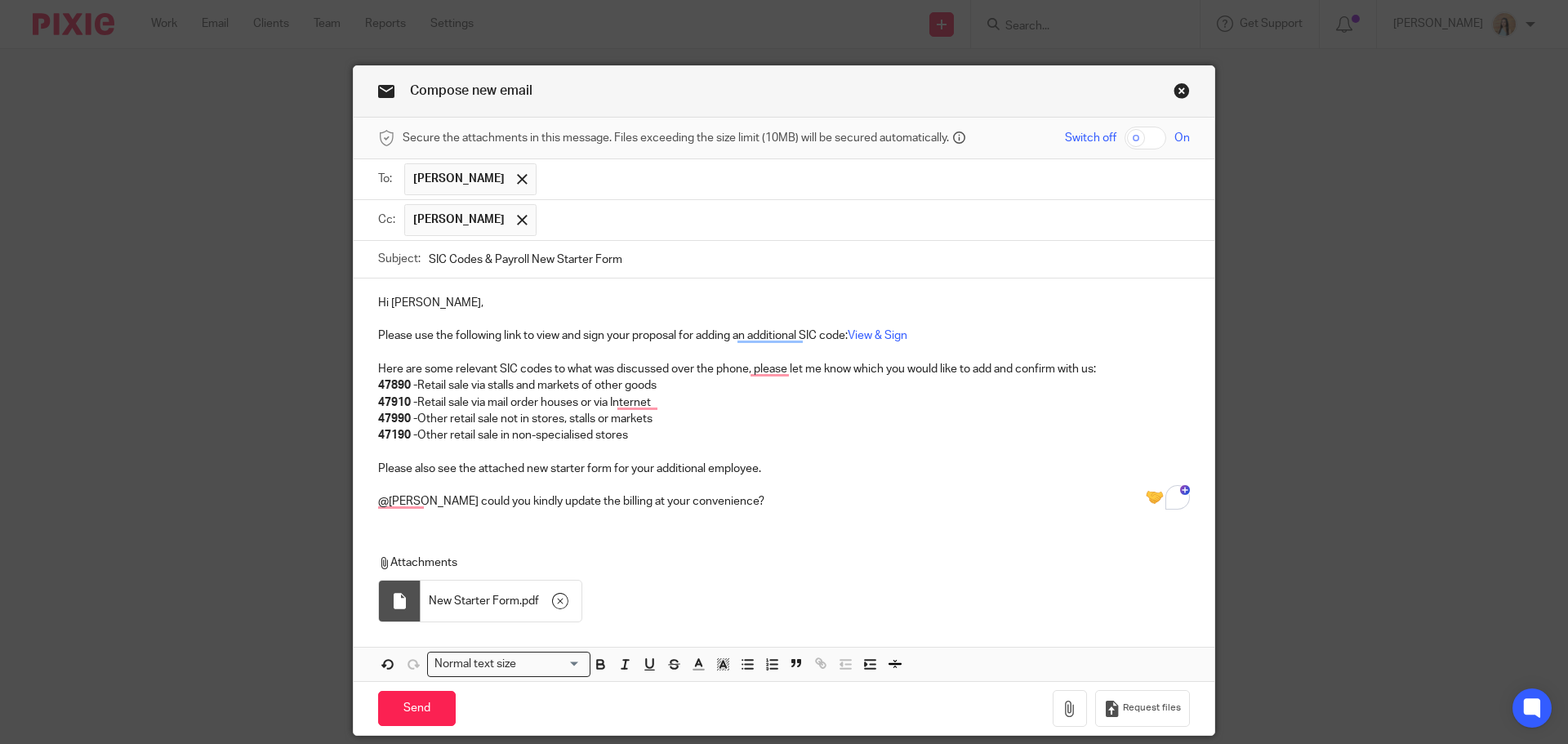
click at [701, 503] on p "@mason could you kindly update the billing at your convenience?" at bounding box center [784, 501] width 812 height 16
drag, startPoint x: 700, startPoint y: 503, endPoint x: 595, endPoint y: 509, distance: 105.2
click at [595, 509] on p "@mason could you kindly update the billing at your convenience?" at bounding box center [784, 501] width 812 height 16
click at [844, 554] on div "Attachments New Starter Form . pdf" at bounding box center [784, 584] width 861 height 92
click at [630, 436] on p "47190 - Other retail sale in non-specialised stores" at bounding box center [784, 436] width 812 height 16
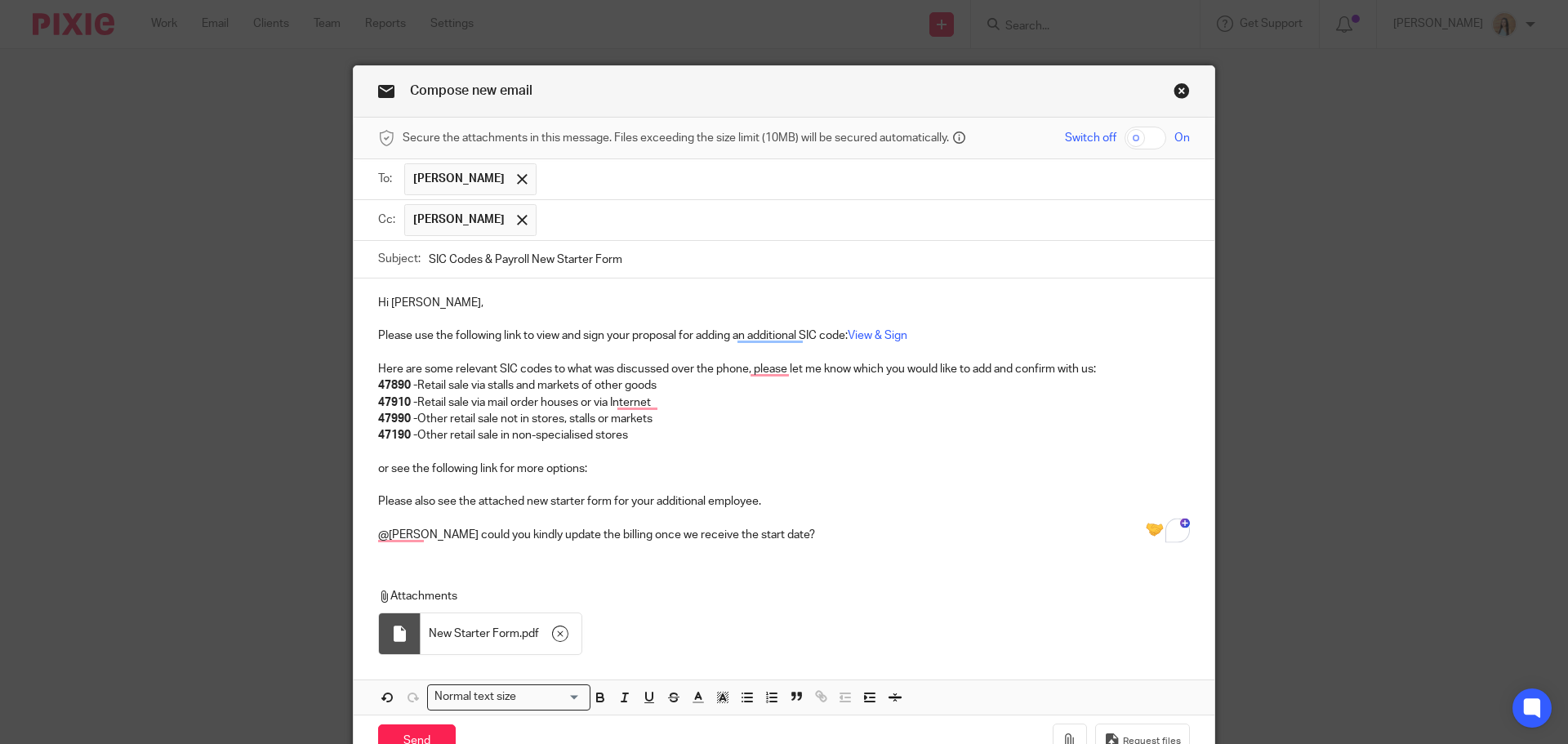
click at [381, 465] on p "or see the following link for more options:" at bounding box center [784, 469] width 812 height 16
click at [580, 477] on p "To enrich screen reader interactions, please activate Accessibility in Grammarl…" at bounding box center [784, 485] width 812 height 16
click at [616, 465] on p "Or see the following link for more options:" at bounding box center [784, 469] width 812 height 16
click at [616, 477] on p "To enrich screen reader interactions, please activate Accessibility in Grammarl…" at bounding box center [784, 485] width 812 height 16
click at [609, 468] on p "Or see the following link for more options:" at bounding box center [784, 469] width 812 height 16
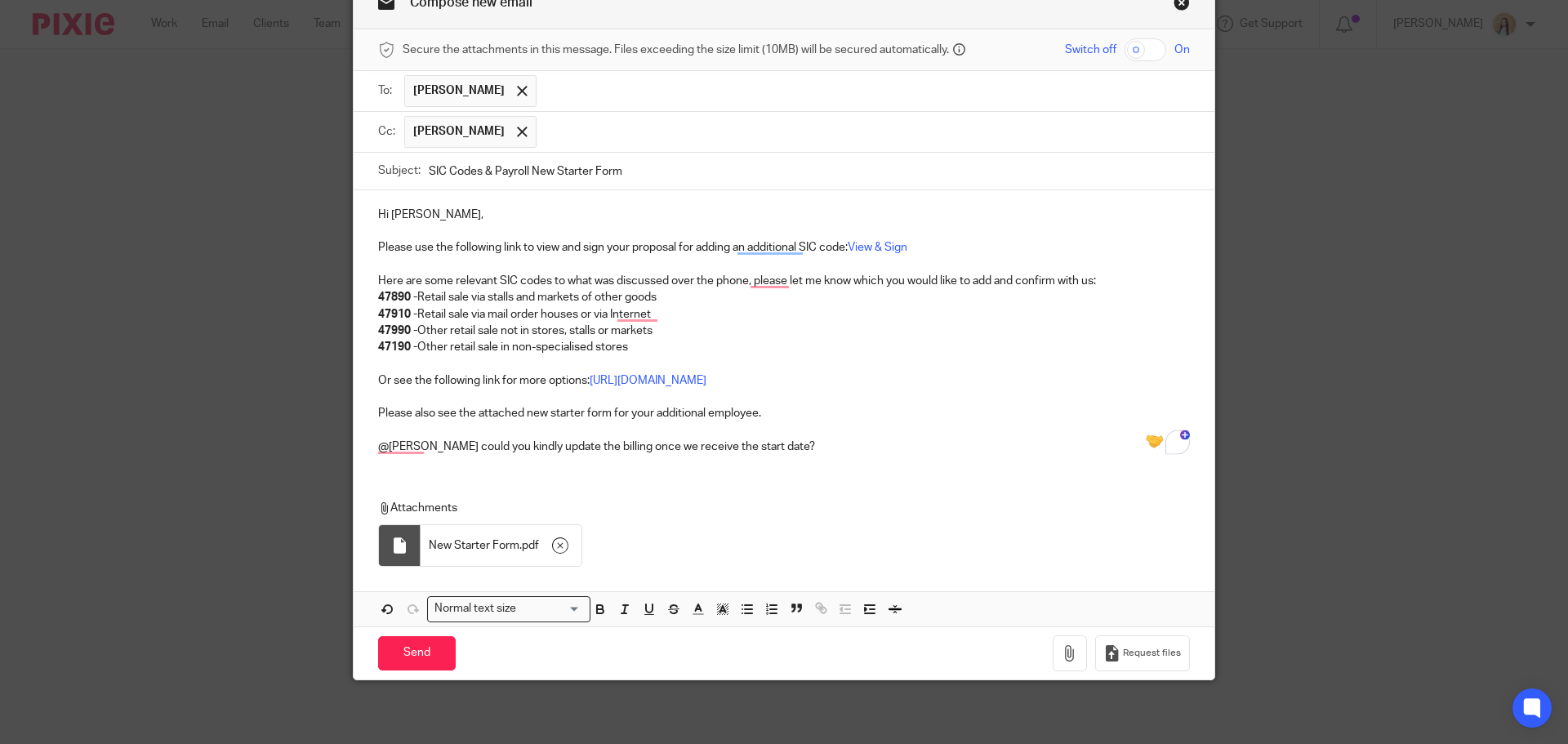
scroll to position [90, 0]
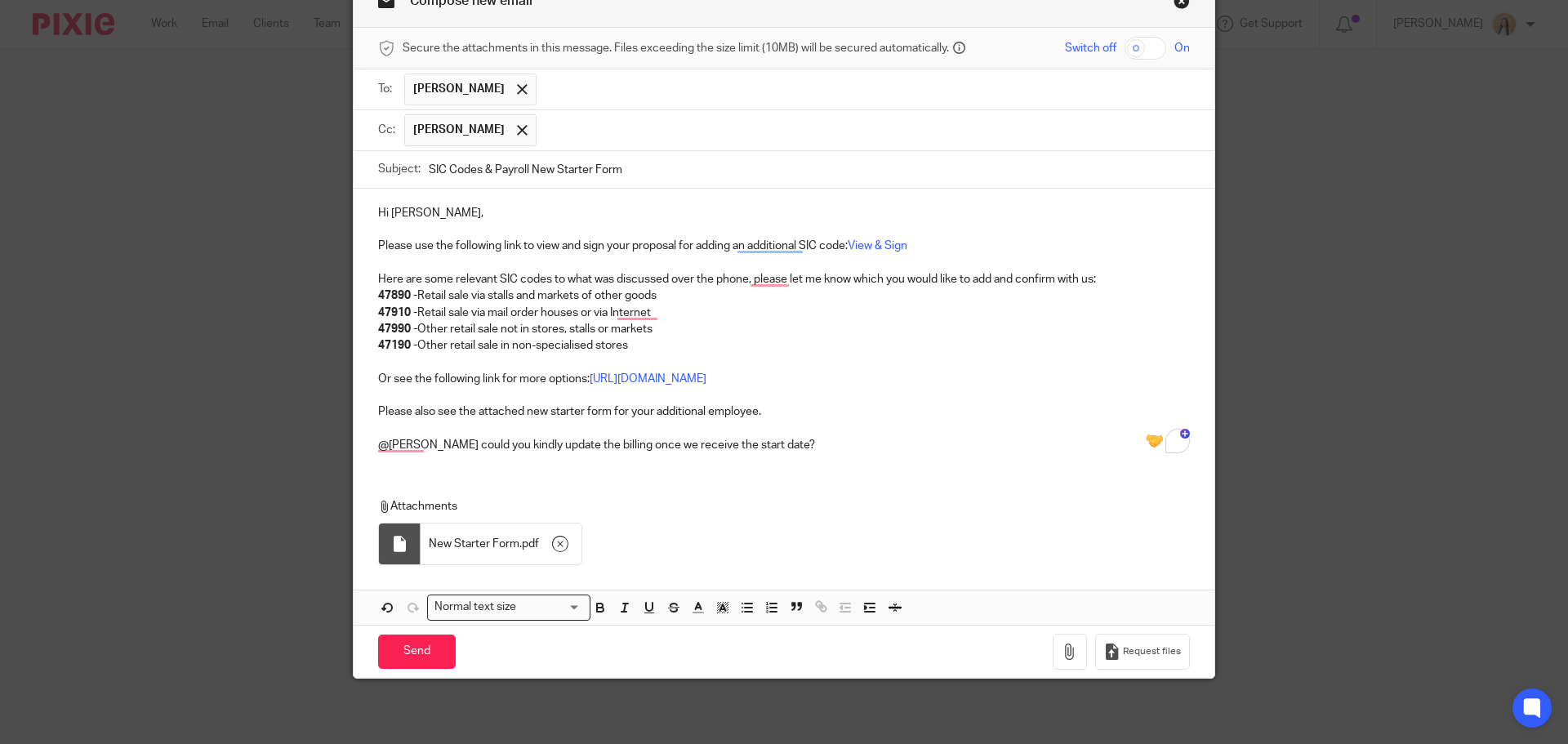
click at [791, 411] on p "Please also see the attached new starter form for your additional employee." at bounding box center [784, 412] width 812 height 16
click at [701, 450] on p "@mason could you kindly update the billing once we receive the start date?" at bounding box center [784, 446] width 812 height 16
click at [688, 499] on p "Attachments" at bounding box center [773, 506] width 789 height 16
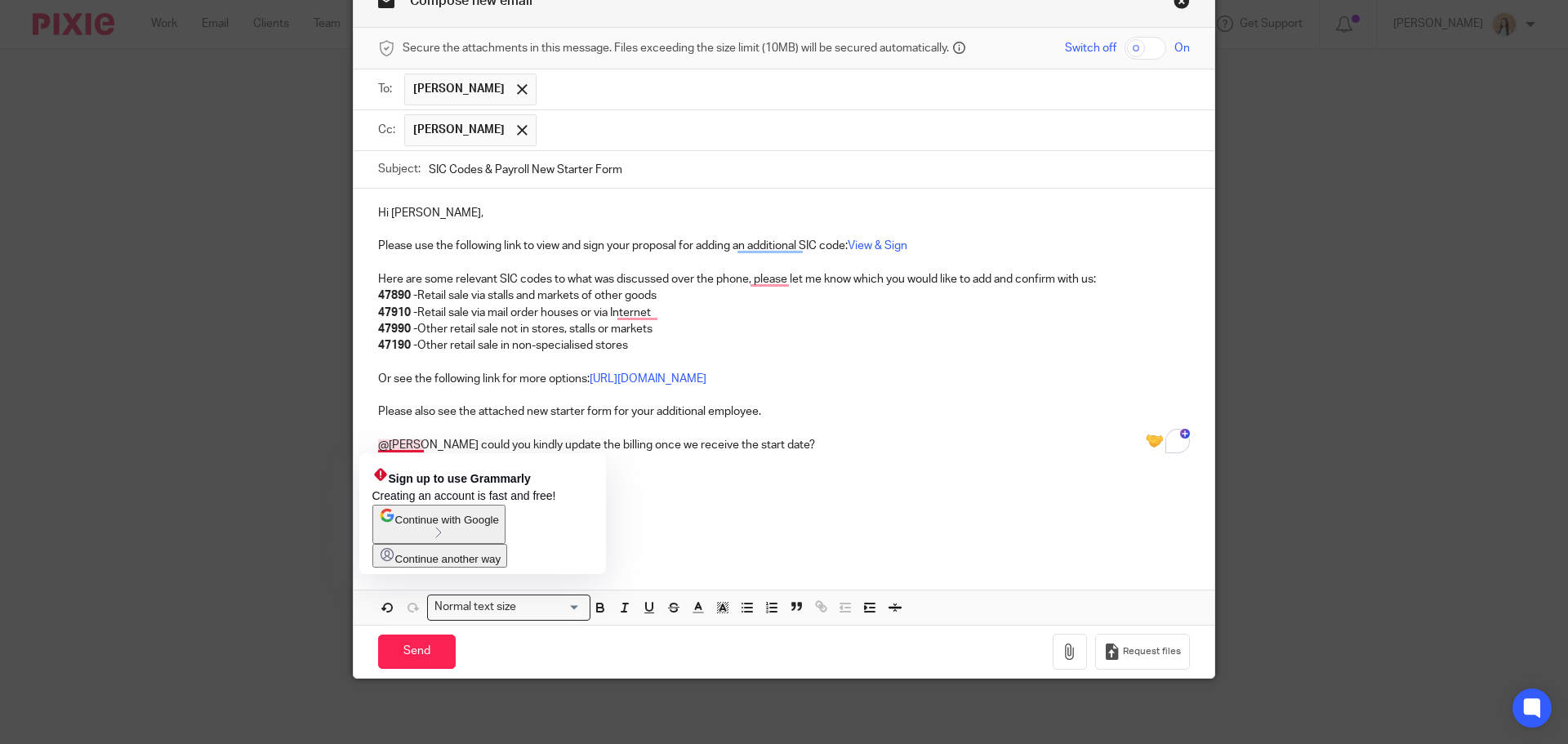
click at [392, 441] on p "@mason could you kindly update the billing once we receive the start date?" at bounding box center [784, 446] width 812 height 16
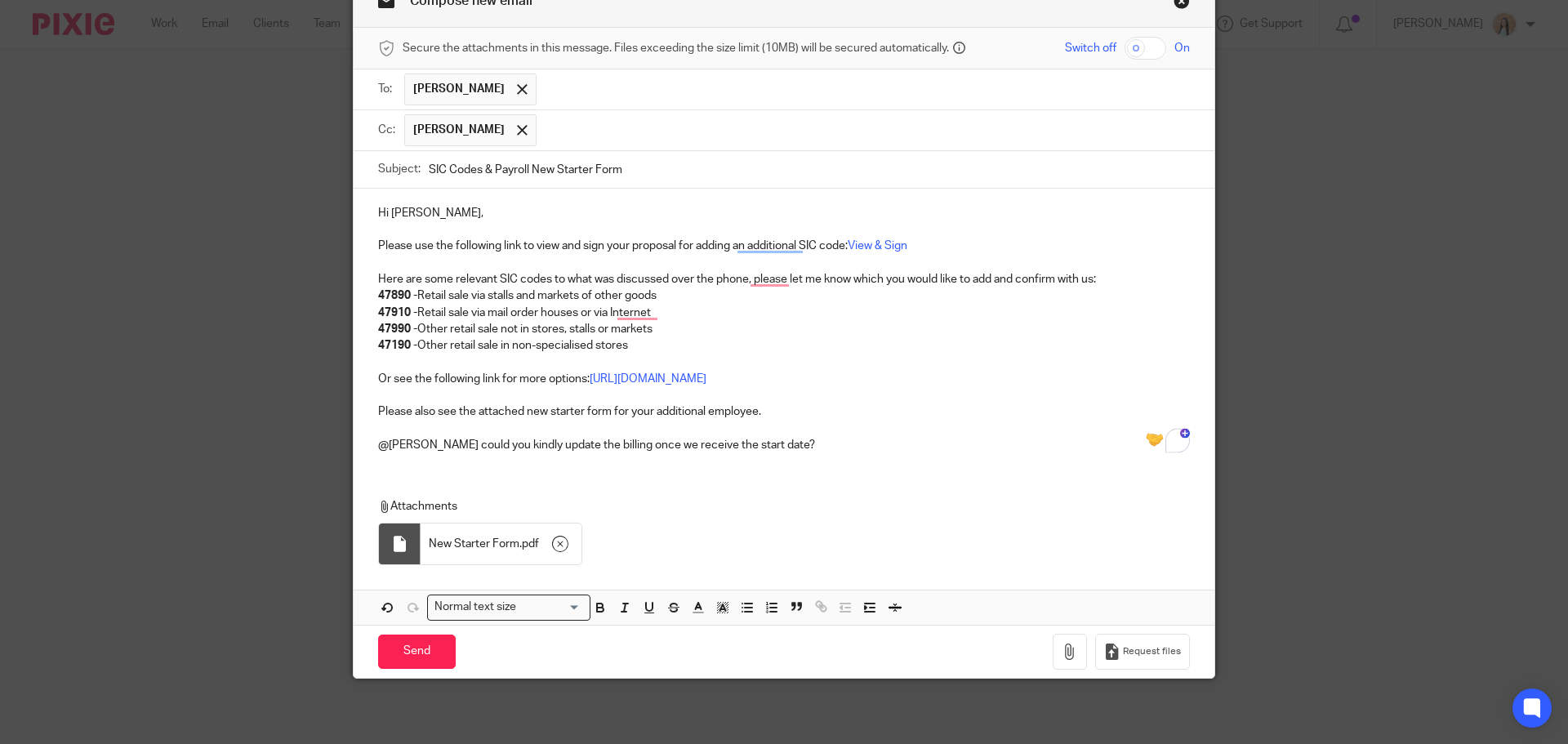
click at [656, 516] on div "Attachments New Starter Form . pdf" at bounding box center [773, 536] width 789 height 75
drag, startPoint x: 549, startPoint y: 276, endPoint x: 560, endPoint y: 279, distance: 11.4
click at [560, 279] on p "Here are some relevant SIC codes to what was discussed over the phone, please l…" at bounding box center [784, 280] width 812 height 16
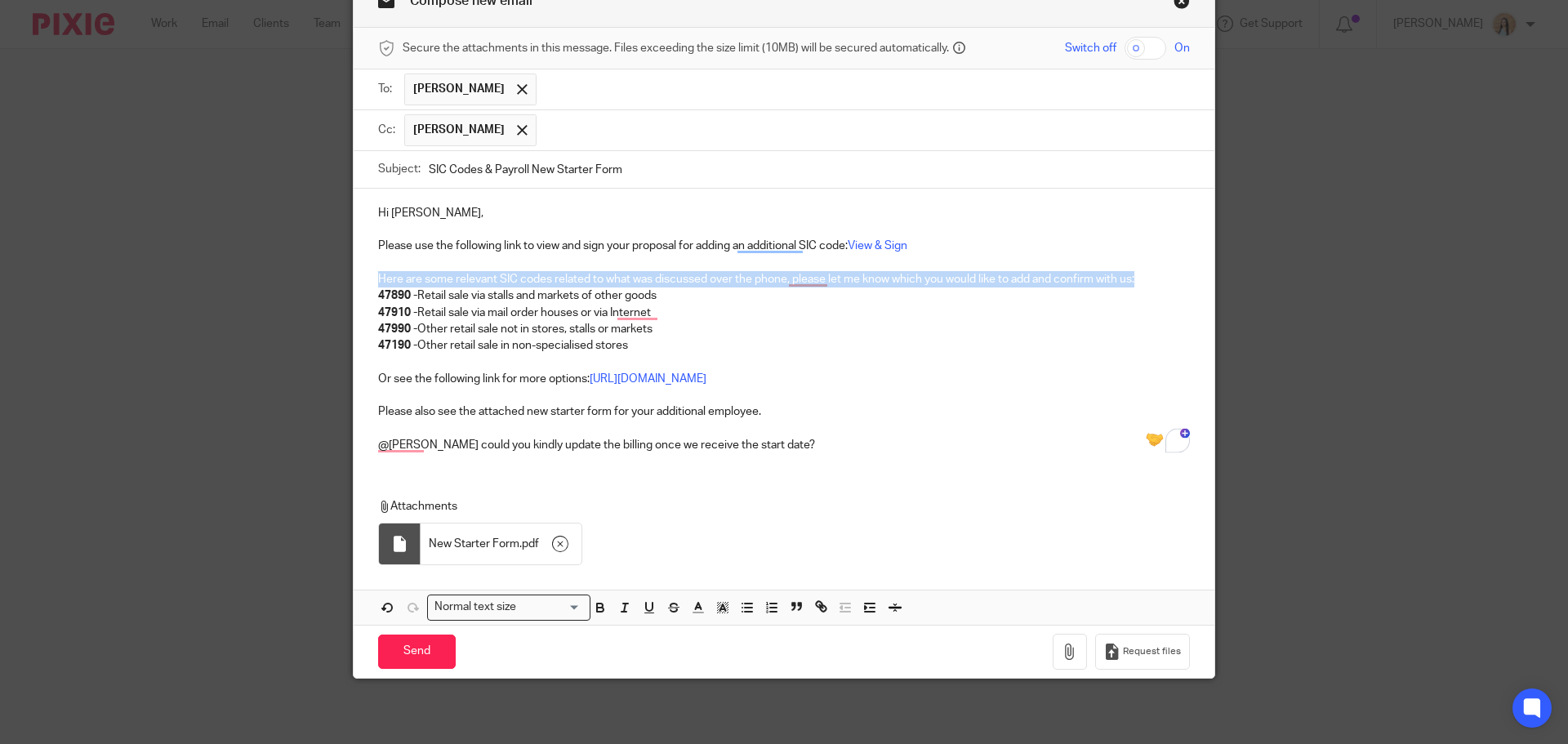
drag, startPoint x: 1146, startPoint y: 279, endPoint x: 364, endPoint y: 280, distance: 782.0
click at [364, 280] on div "Hi Keshini, Please use the following link to view and sign your proposal for ad…" at bounding box center [784, 327] width 861 height 277
copy p "Here are some relevant SIC codes related to what was discussed over the phone, …"
drag, startPoint x: 992, startPoint y: 276, endPoint x: 1156, endPoint y: 284, distance: 164.2
click at [1156, 284] on p "Following our phone conversation, please find below some relevant SIC codes. Le…" at bounding box center [784, 280] width 812 height 16
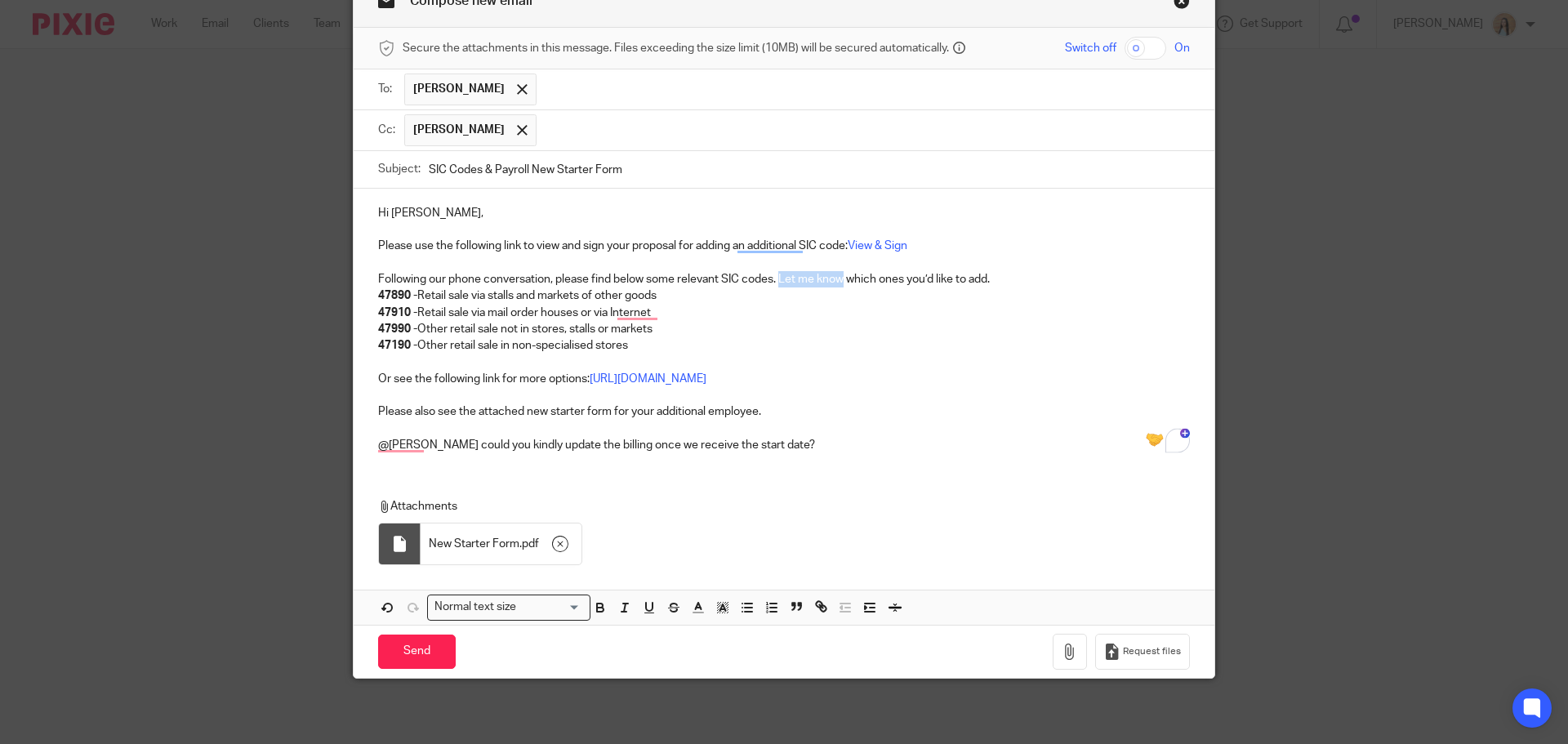
drag, startPoint x: 841, startPoint y: 280, endPoint x: 777, endPoint y: 279, distance: 64.0
click at [777, 279] on p "Following our phone conversation, please find below some relevant SIC codes. Le…" at bounding box center [784, 280] width 812 height 16
click at [952, 459] on div "Hi Keshini, Please use the following link to view and sign your proposal for ad…" at bounding box center [784, 327] width 861 height 277
click at [598, 446] on p "@Mason could you kindly update the billing once we receive the start date?" at bounding box center [784, 446] width 812 height 16
click at [756, 492] on div "Attachments New Starter Form . pdf" at bounding box center [784, 527] width 861 height 92
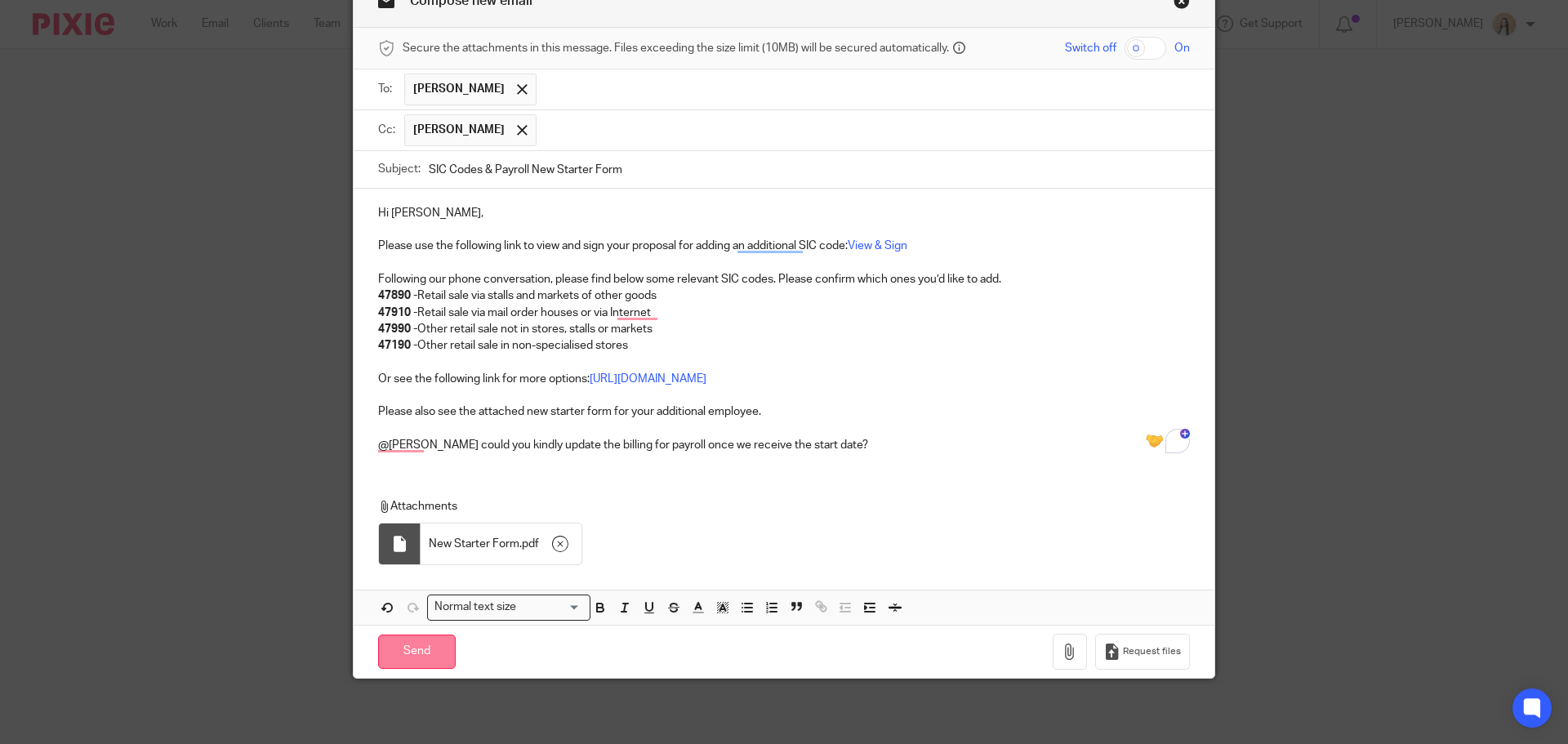
click at [439, 655] on input "Send" at bounding box center [417, 652] width 78 height 35
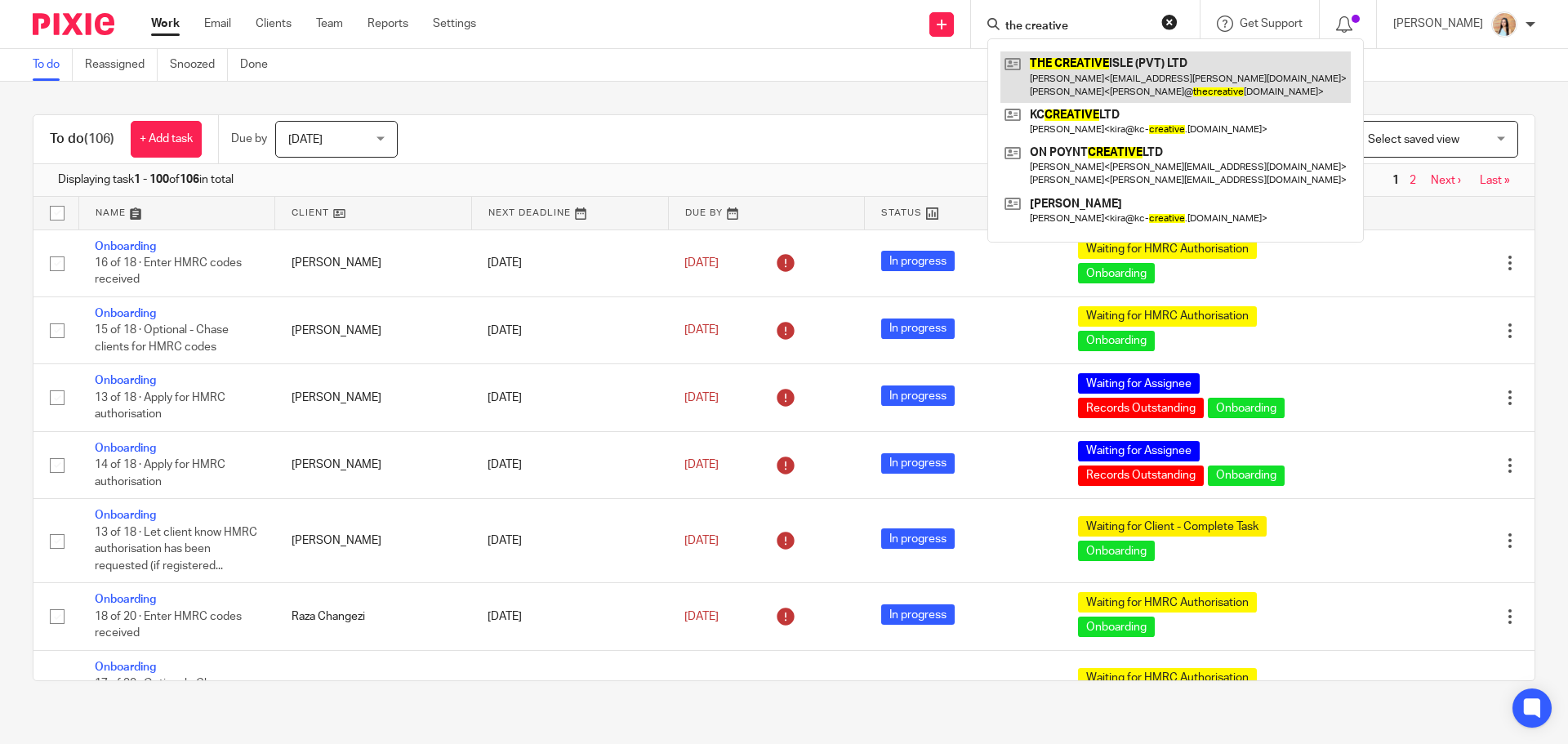
type input "the creative"
click at [1141, 73] on link at bounding box center [1176, 77] width 351 height 51
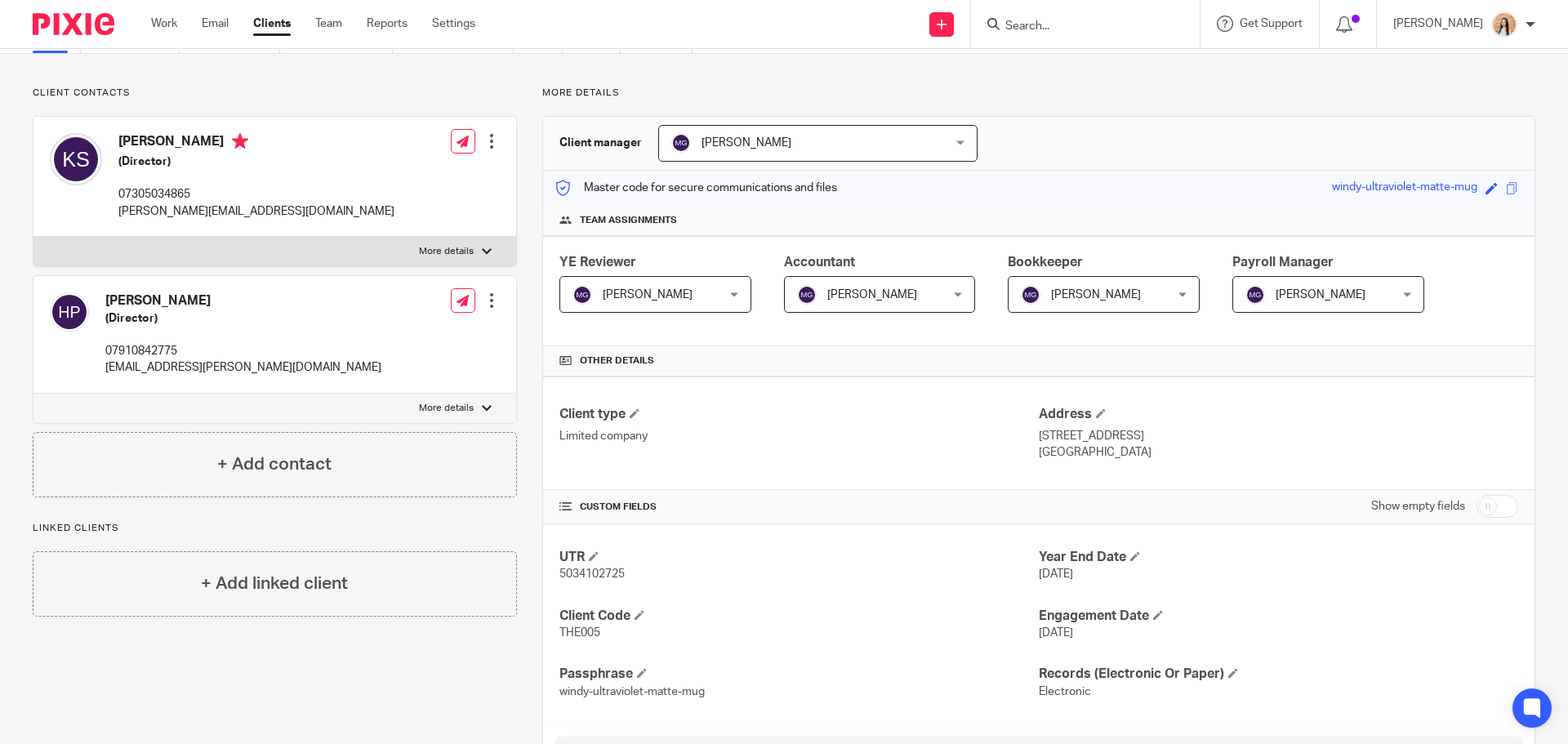
scroll to position [82, 0]
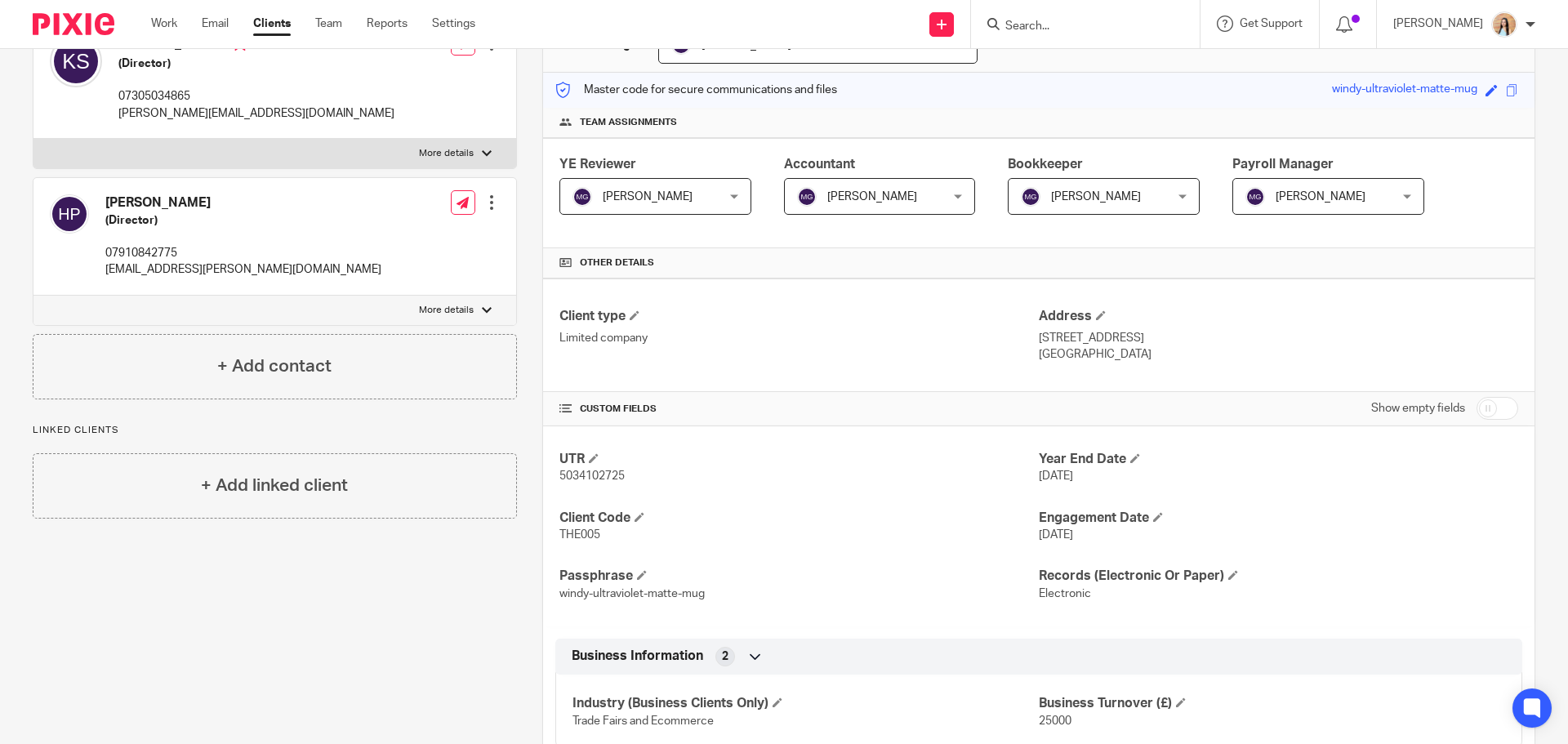
scroll to position [327, 0]
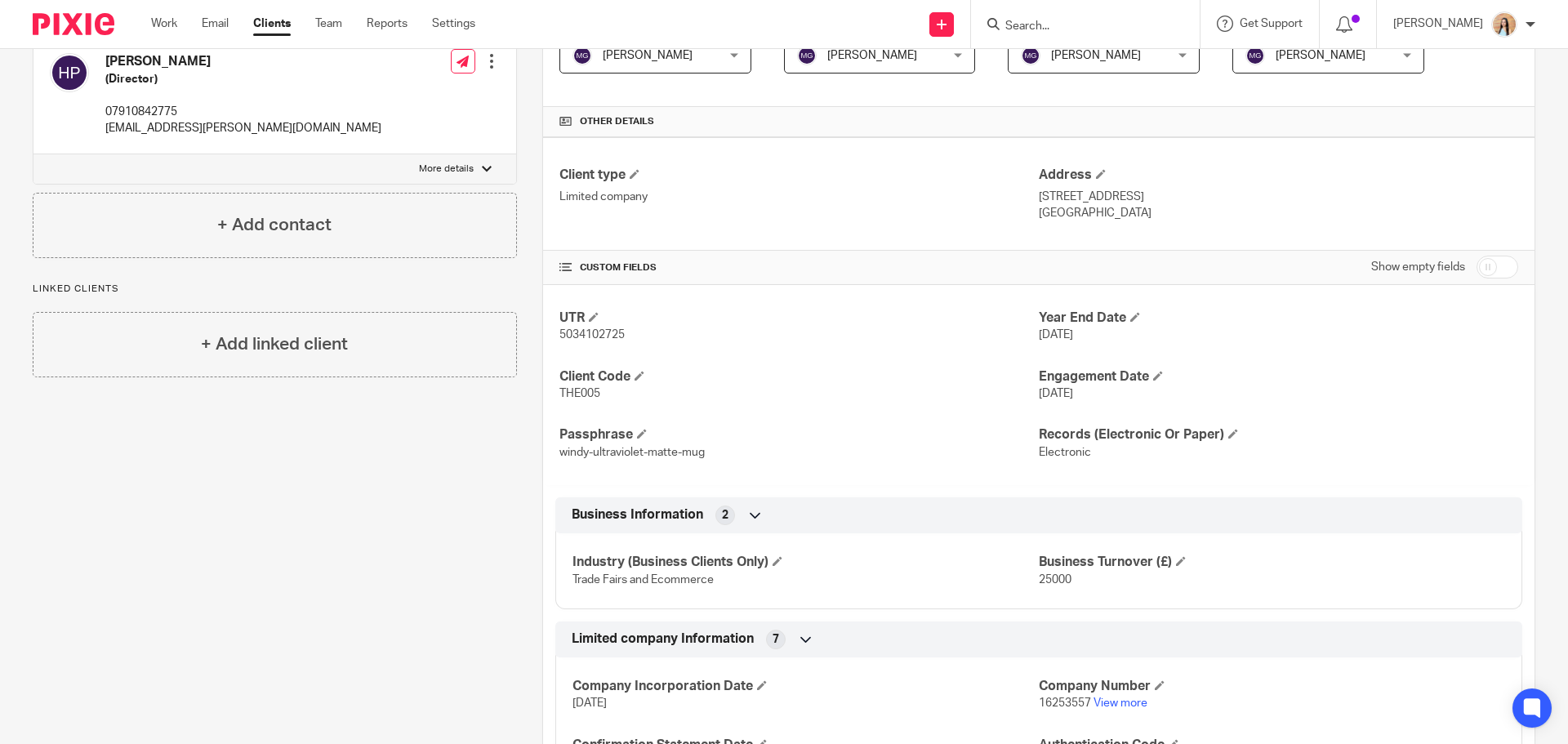
click at [319, 598] on div "Client contacts Heloise Philip (Director) 07910842775 heloise.philip@gmail.com …" at bounding box center [262, 562] width 509 height 1429
click at [290, 582] on div "Client contacts Heloise Philip (Director) 07910842775 heloise.philip@gmail.com …" at bounding box center [262, 562] width 509 height 1429
click at [280, 580] on div "Client contacts Heloise Philip (Director) 07910842775 heloise.philip@gmail.com …" at bounding box center [262, 562] width 509 height 1429
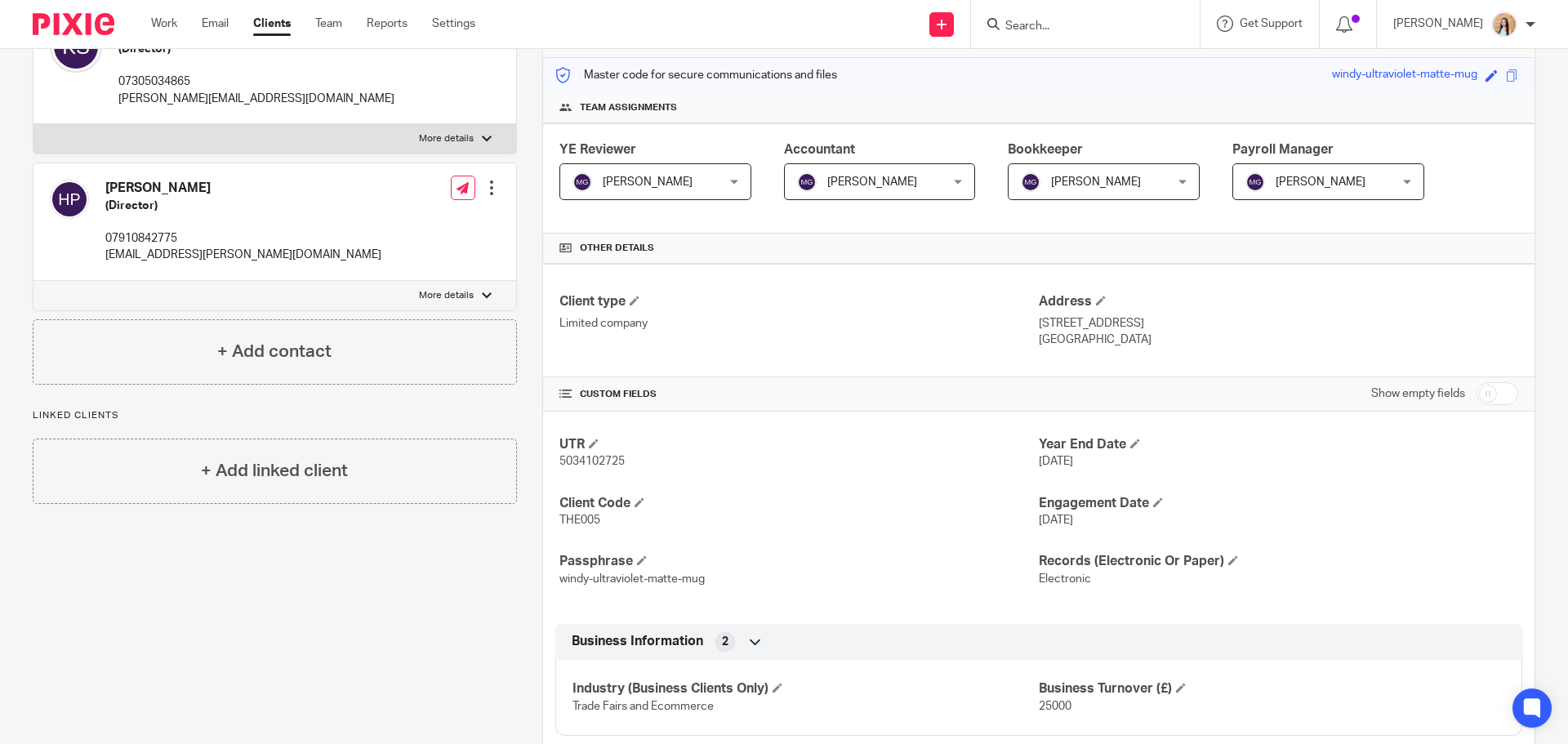
scroll to position [0, 0]
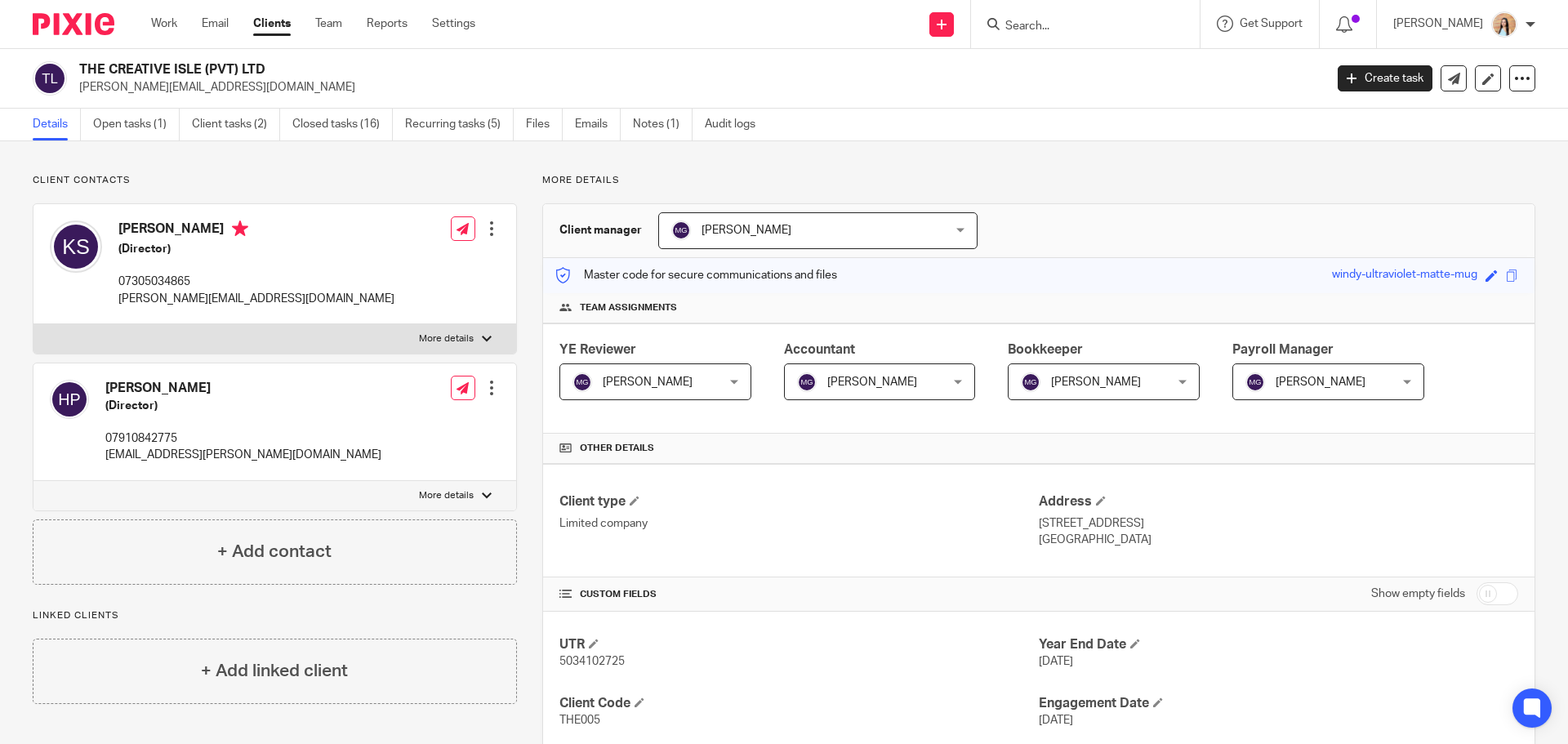
click at [148, 292] on p "[PERSON_NAME][EMAIL_ADDRESS][DOMAIN_NAME]" at bounding box center [257, 299] width 276 height 16
click at [151, 285] on p "07305034865" at bounding box center [257, 282] width 276 height 16
copy p "07305034865"
click at [605, 105] on div "THE CREATIVE ISLE (PVT) LTD [PERSON_NAME][EMAIL_ADDRESS][DOMAIN_NAME] Create ta…" at bounding box center [784, 78] width 1568 height 60
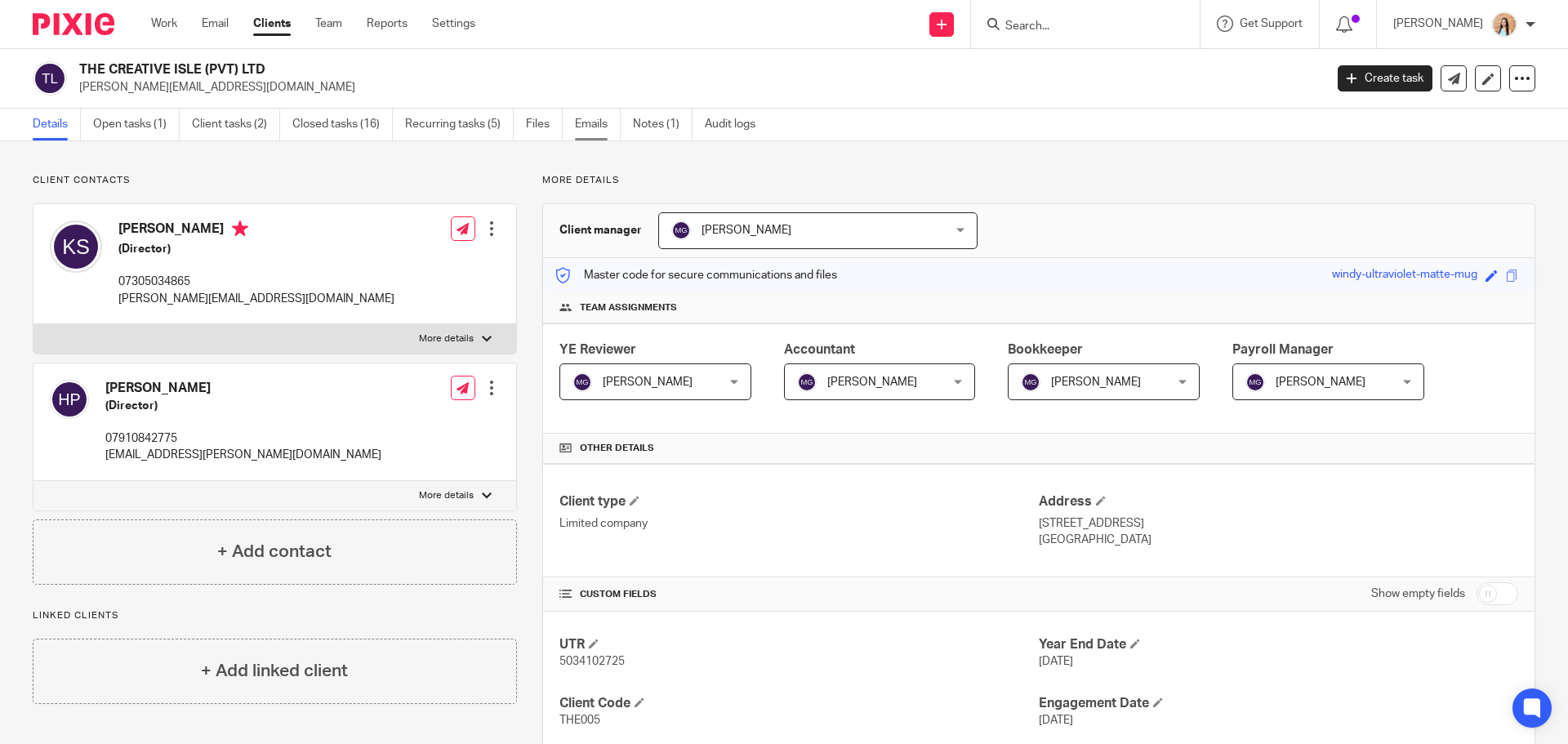
click at [603, 122] on link "Emails" at bounding box center [598, 124] width 46 height 32
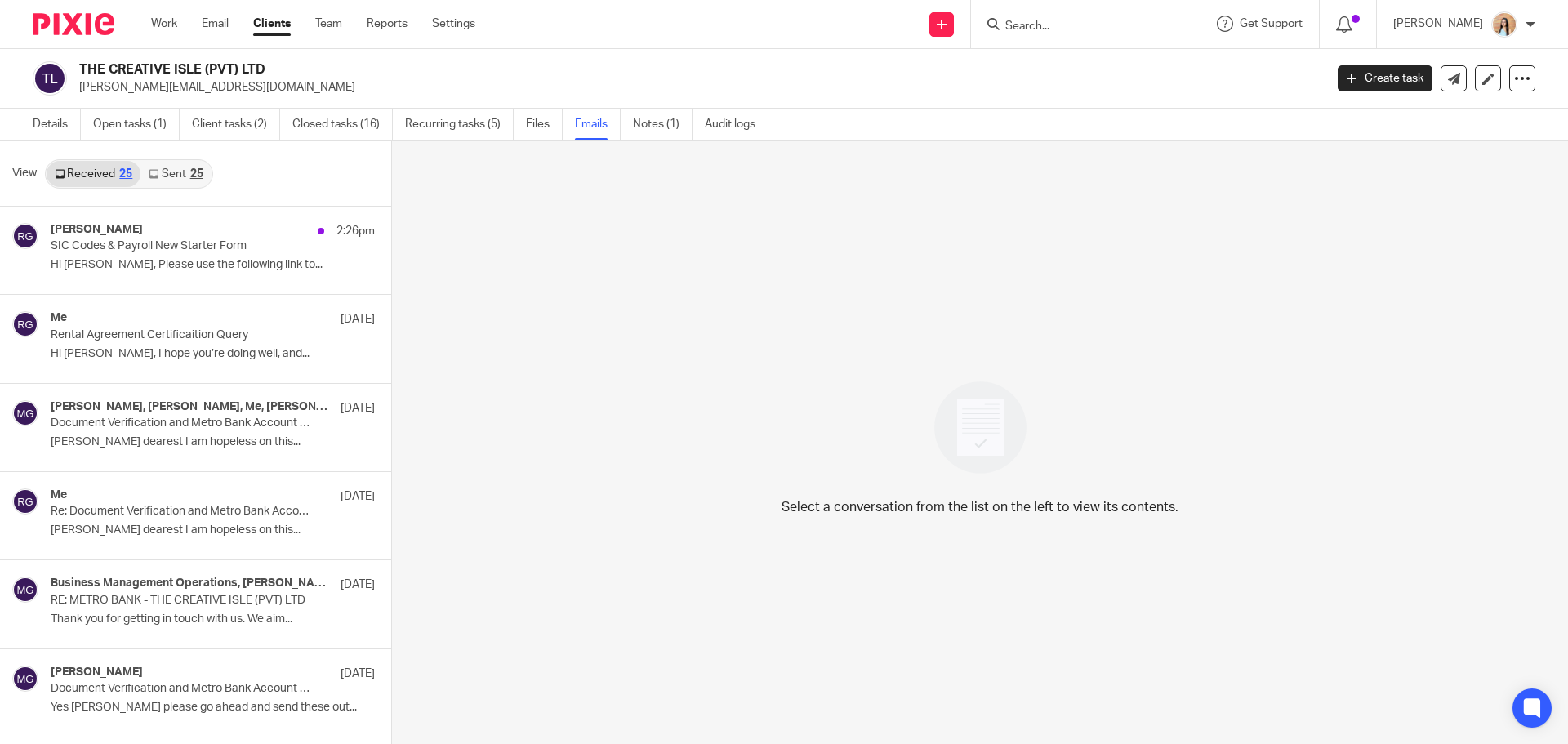
click at [174, 177] on link "Sent 25" at bounding box center [176, 174] width 70 height 26
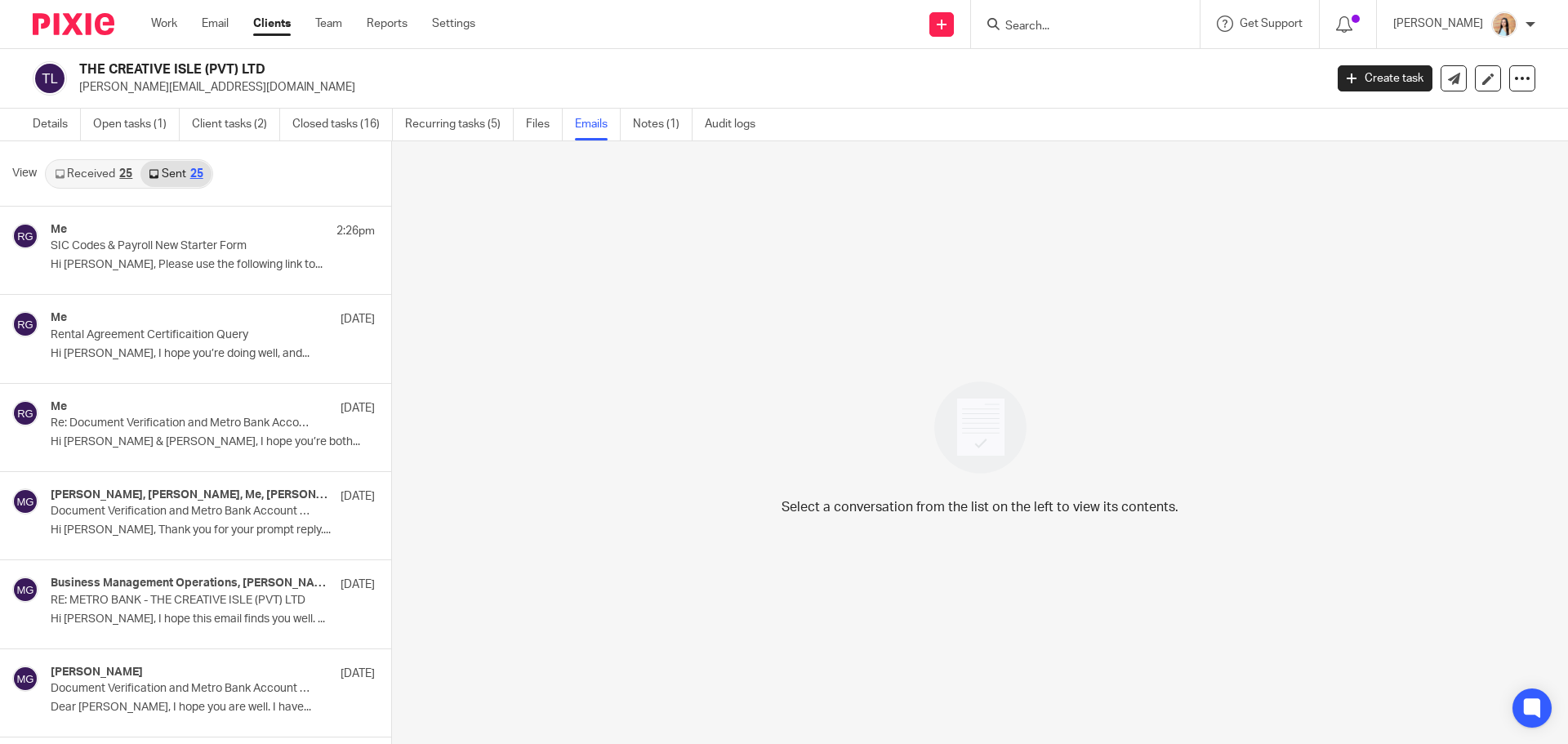
scroll to position [2, 0]
click at [106, 172] on link "Received 25" at bounding box center [93, 172] width 94 height 26
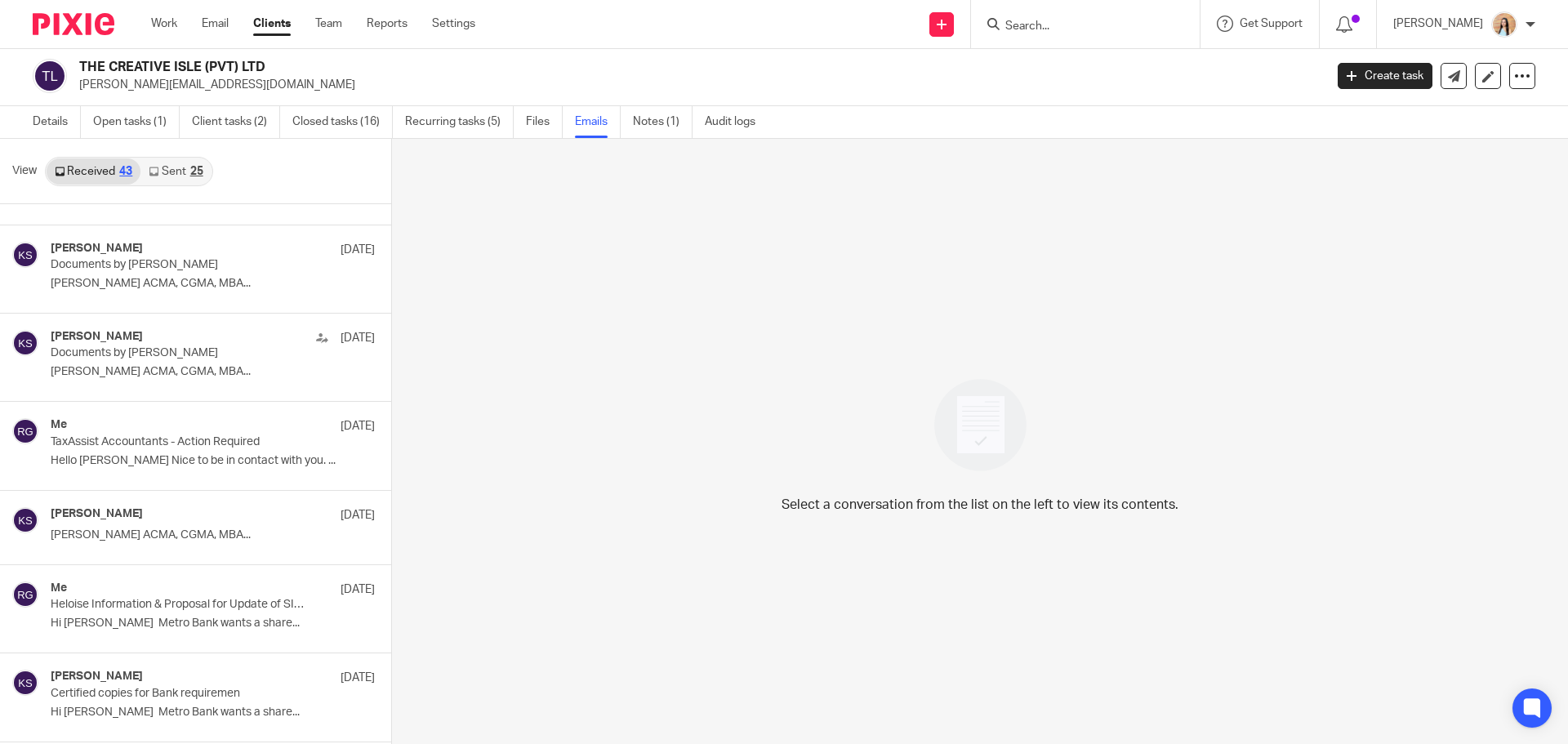
scroll to position [0, 0]
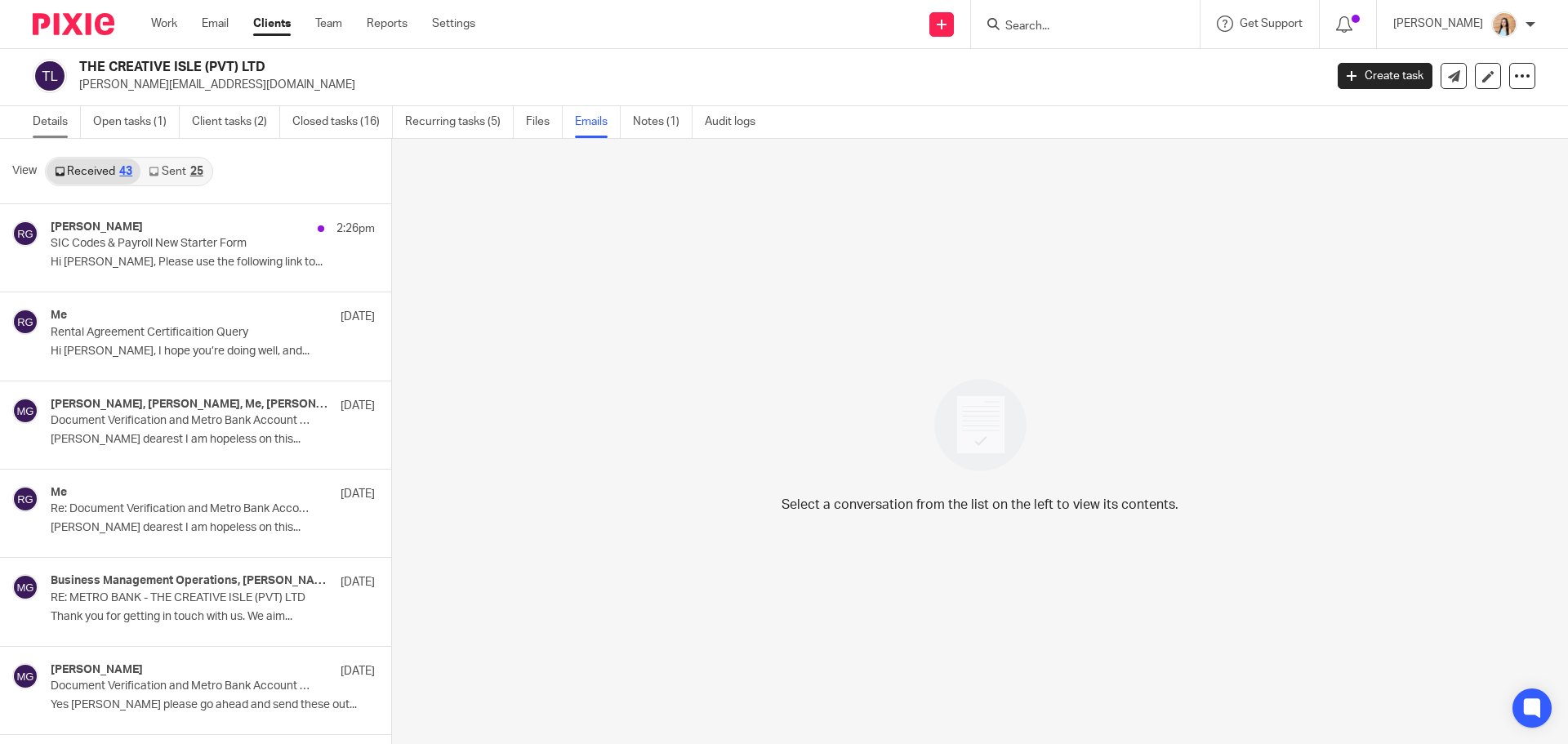
click at [43, 126] on link "Details" at bounding box center [56, 122] width 48 height 32
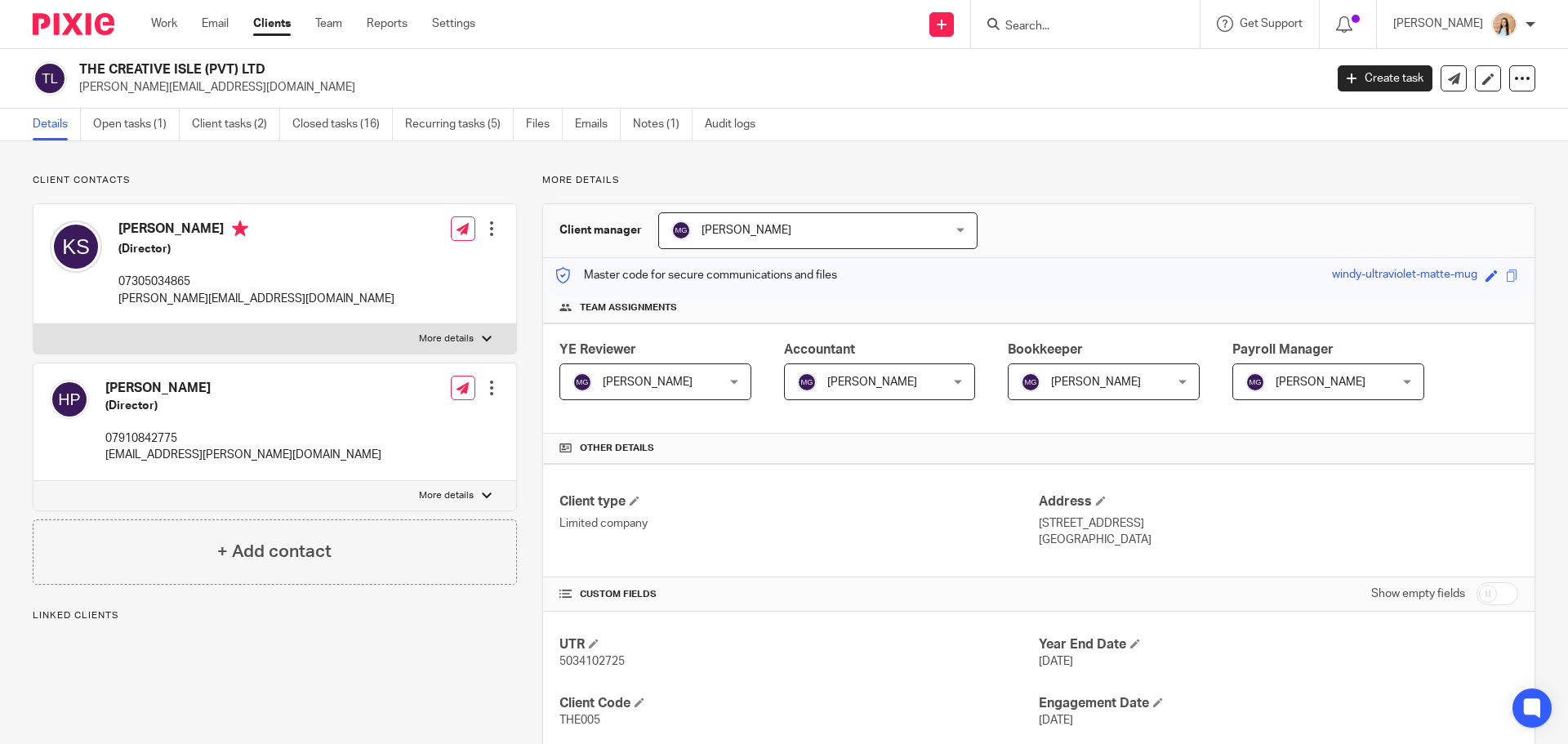
click at [162, 280] on p "07305034865" at bounding box center [257, 282] width 276 height 16
copy p "07305034865"
click at [583, 130] on link "Emails" at bounding box center [598, 124] width 46 height 32
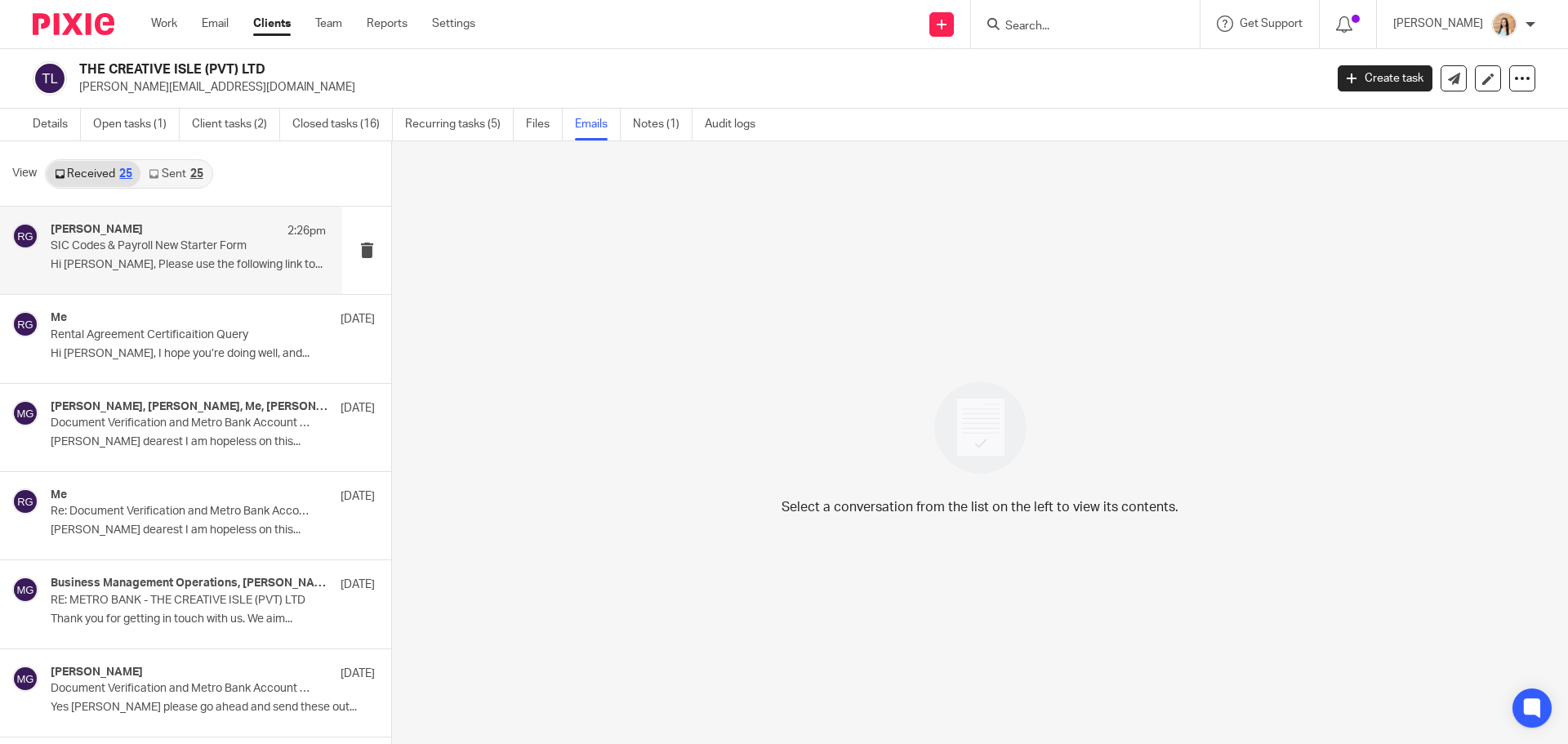
click at [143, 262] on p "Hi [PERSON_NAME], Please use the following link to..." at bounding box center [188, 265] width 276 height 14
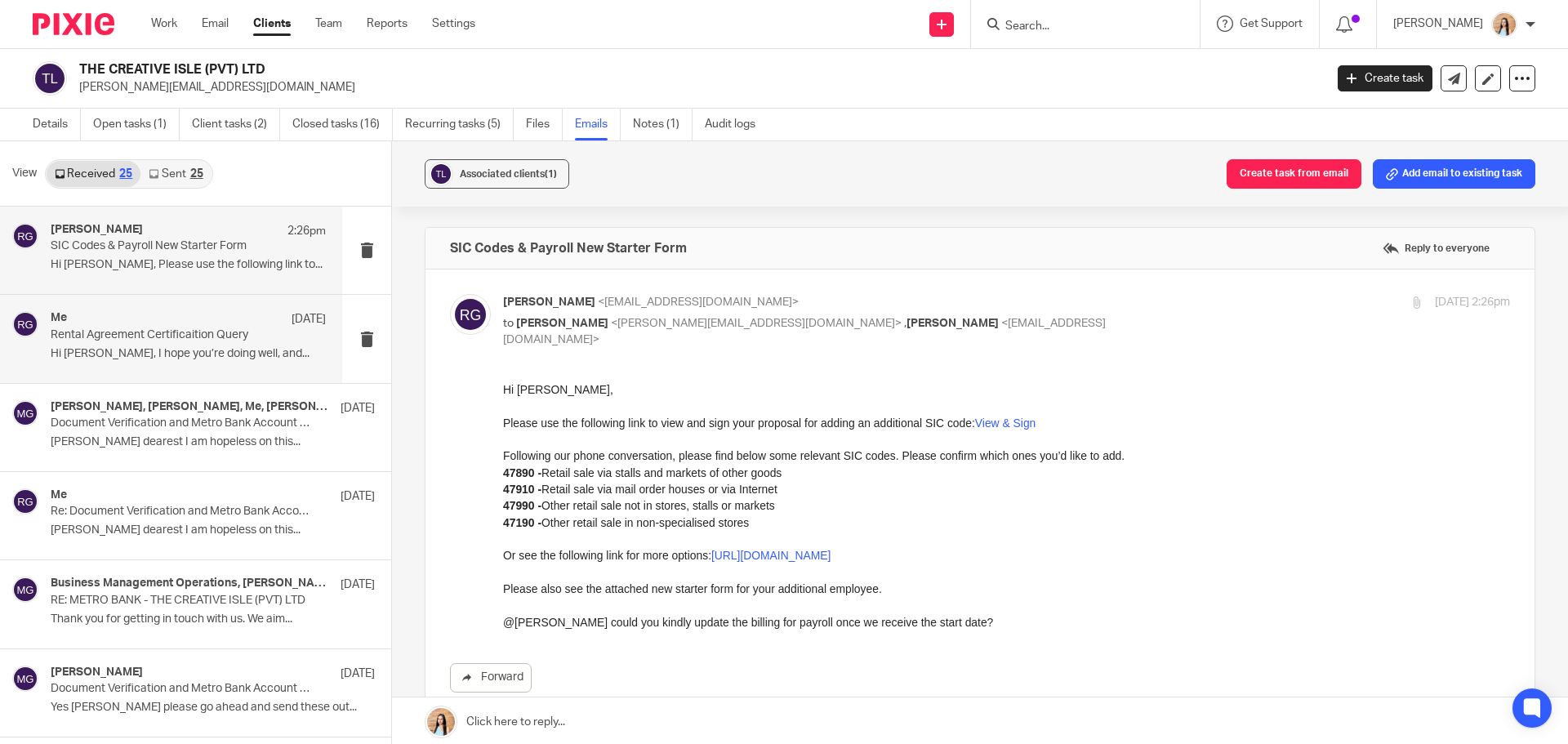
click at [208, 365] on div "Me [DATE] Rental Agreement Certificaition Query Hi [PERSON_NAME], I hope you’re…" at bounding box center [188, 338] width 276 height 55
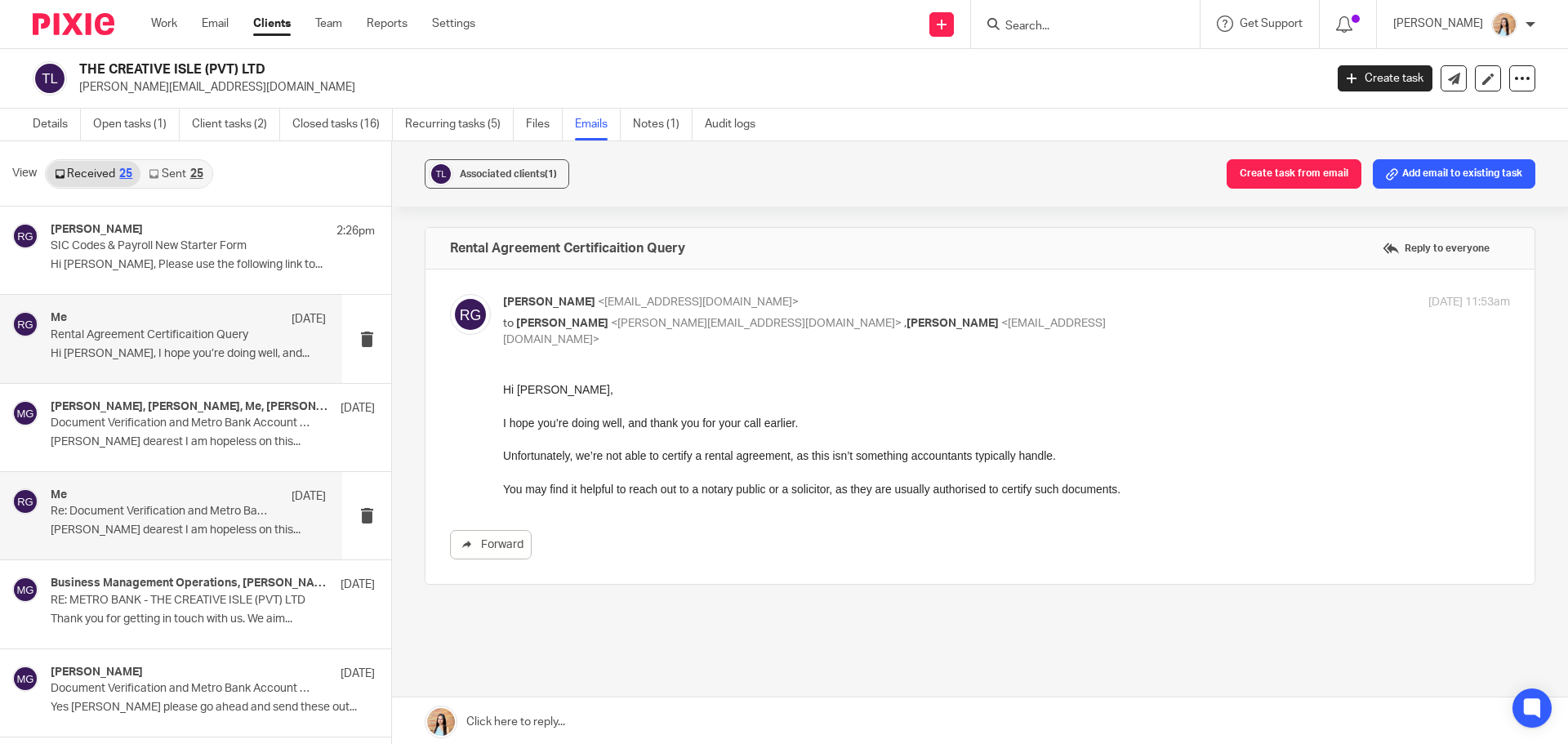
click at [221, 510] on p "Re: Document Verification and Metro Bank Account Status" at bounding box center [161, 511] width 221 height 14
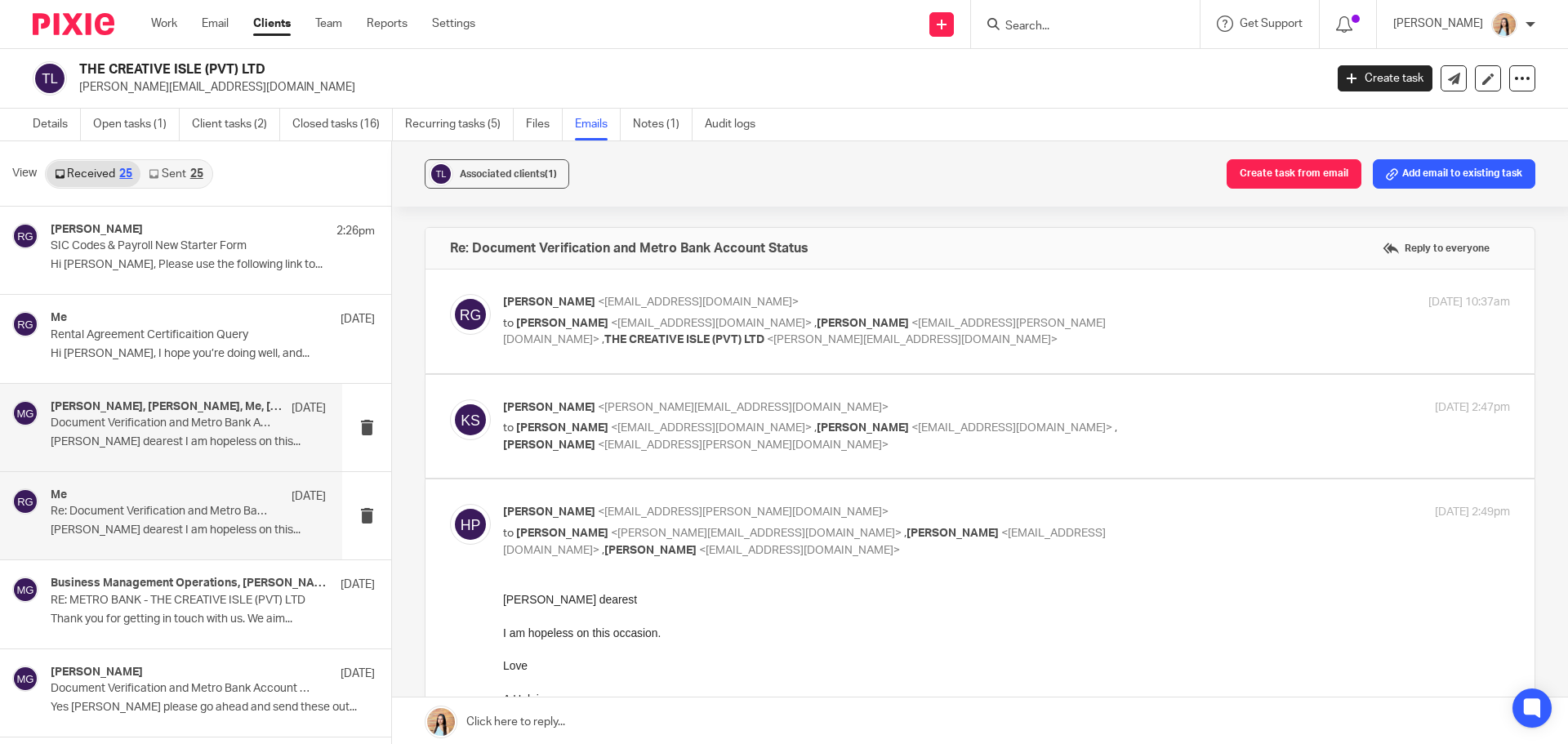
click at [184, 443] on p "[PERSON_NAME] dearest I am hopeless on this..." at bounding box center [188, 442] width 276 height 14
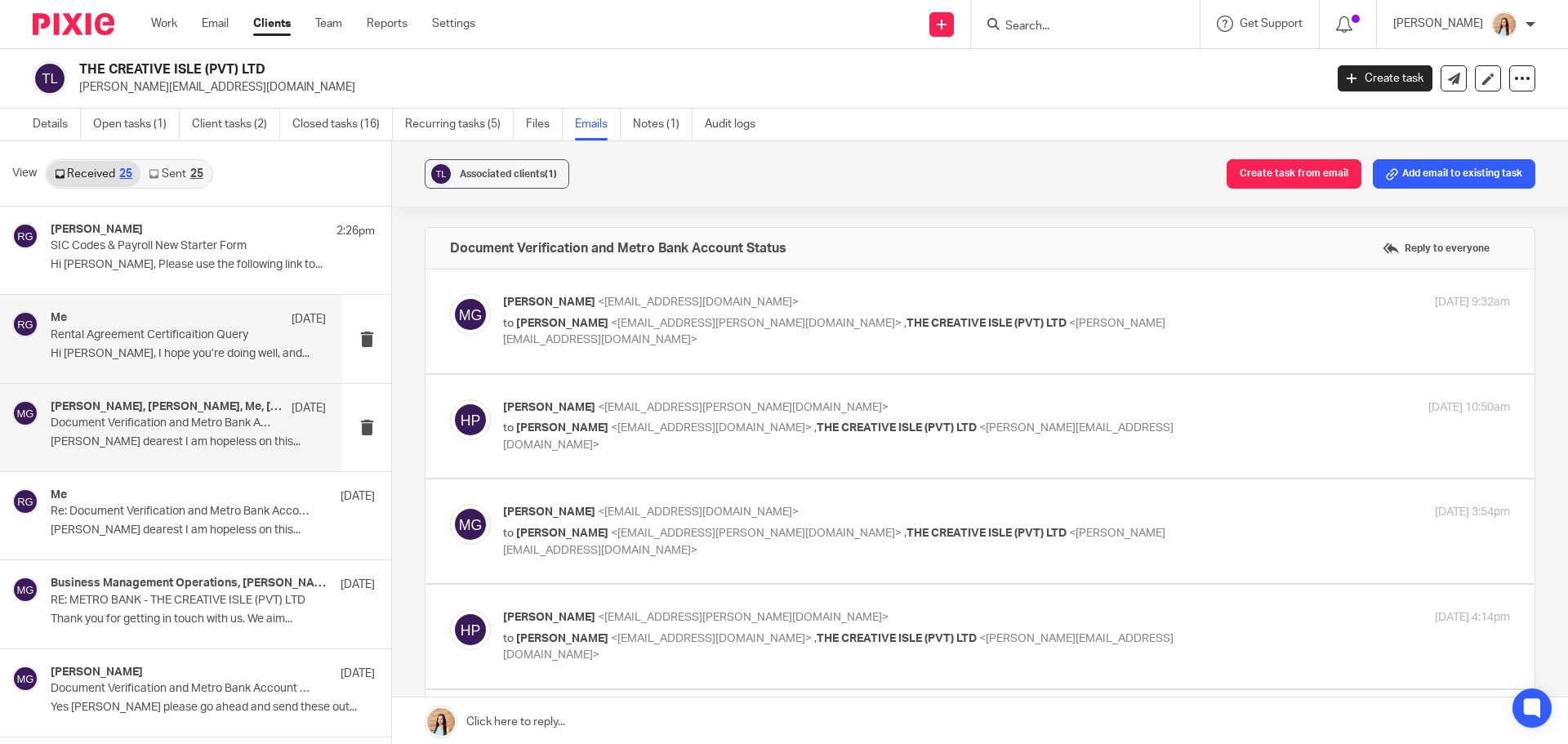
click at [213, 341] on p "Rental Agreement Certificaition Query" at bounding box center [161, 335] width 221 height 14
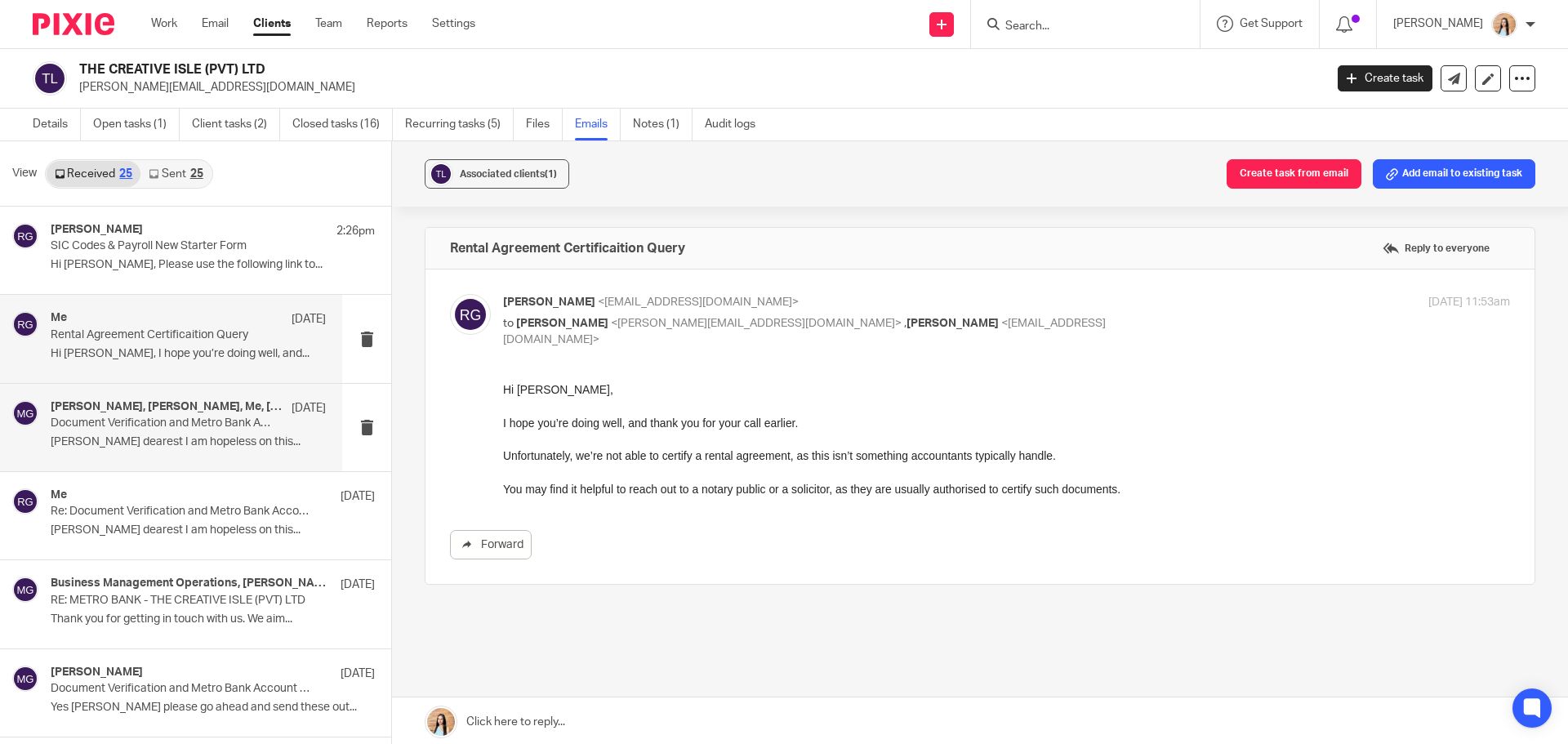
click at [202, 427] on p "Document Verification and Metro Bank Account Status" at bounding box center [161, 424] width 221 height 14
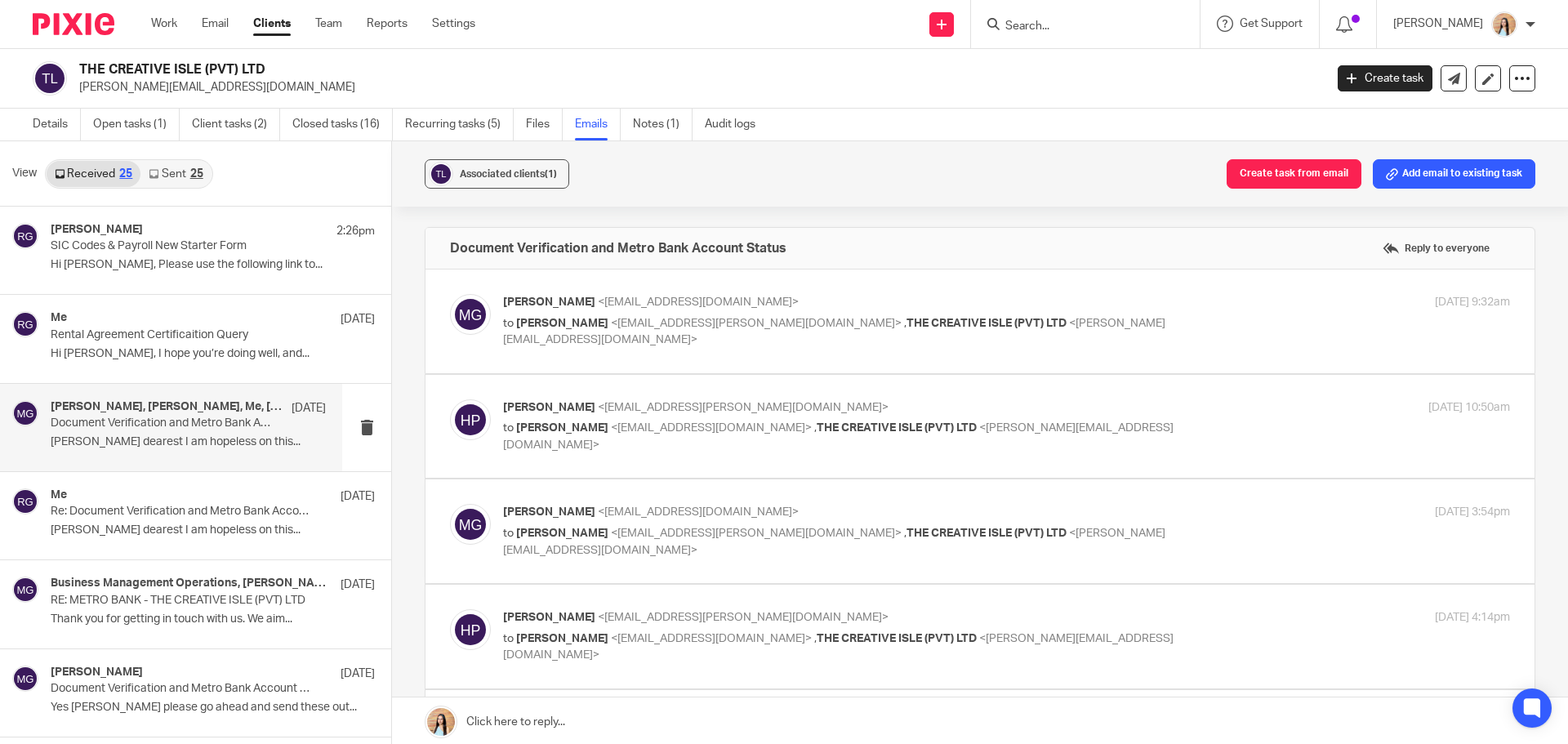
click at [707, 365] on label at bounding box center [980, 321] width 1109 height 104
click at [450, 294] on input "checkbox" at bounding box center [450, 294] width 1 height 1
checkbox input "true"
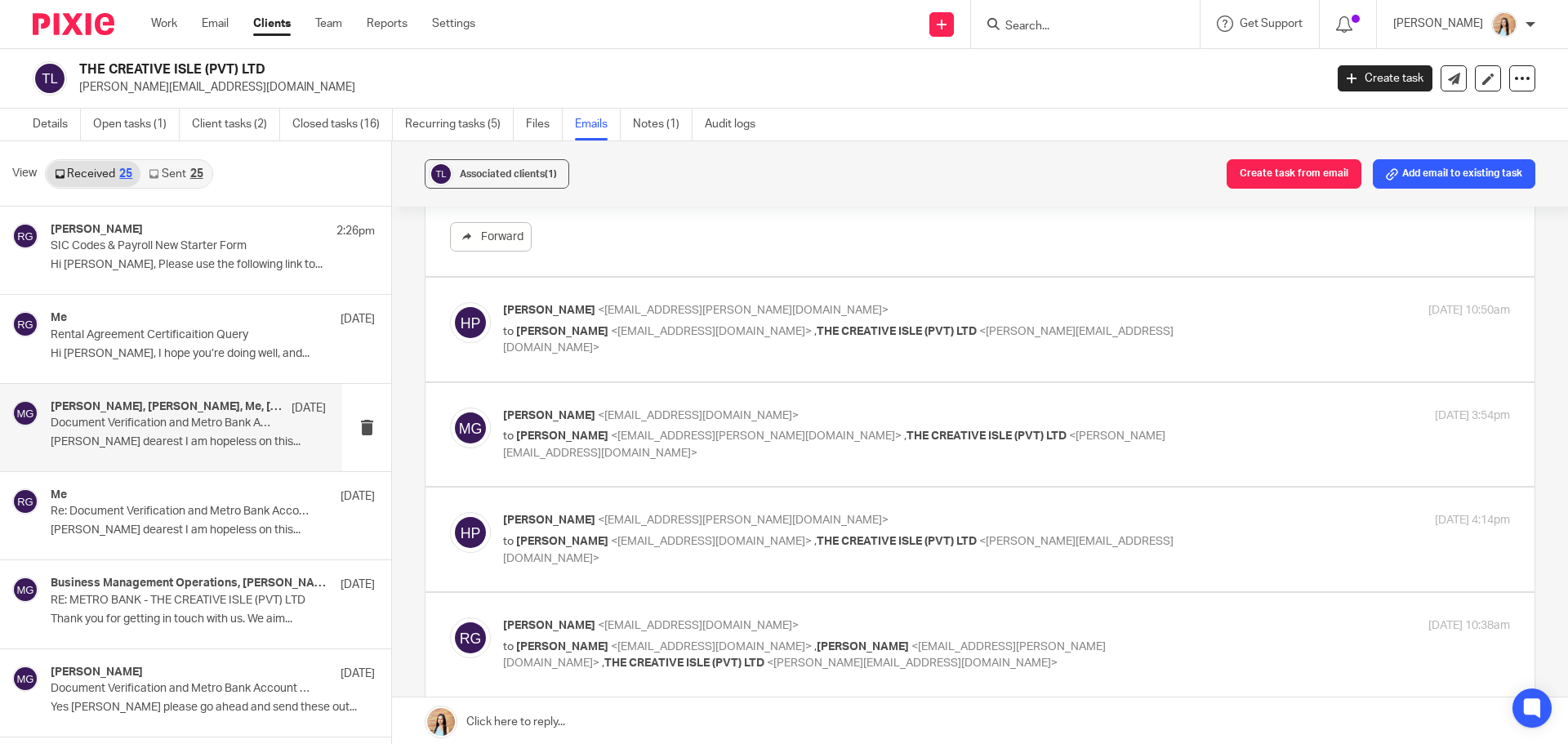
scroll to position [409, 0]
click at [771, 373] on label at bounding box center [980, 329] width 1109 height 104
click at [450, 302] on input "checkbox" at bounding box center [450, 301] width 1 height 1
checkbox input "true"
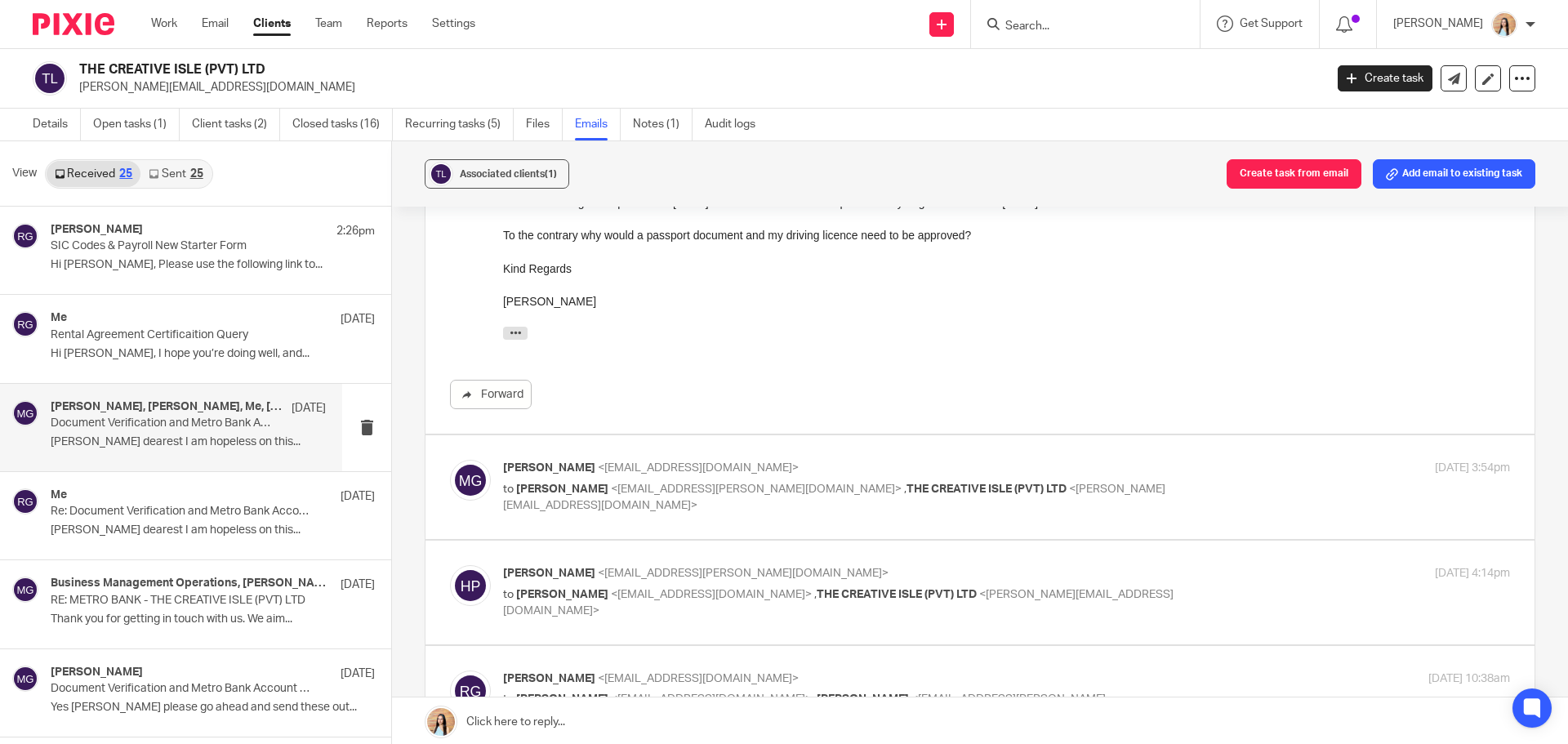
scroll to position [817, 0]
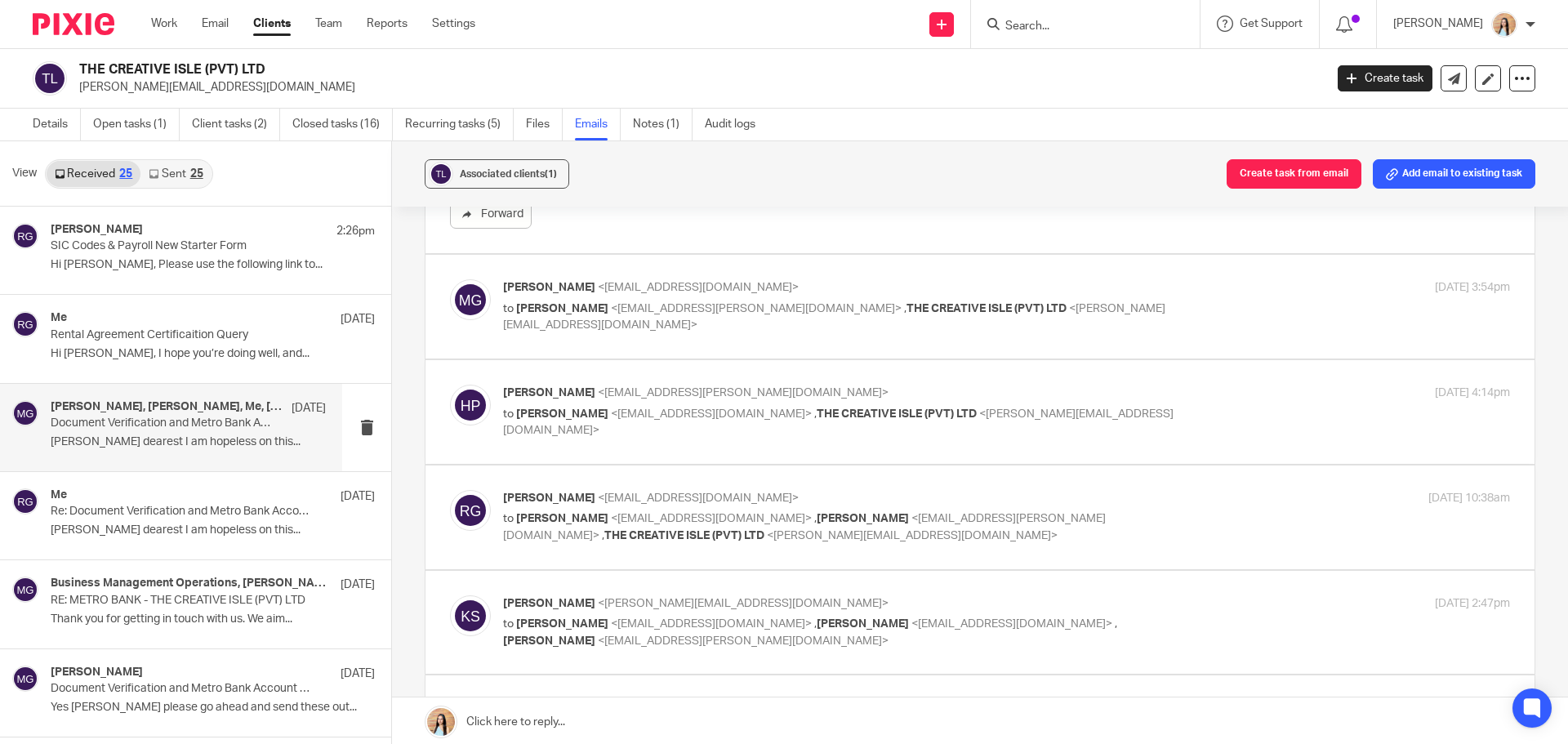
click at [796, 358] on label at bounding box center [980, 307] width 1109 height 104
click at [450, 280] on input "checkbox" at bounding box center [450, 279] width 1 height 1
checkbox input "true"
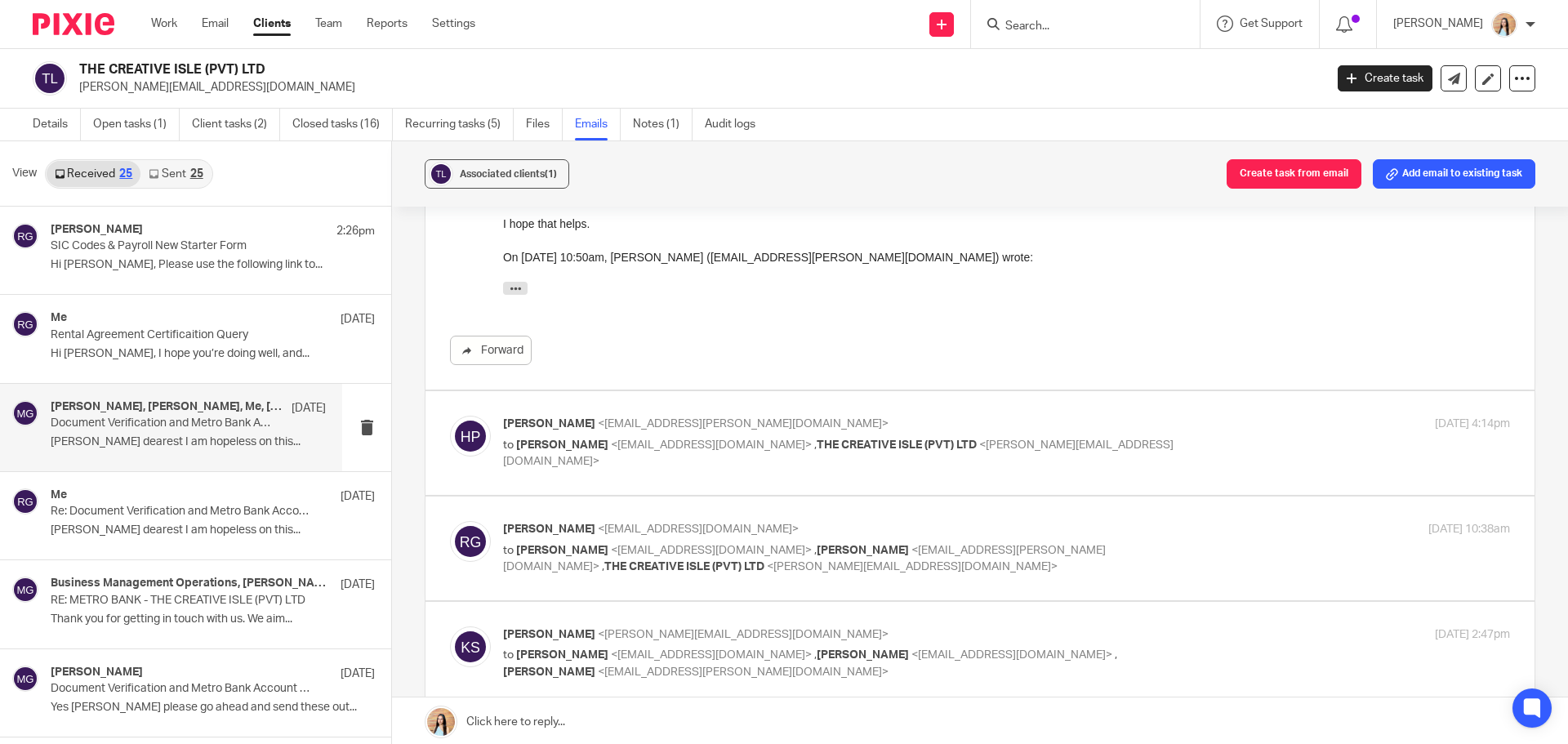
scroll to position [1226, 0]
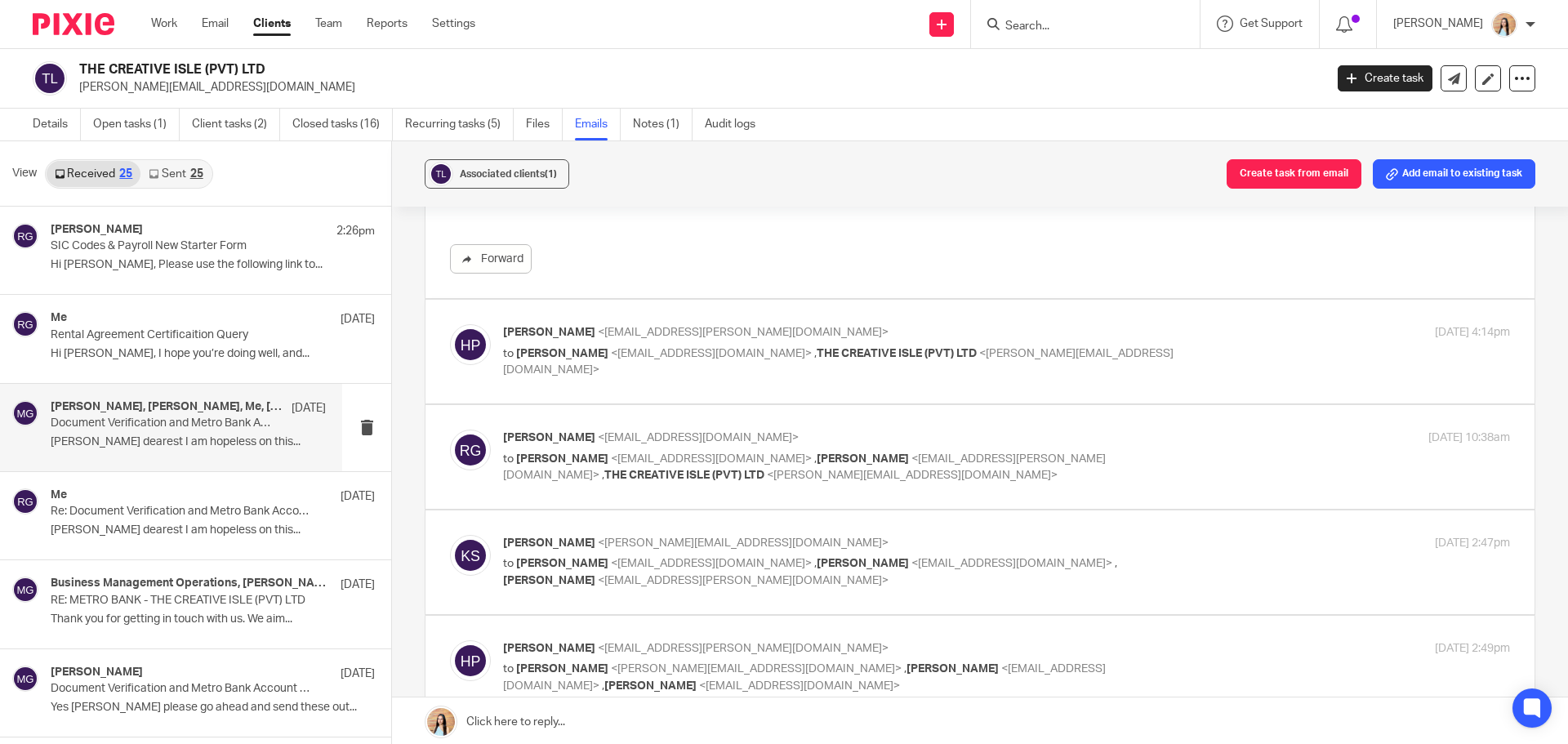
click at [818, 495] on label at bounding box center [980, 457] width 1109 height 104
click at [450, 430] on input "checkbox" at bounding box center [450, 429] width 1 height 1
checkbox input "true"
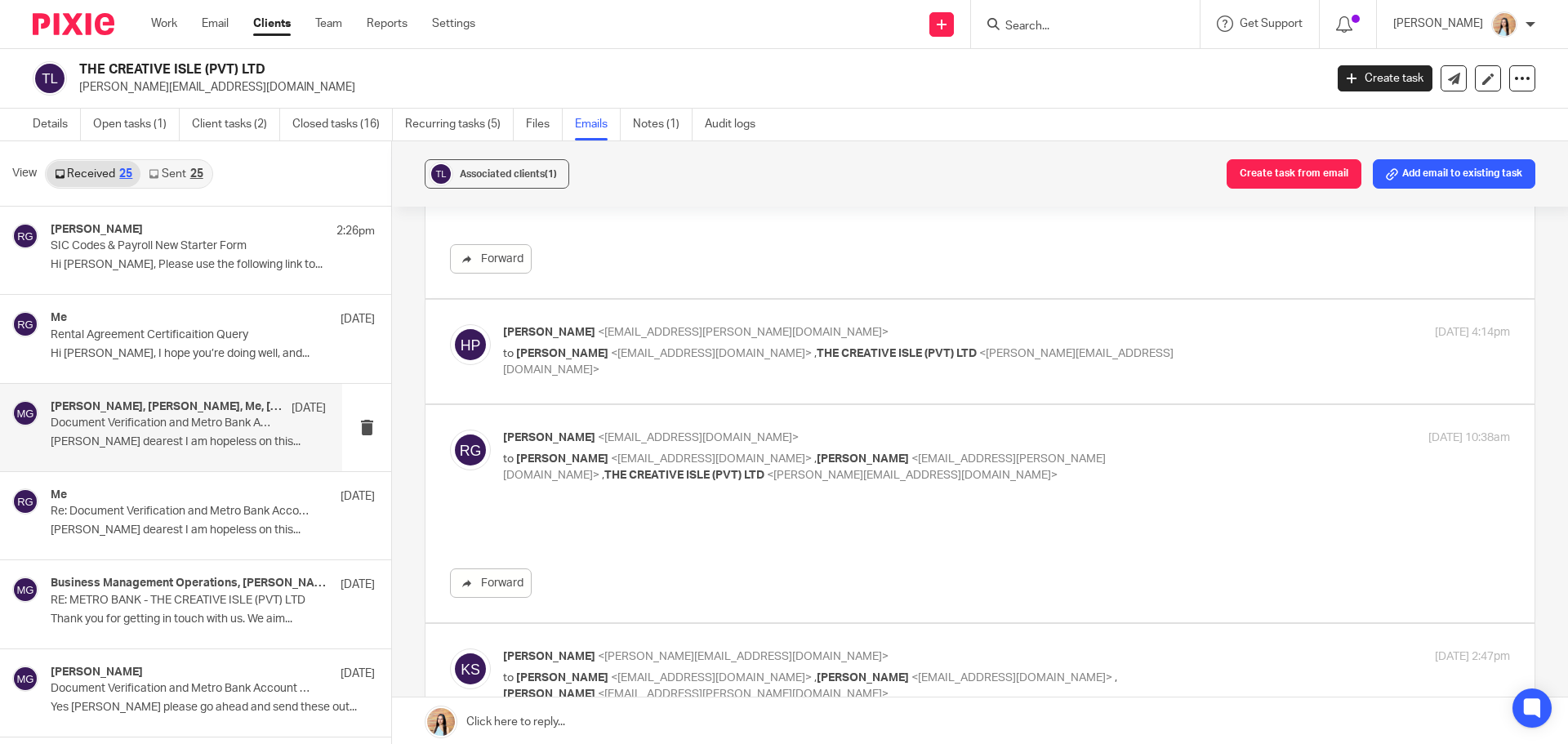
scroll to position [0, 0]
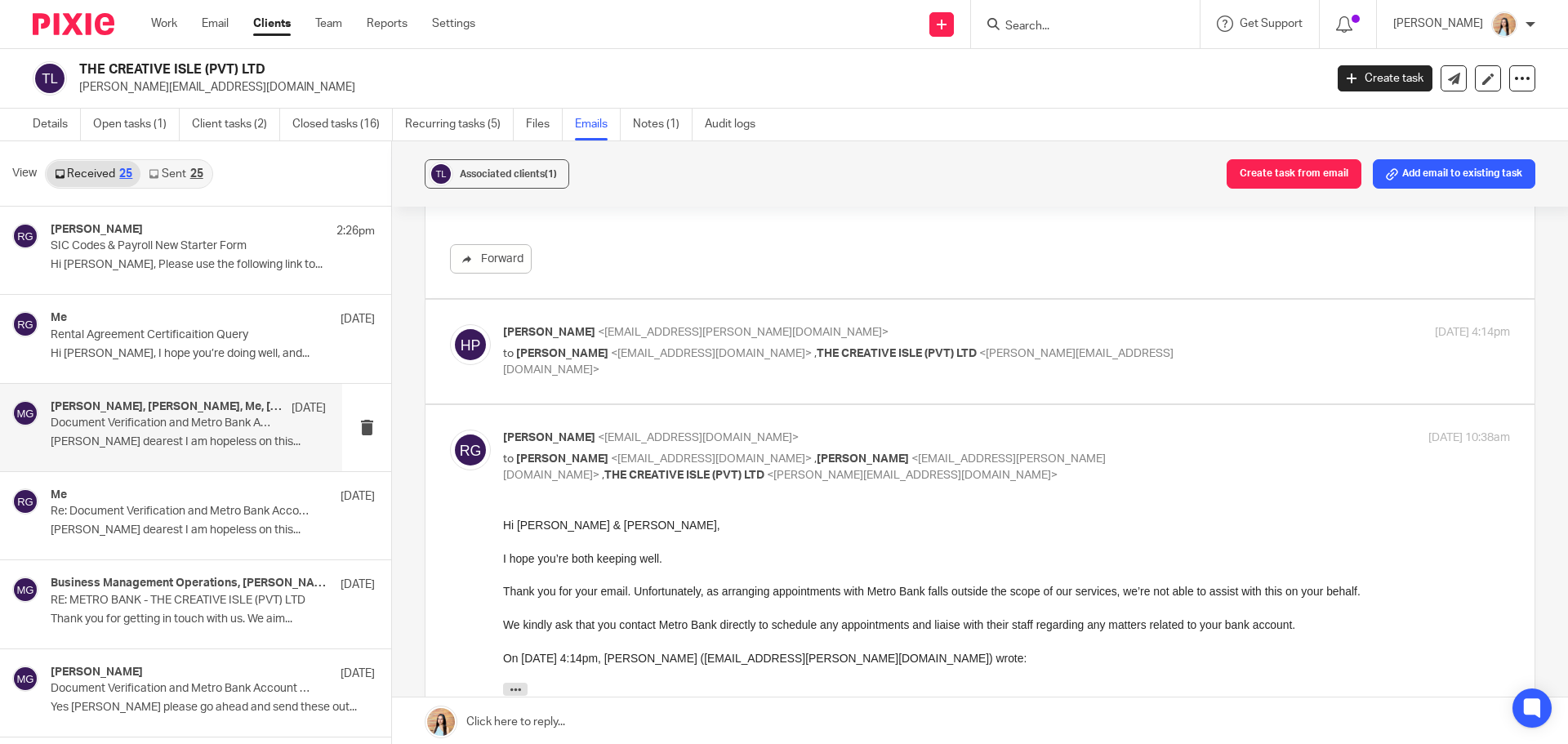
click at [845, 376] on div "[PERSON_NAME] <[EMAIL_ADDRESS][PERSON_NAME][DOMAIN_NAME]> to [PERSON_NAME] <[EM…" at bounding box center [980, 352] width 1060 height 55
click at [844, 388] on label at bounding box center [980, 352] width 1109 height 104
click at [450, 325] on input "checkbox" at bounding box center [450, 324] width 1 height 1
checkbox input "true"
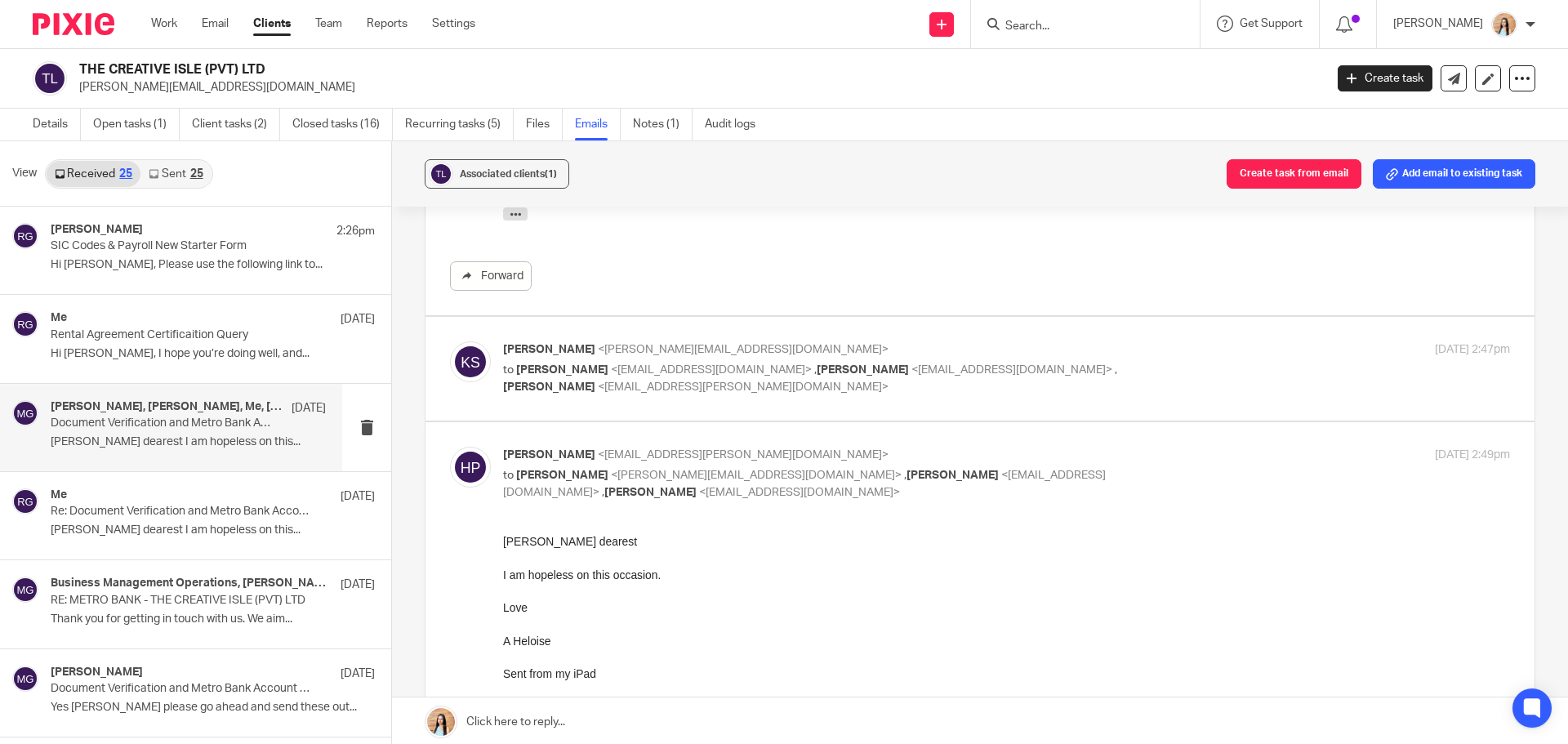
scroll to position [1961, 0]
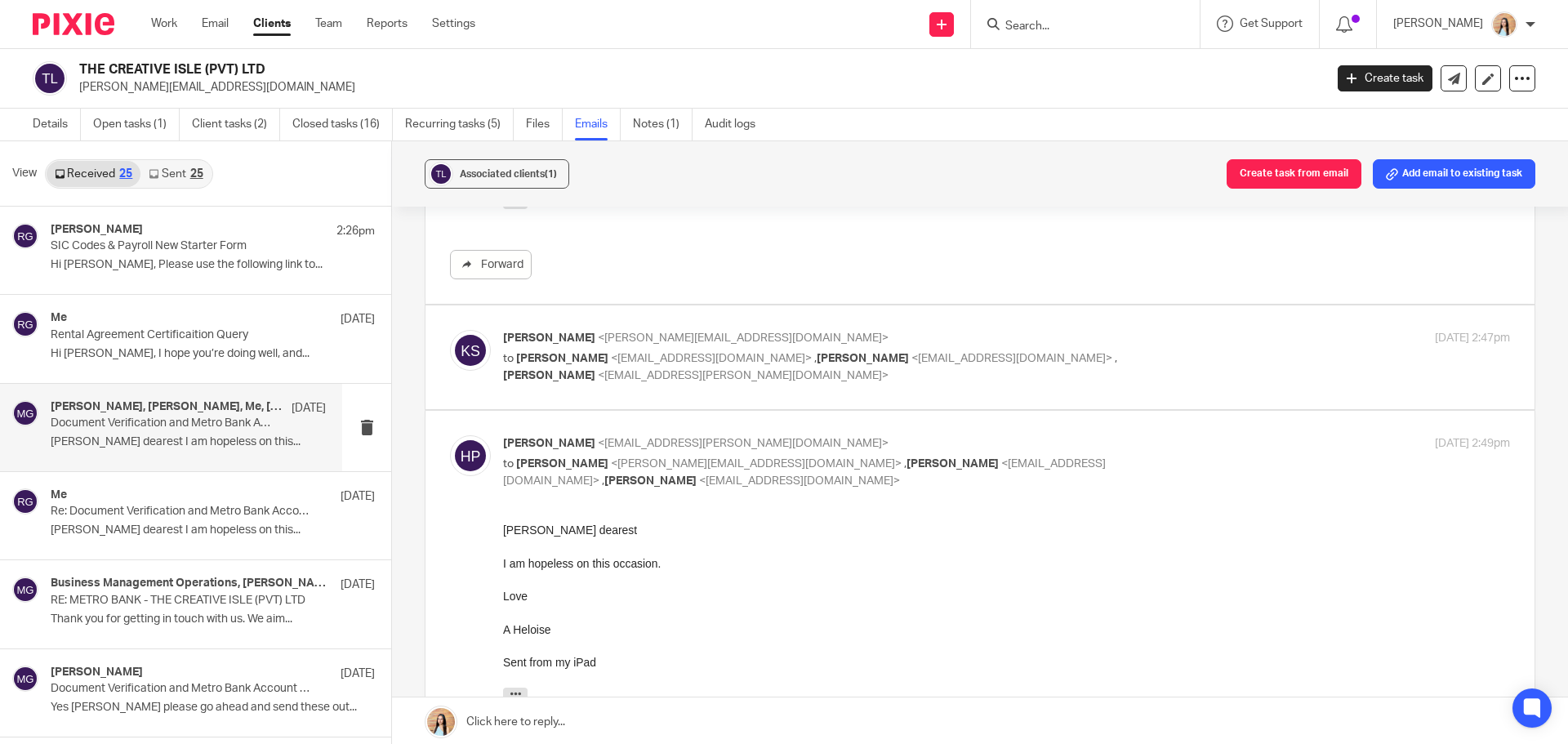
click at [840, 401] on label at bounding box center [980, 357] width 1109 height 104
click at [450, 330] on input "checkbox" at bounding box center [450, 329] width 1 height 1
checkbox input "true"
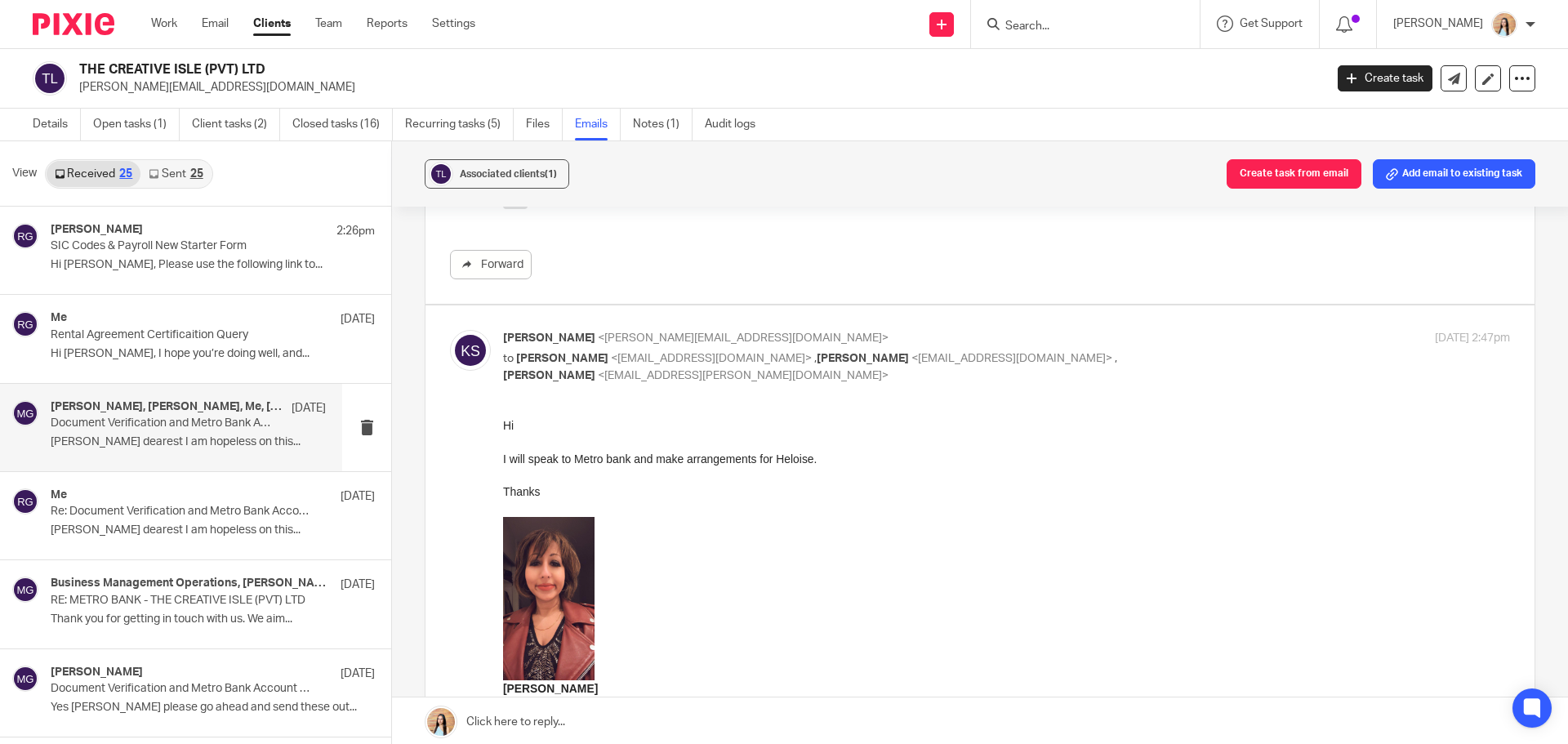
scroll to position [0, 0]
click at [163, 536] on p "[PERSON_NAME] dearest I am hopeless on this..." at bounding box center [188, 530] width 276 height 14
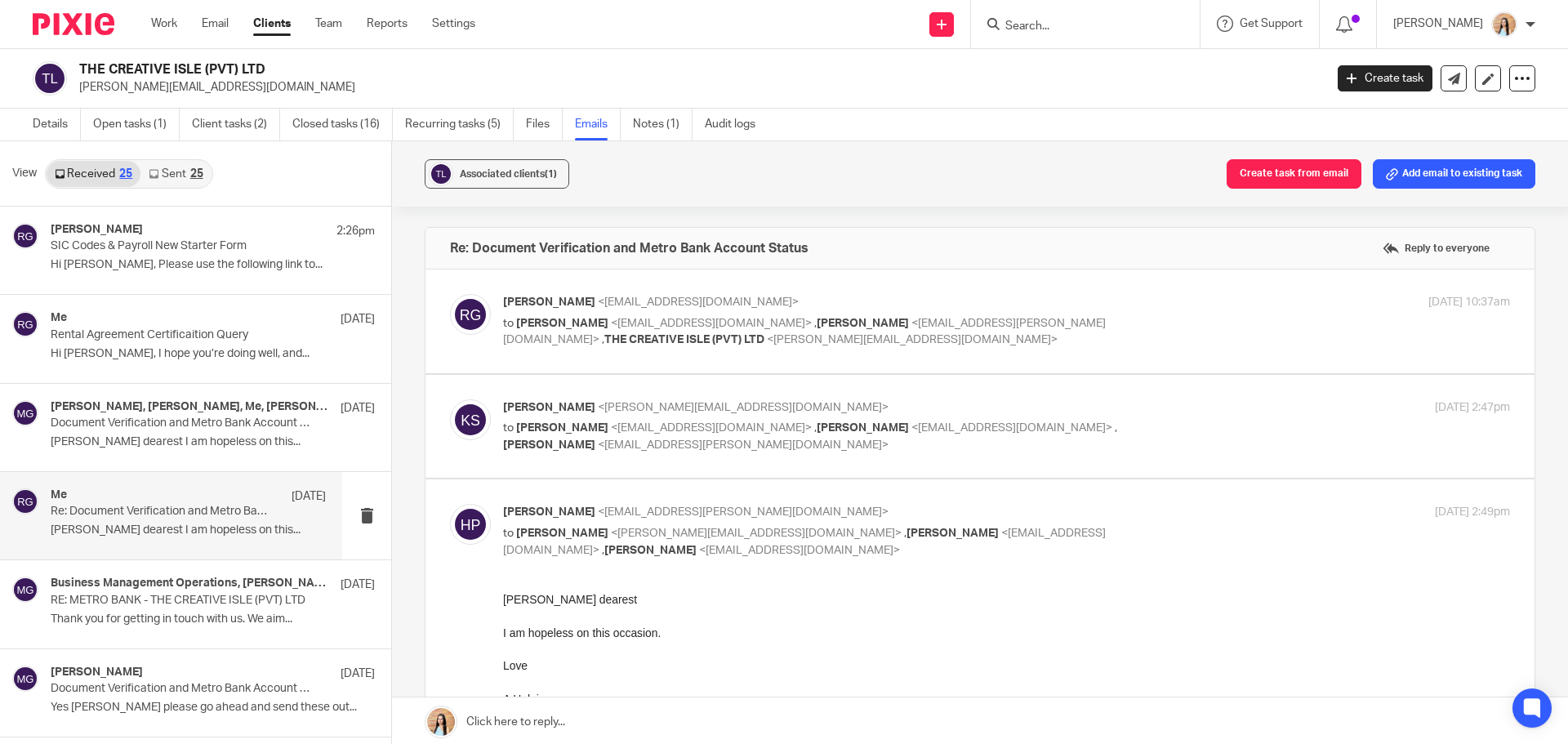
click at [744, 363] on label at bounding box center [980, 321] width 1109 height 104
click at [450, 294] on input "checkbox" at bounding box center [450, 294] width 1 height 1
checkbox input "true"
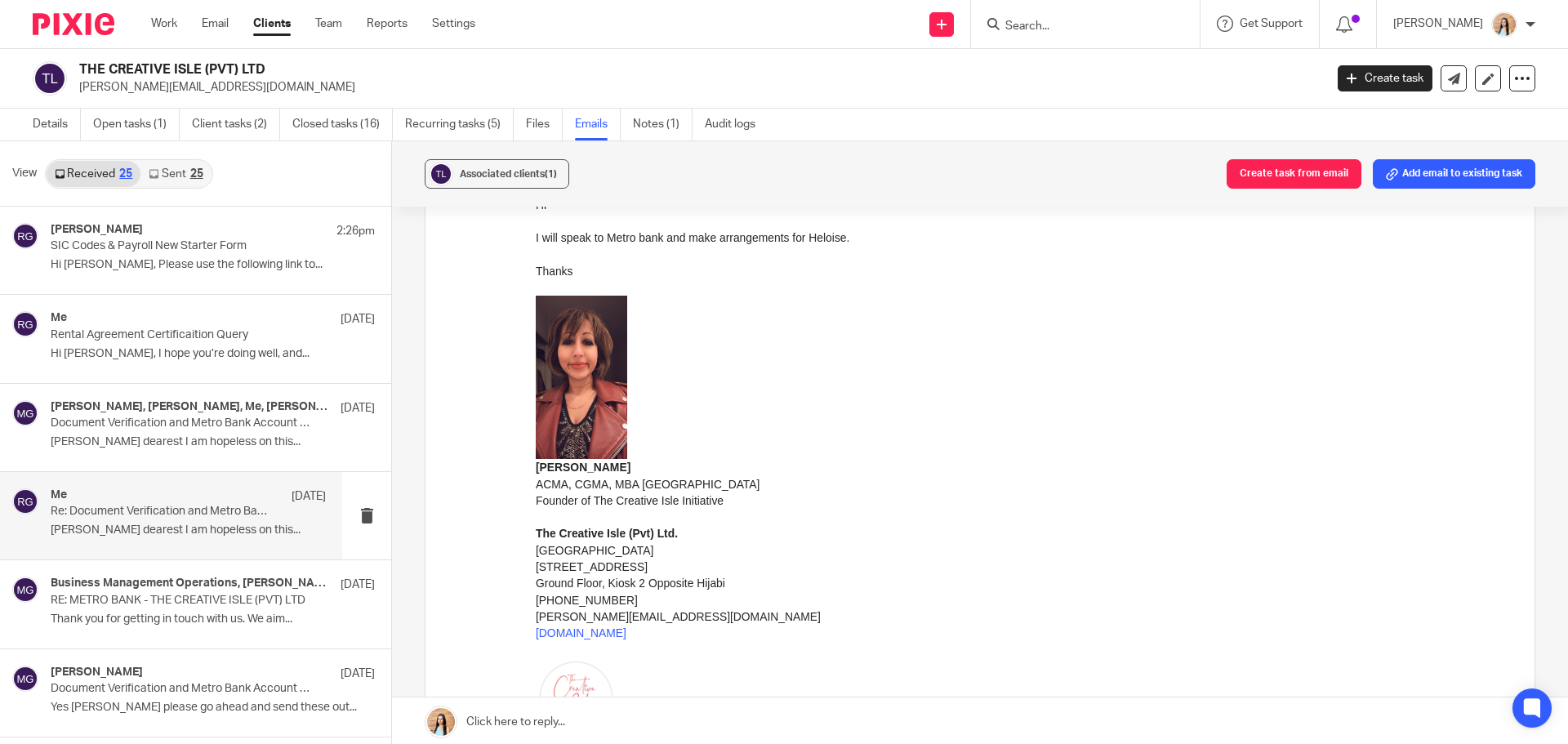
scroll to position [899, 0]
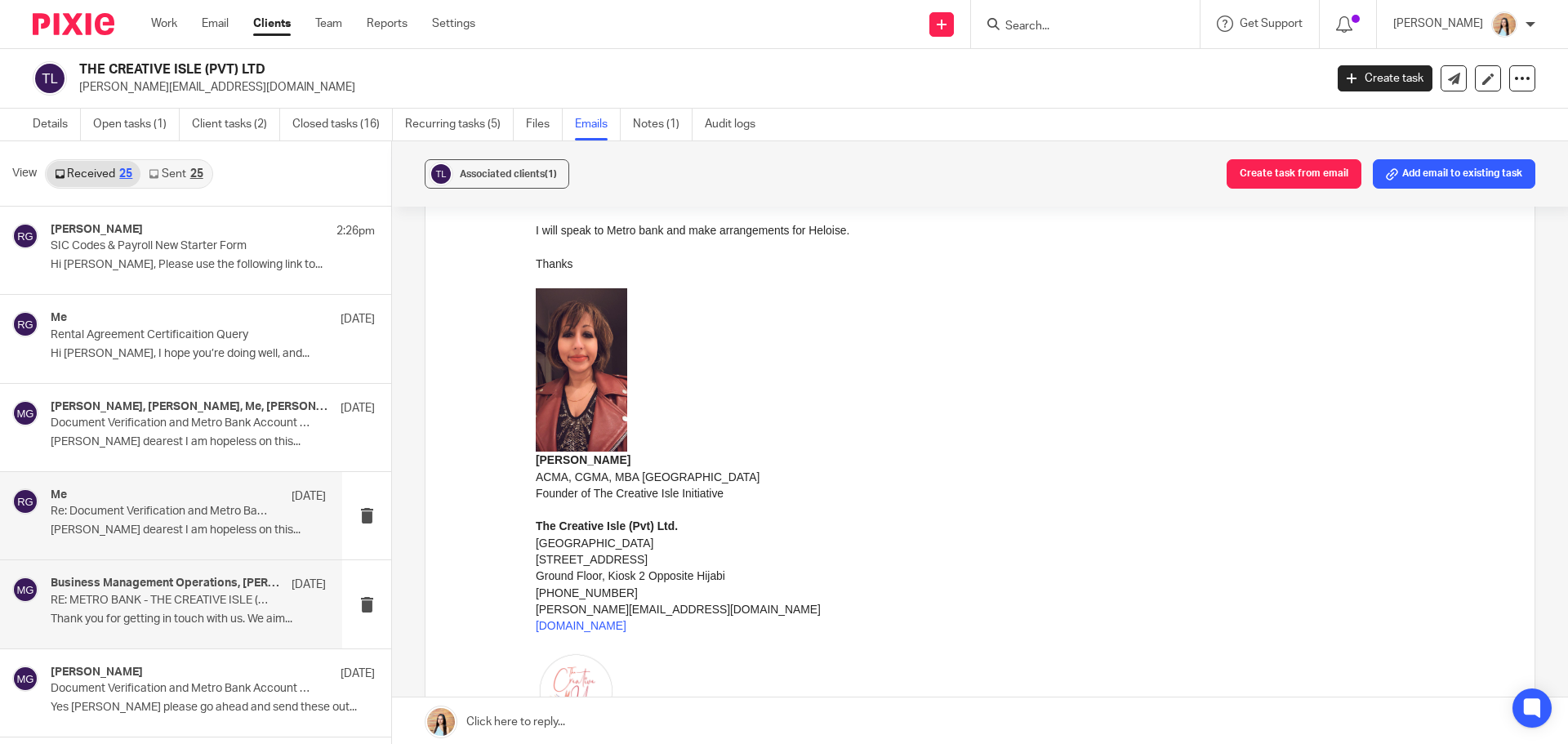
click at [127, 614] on p "Thank you for getting in touch with us. We aim..." at bounding box center [188, 619] width 276 height 14
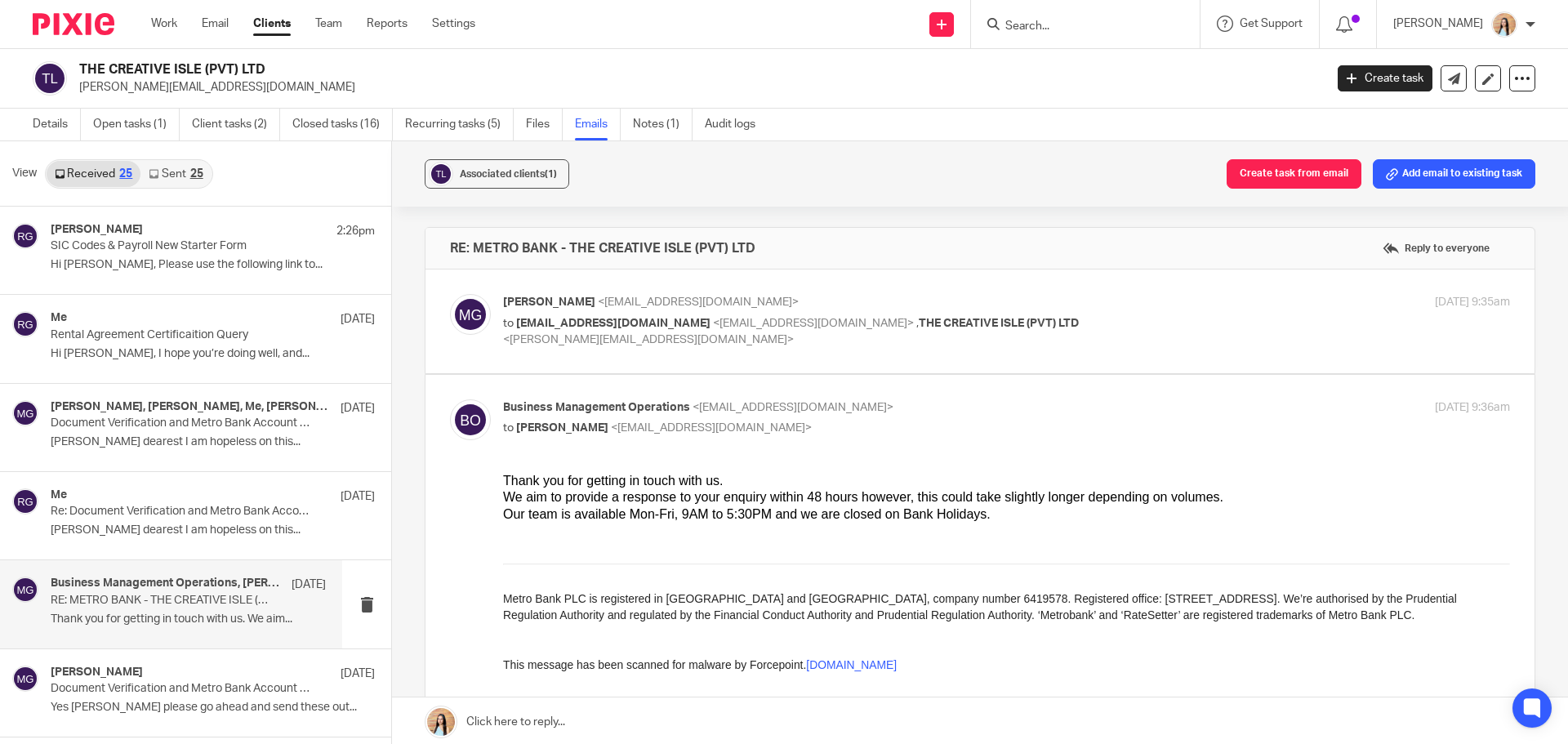
scroll to position [0, 0]
click at [812, 369] on label at bounding box center [980, 321] width 1109 height 104
click at [450, 294] on input "checkbox" at bounding box center [450, 294] width 1 height 1
checkbox input "true"
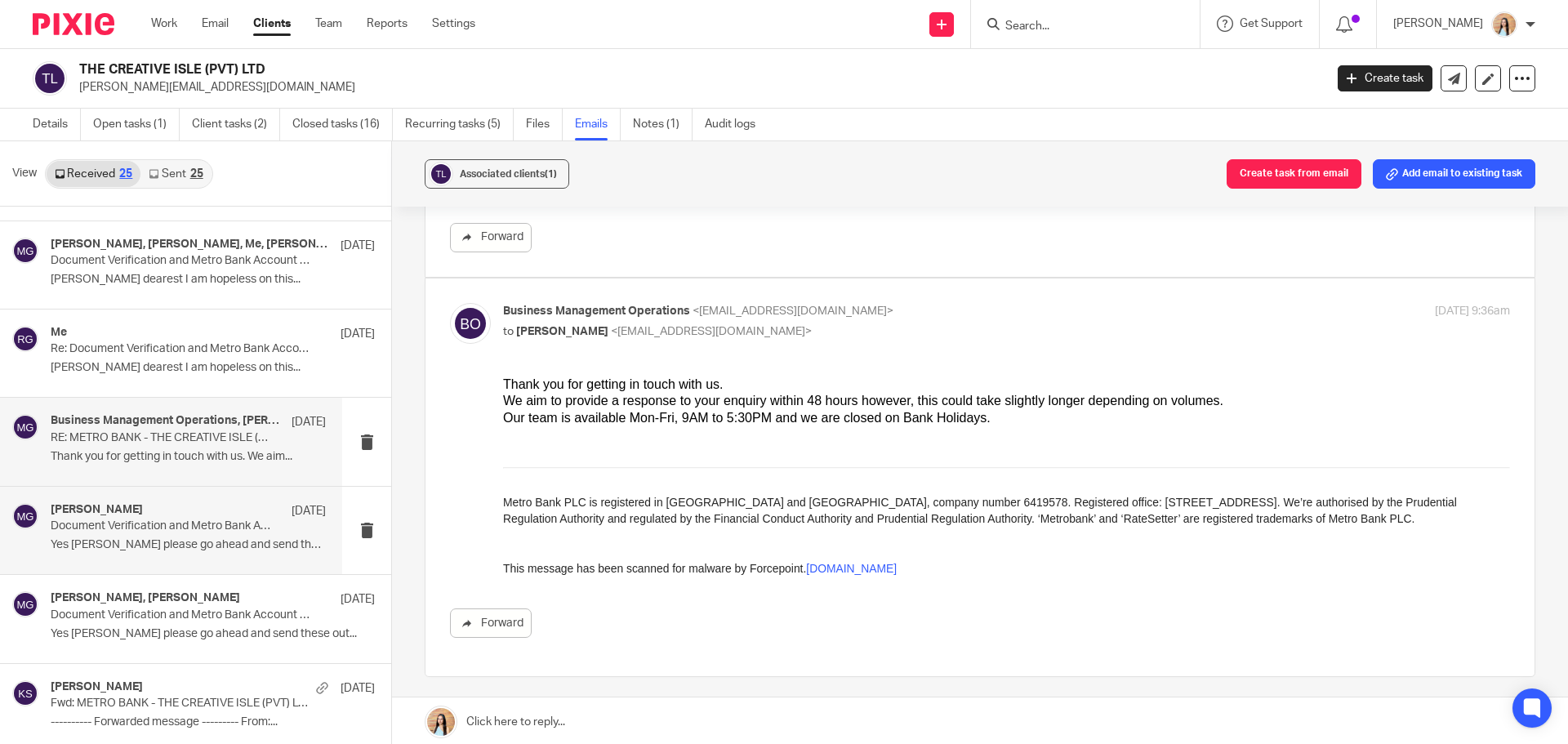
scroll to position [164, 0]
click at [130, 531] on p "Document Verification and Metro Bank Account Status" at bounding box center [161, 525] width 221 height 14
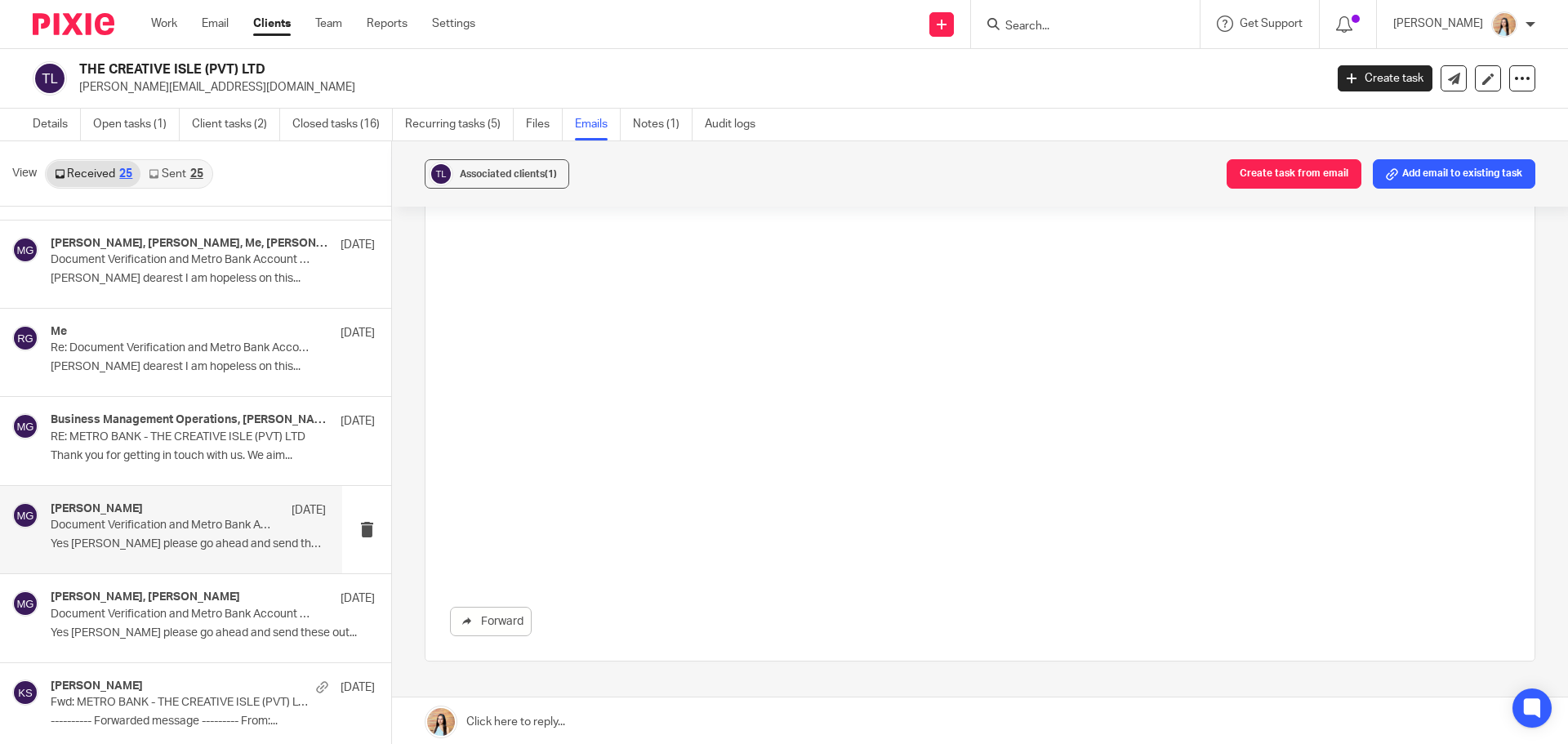
scroll to position [0, 0]
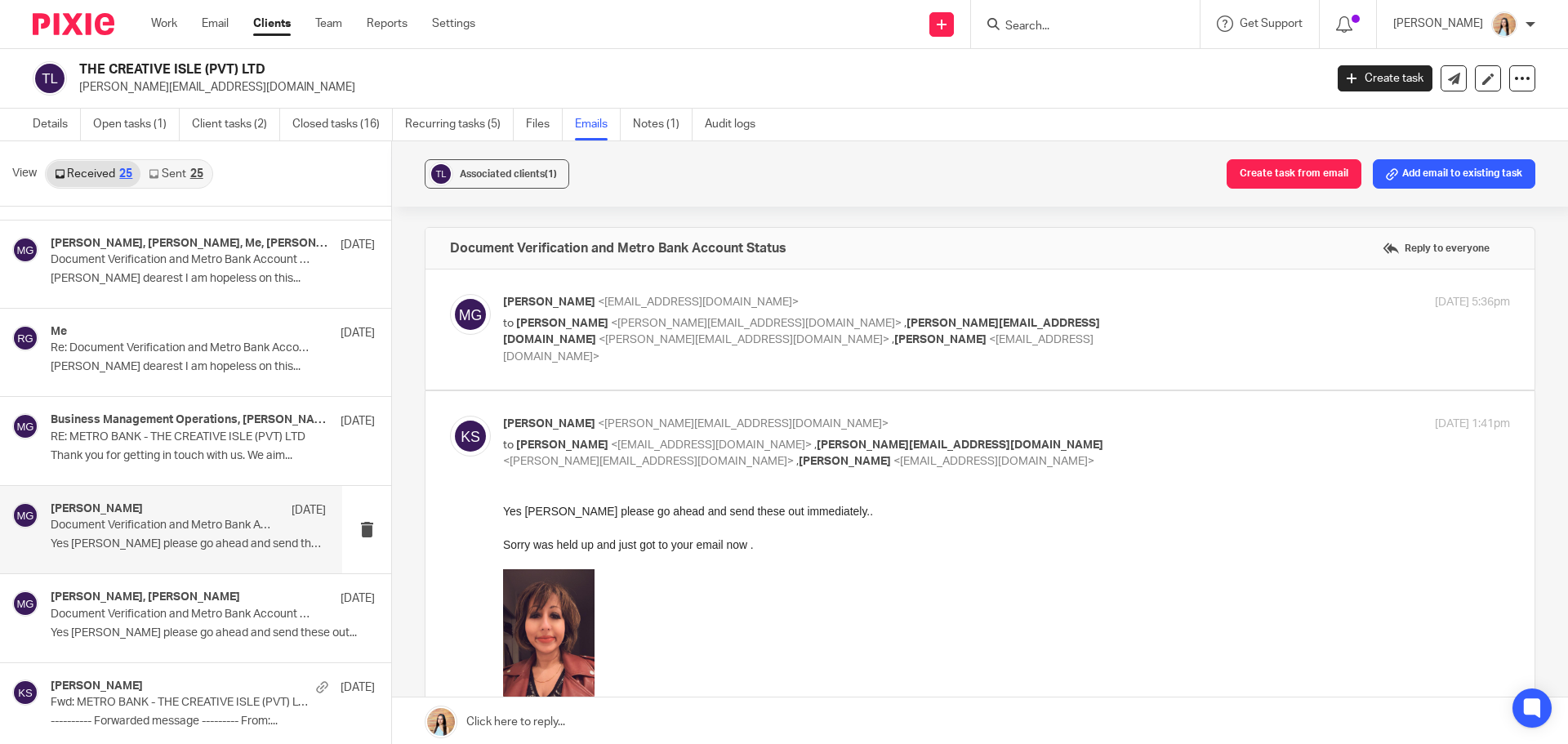
click at [843, 362] on label at bounding box center [980, 329] width 1109 height 120
click at [450, 294] on input "checkbox" at bounding box center [450, 294] width 1 height 1
checkbox input "true"
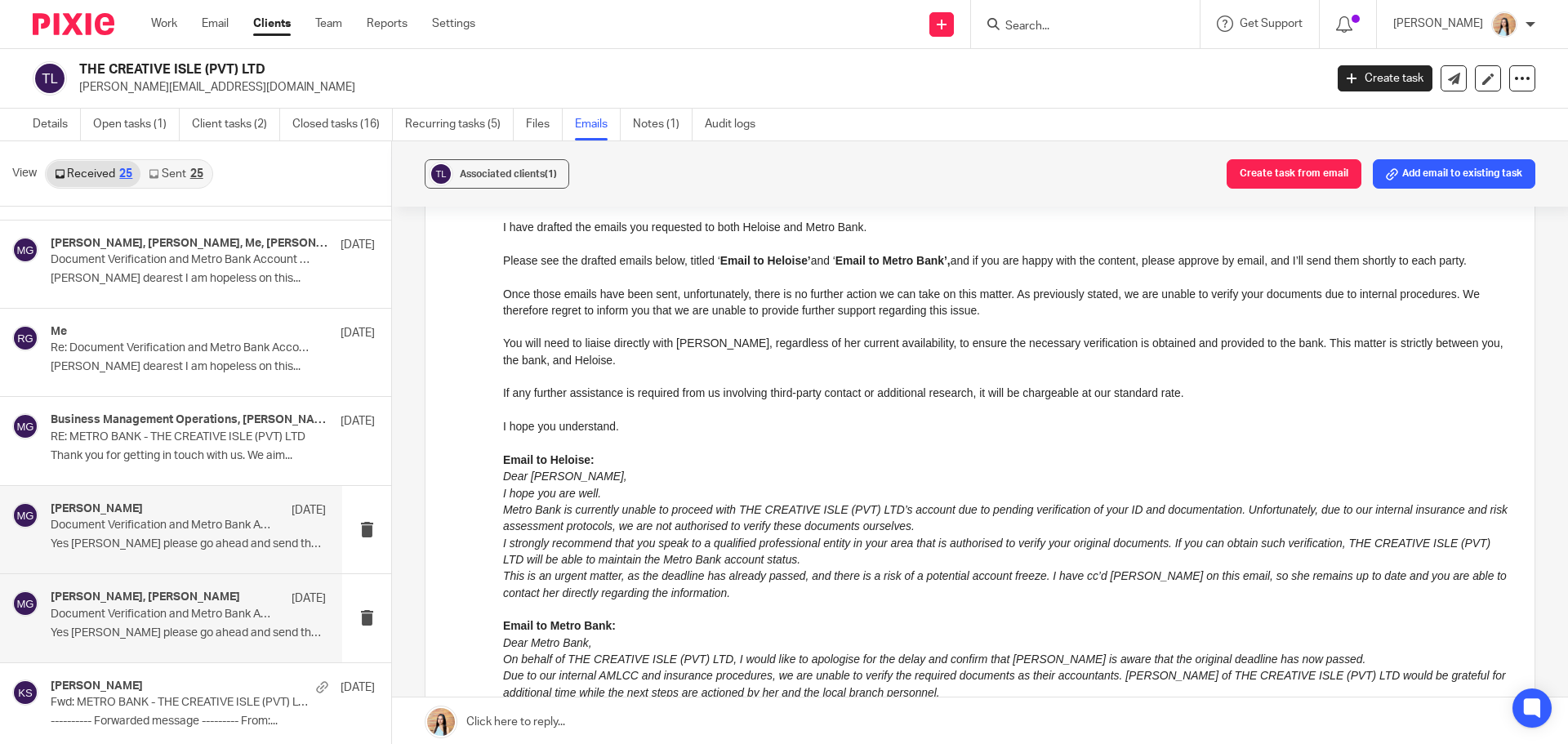
click at [115, 629] on p "Yes [PERSON_NAME] please go ahead and send these out..." at bounding box center [188, 633] width 276 height 14
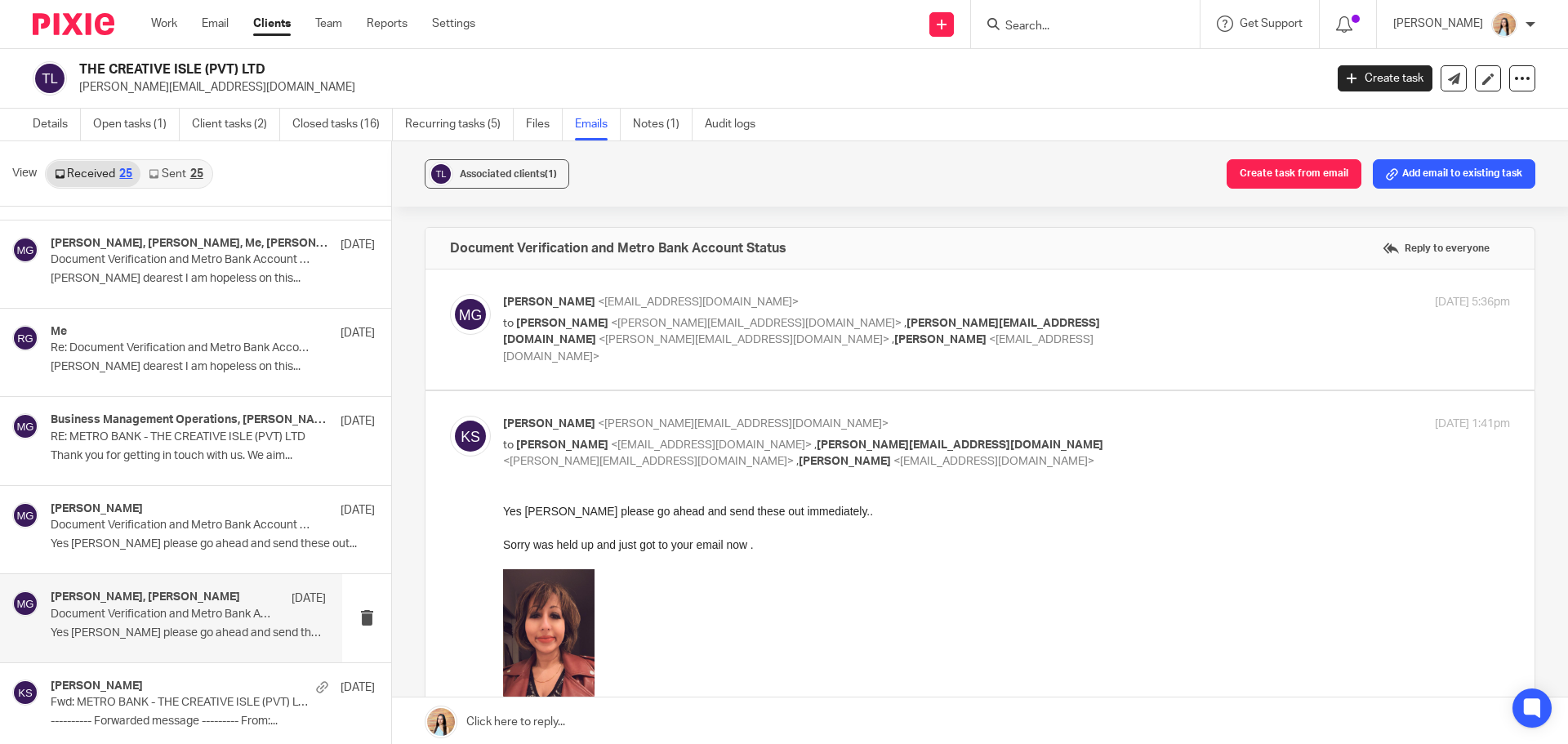
click at [734, 366] on label at bounding box center [980, 329] width 1109 height 120
click at [450, 294] on input "checkbox" at bounding box center [450, 294] width 1 height 1
checkbox input "true"
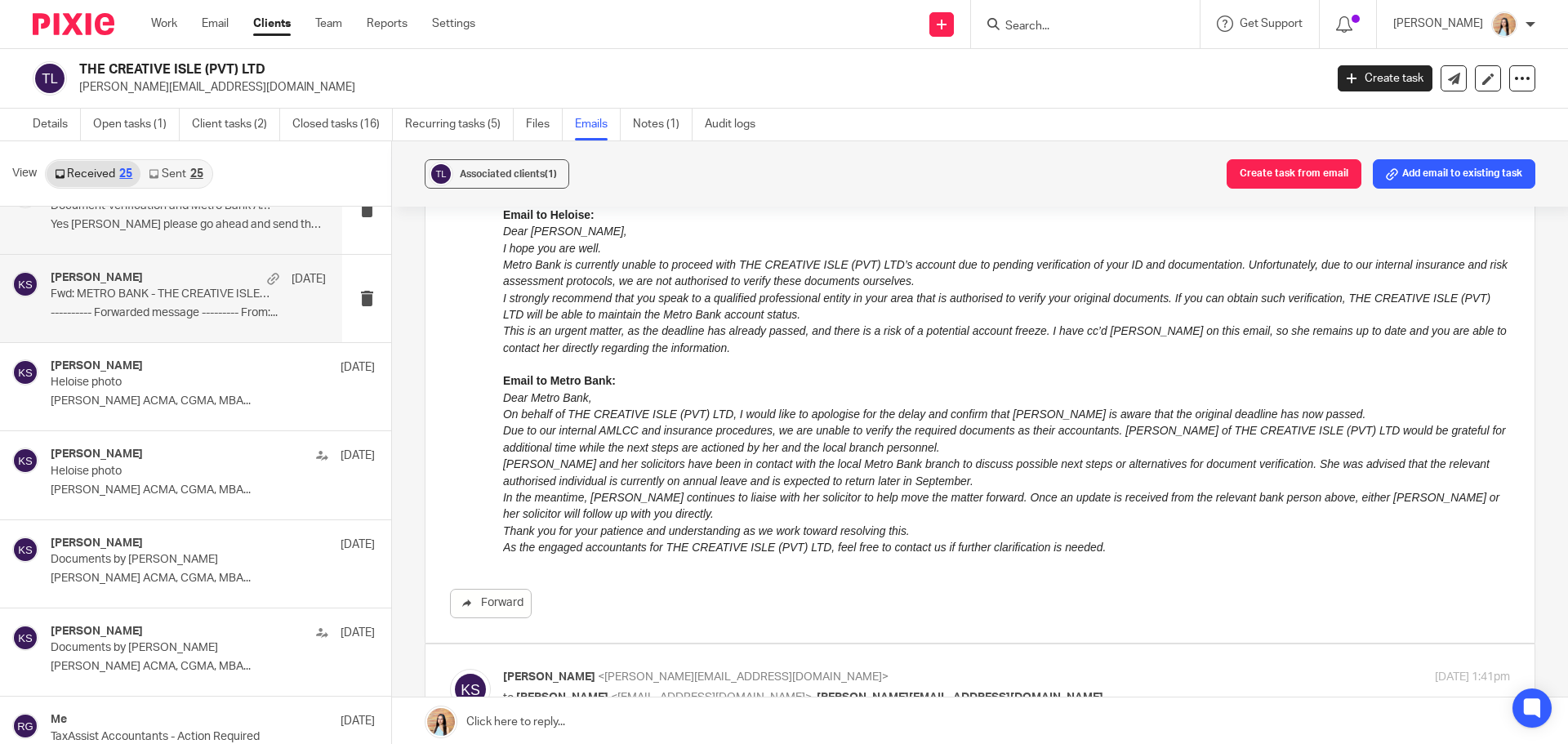
click at [204, 294] on p "Fwd: METRO BANK - THE CREATIVE ISLE (PVT) LTD" at bounding box center [161, 294] width 221 height 14
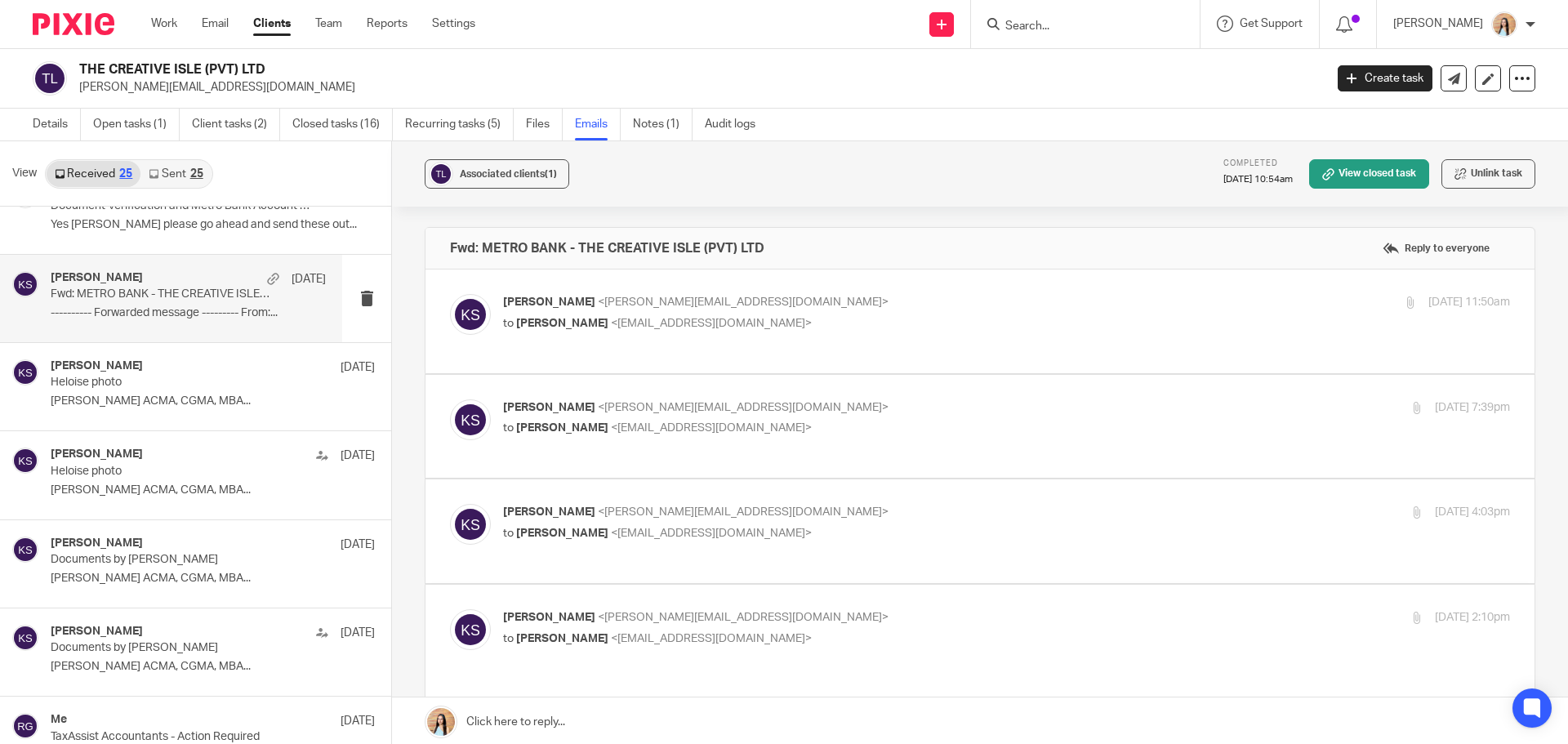
click at [795, 343] on label at bounding box center [980, 321] width 1109 height 104
click at [450, 294] on input "checkbox" at bounding box center [450, 294] width 1 height 1
checkbox input "true"
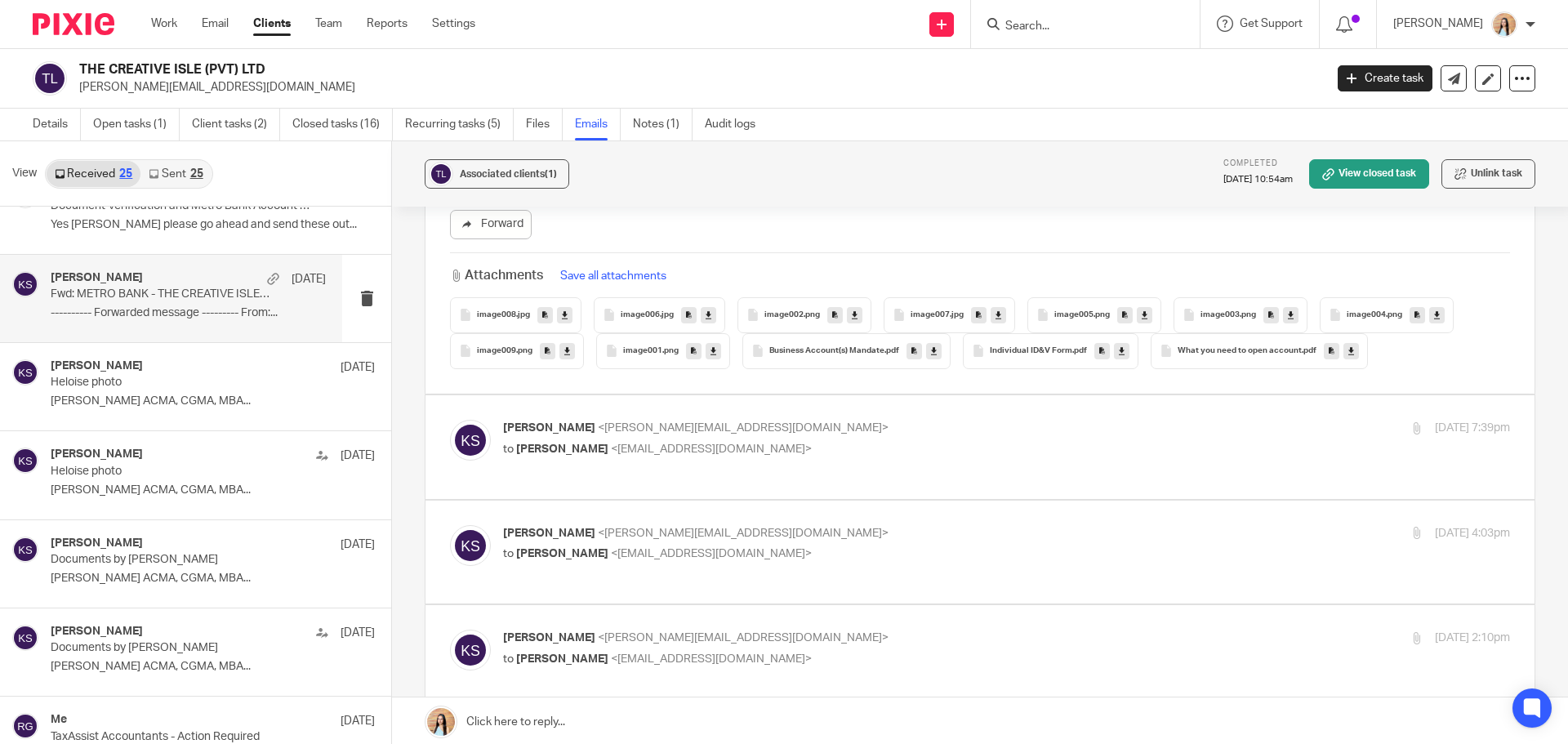
click at [786, 480] on label at bounding box center [980, 447] width 1109 height 104
click at [450, 420] on input "checkbox" at bounding box center [450, 419] width 1 height 1
checkbox input "true"
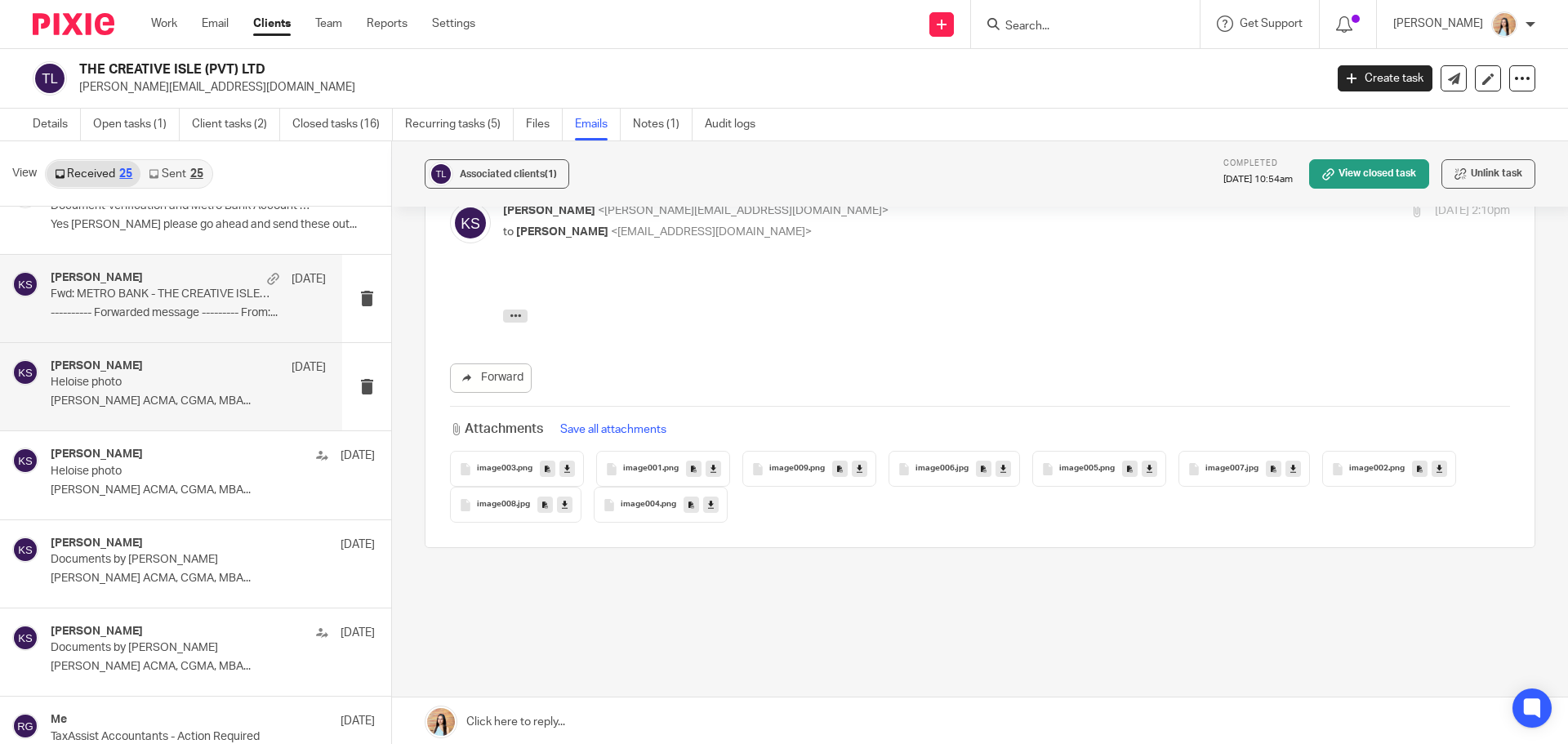
click at [148, 409] on p "[PERSON_NAME] ACMA, CGMA, MBA..." at bounding box center [188, 401] width 276 height 14
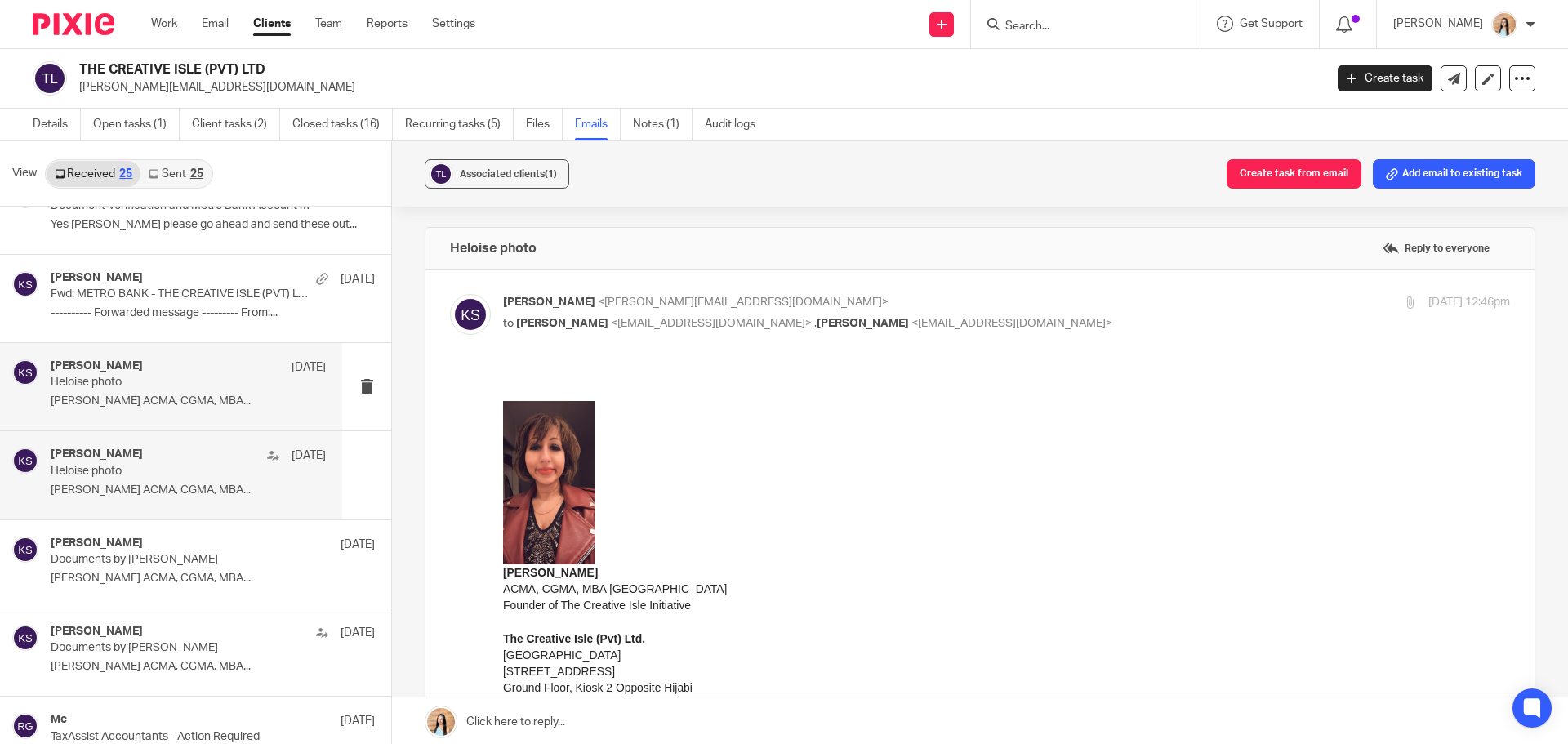
click at [135, 504] on div "[PERSON_NAME] [DATE] Heloise photo [PERSON_NAME] ACMA, CGMA, MBA..." at bounding box center [171, 475] width 343 height 87
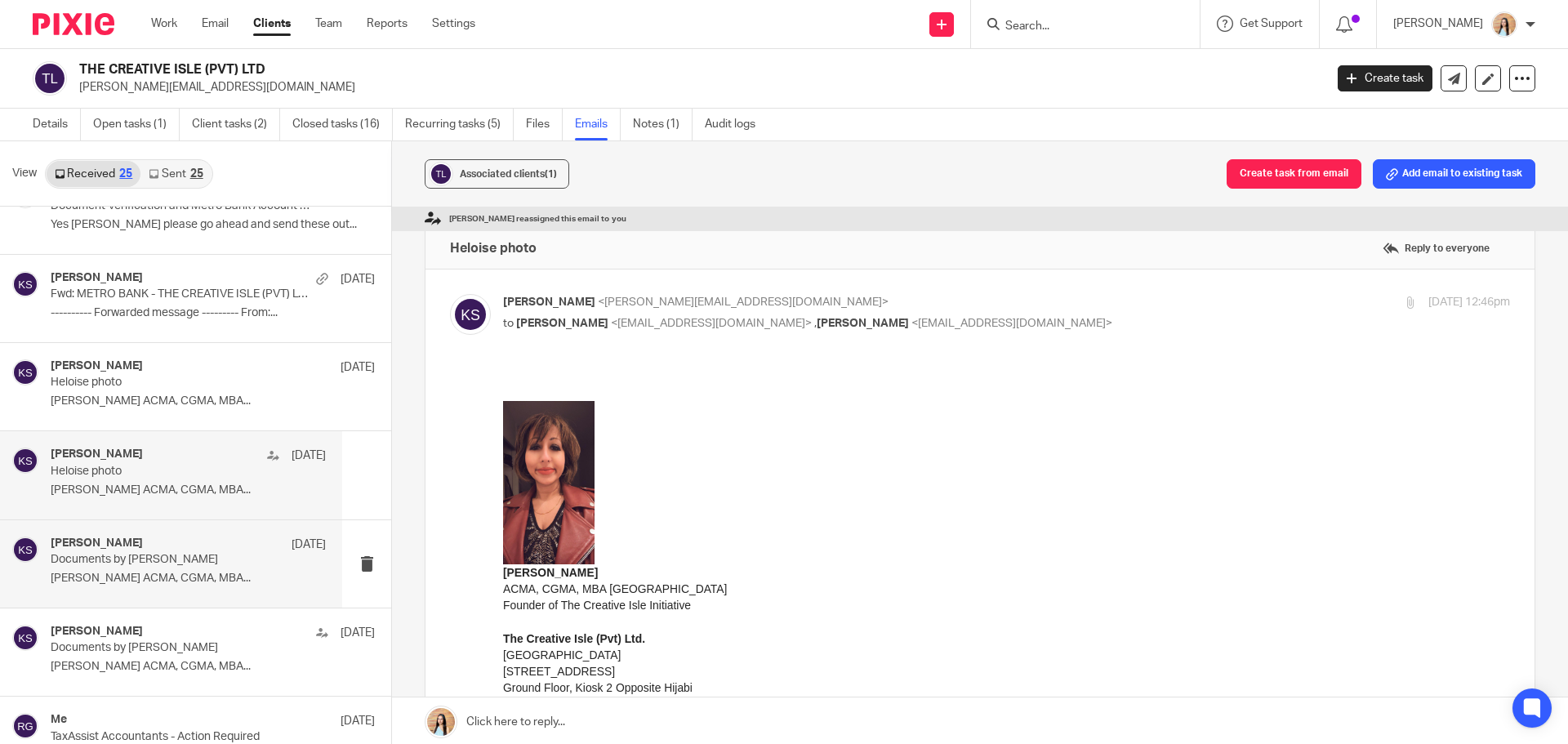
click at [124, 575] on p "[PERSON_NAME] ACMA, CGMA, MBA..." at bounding box center [188, 578] width 276 height 14
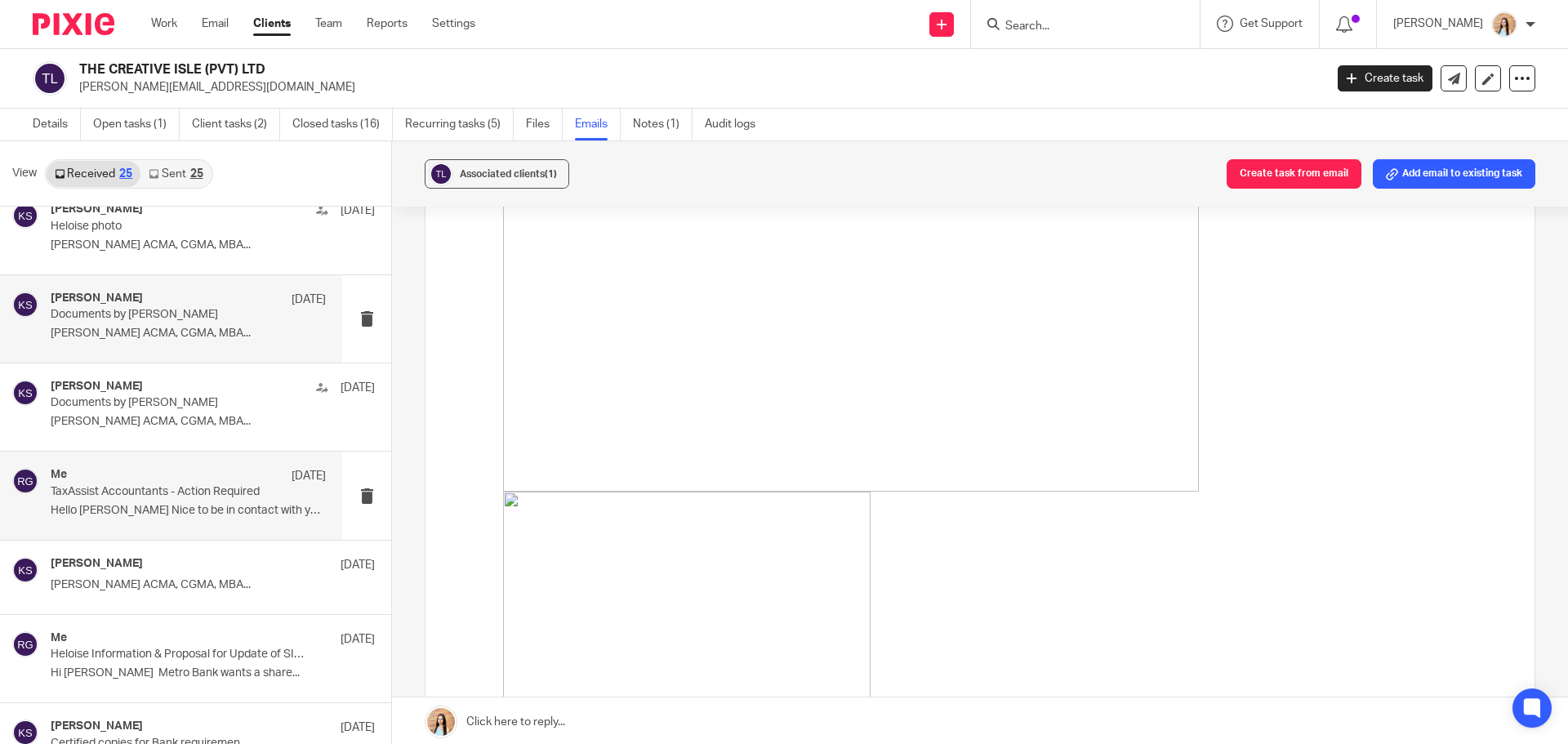
click at [164, 504] on p "Hello [PERSON_NAME] Nice to be in contact with you. ..." at bounding box center [188, 510] width 276 height 14
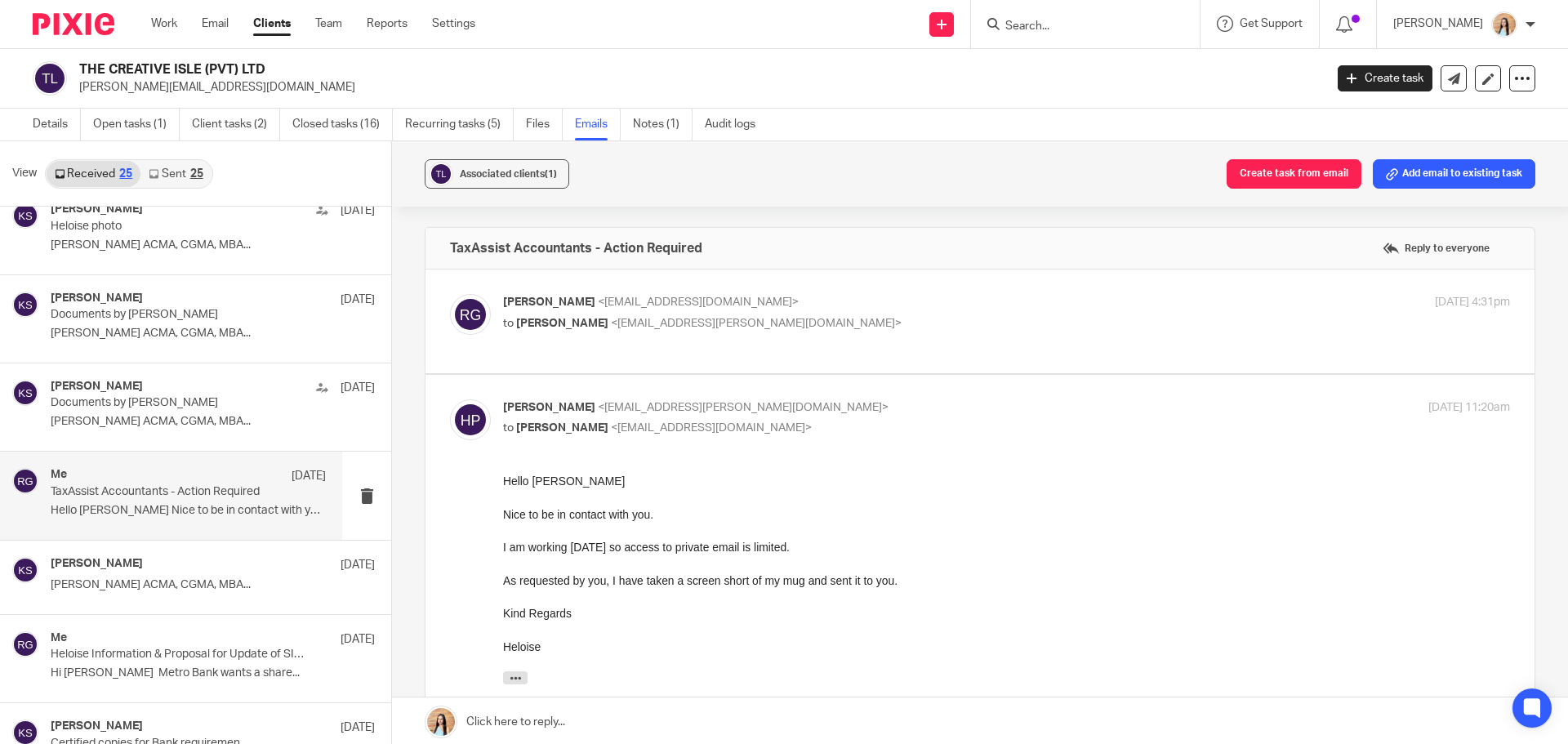
click at [777, 361] on label at bounding box center [980, 321] width 1109 height 104
click at [450, 294] on input "checkbox" at bounding box center [450, 294] width 1 height 1
checkbox input "true"
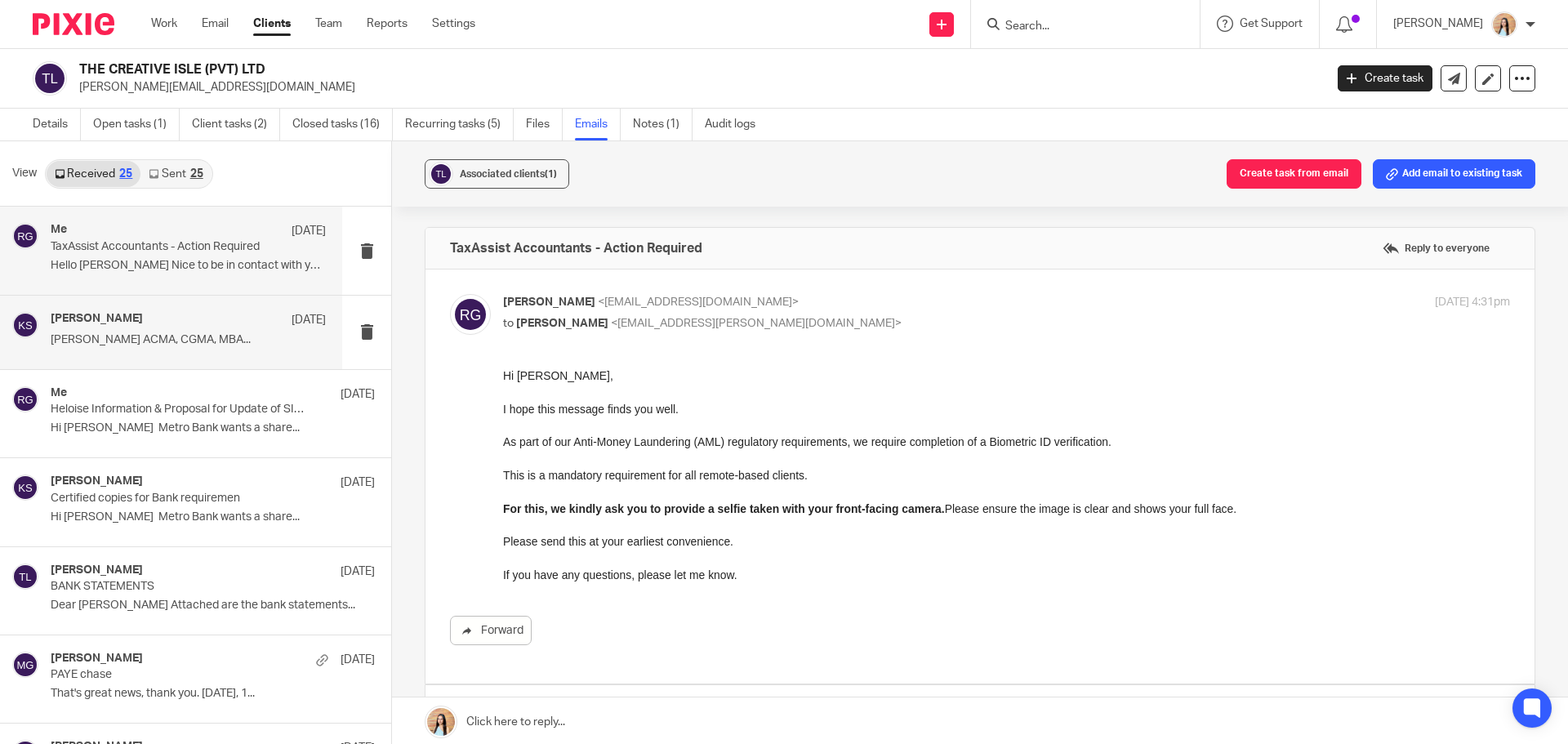
click at [168, 339] on p "[PERSON_NAME] ACMA, CGMA, MBA..." at bounding box center [188, 340] width 276 height 14
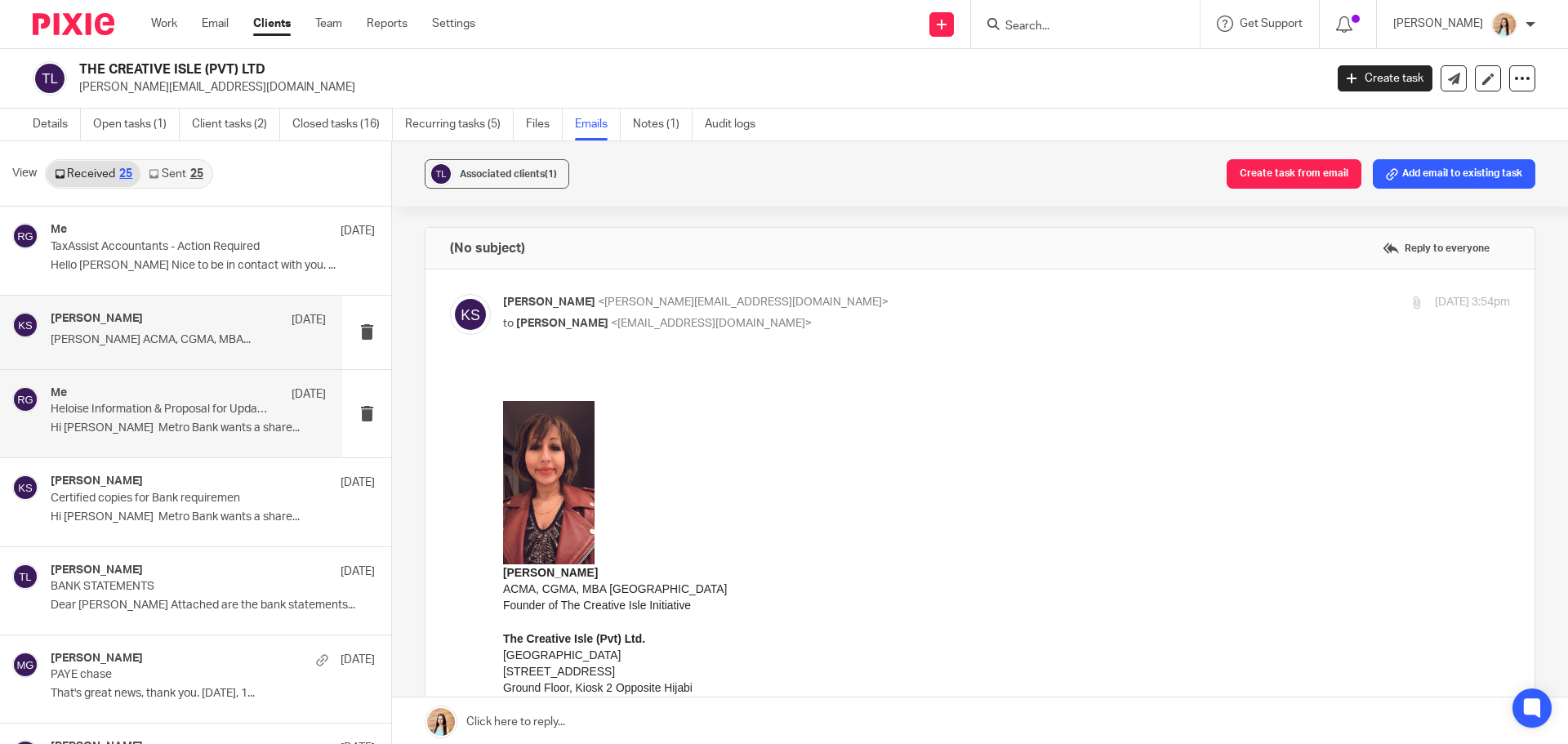
click at [153, 443] on div "Me [DATE] Heloise Information & Proposal for Update of SIC Codes Hi [PERSON_NAM…" at bounding box center [171, 414] width 343 height 87
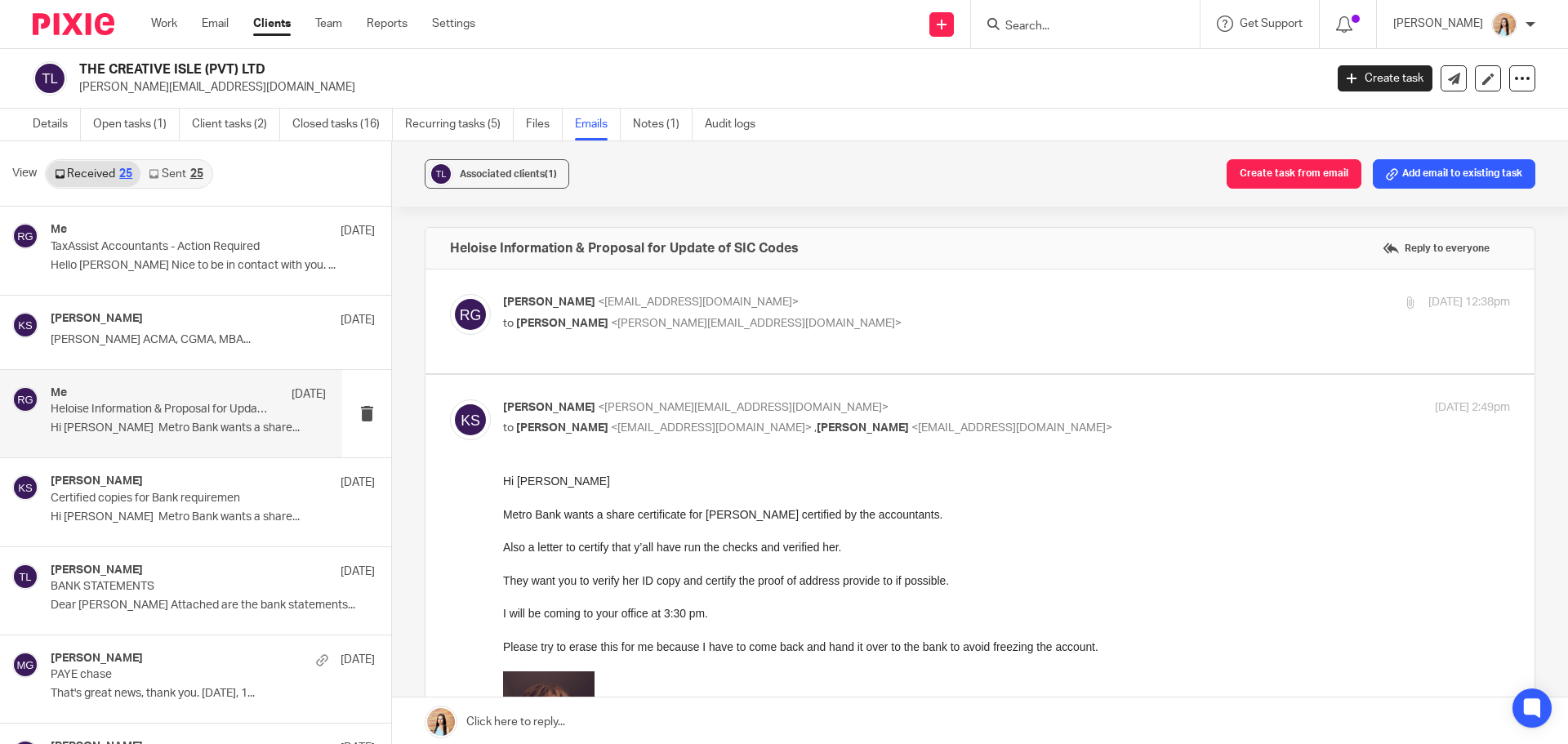
click at [608, 361] on label at bounding box center [980, 321] width 1109 height 104
click at [450, 294] on input "checkbox" at bounding box center [450, 294] width 1 height 1
checkbox input "true"
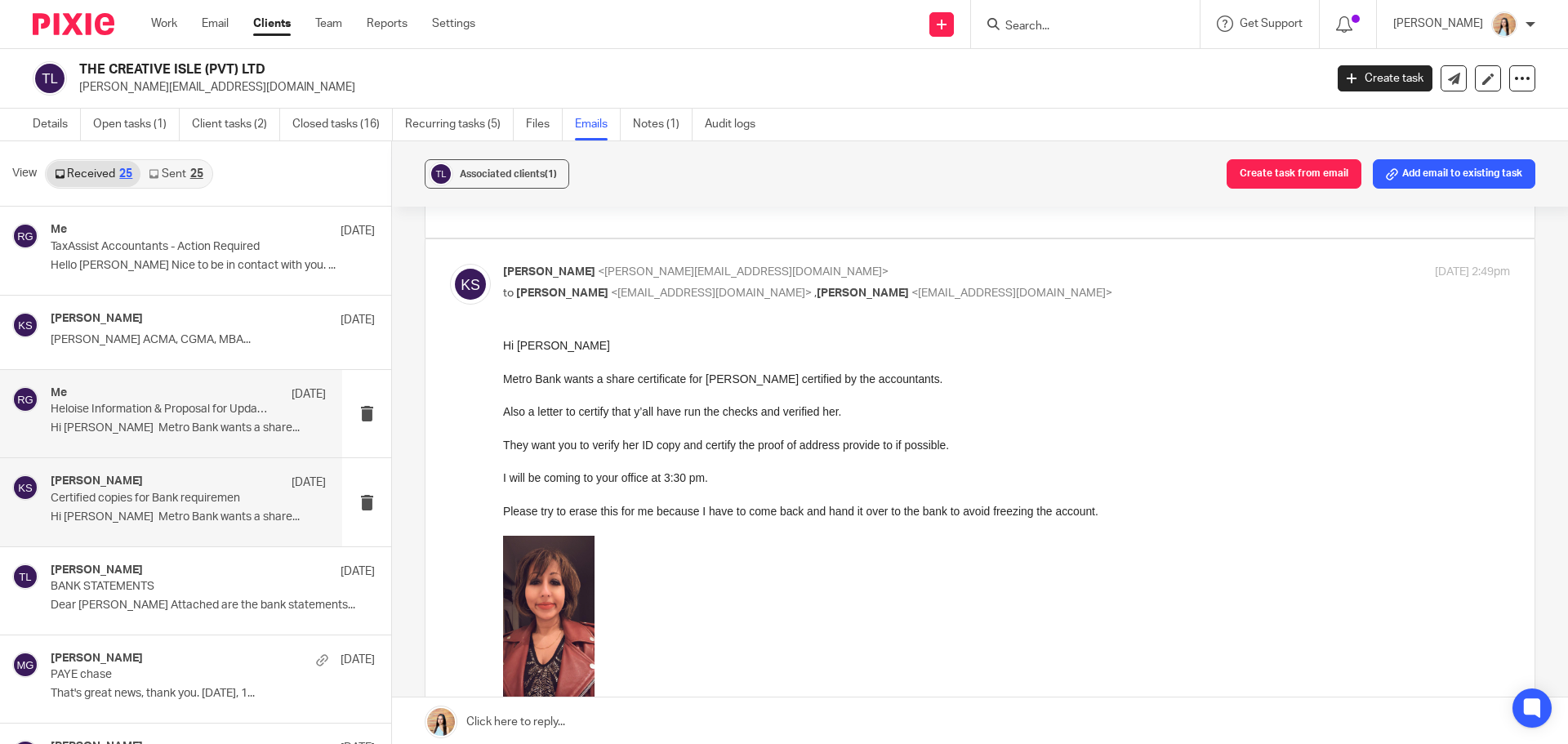
click at [157, 515] on p "Hi [PERSON_NAME] Metro Bank wants a share..." at bounding box center [188, 517] width 276 height 14
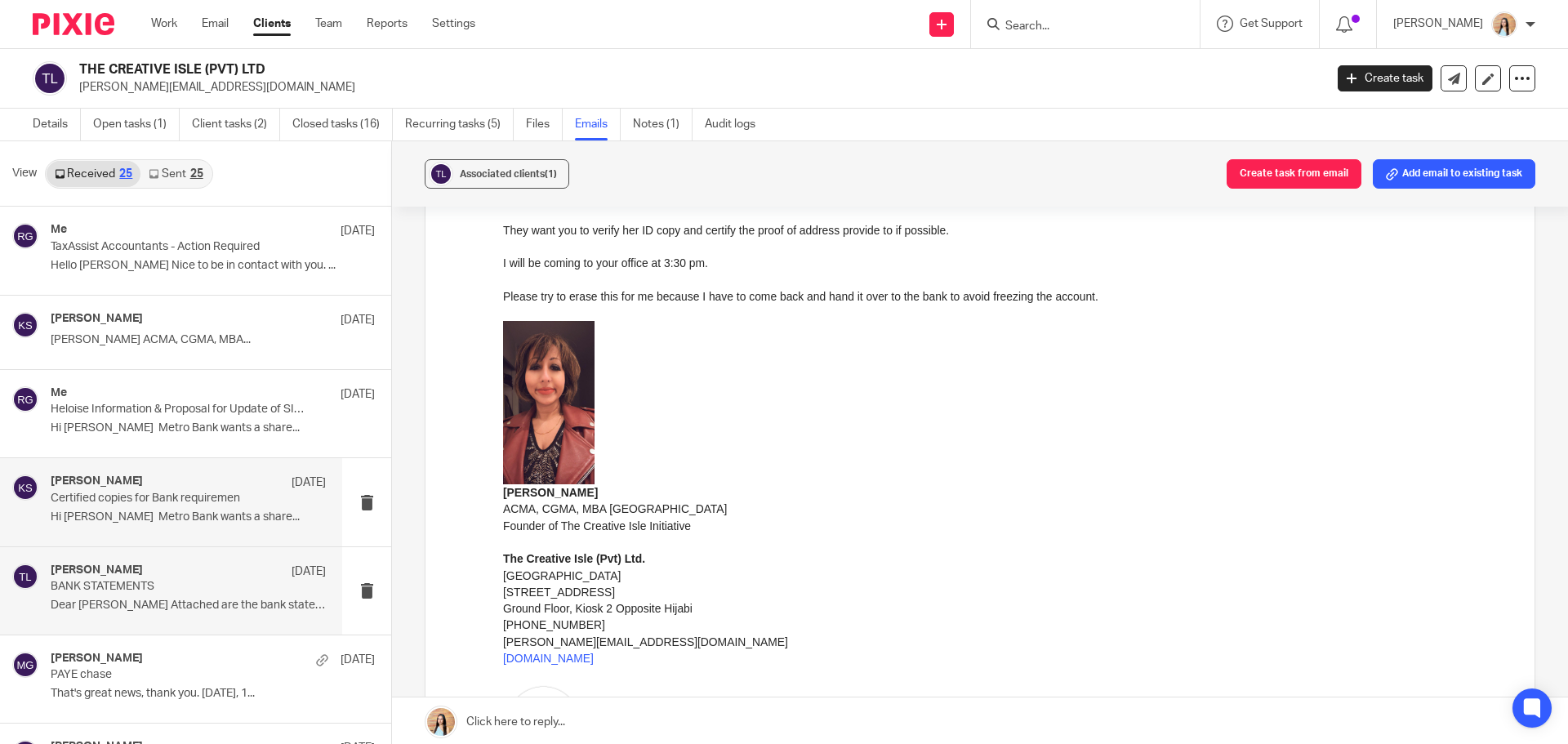
click at [168, 584] on p "BANK STATEMENTS" at bounding box center [161, 586] width 221 height 14
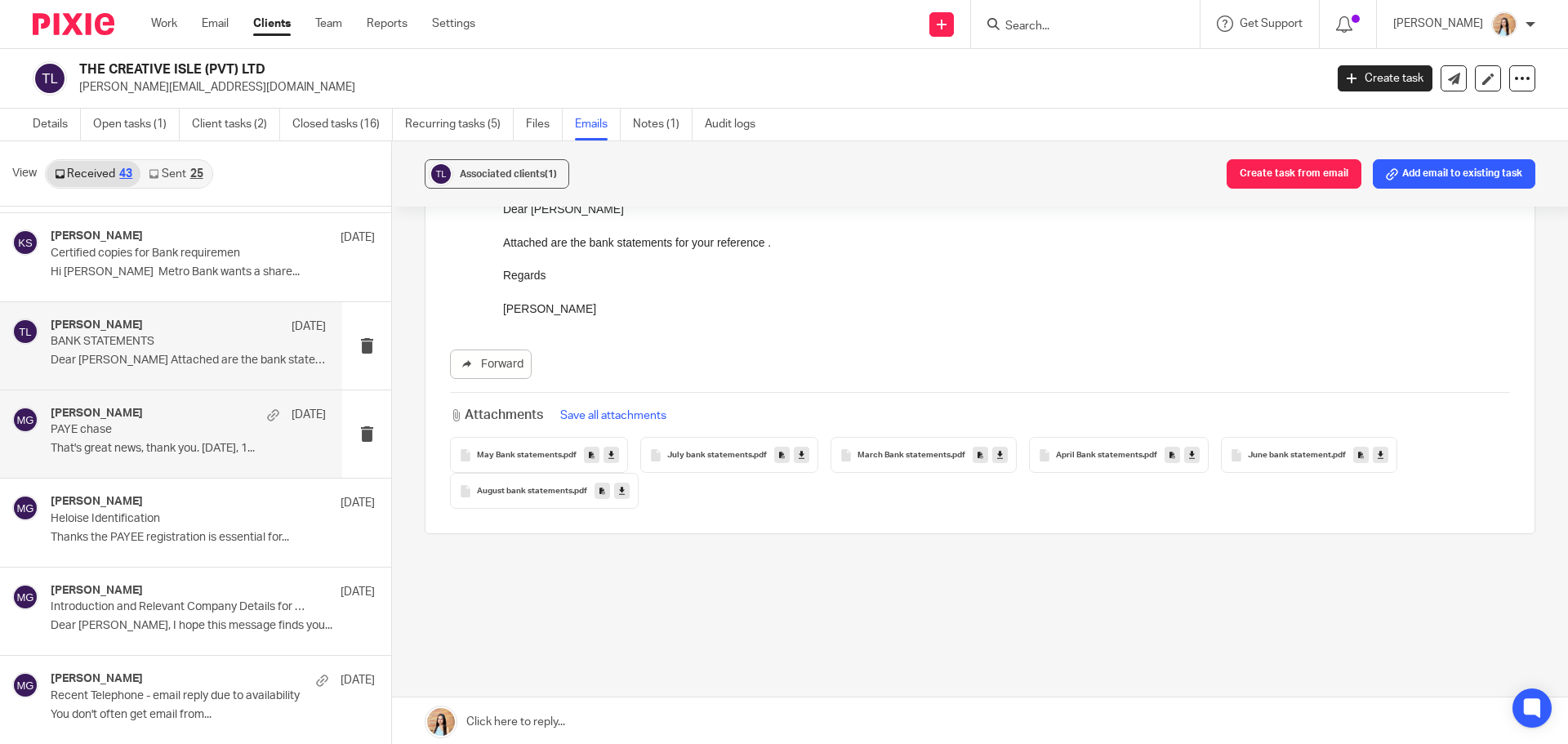
click at [218, 463] on div "[PERSON_NAME] [DATE] PAYE chase That's great news, thank you. [DATE], 1..." at bounding box center [171, 434] width 343 height 87
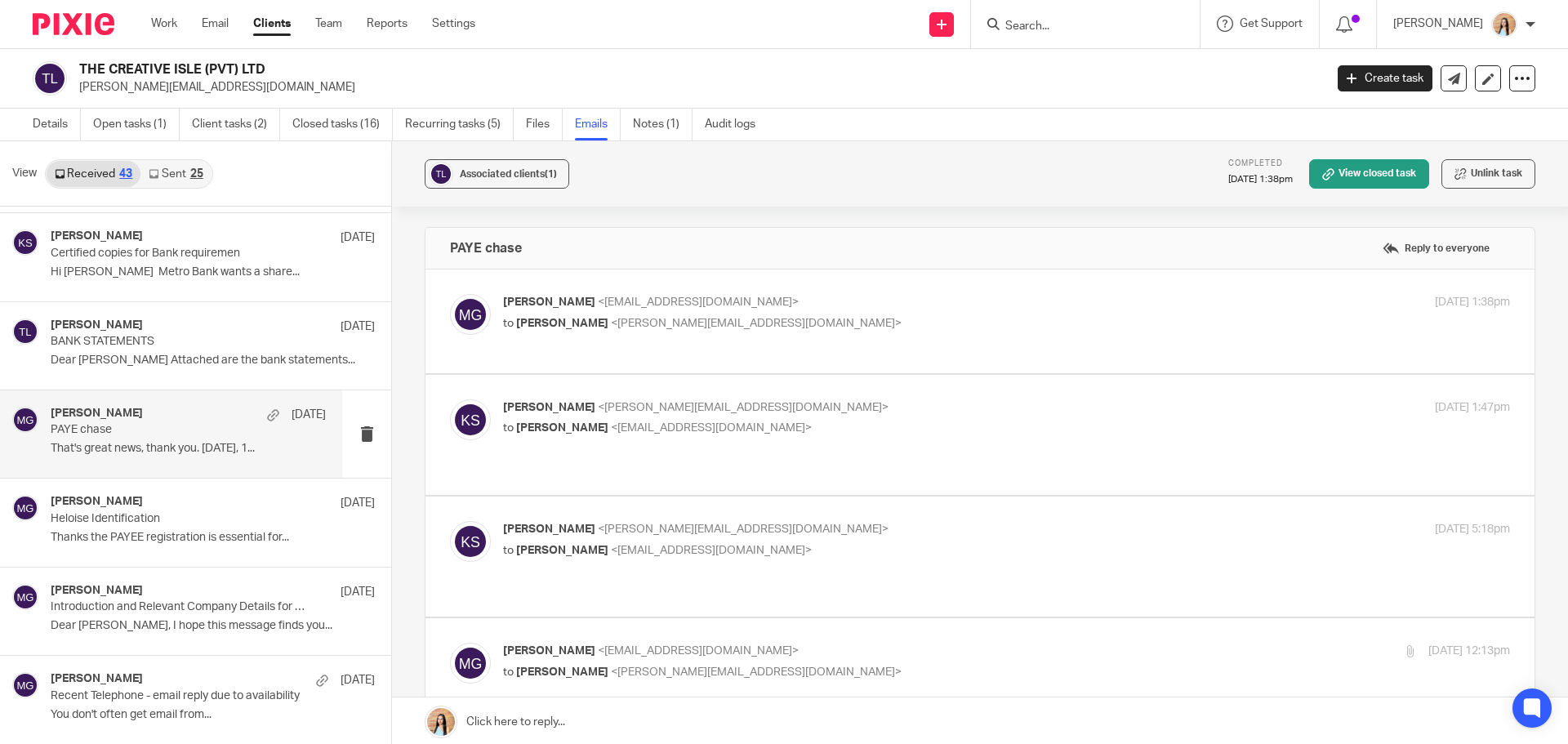
click at [750, 365] on label at bounding box center [980, 321] width 1109 height 104
click at [450, 294] on input "checkbox" at bounding box center [450, 294] width 1 height 1
checkbox input "true"
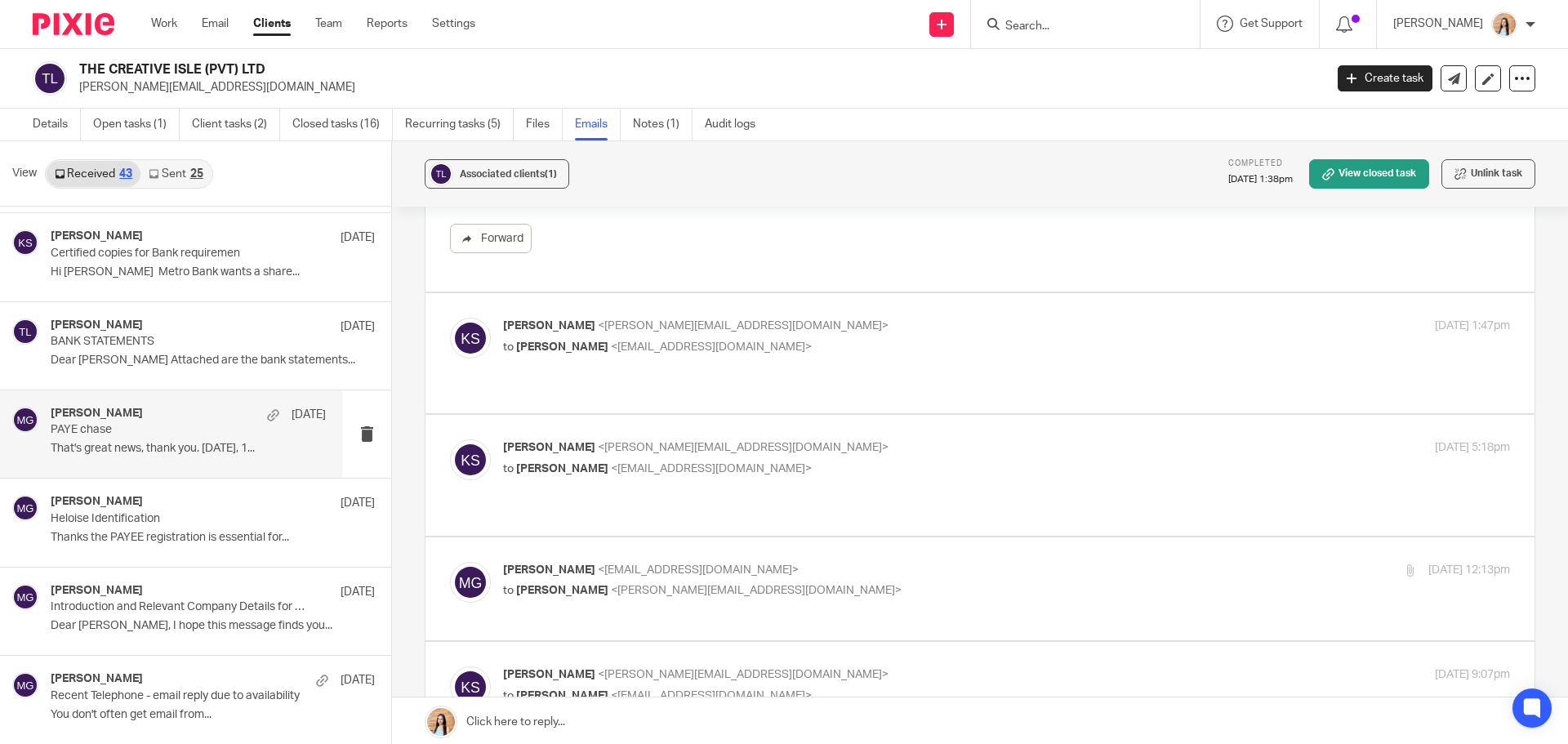
click at [811, 383] on label at bounding box center [980, 353] width 1109 height 120
click at [450, 318] on input "checkbox" at bounding box center [450, 317] width 1 height 1
checkbox input "true"
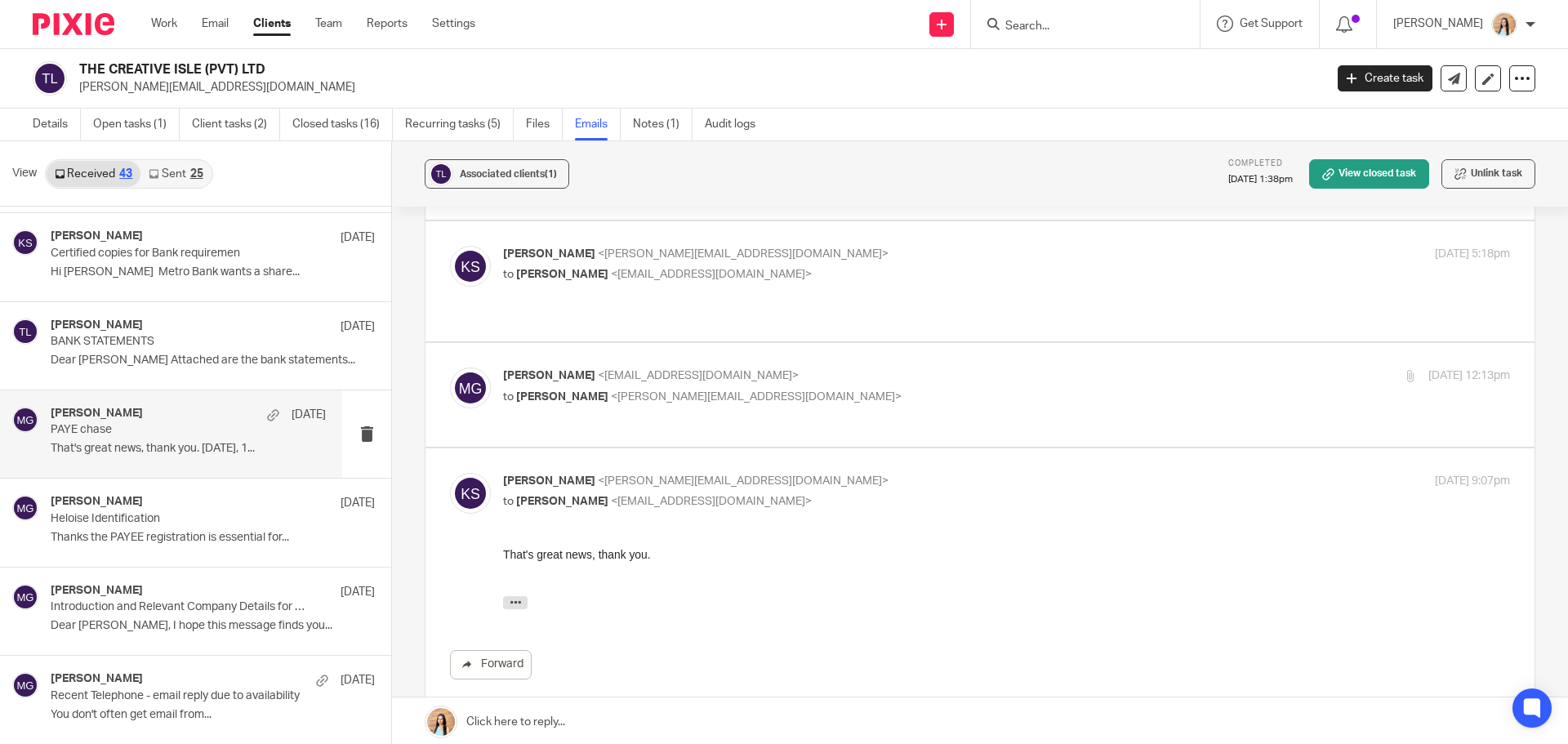
click at [765, 404] on label at bounding box center [980, 395] width 1109 height 104
click at [450, 368] on input "checkbox" at bounding box center [450, 367] width 1 height 1
checkbox input "true"
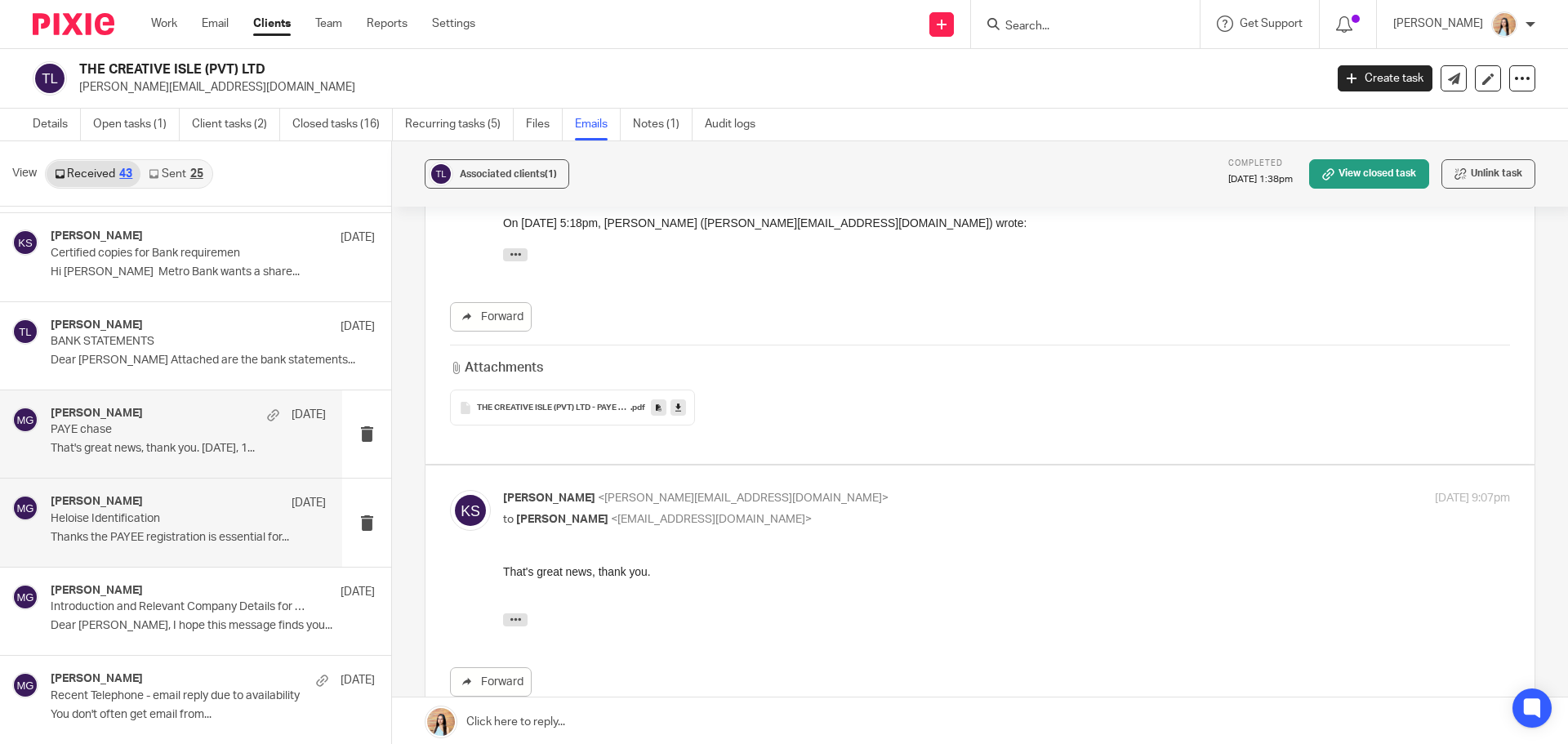
click at [153, 531] on p "Thanks the PAYEE registration is essential for..." at bounding box center [188, 537] width 276 height 14
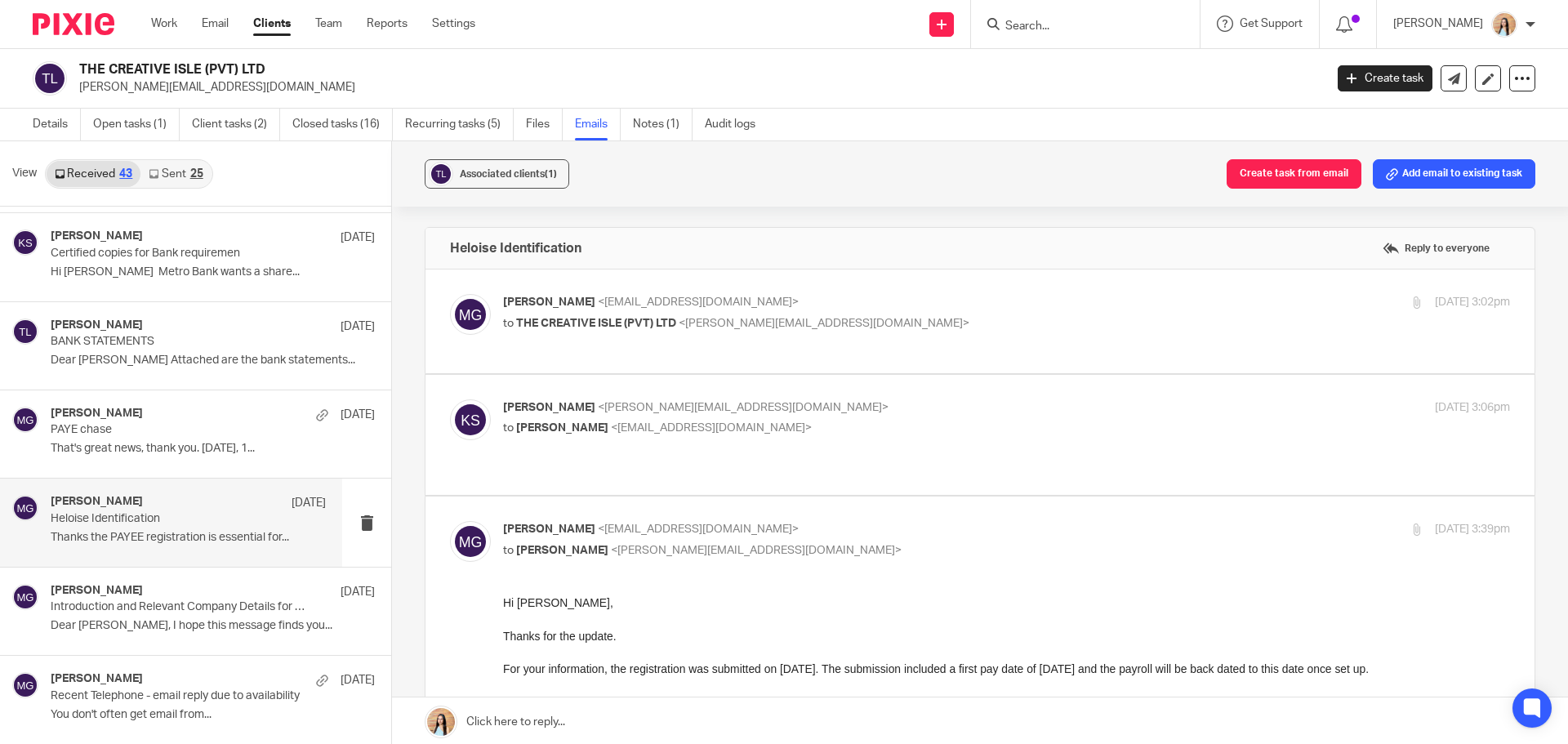
click at [686, 365] on label at bounding box center [980, 321] width 1109 height 104
click at [450, 294] on input "checkbox" at bounding box center [450, 294] width 1 height 1
checkbox input "true"
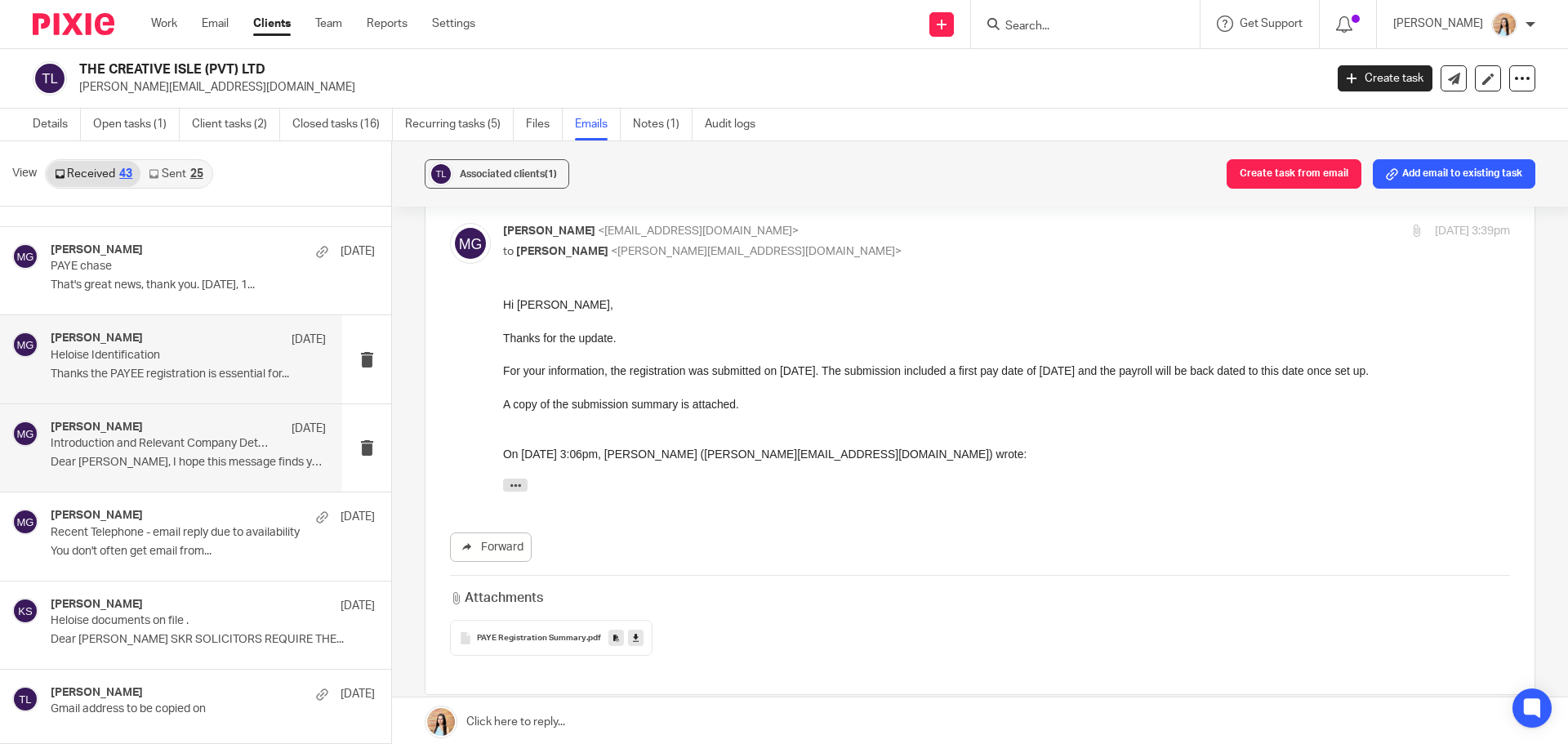
click at [198, 473] on div "[PERSON_NAME] [DATE] Introduction and Relevant Company Details for Sponsorship …" at bounding box center [188, 448] width 276 height 55
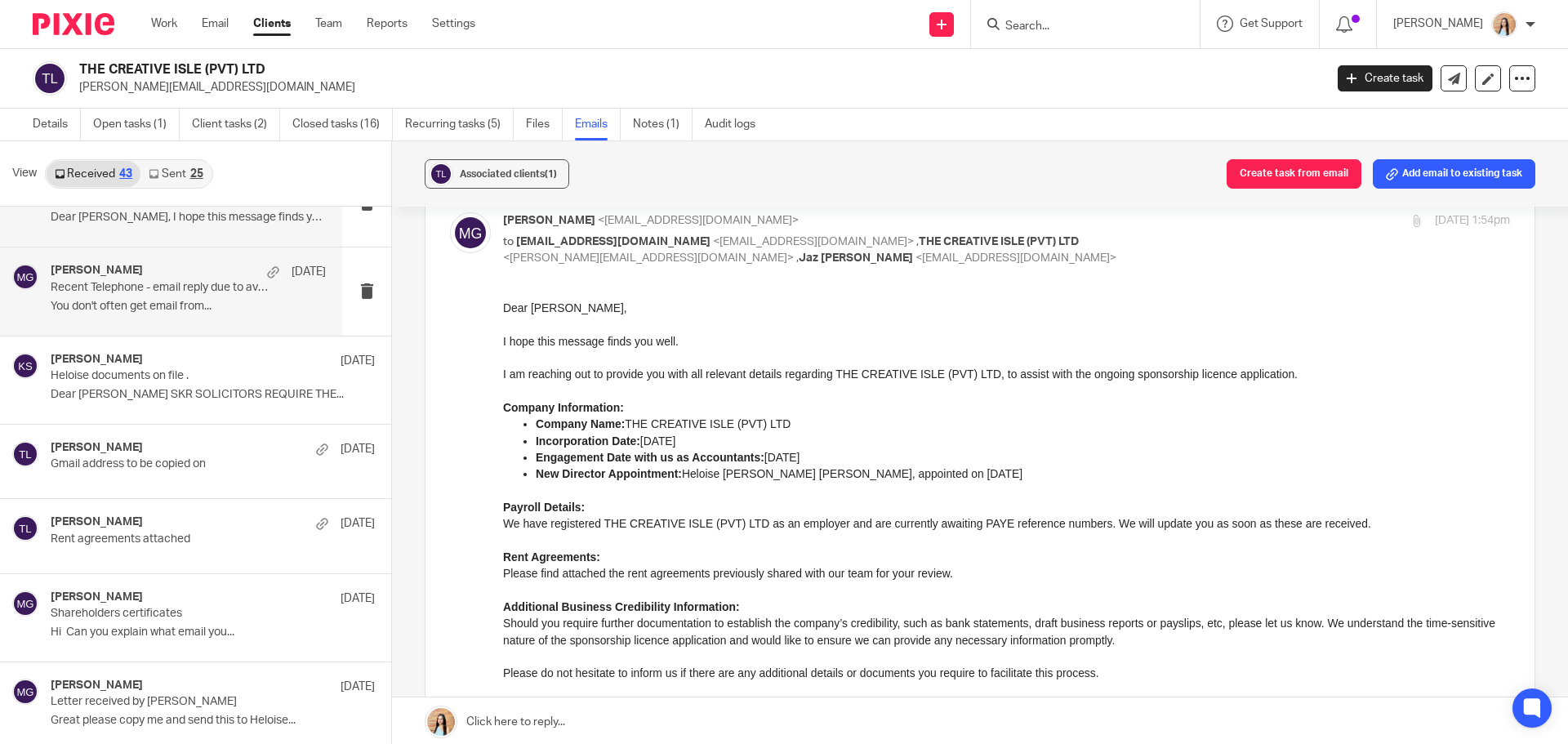
click at [178, 290] on p "Recent Telephone - email reply due to availability" at bounding box center [161, 288] width 221 height 14
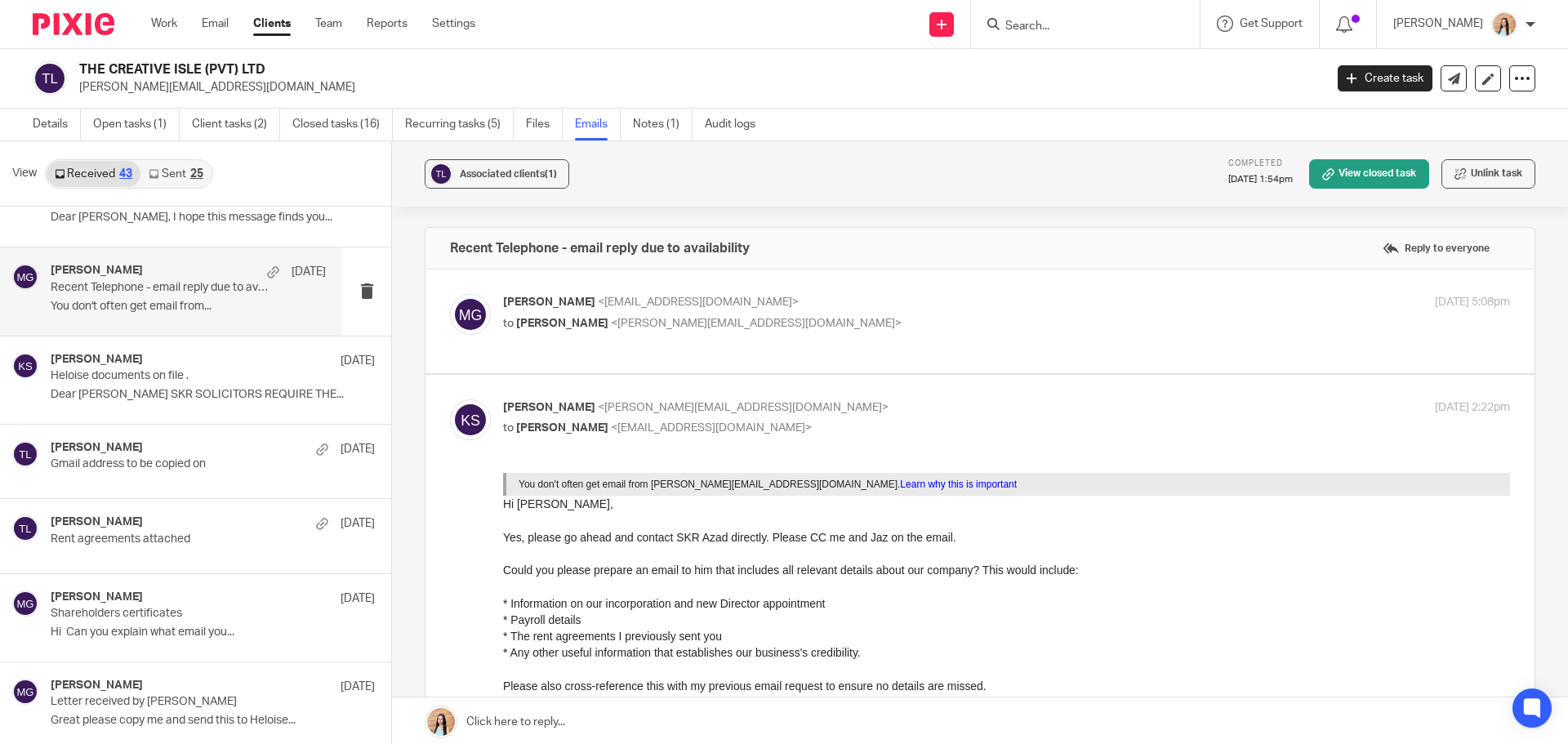
click at [724, 370] on label at bounding box center [980, 321] width 1109 height 104
click at [450, 294] on input "checkbox" at bounding box center [450, 294] width 1 height 1
checkbox input "true"
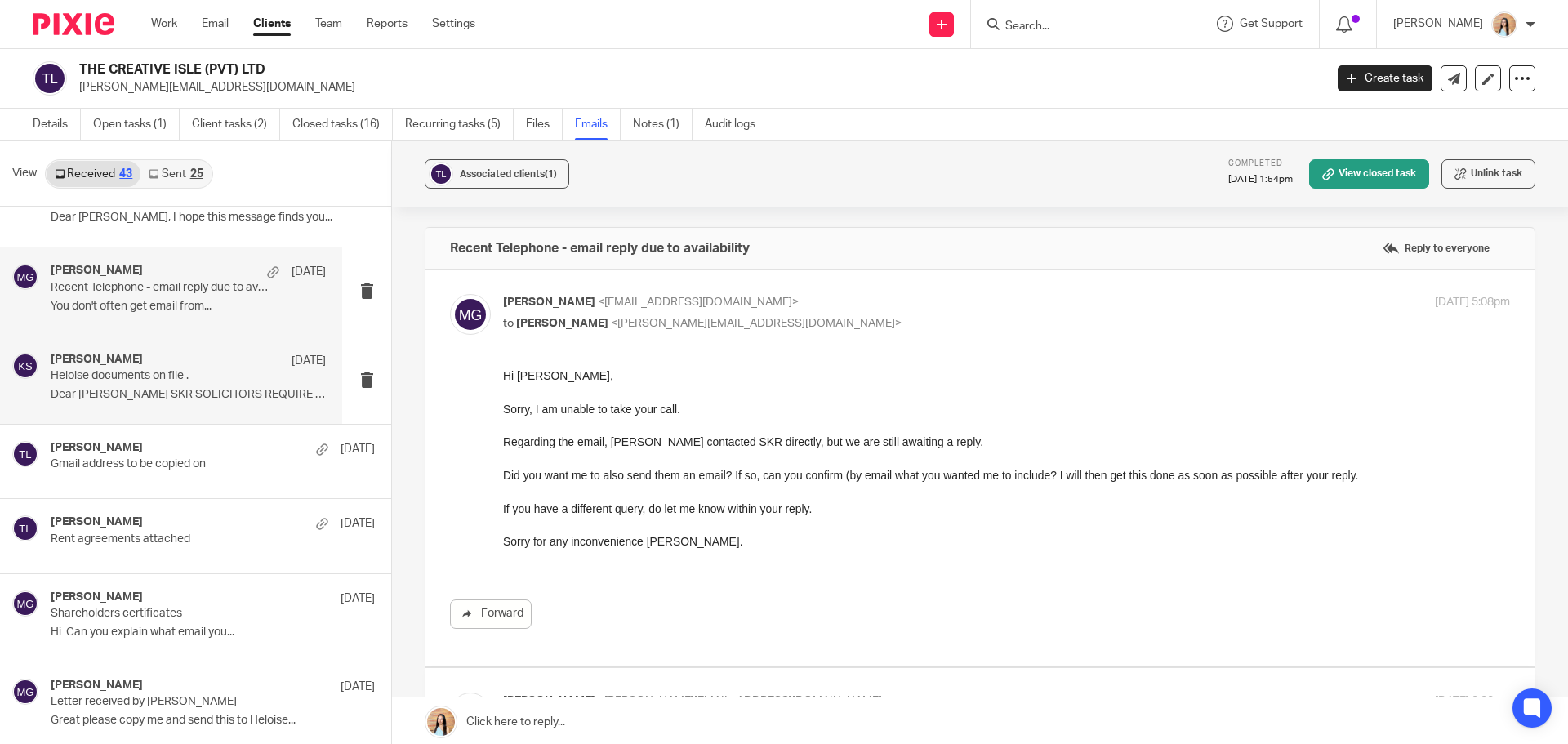
click at [88, 381] on p "Heloise documents on file ." at bounding box center [161, 376] width 221 height 14
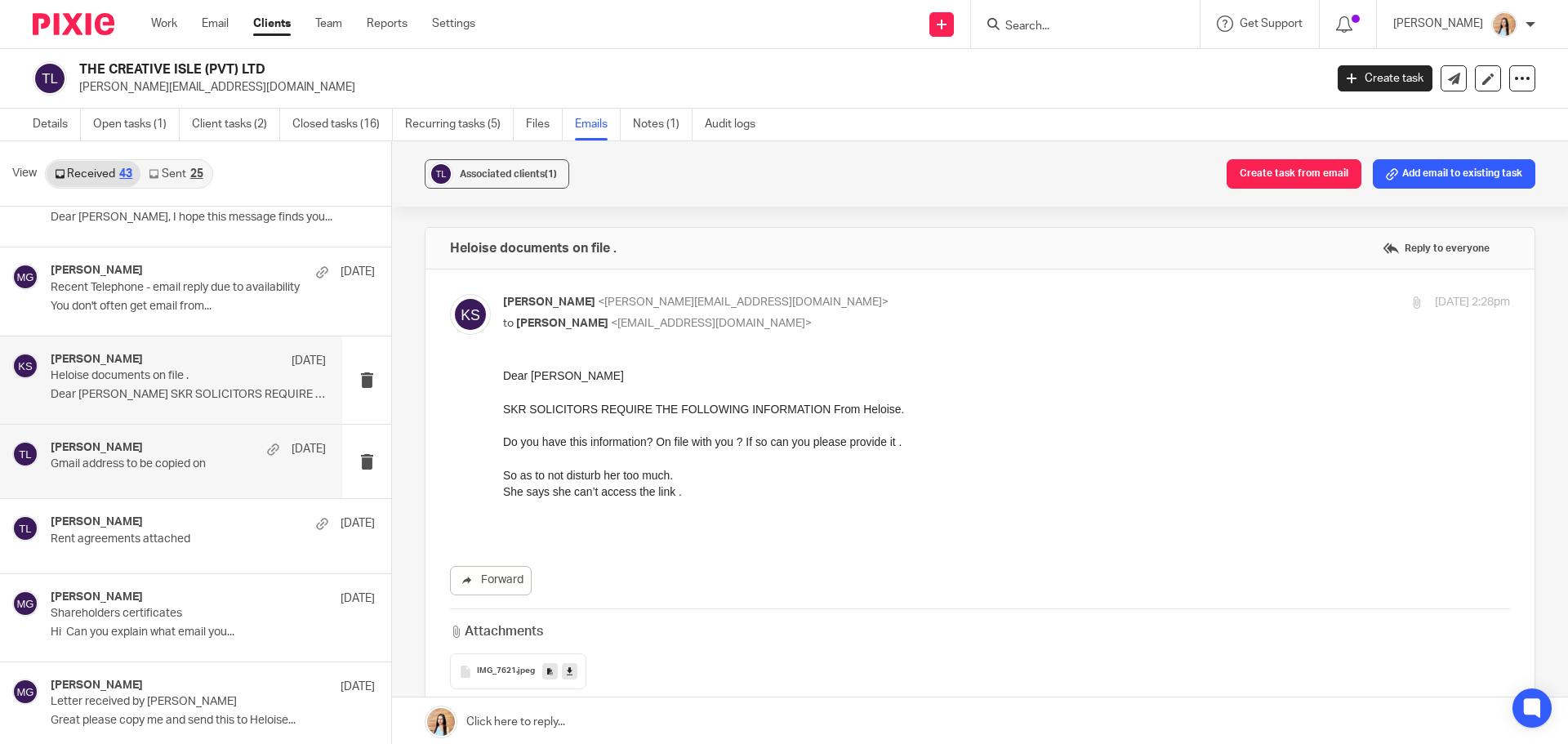
click at [178, 478] on div "[PERSON_NAME] [DATE] Gmail address to be copied on" at bounding box center [188, 462] width 276 height 41
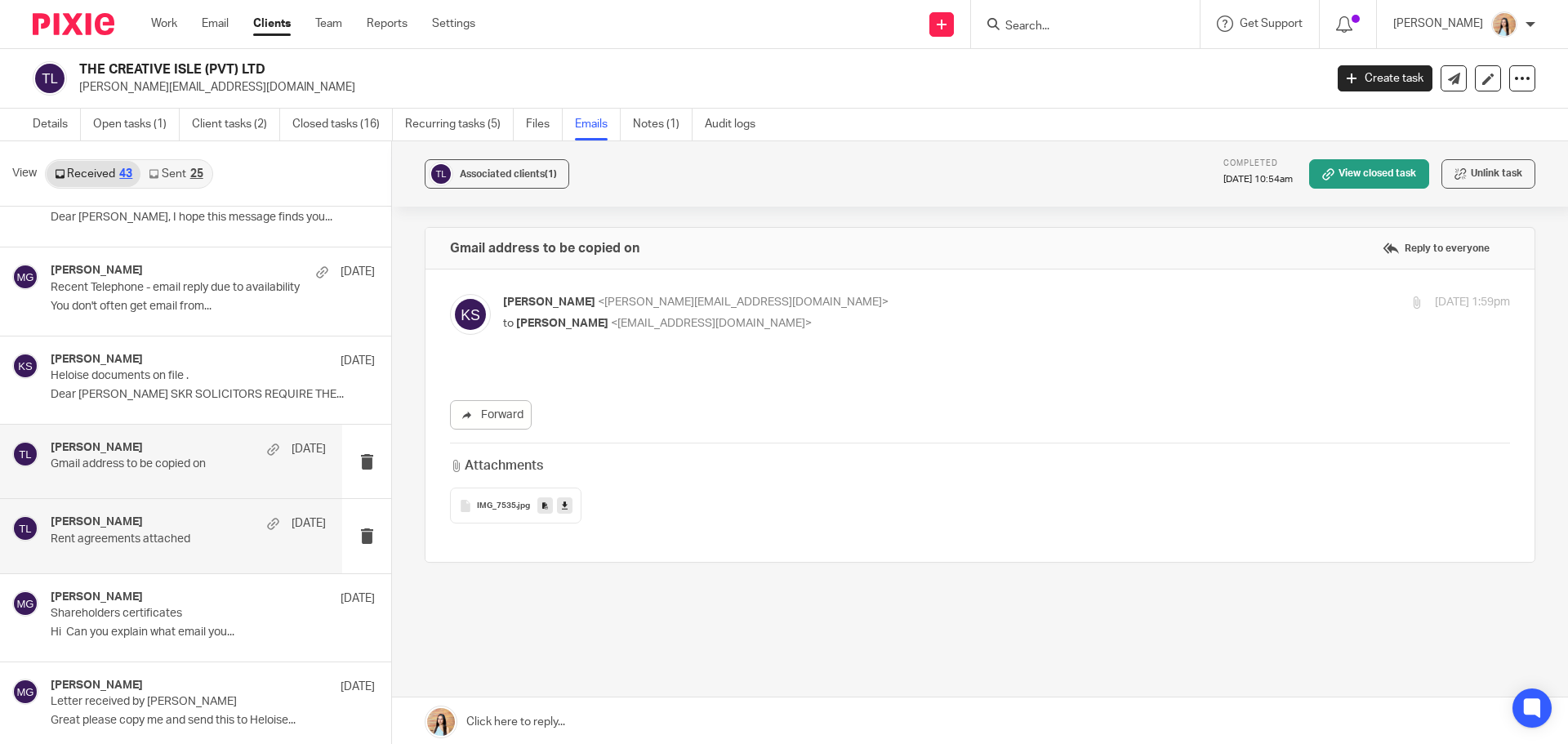
click at [200, 543] on p "Rent agreements attached" at bounding box center [161, 539] width 221 height 14
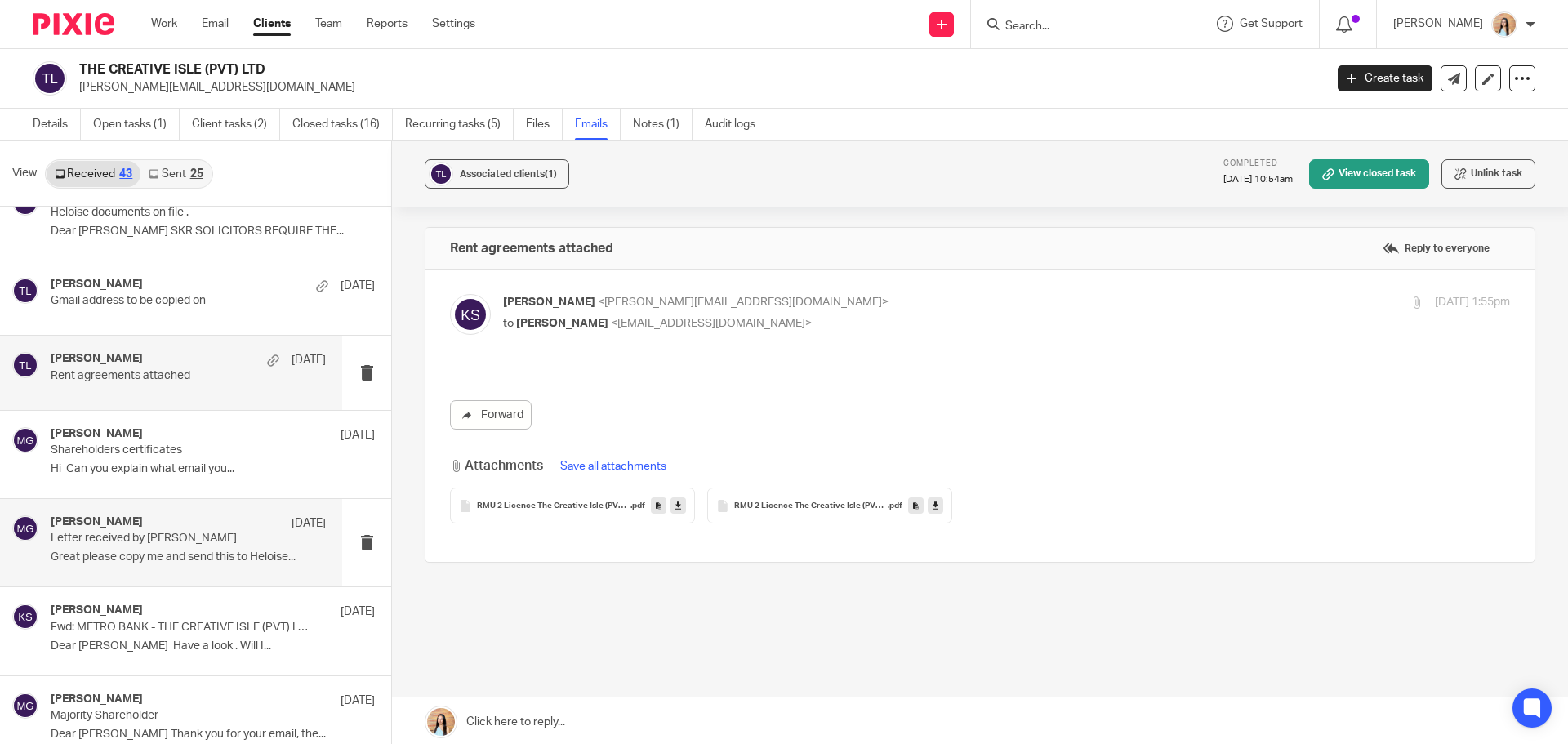
click at [187, 501] on div "[PERSON_NAME] [DATE] Letter received by [PERSON_NAME] Great please copy me and …" at bounding box center [171, 542] width 343 height 87
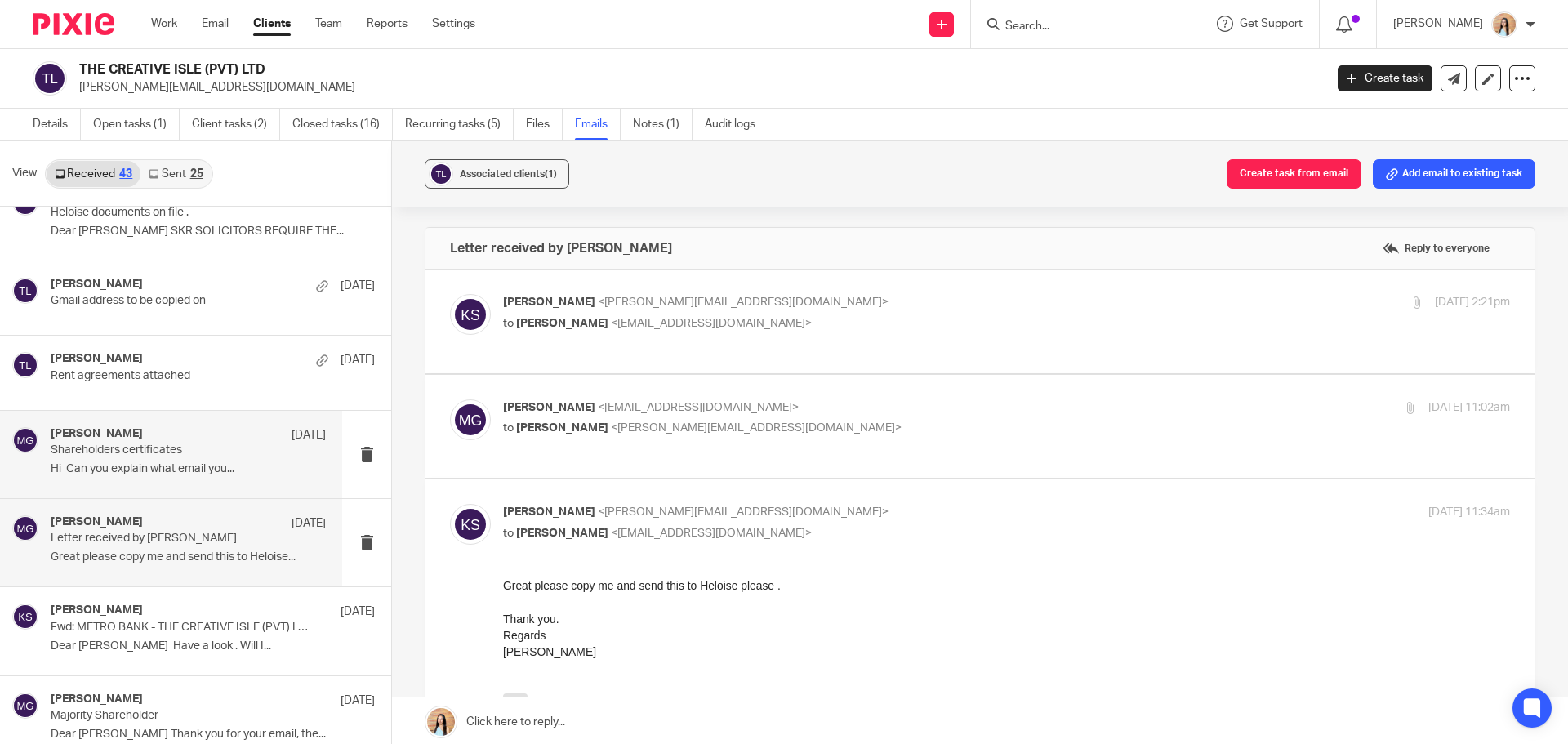
click at [205, 480] on div "[PERSON_NAME] [DATE] Shareholders certificates Hi Can you explain what email yo…" at bounding box center [188, 455] width 276 height 55
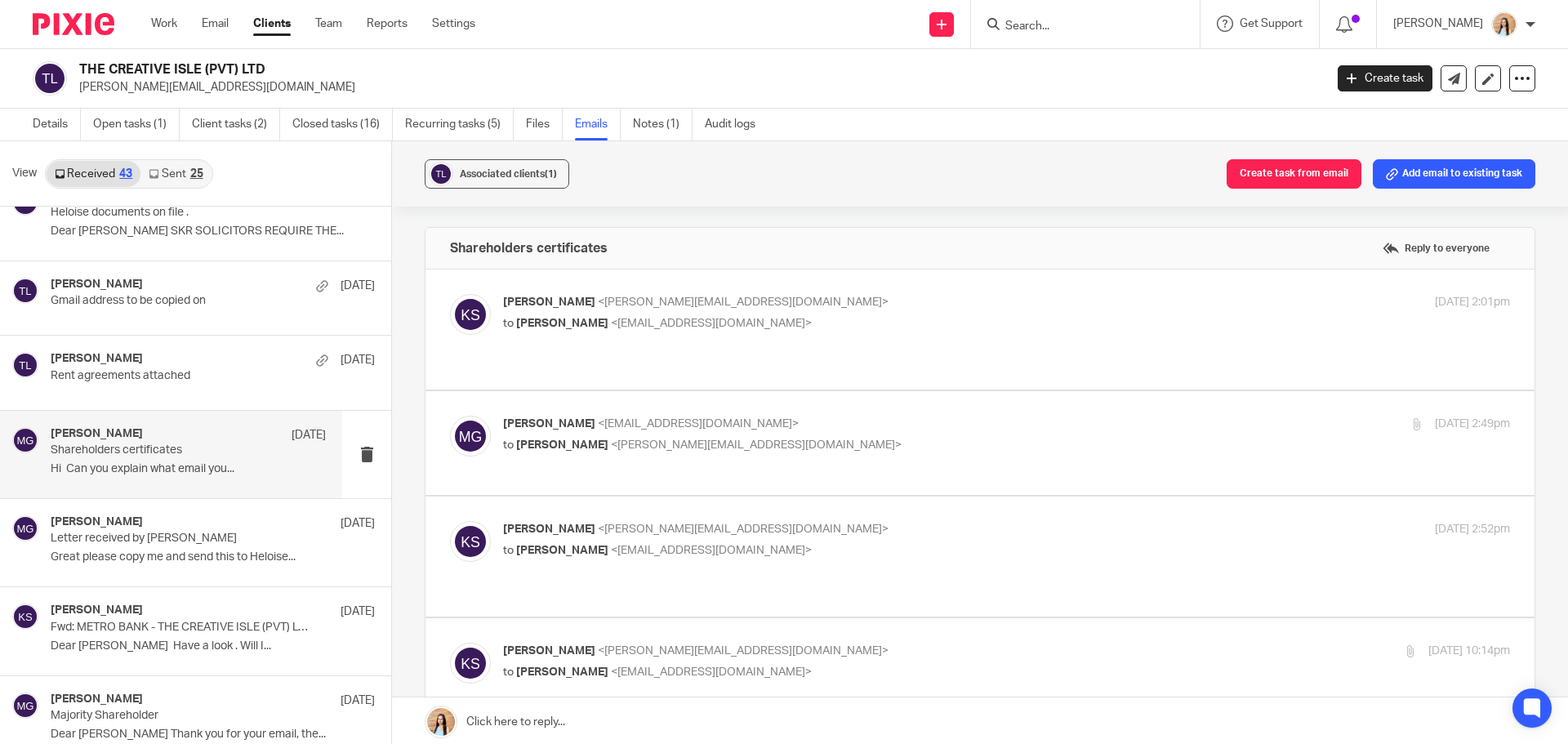
click at [737, 448] on div "[PERSON_NAME] <[EMAIL_ADDRESS][DOMAIN_NAME]> to [PERSON_NAME] <[PERSON_NAME][EM…" at bounding box center [980, 443] width 1060 height 55
click at [795, 472] on label at bounding box center [980, 443] width 1109 height 104
click at [450, 416] on input "checkbox" at bounding box center [450, 415] width 1 height 1
checkbox input "true"
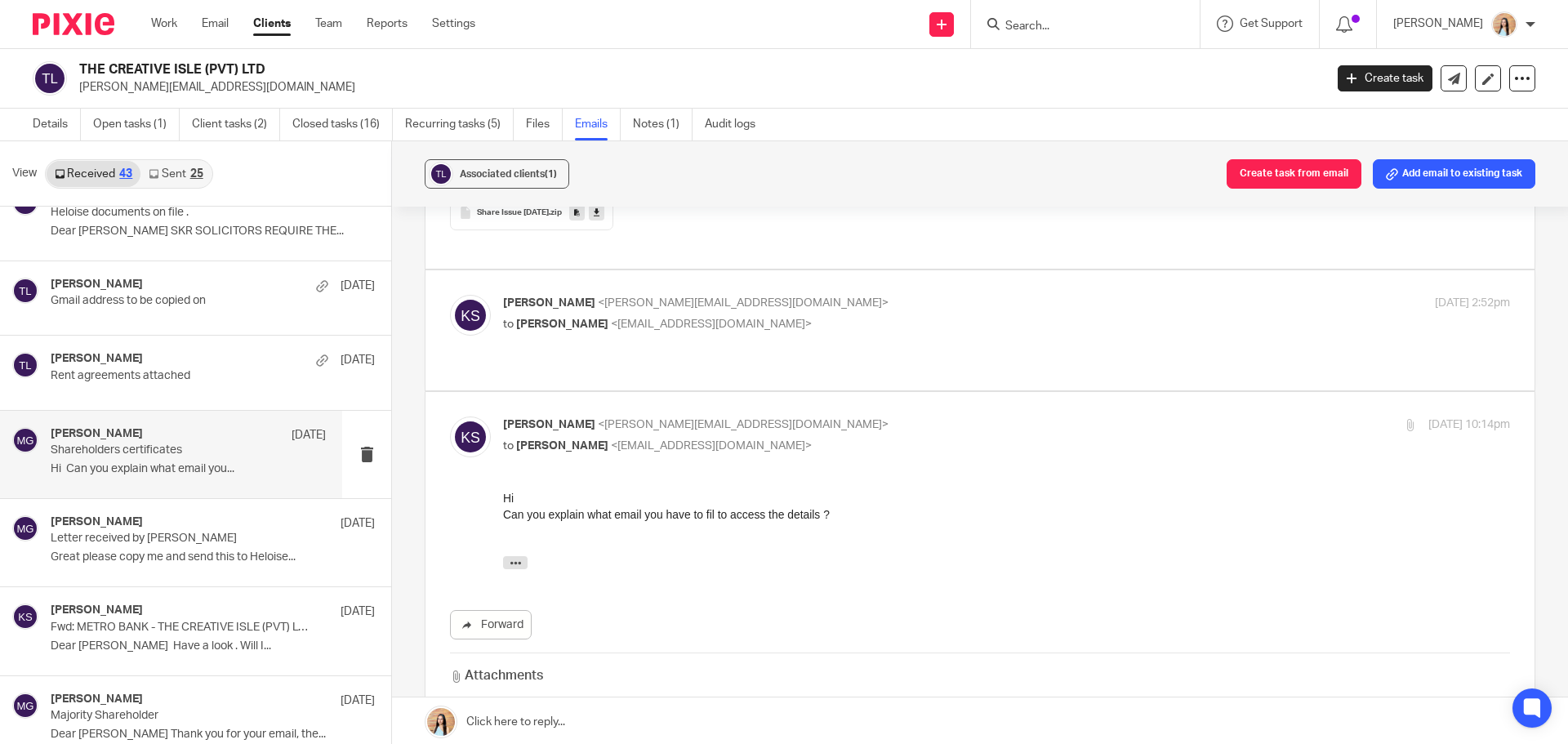
click at [870, 392] on label at bounding box center [980, 582] width 1109 height 380
click at [450, 416] on input "checkbox" at bounding box center [450, 416] width 1 height 1
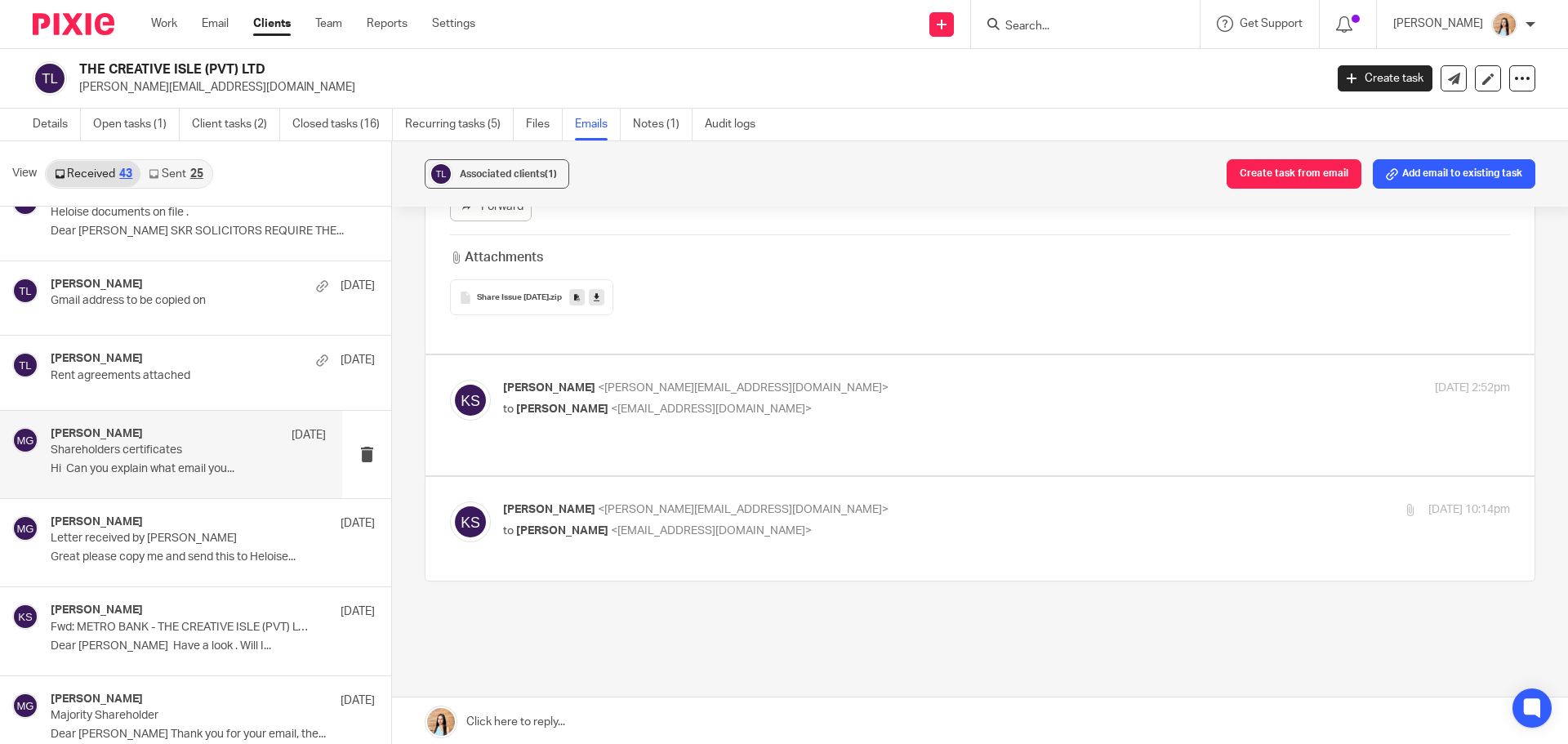
click at [811, 418] on div "[PERSON_NAME] <[PERSON_NAME][EMAIL_ADDRESS][DOMAIN_NAME]> to [PERSON_NAME] <[EM…" at bounding box center [980, 415] width 1060 height 71
click at [760, 477] on label at bounding box center [980, 528] width 1109 height 104
click at [450, 500] on input "checkbox" at bounding box center [450, 500] width 1 height 1
checkbox input "true"
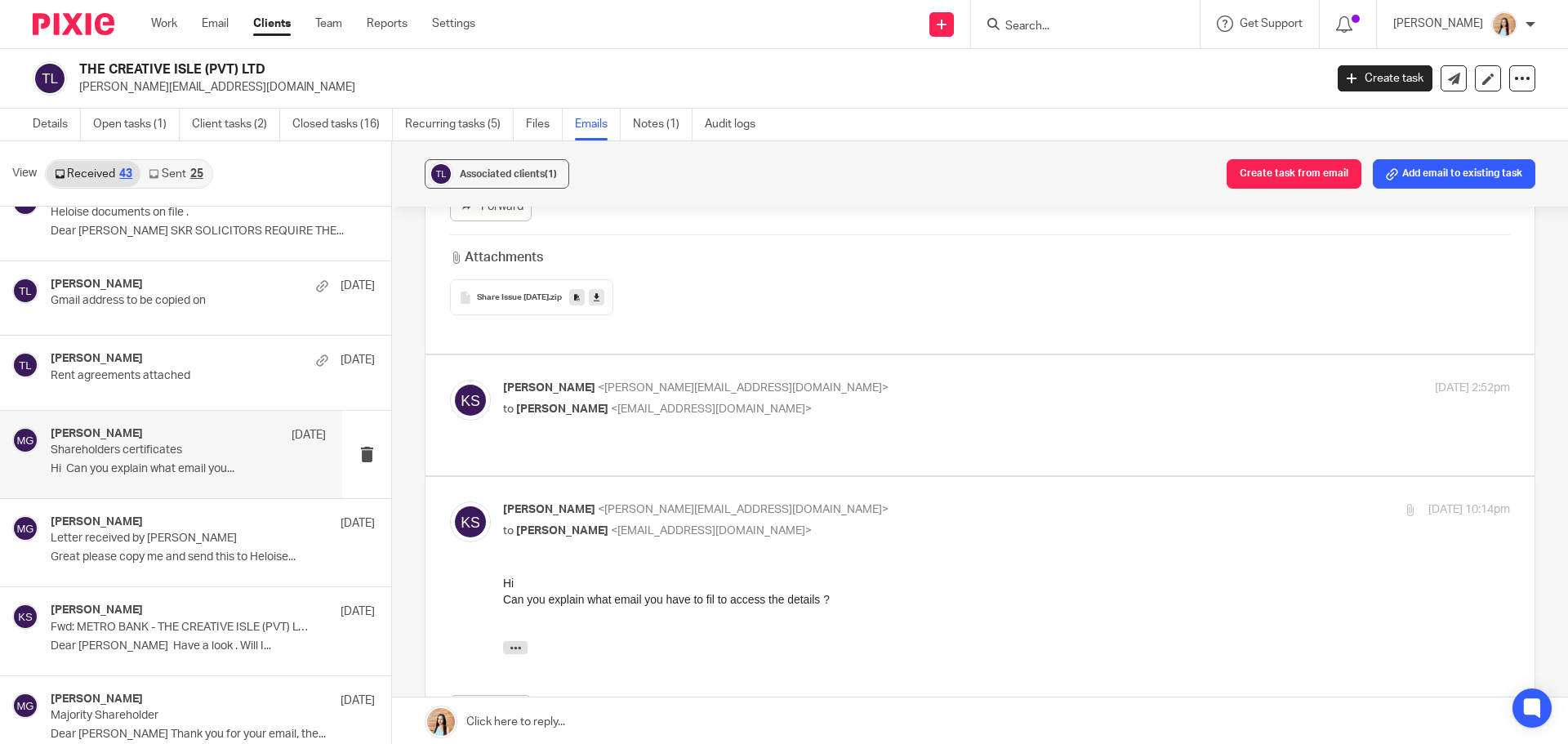
click at [773, 429] on label at bounding box center [980, 415] width 1109 height 120
click at [450, 380] on input "checkbox" at bounding box center [450, 379] width 1 height 1
checkbox input "true"
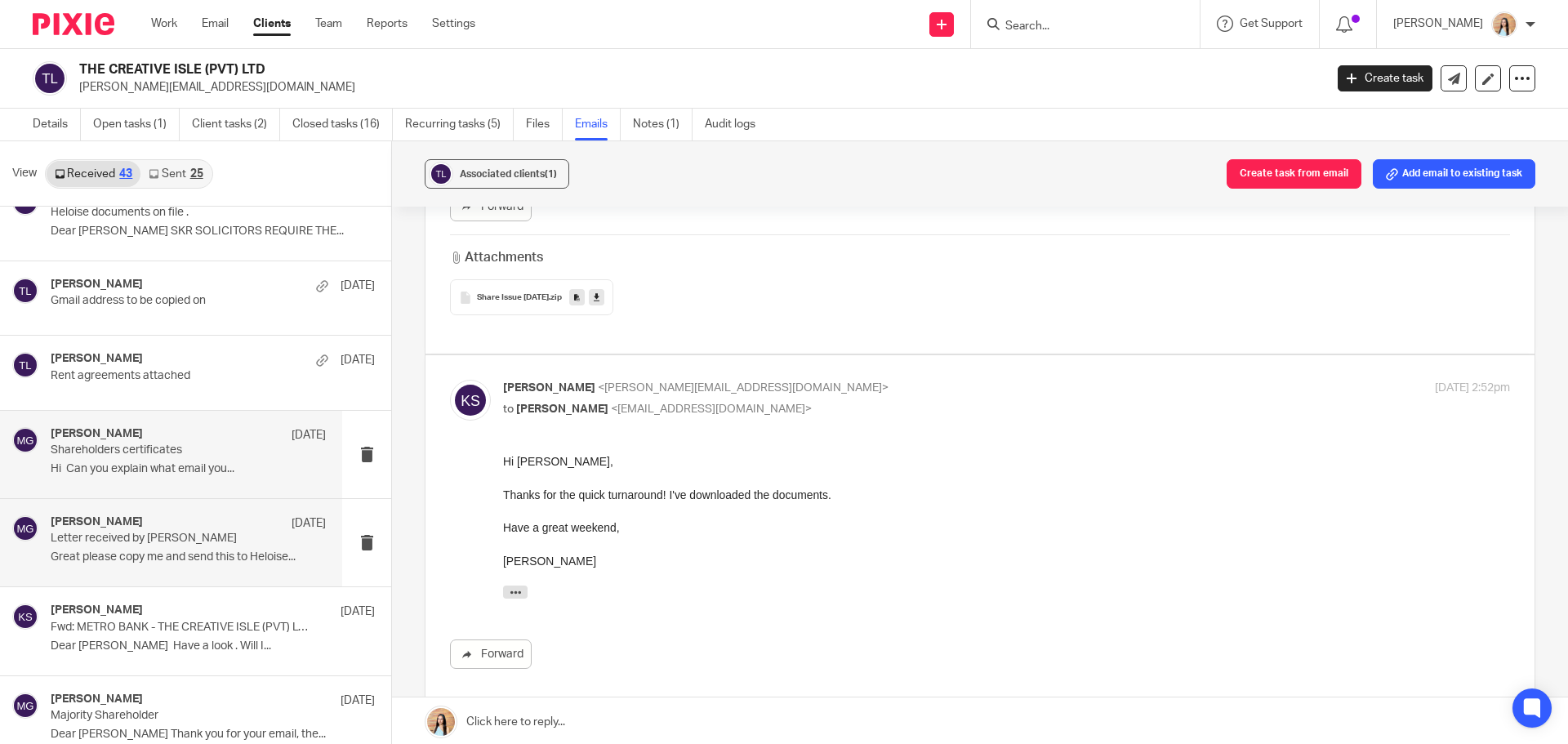
click at [124, 567] on div "[PERSON_NAME] [DATE] Letter received by [PERSON_NAME] Great please copy me and …" at bounding box center [188, 542] width 276 height 55
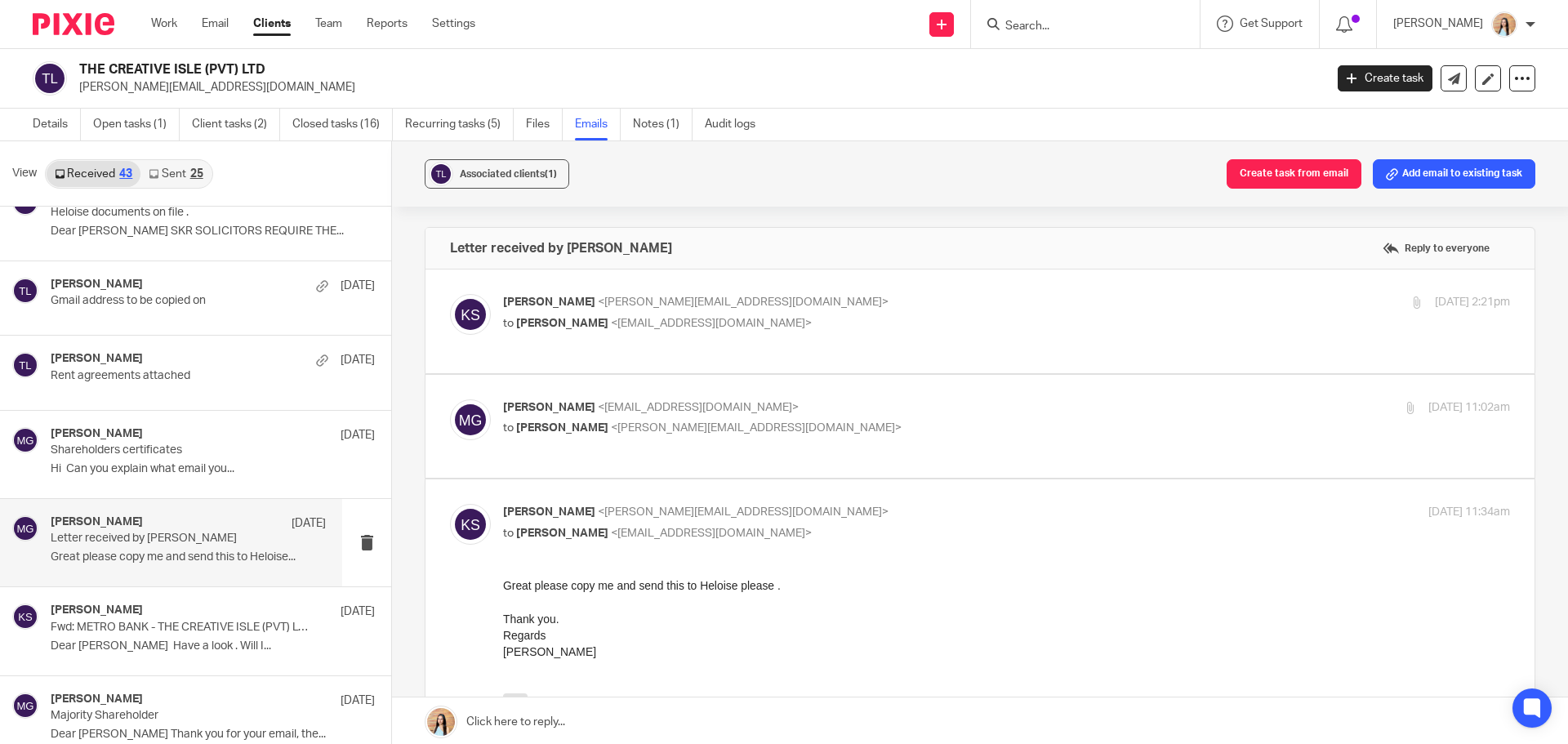
click at [683, 452] on div "[PERSON_NAME] <[EMAIL_ADDRESS][DOMAIN_NAME]> to [PERSON_NAME] <[PERSON_NAME][EM…" at bounding box center [980, 427] width 1060 height 55
click at [683, 457] on label at bounding box center [980, 427] width 1109 height 104
click at [450, 400] on input "checkbox" at bounding box center [450, 399] width 1 height 1
checkbox input "true"
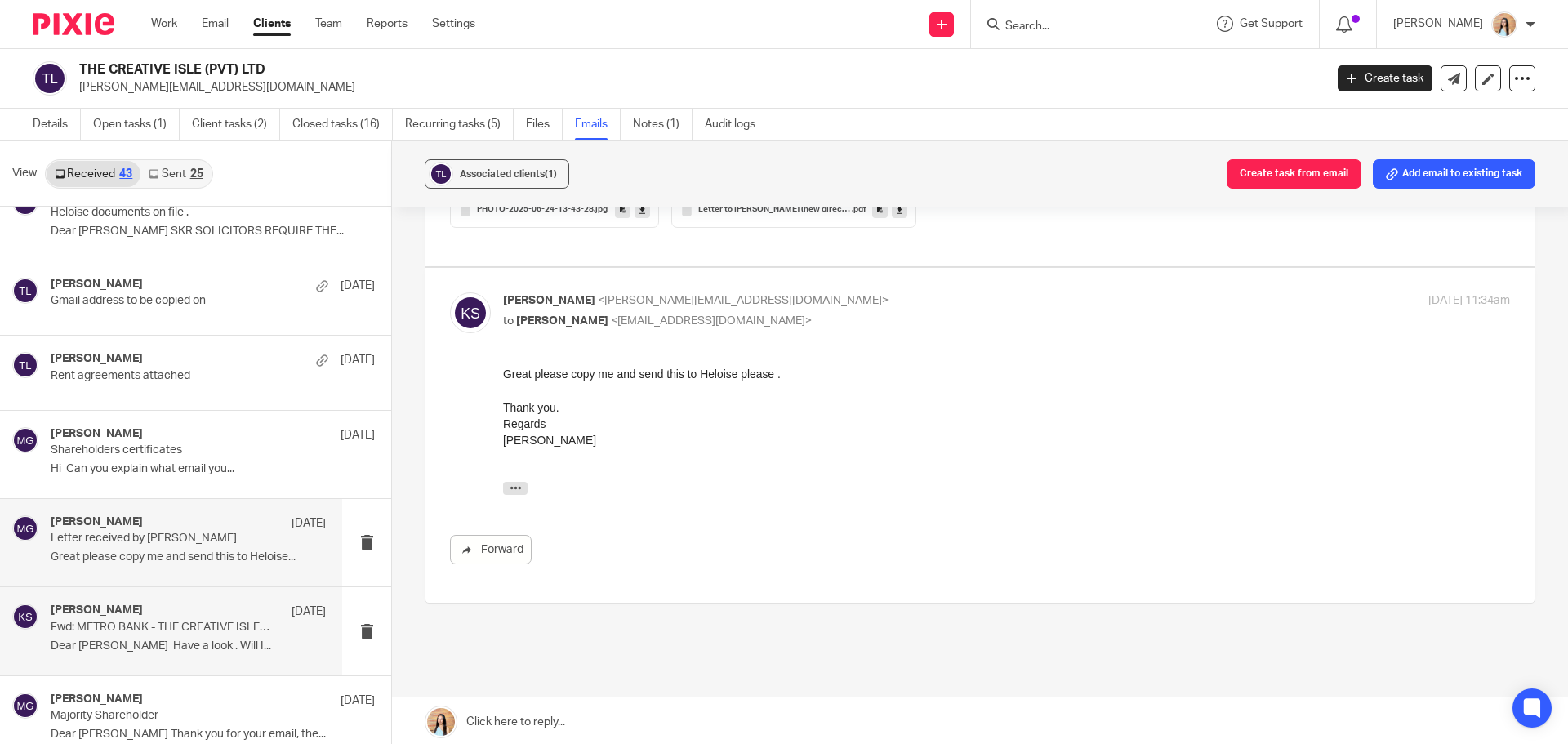
click at [128, 616] on h4 "[PERSON_NAME]" at bounding box center [96, 610] width 92 height 14
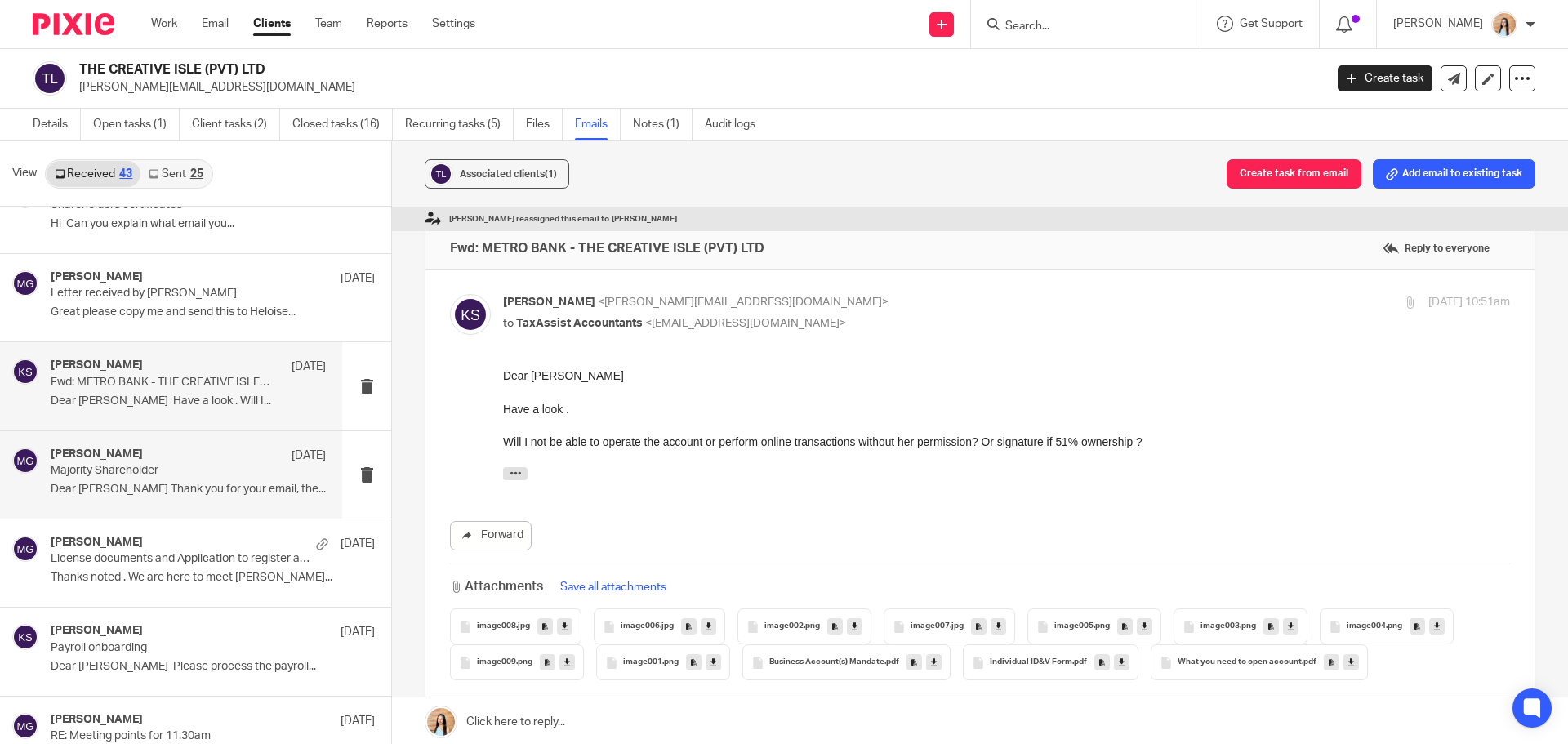
click at [157, 462] on div "[PERSON_NAME] [DATE]" at bounding box center [188, 456] width 276 height 16
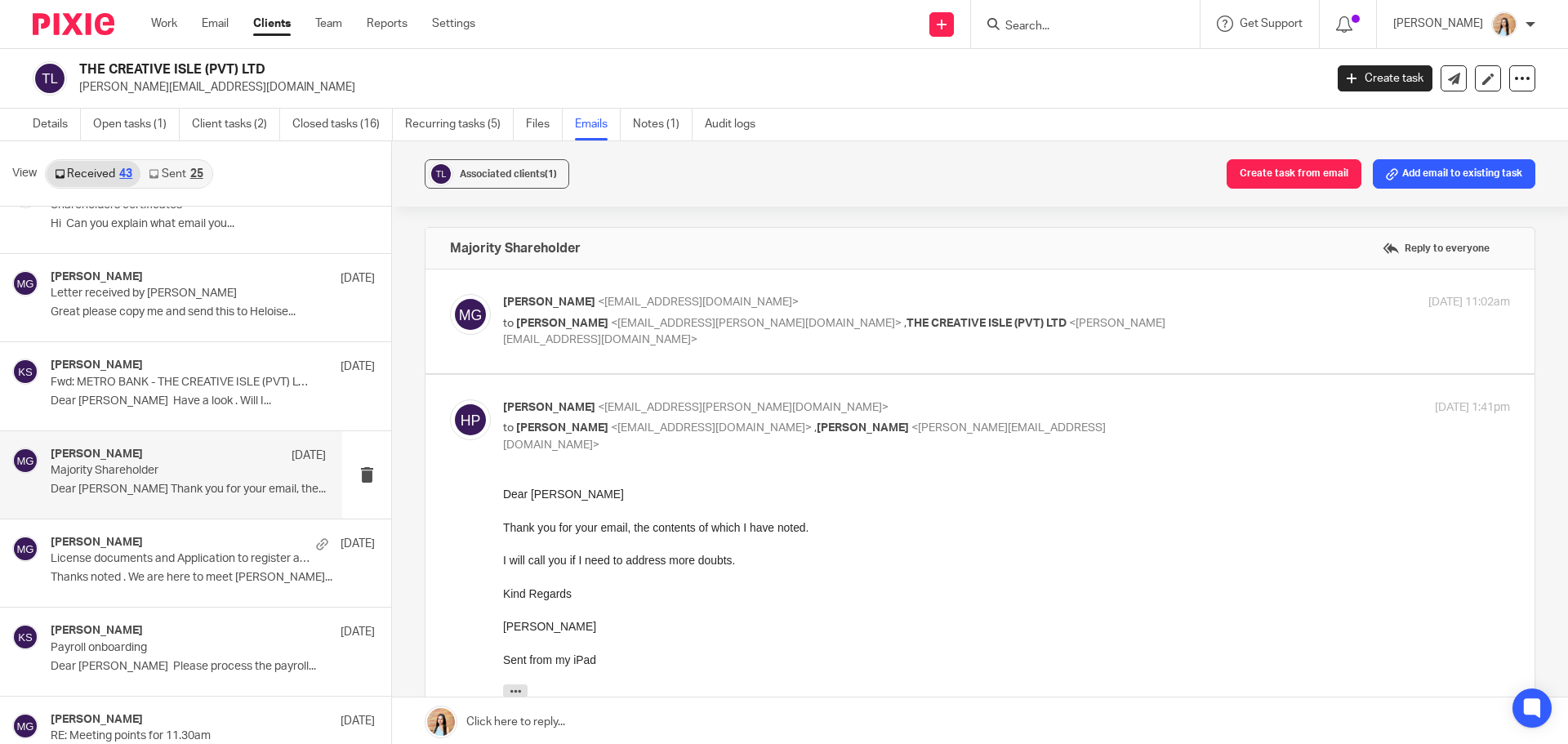
click at [627, 365] on label at bounding box center [980, 321] width 1109 height 104
click at [450, 294] on input "checkbox" at bounding box center [450, 294] width 1 height 1
checkbox input "true"
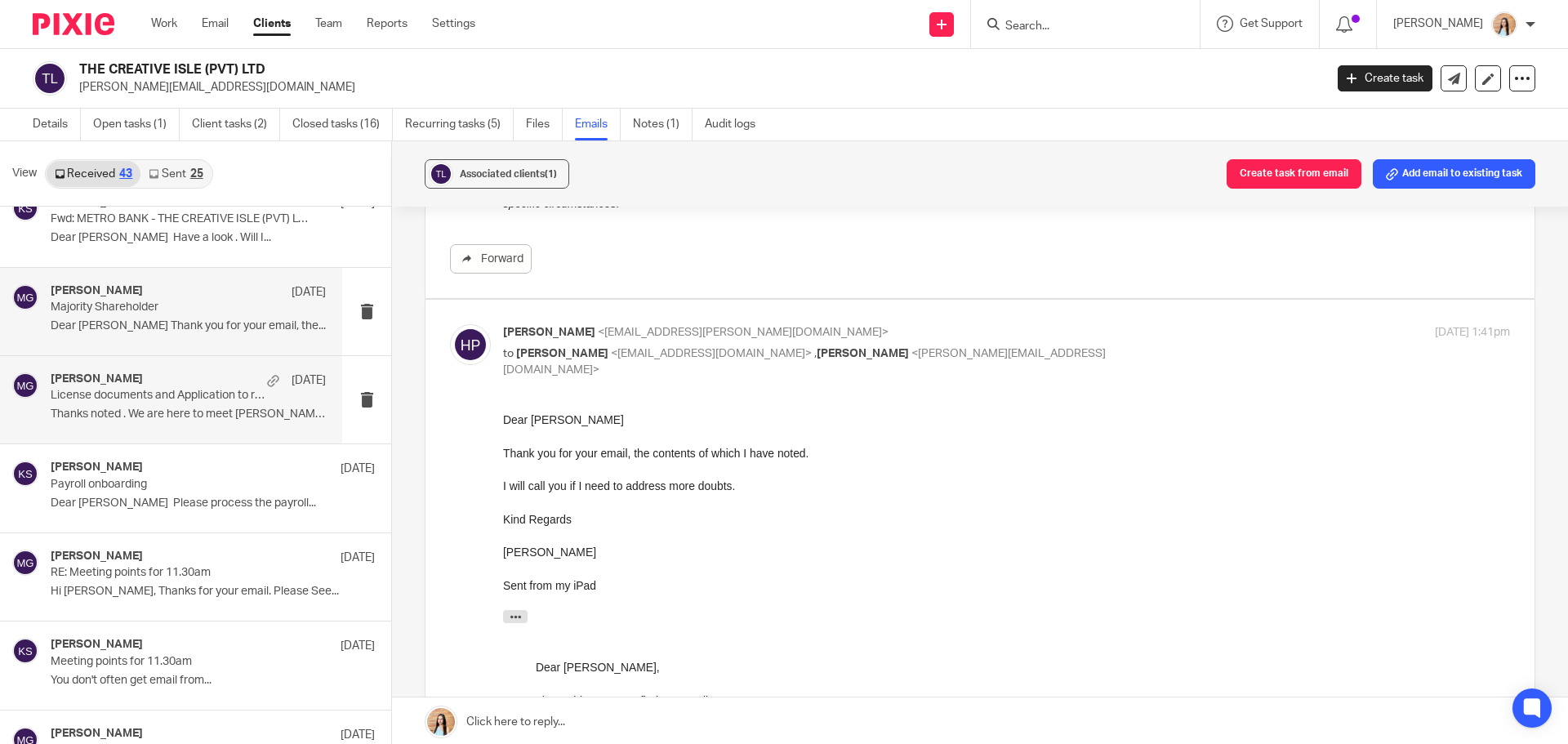
click at [144, 389] on p "License documents and Application to register as an employer submitted to HMRC" at bounding box center [161, 396] width 221 height 14
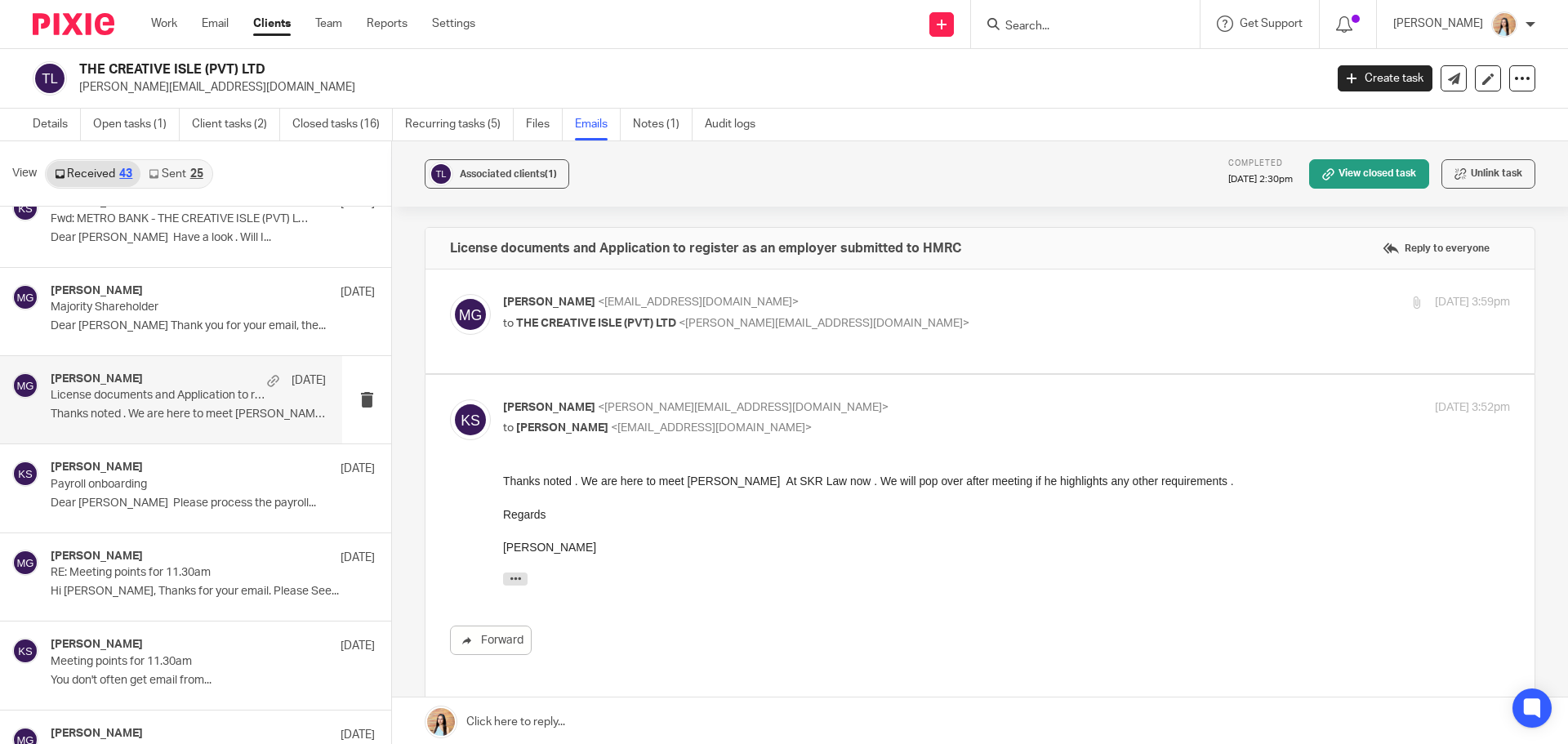
click at [500, 361] on label at bounding box center [980, 321] width 1109 height 104
click at [450, 294] on input "checkbox" at bounding box center [450, 294] width 1 height 1
checkbox input "true"
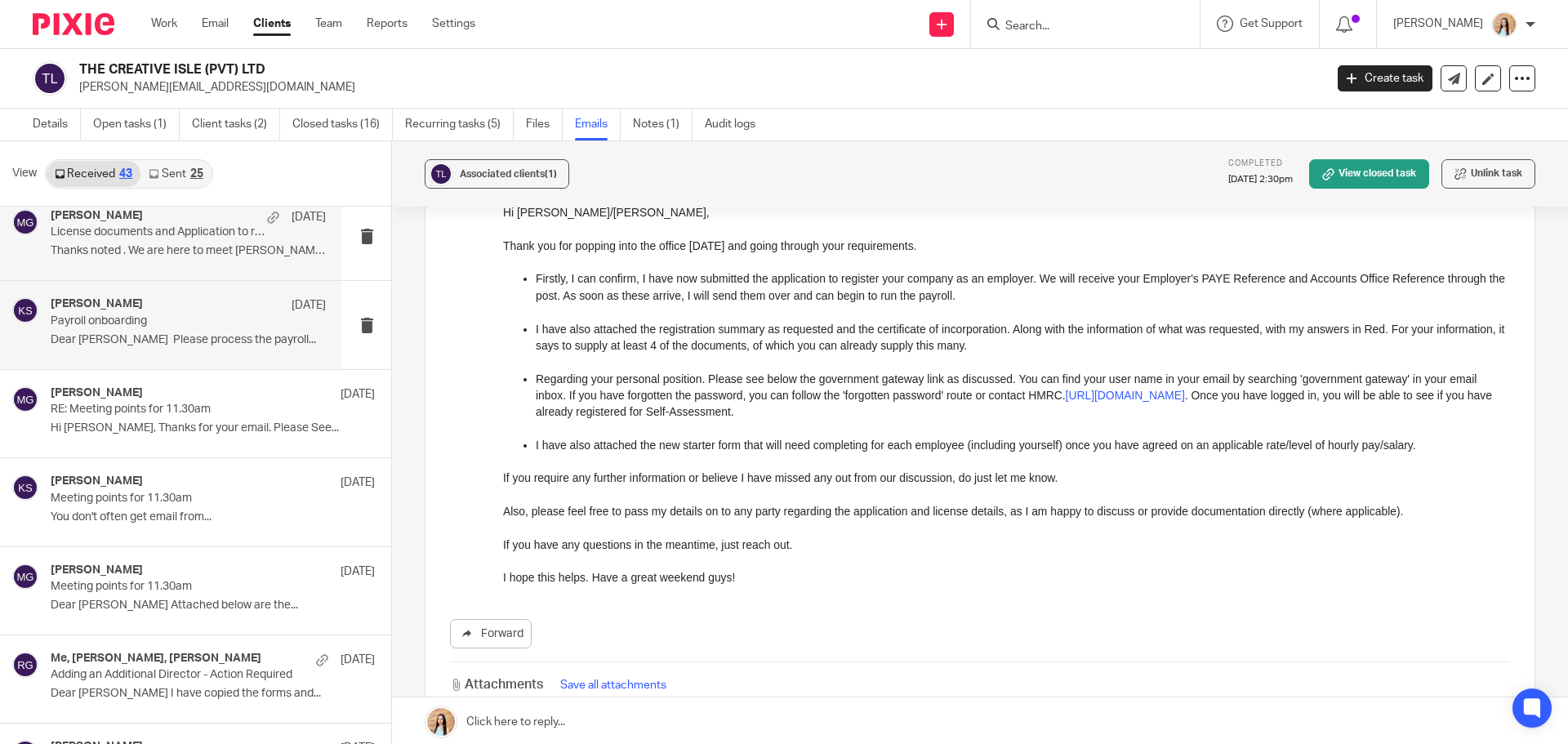
click at [143, 353] on div "[PERSON_NAME] [DATE] Payroll onboarding Dear [PERSON_NAME] Please process the p…" at bounding box center [171, 325] width 343 height 87
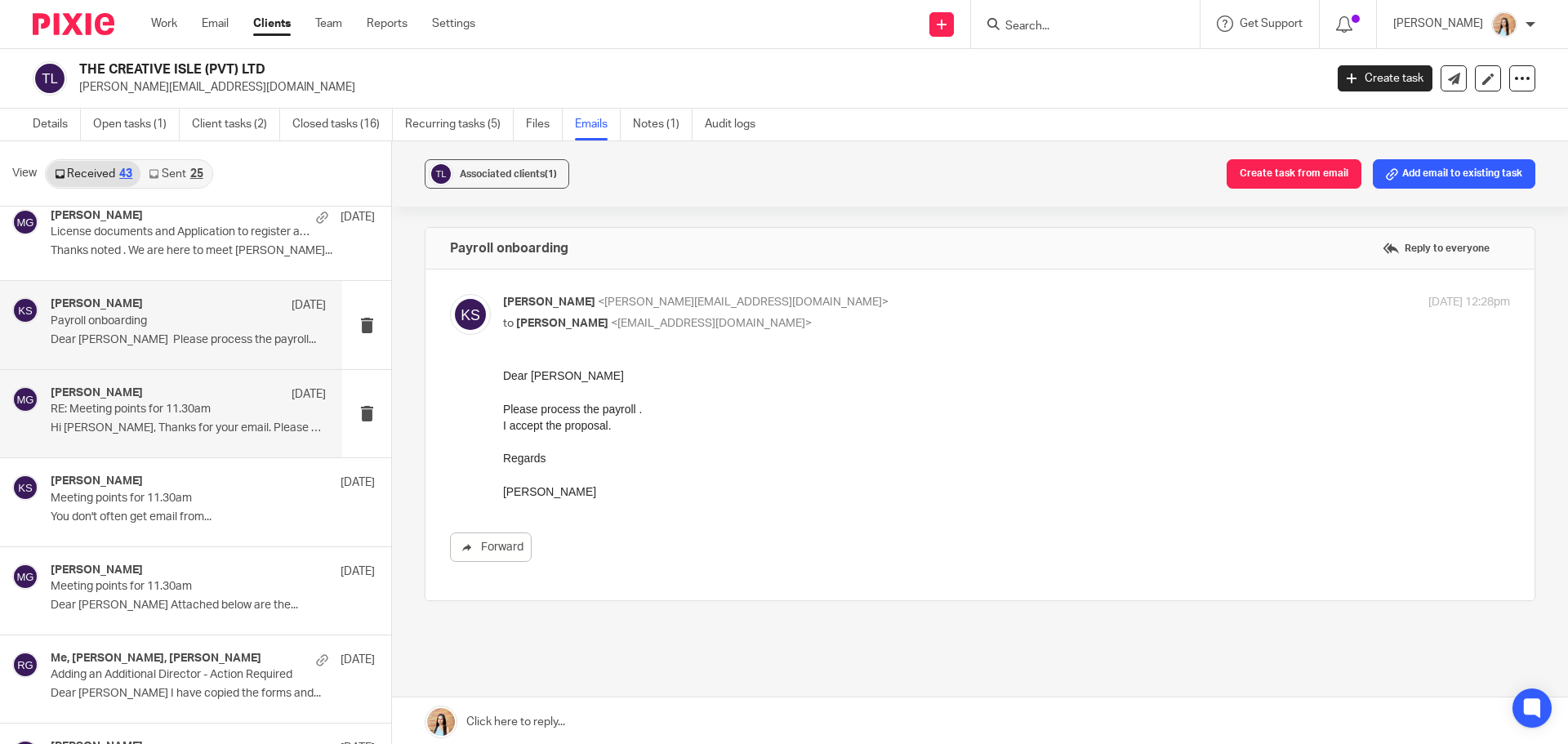
click at [177, 421] on div "[PERSON_NAME] [DATE] RE: Meeting points for 11.30am Hi [PERSON_NAME], Thanks fo…" at bounding box center [188, 414] width 276 height 55
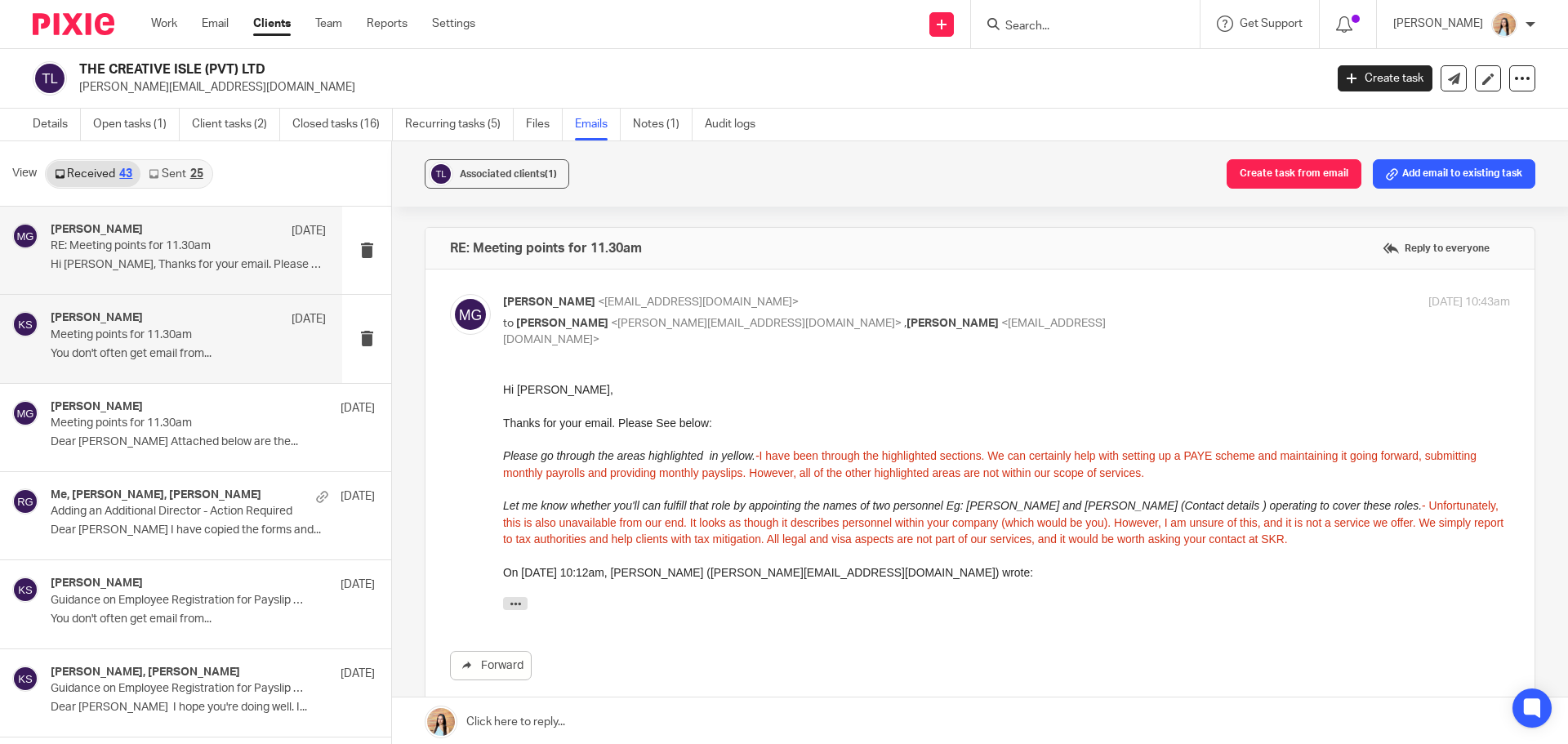
click at [204, 331] on p "Meeting points for 11.30am" at bounding box center [161, 335] width 221 height 14
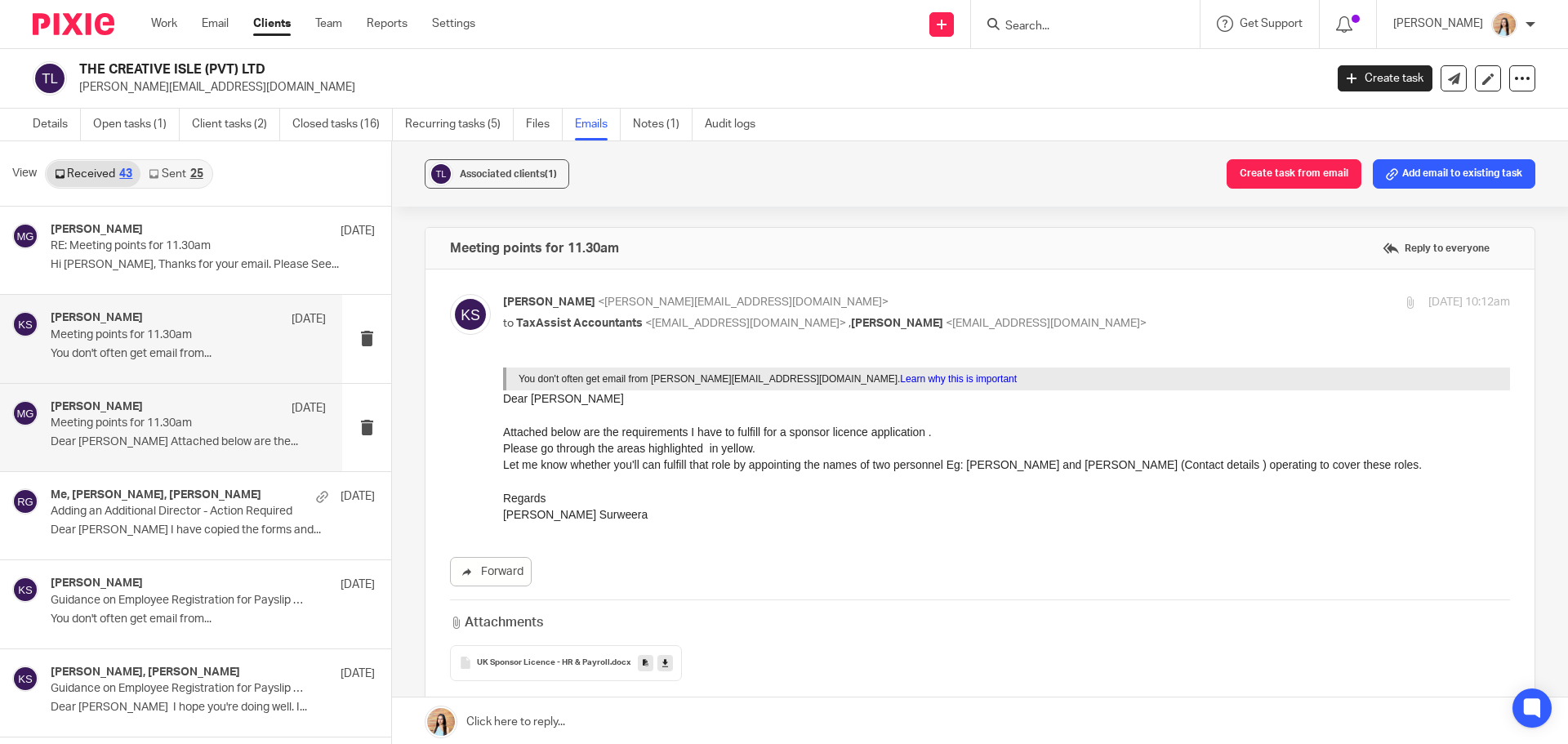
click at [152, 442] on p "Dear [PERSON_NAME] Attached below are the..." at bounding box center [188, 442] width 276 height 14
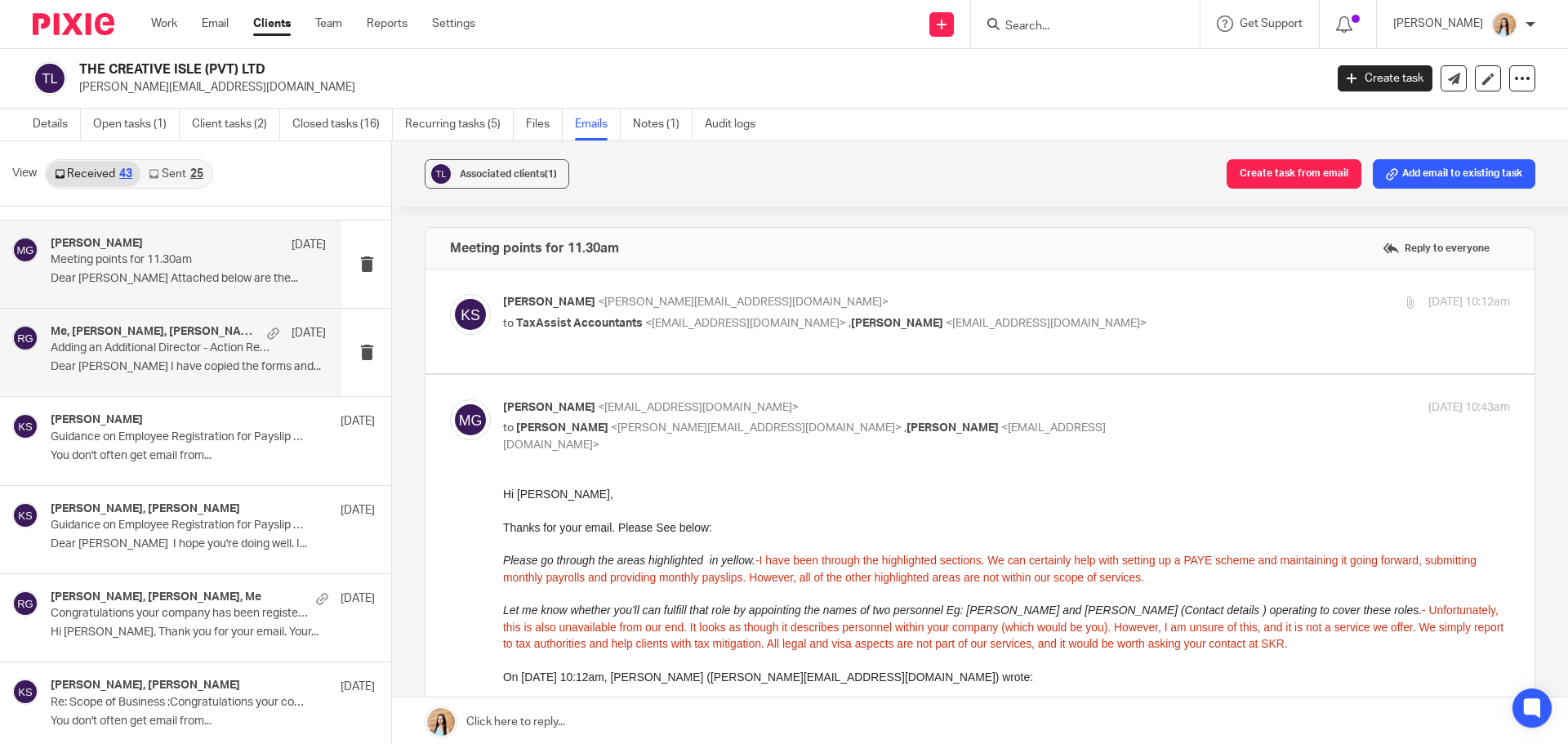
click at [199, 374] on p "Dear [PERSON_NAME] I have copied the forms and..." at bounding box center [188, 367] width 276 height 14
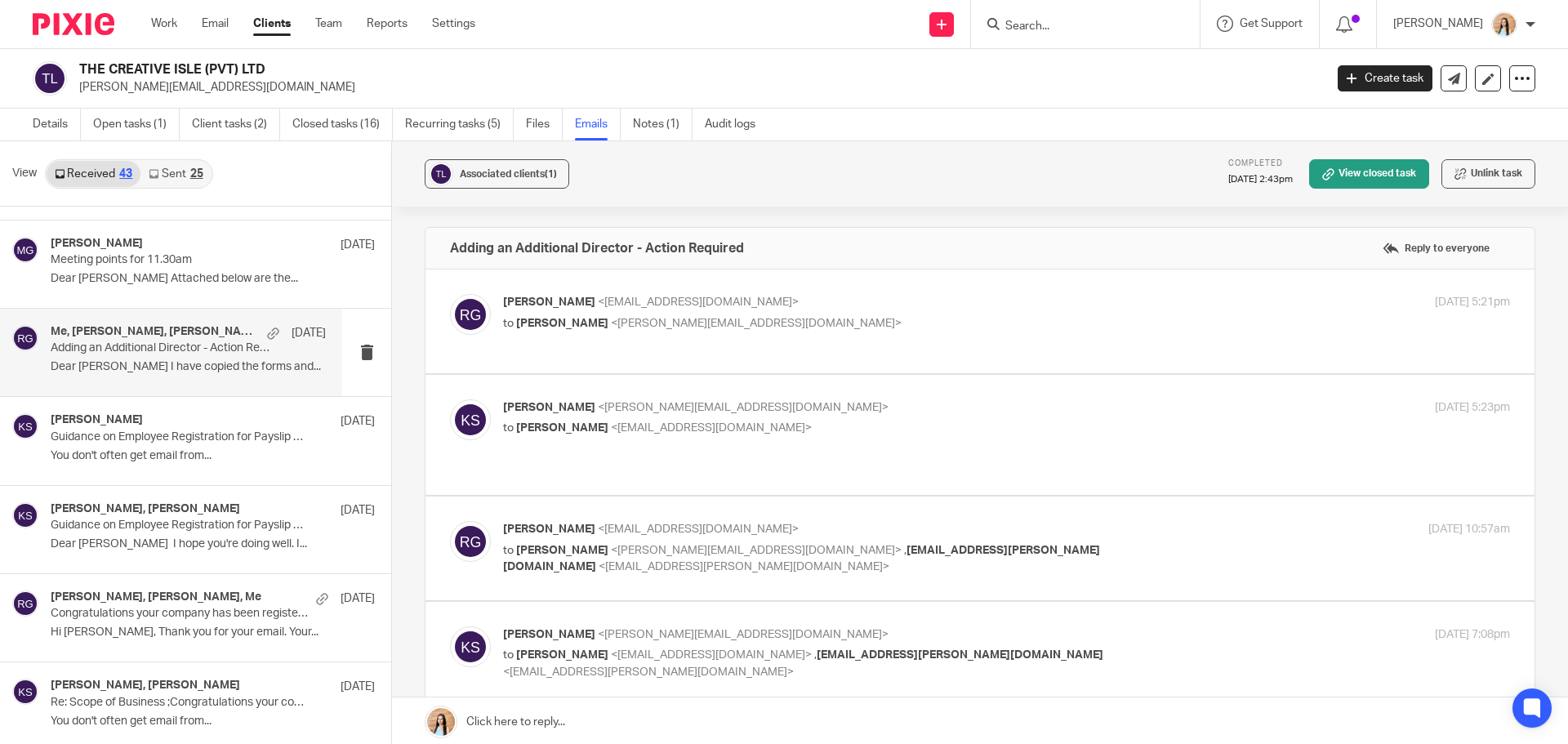
click at [792, 352] on label at bounding box center [980, 321] width 1109 height 104
click at [450, 294] on input "checkbox" at bounding box center [450, 294] width 1 height 1
checkbox input "true"
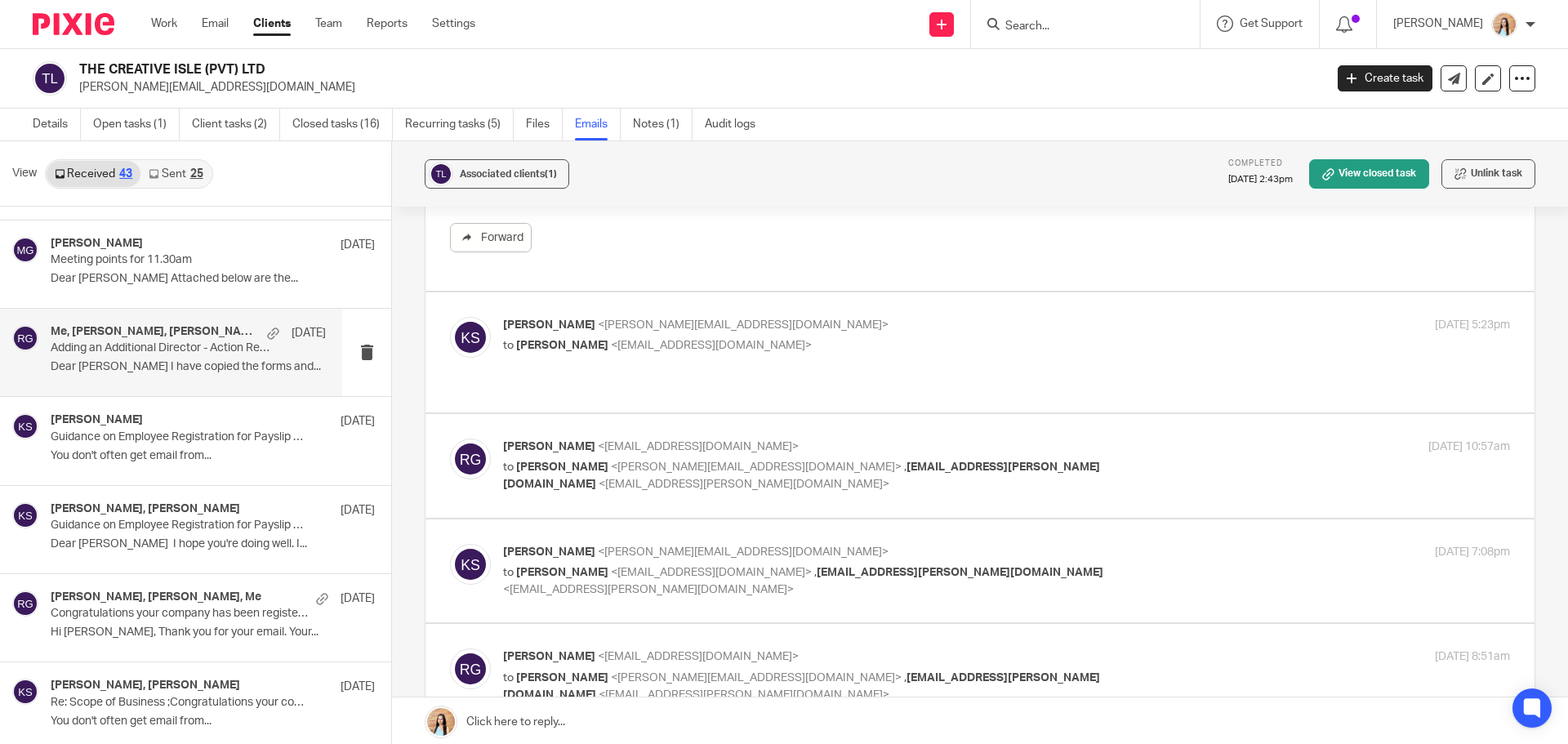
click at [812, 488] on label at bounding box center [980, 466] width 1109 height 104
click at [450, 439] on input "checkbox" at bounding box center [450, 438] width 1 height 1
checkbox input "true"
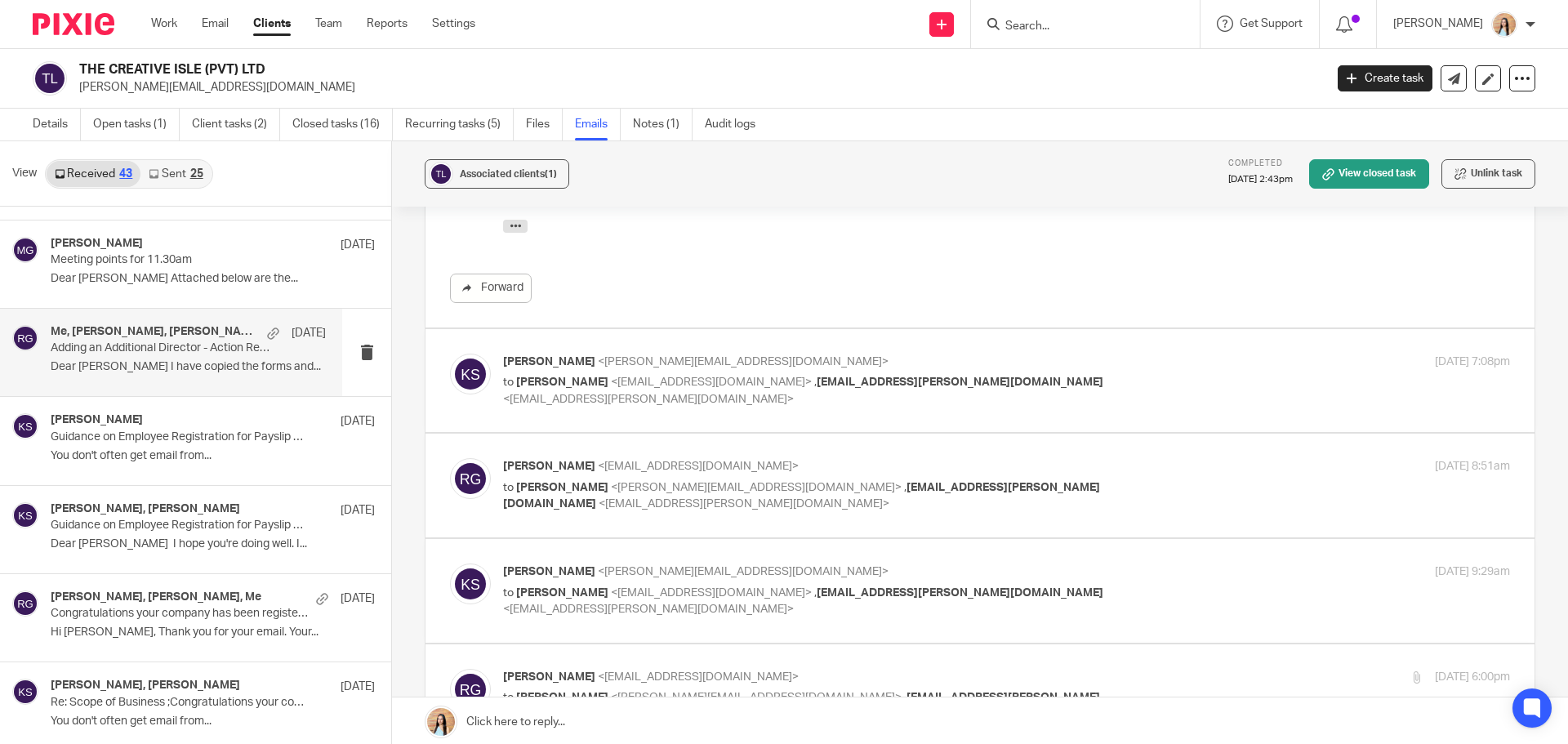
click at [786, 492] on div "[PERSON_NAME] <[EMAIL_ADDRESS][DOMAIN_NAME]> to [PERSON_NAME] <[PERSON_NAME][EM…" at bounding box center [980, 486] width 1060 height 55
click at [786, 498] on label at bounding box center [980, 486] width 1109 height 104
click at [450, 459] on input "checkbox" at bounding box center [450, 458] width 1 height 1
checkbox input "true"
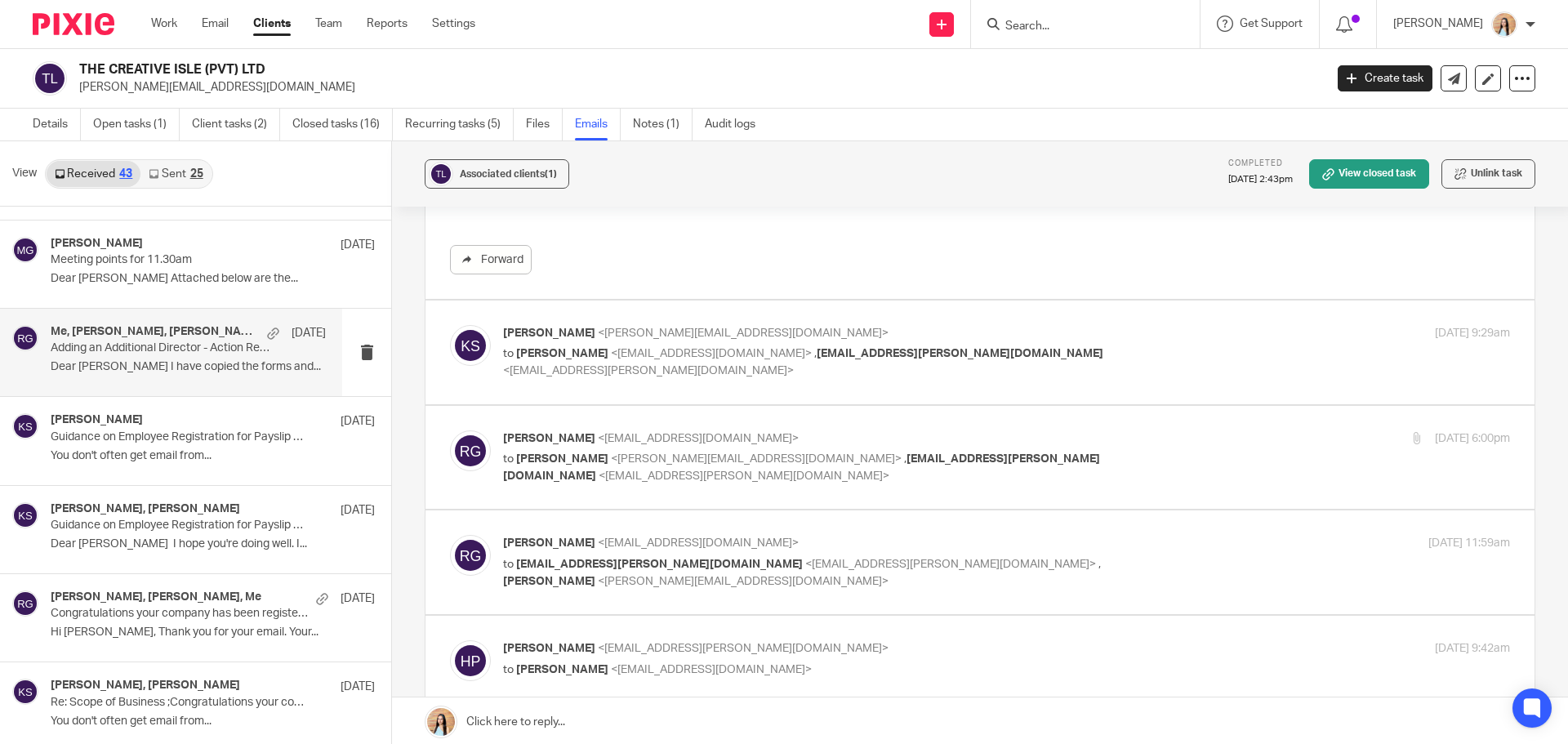
click at [837, 475] on label at bounding box center [980, 458] width 1109 height 104
click at [450, 431] on input "checkbox" at bounding box center [450, 430] width 1 height 1
checkbox input "true"
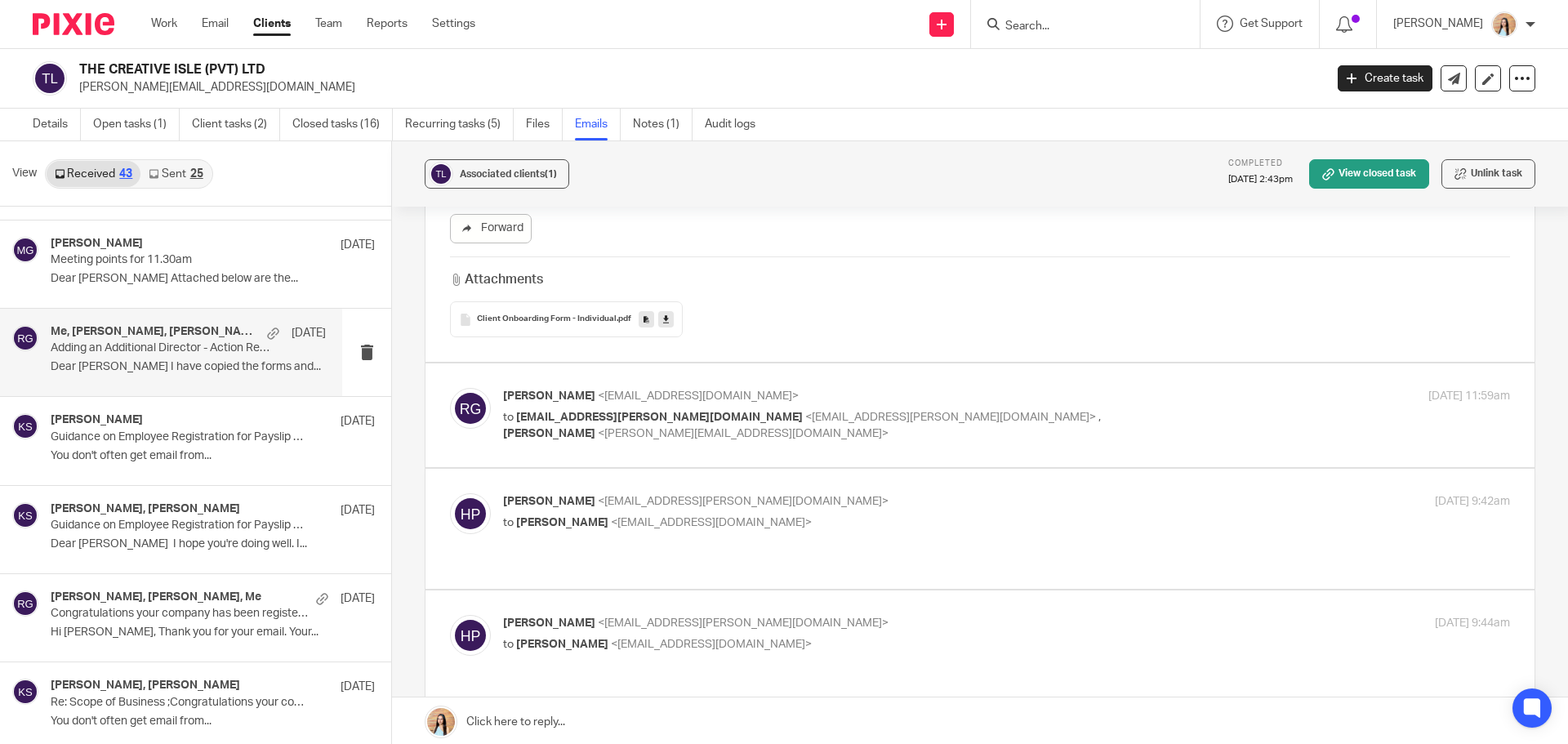
click at [773, 437] on label at bounding box center [980, 415] width 1109 height 104
click at [450, 388] on input "checkbox" at bounding box center [450, 388] width 1 height 1
checkbox input "true"
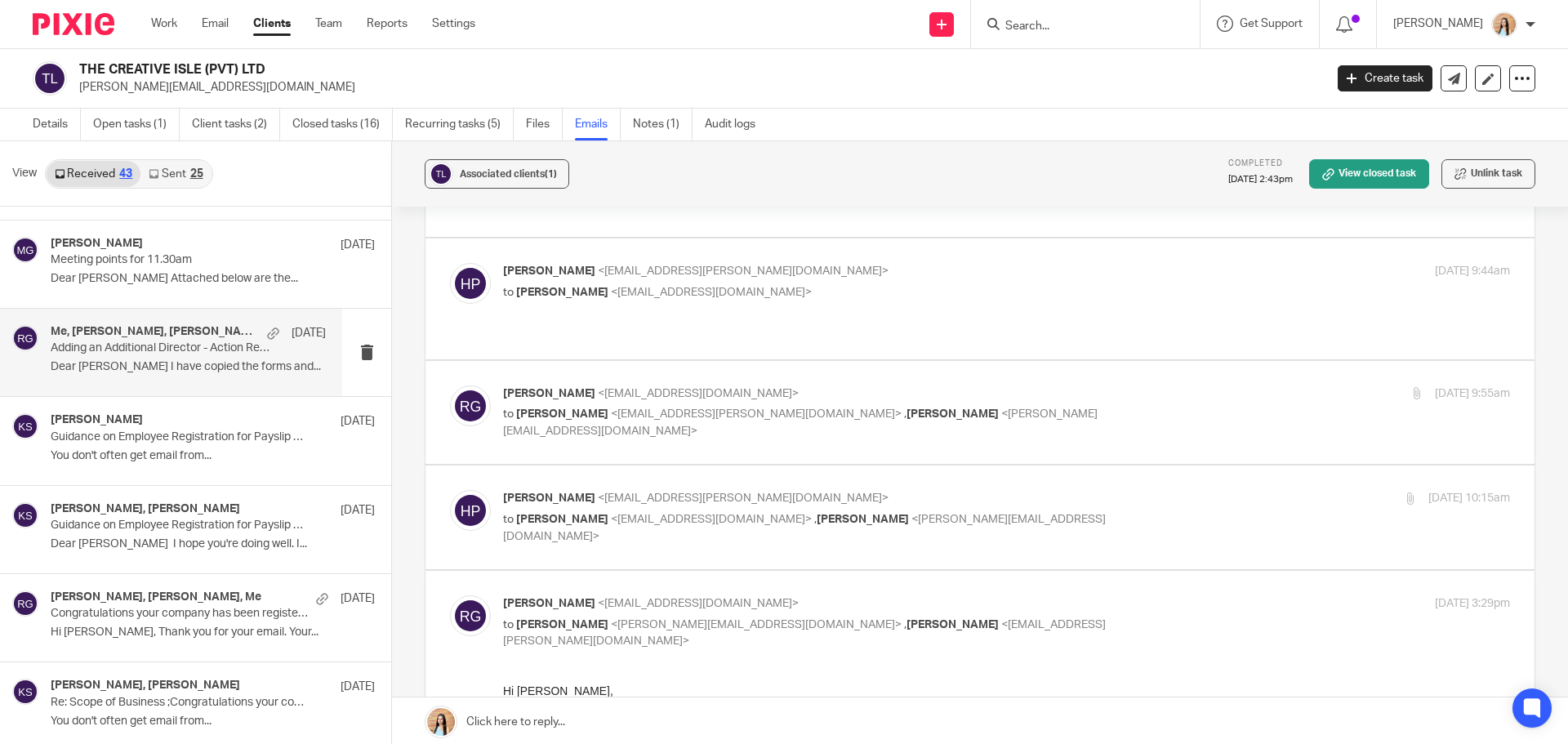
click at [796, 415] on div "[PERSON_NAME] <[EMAIL_ADDRESS][DOMAIN_NAME]> to [PERSON_NAME] <[EMAIL_ADDRESS][…" at bounding box center [980, 413] width 1060 height 55
click at [782, 429] on label at bounding box center [980, 413] width 1109 height 104
click at [450, 386] on input "checkbox" at bounding box center [450, 385] width 1 height 1
checkbox input "true"
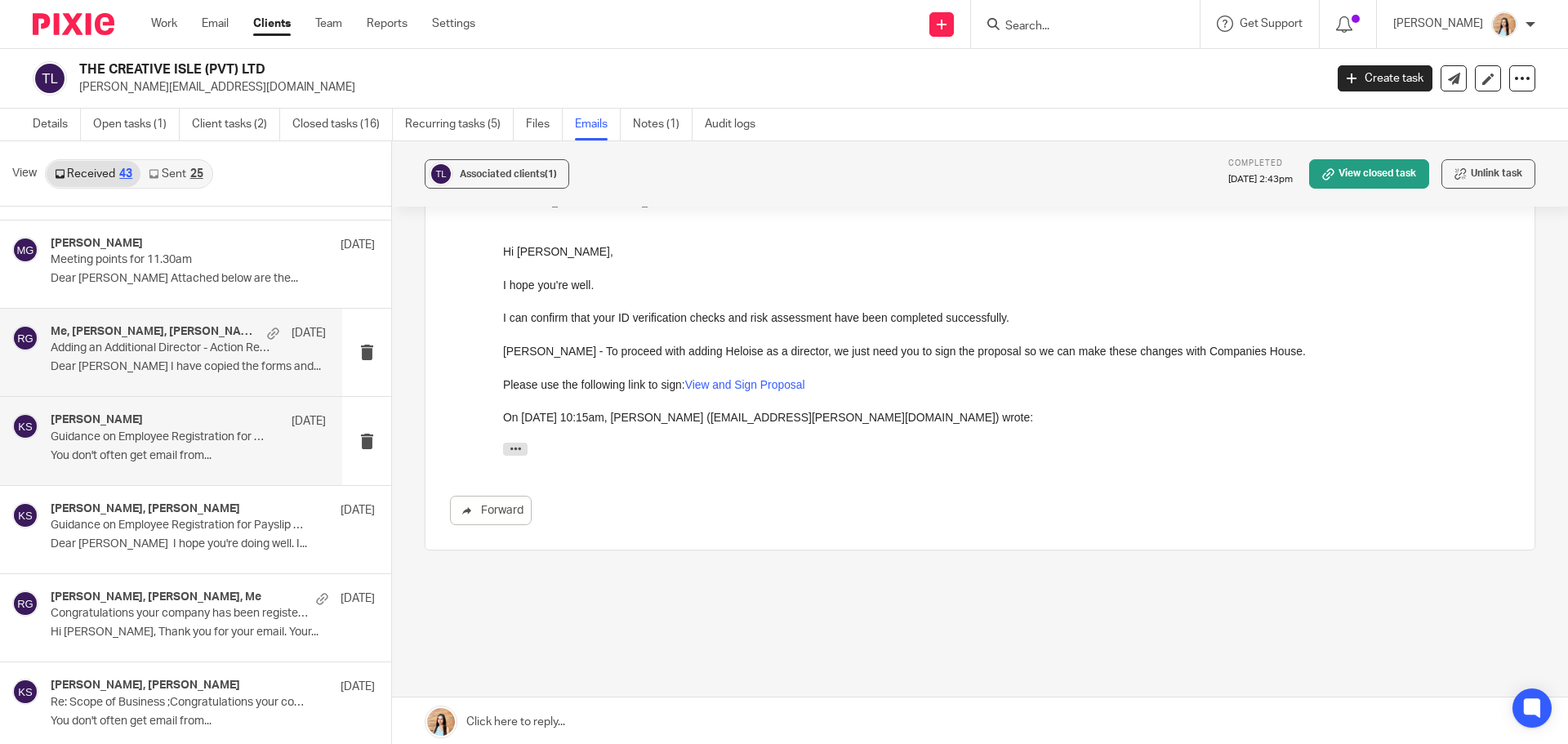
click at [134, 443] on p "Guidance on Employee Registration for Payslip Generation" at bounding box center [161, 437] width 221 height 14
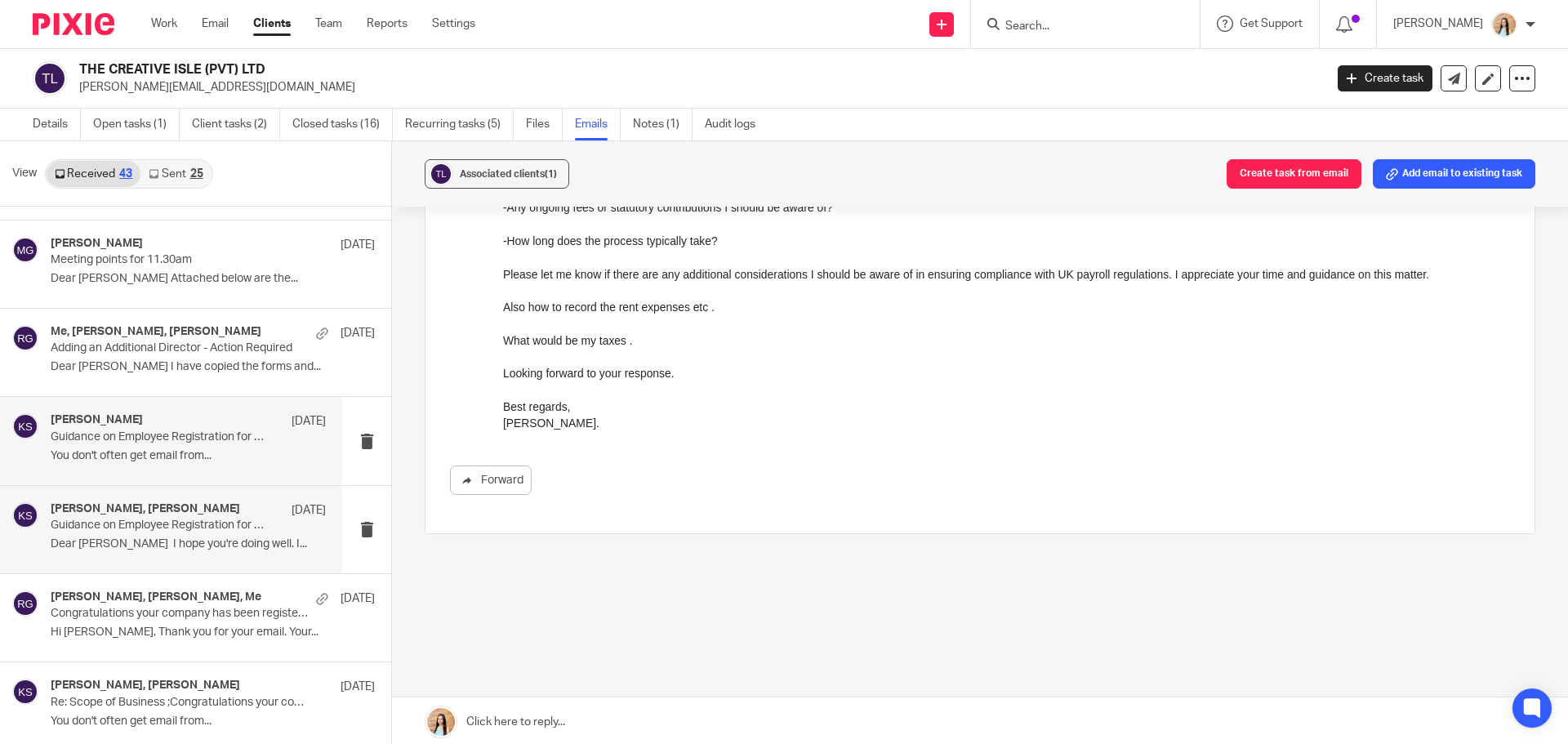
click at [144, 527] on p "Guidance on Employee Registration for Payslip Generation" at bounding box center [161, 525] width 221 height 14
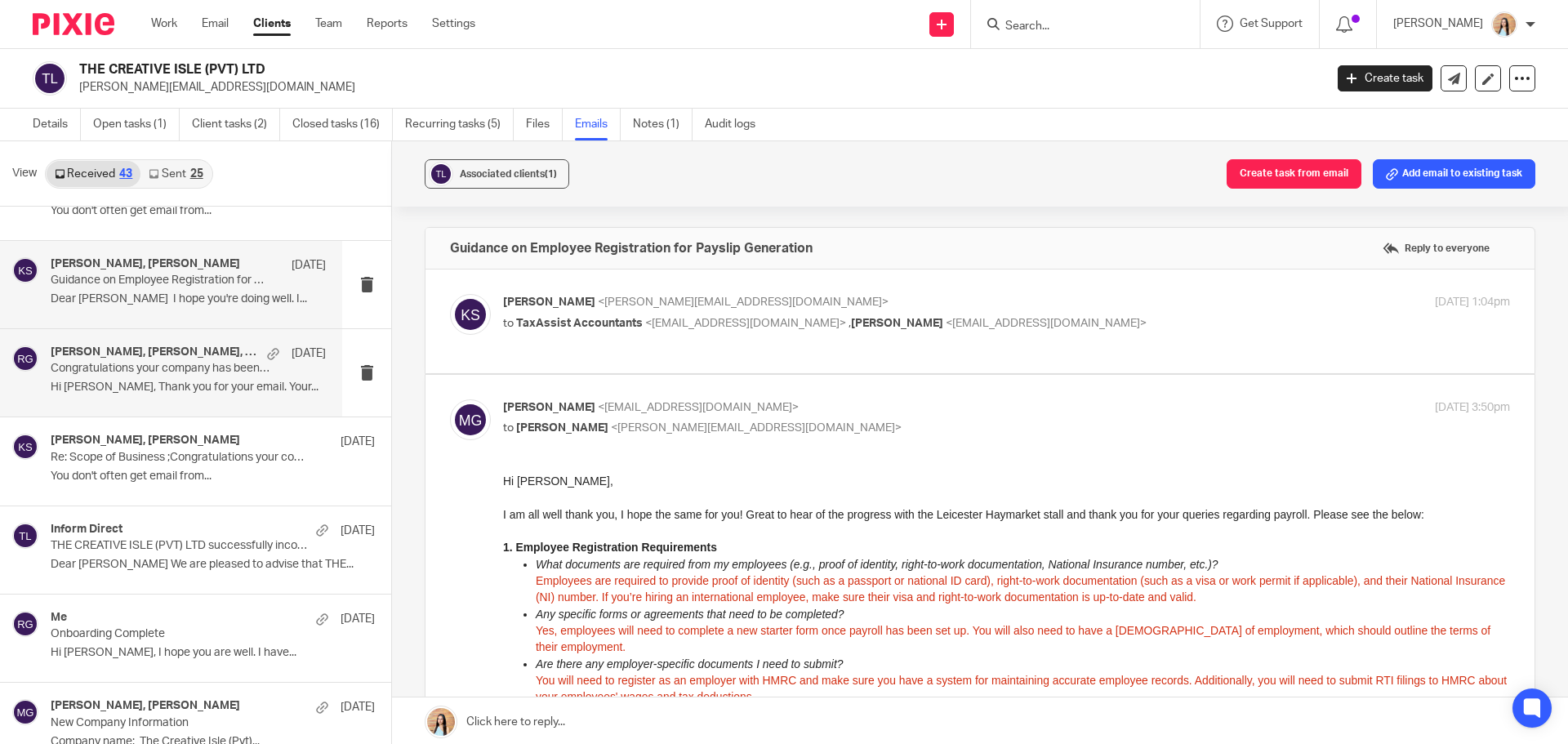
click at [213, 401] on div "[PERSON_NAME], [PERSON_NAME], Me [DATE] Congratulations your company has been r…" at bounding box center [188, 373] width 276 height 55
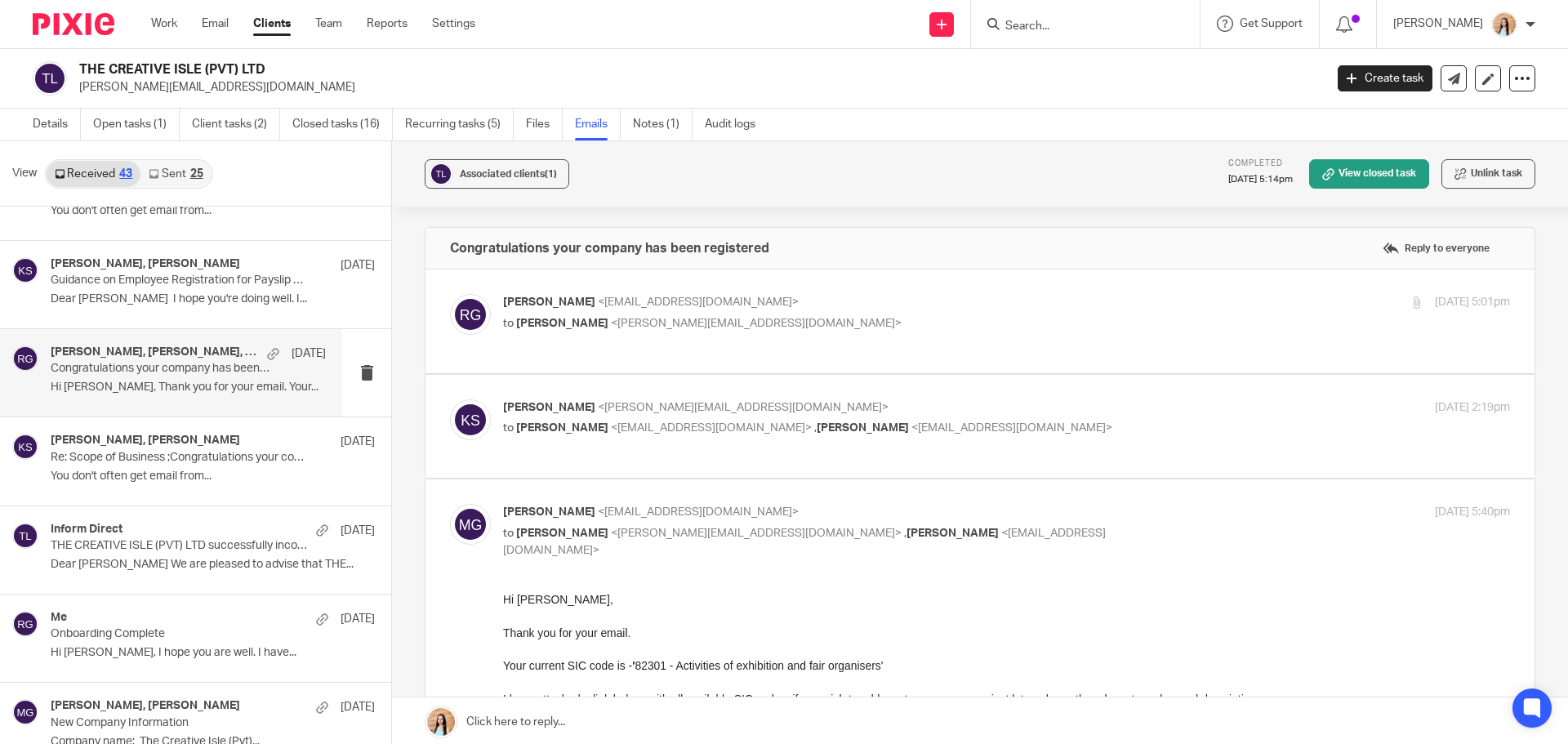
click at [529, 361] on label at bounding box center [980, 321] width 1109 height 104
click at [450, 294] on input "checkbox" at bounding box center [450, 294] width 1 height 1
checkbox input "true"
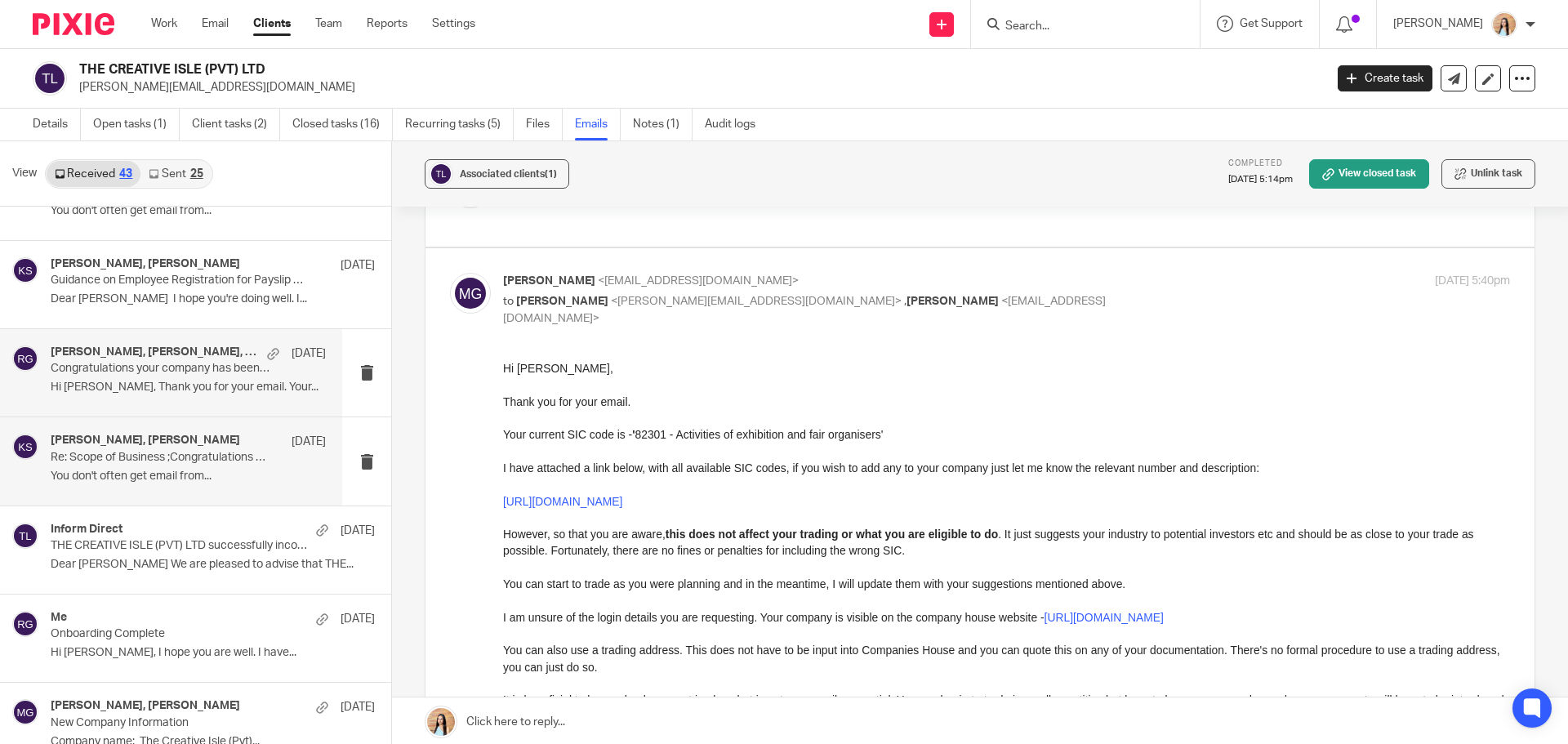
click at [151, 479] on p "You don't often get email from..." at bounding box center [188, 477] width 276 height 14
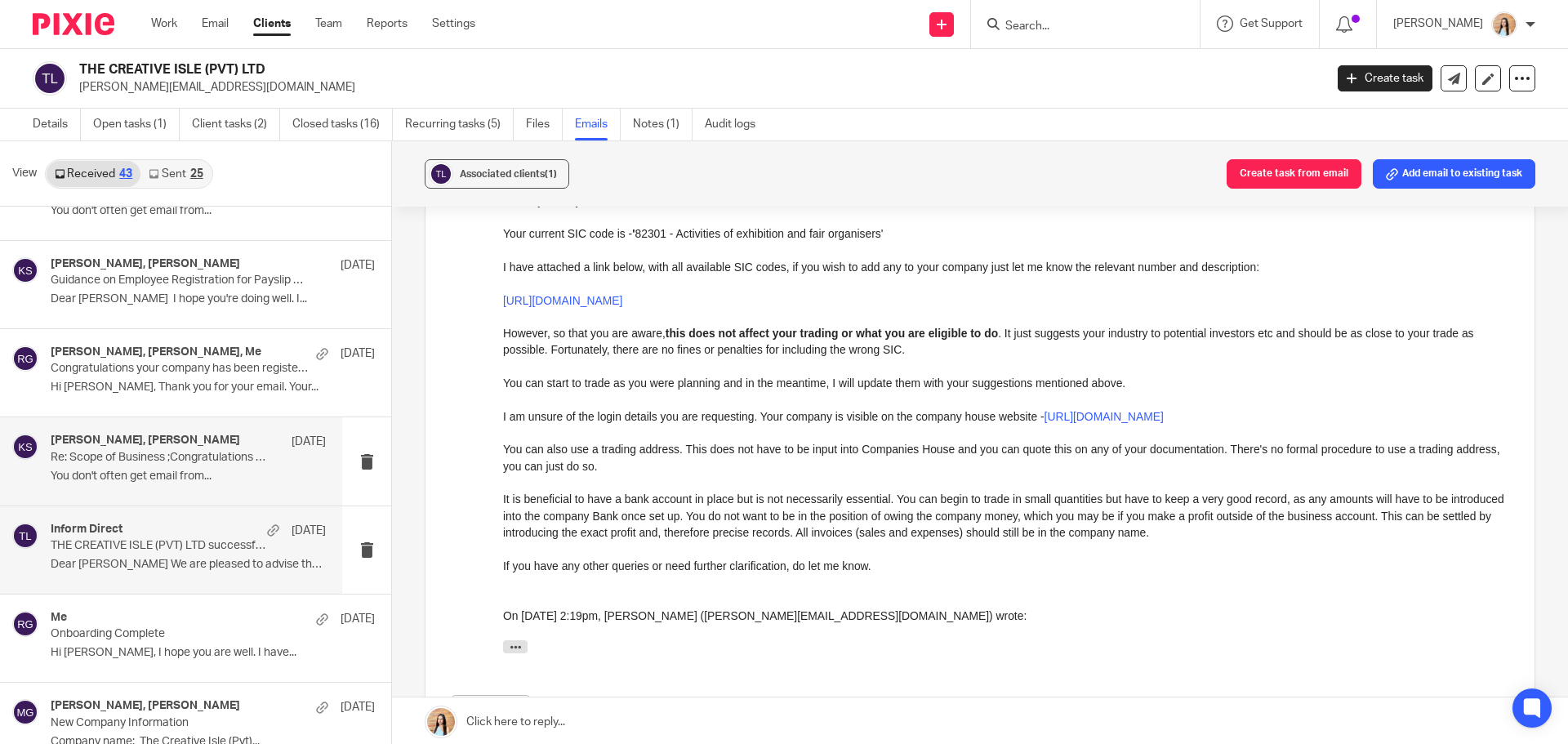
click at [147, 555] on div "Inform Direct [DATE] THE CREATIVE ISLE (PVT) LTD successfully incorporated Dear…" at bounding box center [188, 549] width 276 height 55
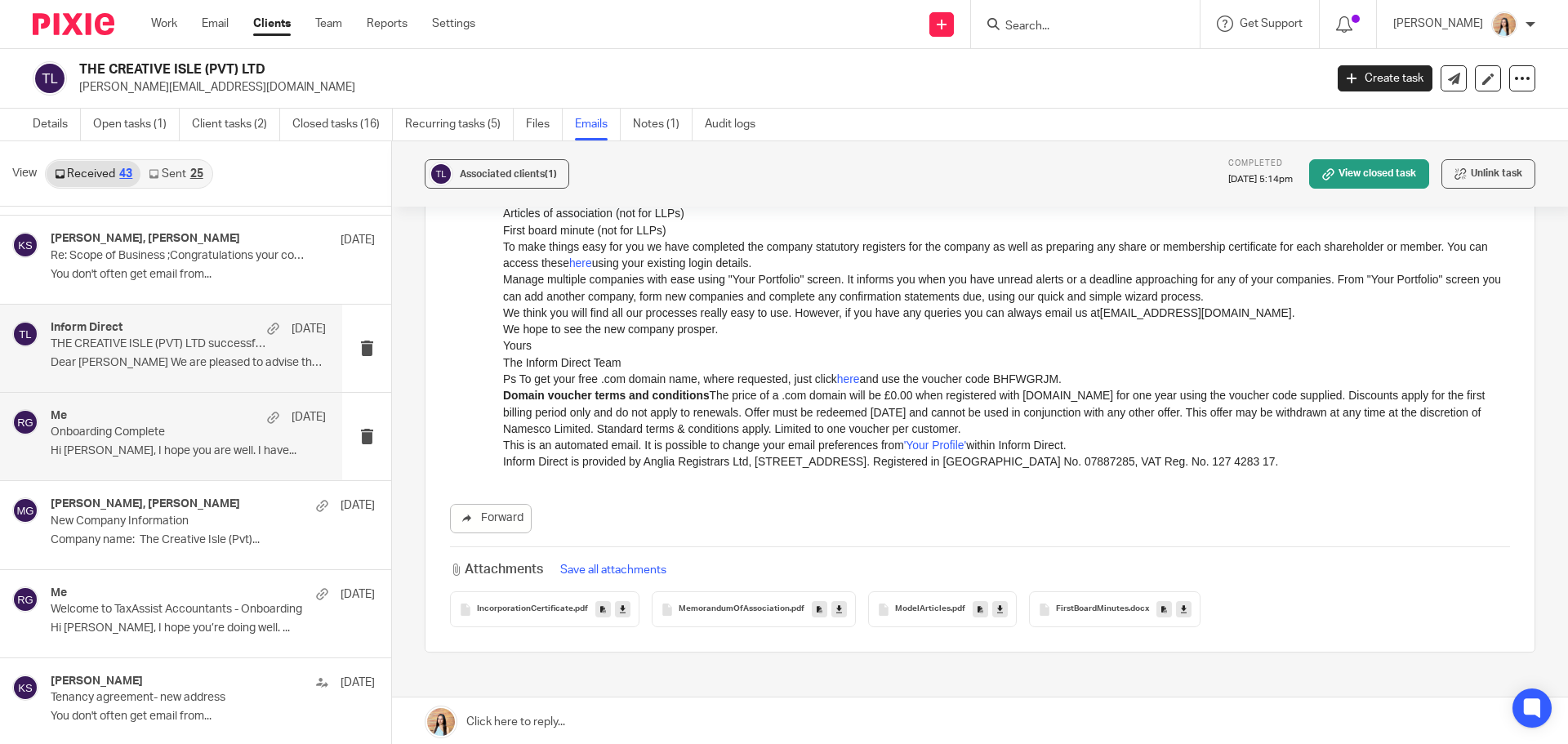
click at [158, 461] on div "Me [DATE] Onboarding Complete Hi [PERSON_NAME], I hope you are well. I have..." at bounding box center [188, 437] width 276 height 55
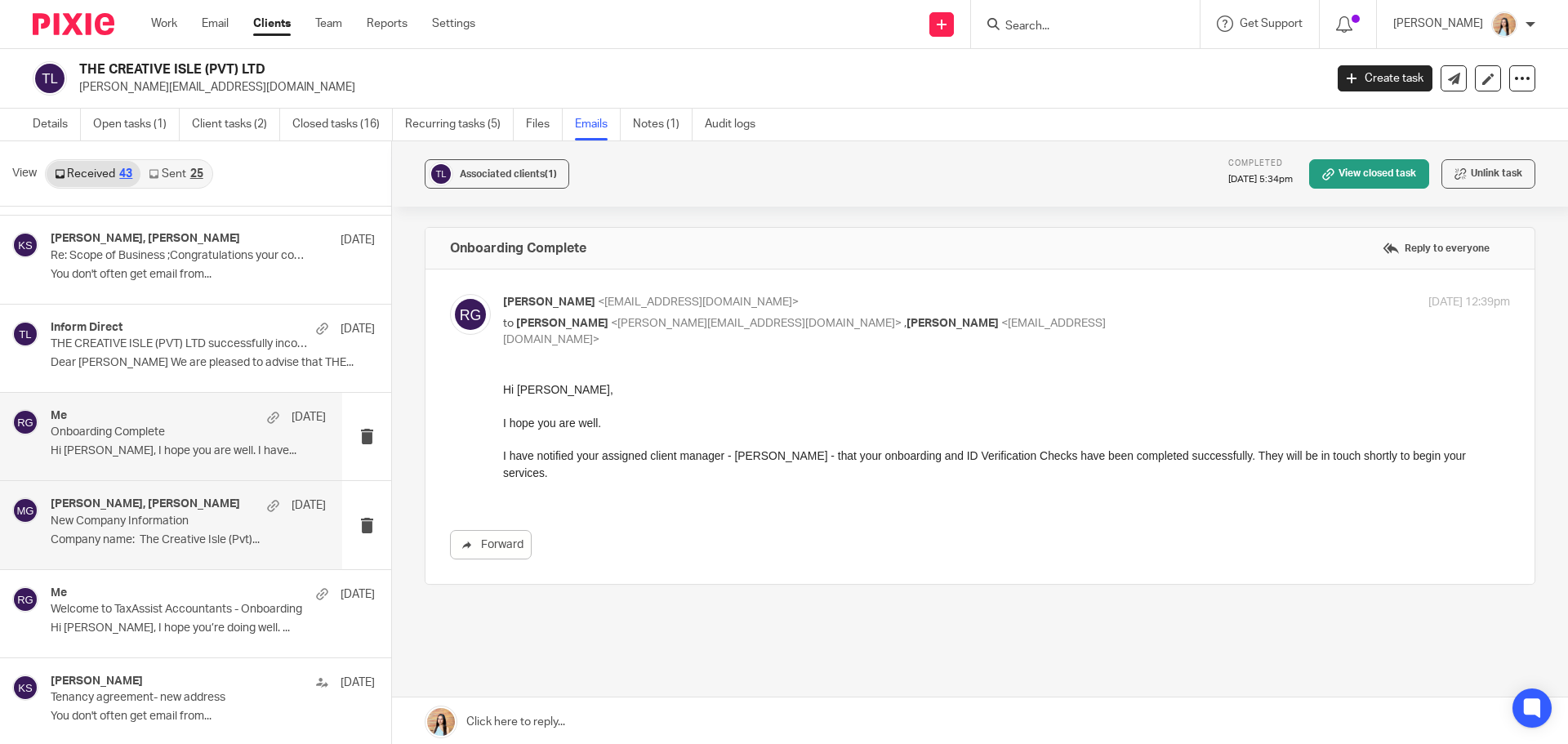
click at [119, 536] on p "Company name: The Creative Isle (Pvt)..." at bounding box center [188, 540] width 276 height 14
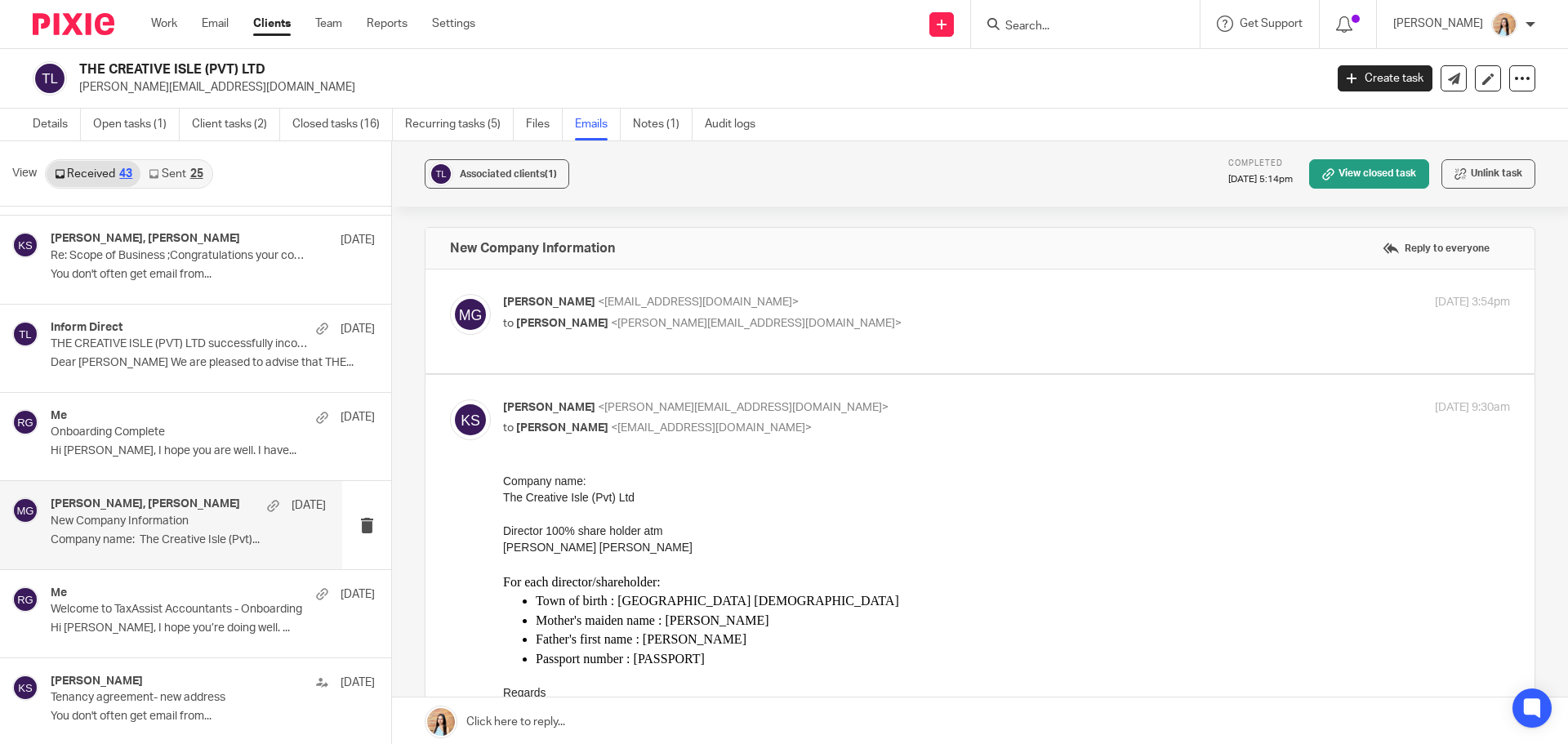
click at [768, 361] on label at bounding box center [980, 321] width 1109 height 104
click at [450, 294] on input "checkbox" at bounding box center [450, 294] width 1 height 1
checkbox input "true"
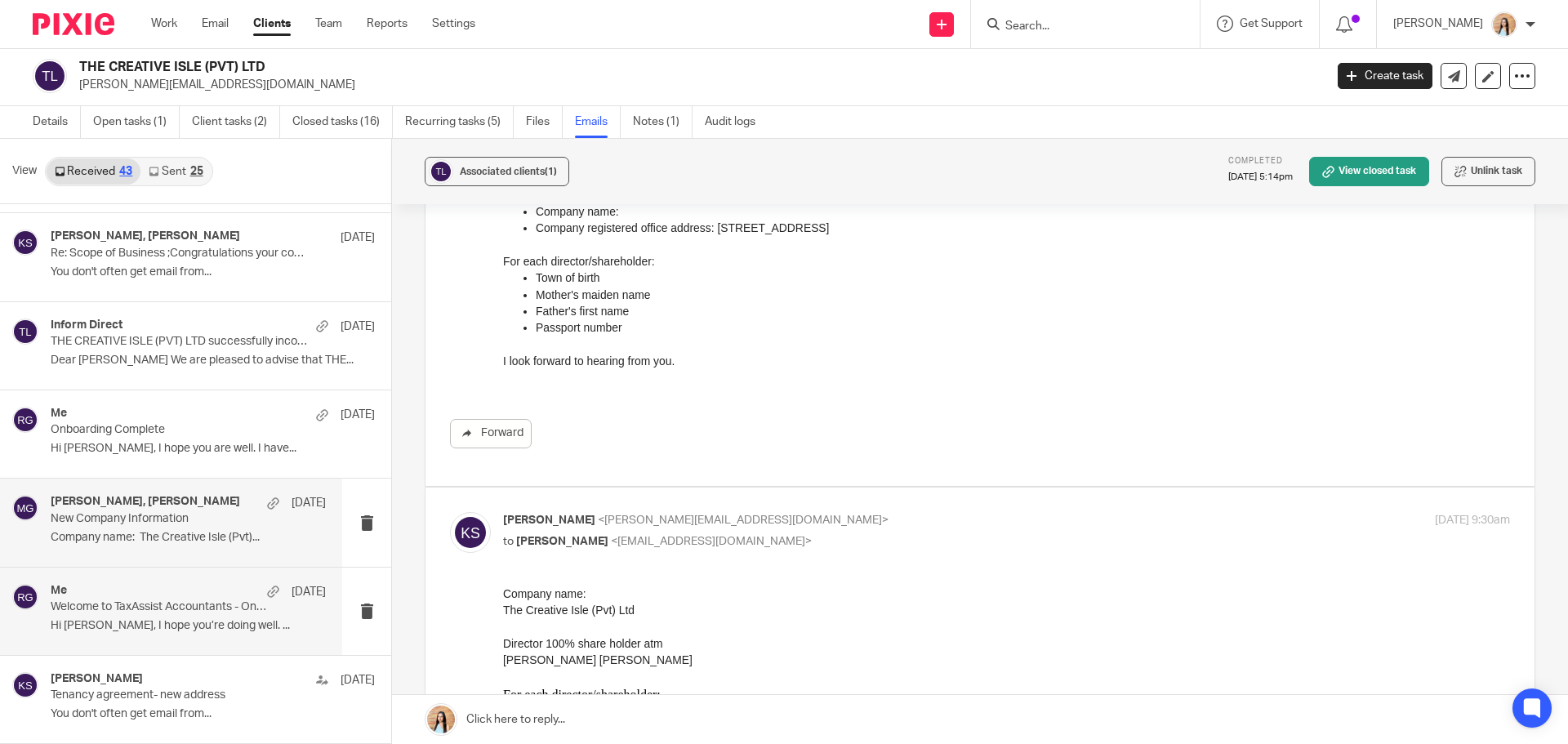
click at [156, 633] on p "Hi [PERSON_NAME], I hope you’re doing well. ..." at bounding box center [188, 625] width 276 height 14
